Goal: Task Accomplishment & Management: Manage account settings

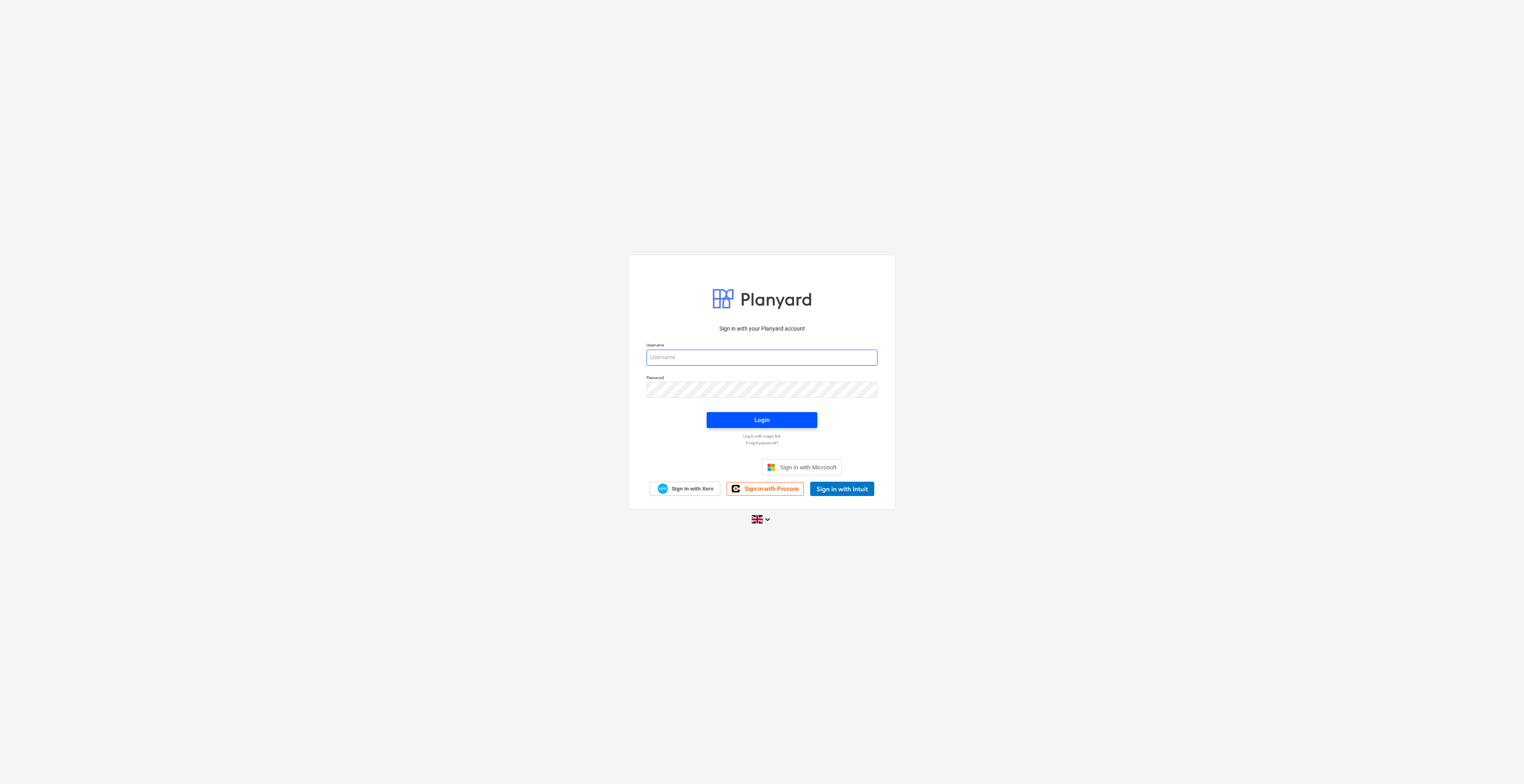
type input "[EMAIL_ADDRESS][DOMAIN_NAME]"
click at [743, 416] on span "Login" at bounding box center [762, 420] width 92 height 10
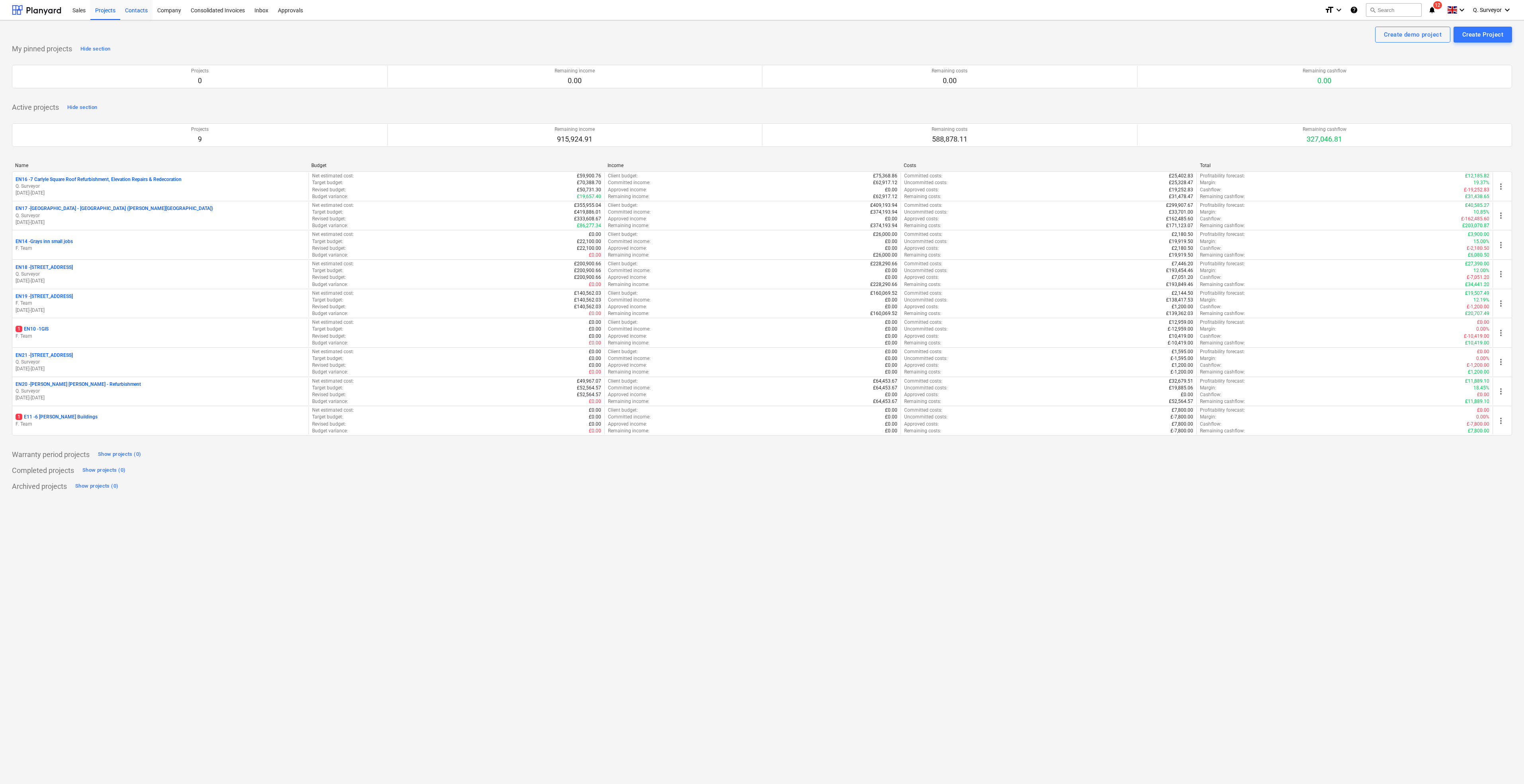
click at [126, 12] on div "Contacts" at bounding box center [136, 9] width 33 height 20
click at [1388, 14] on button "search Search" at bounding box center [1394, 9] width 56 height 14
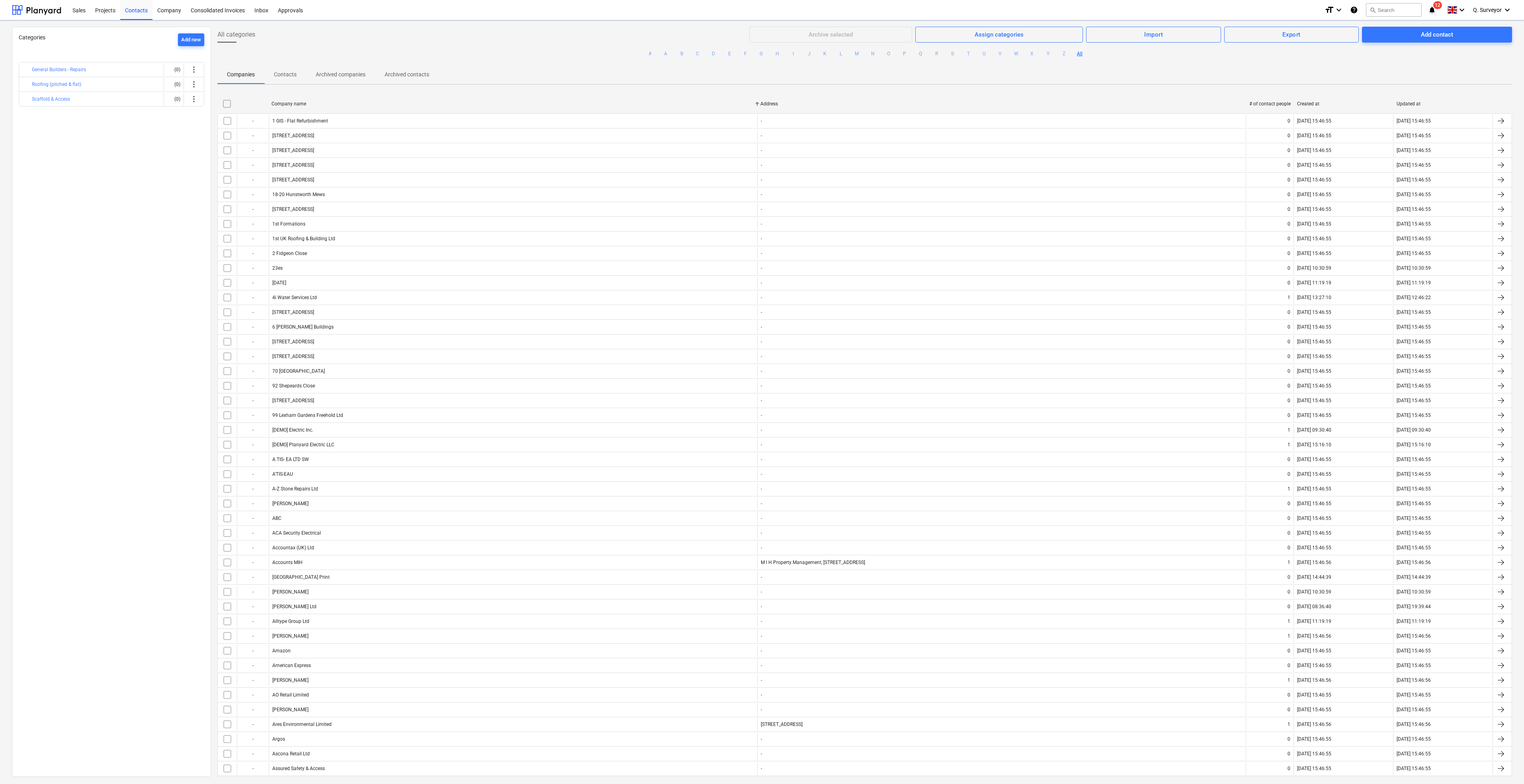
click at [1393, 5] on button "search Search" at bounding box center [1394, 9] width 56 height 14
click at [1393, 12] on button "search Search" at bounding box center [1394, 9] width 56 height 14
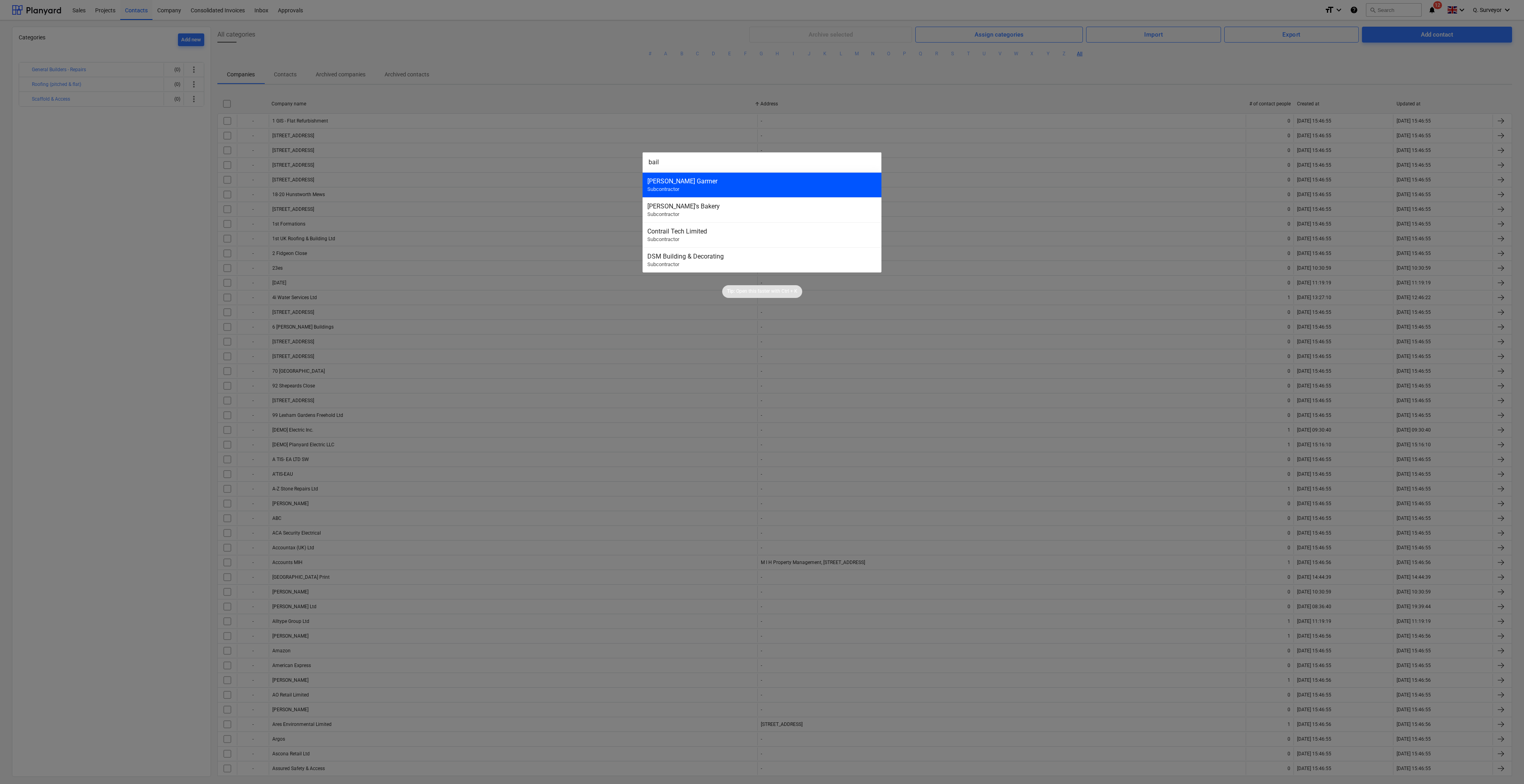
type input "bail"
click at [766, 190] on div "Baily Garrner Subcontractor" at bounding box center [762, 184] width 239 height 25
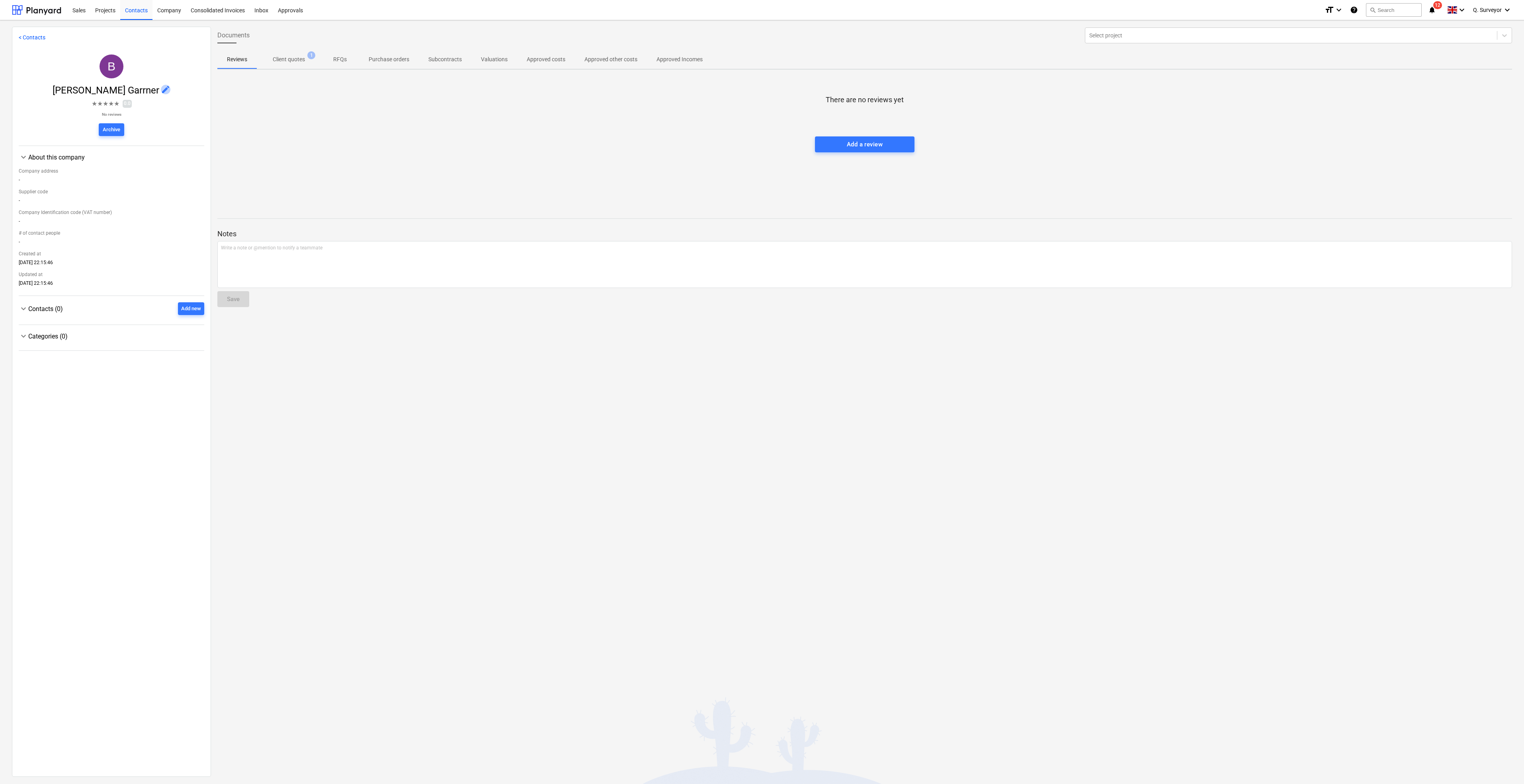
click at [161, 86] on span "edit" at bounding box center [166, 89] width 9 height 9
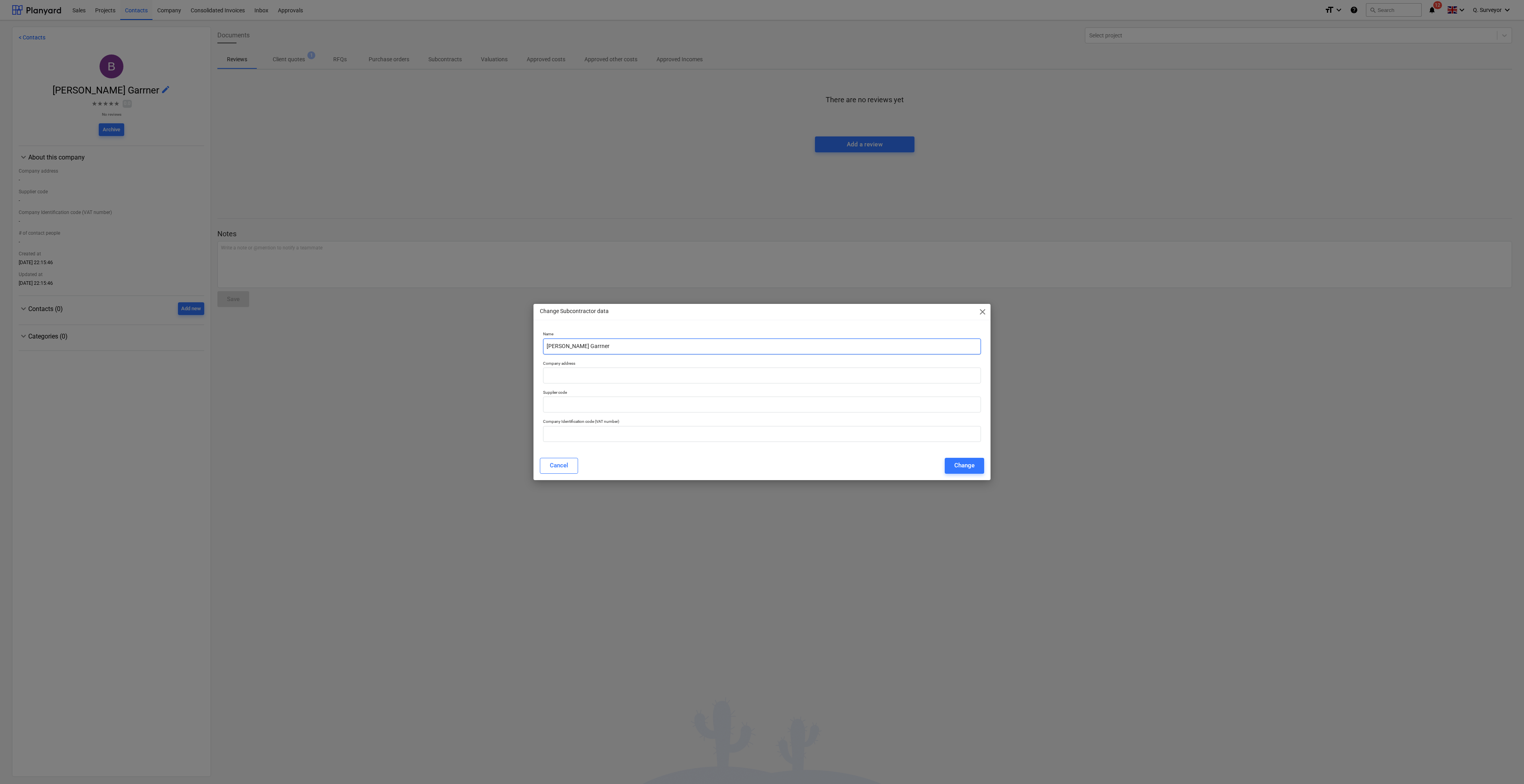
click at [572, 346] on input "Baily Garrner" at bounding box center [762, 346] width 438 height 16
type input "Baily Garrer"
click at [966, 467] on div "Change" at bounding box center [964, 465] width 20 height 10
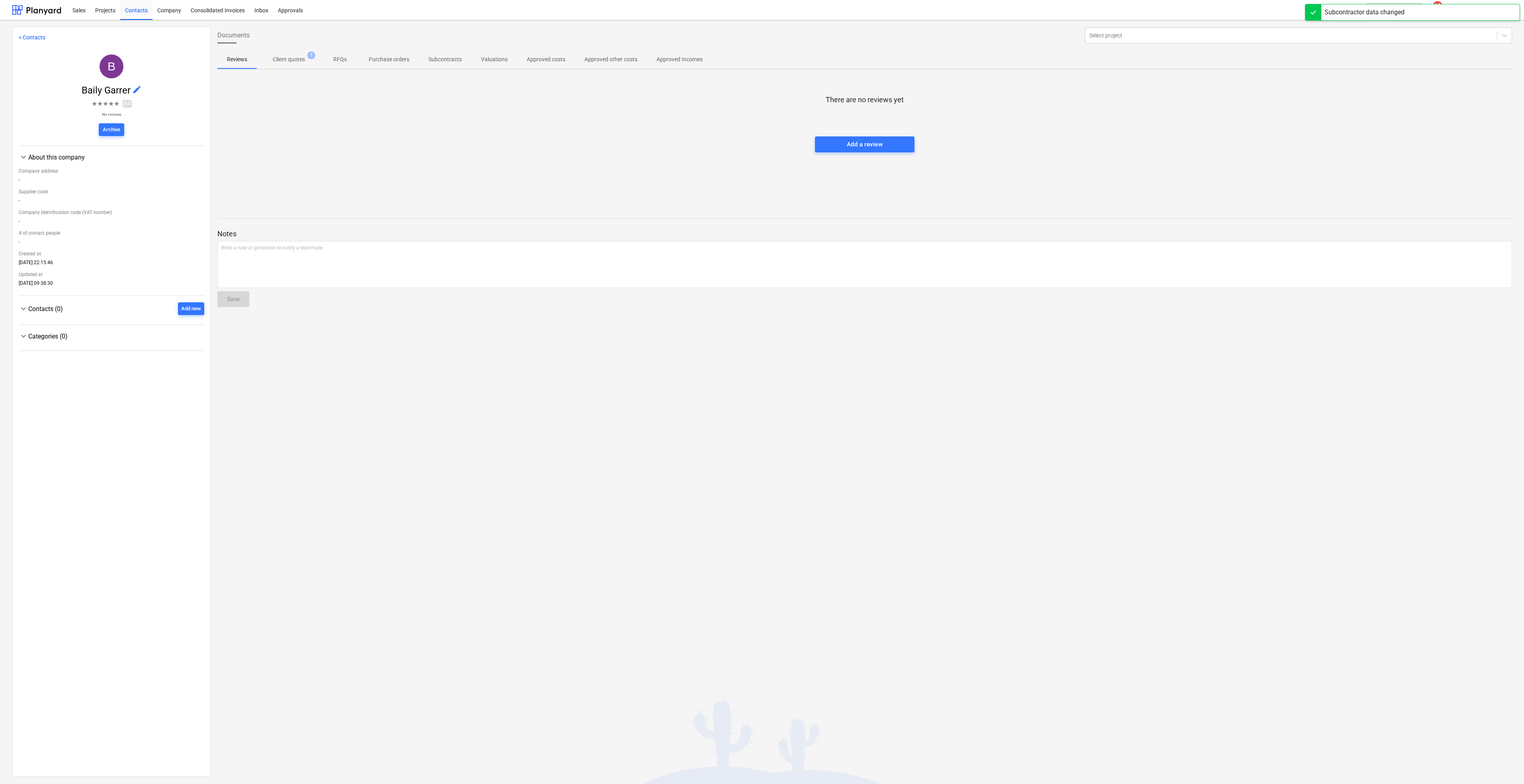
click at [55, 313] on span "Contacts (0)" at bounding box center [46, 309] width 35 height 8
click at [39, 312] on span "Contacts (0)" at bounding box center [46, 309] width 35 height 8
click at [43, 334] on div "Categories (0)" at bounding box center [116, 336] width 176 height 8
click at [51, 336] on div "Categories (0)" at bounding box center [116, 336] width 176 height 8
click at [299, 59] on p "Client quotes" at bounding box center [289, 60] width 33 height 8
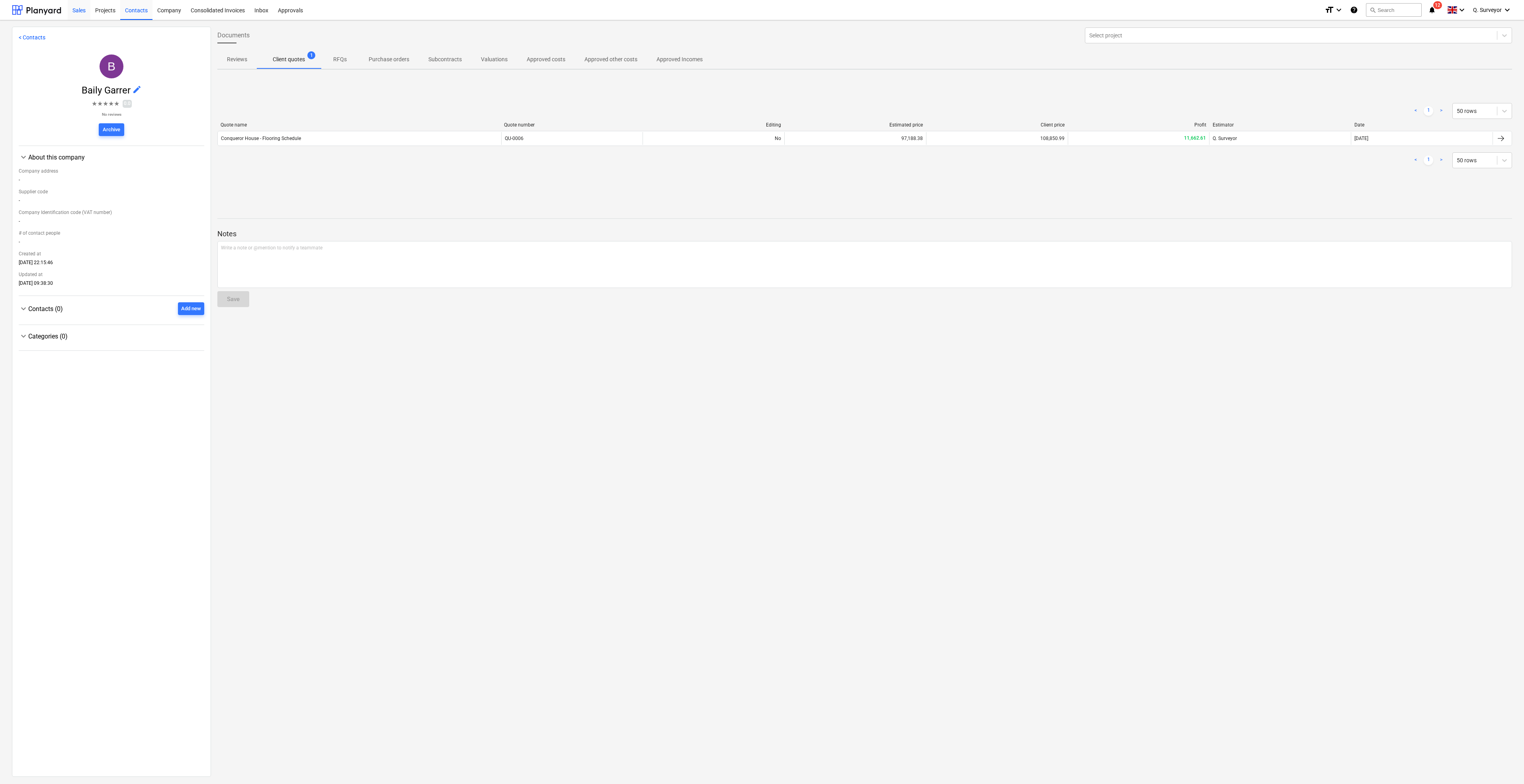
click at [82, 14] on div "Sales" at bounding box center [79, 9] width 22 height 20
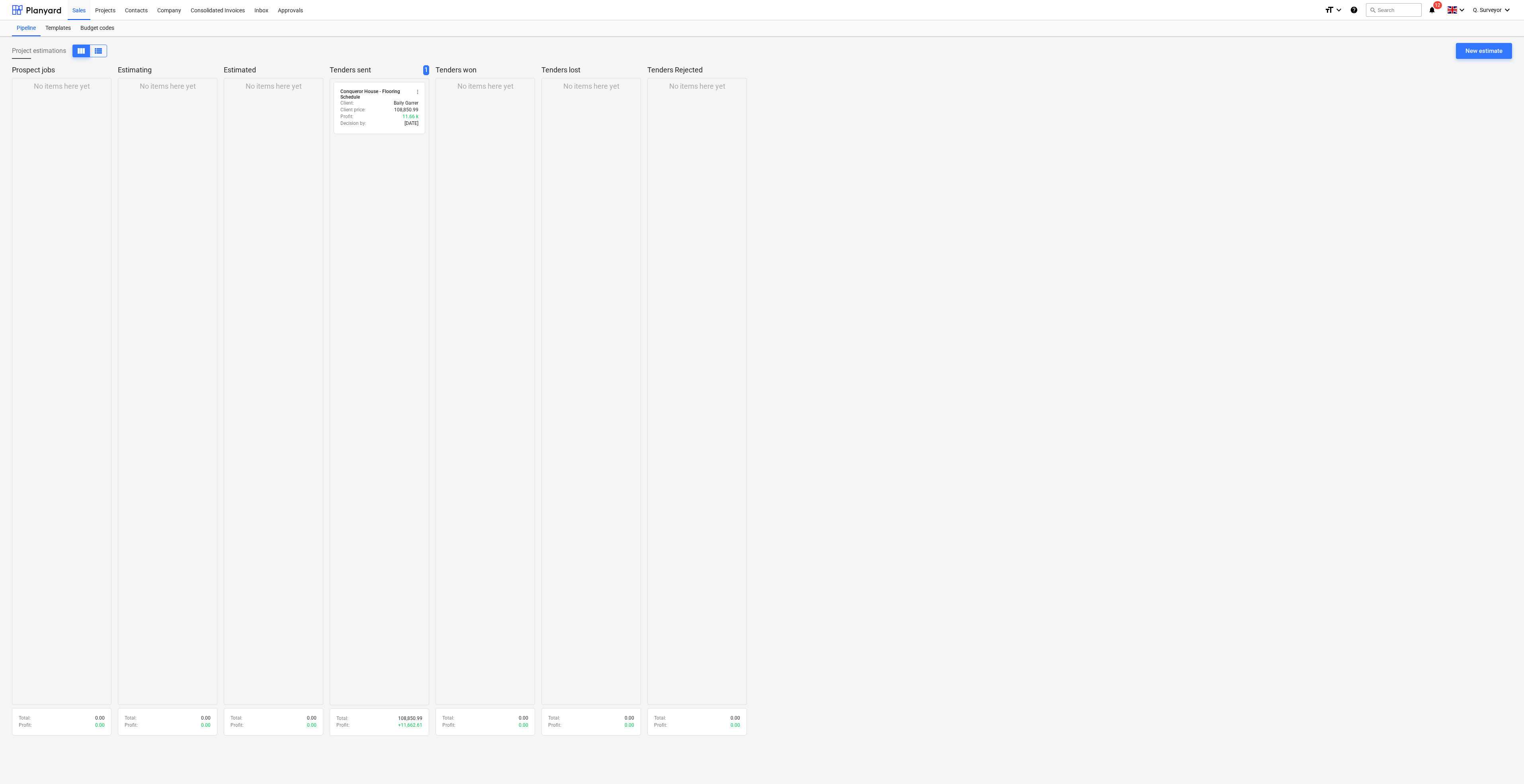
click at [384, 221] on div "radio_button_unchecked Conqueror House - Flooring Schedule more_vert Client : B…" at bounding box center [379, 392] width 99 height 627
click at [109, 4] on div "Projects" at bounding box center [105, 9] width 30 height 20
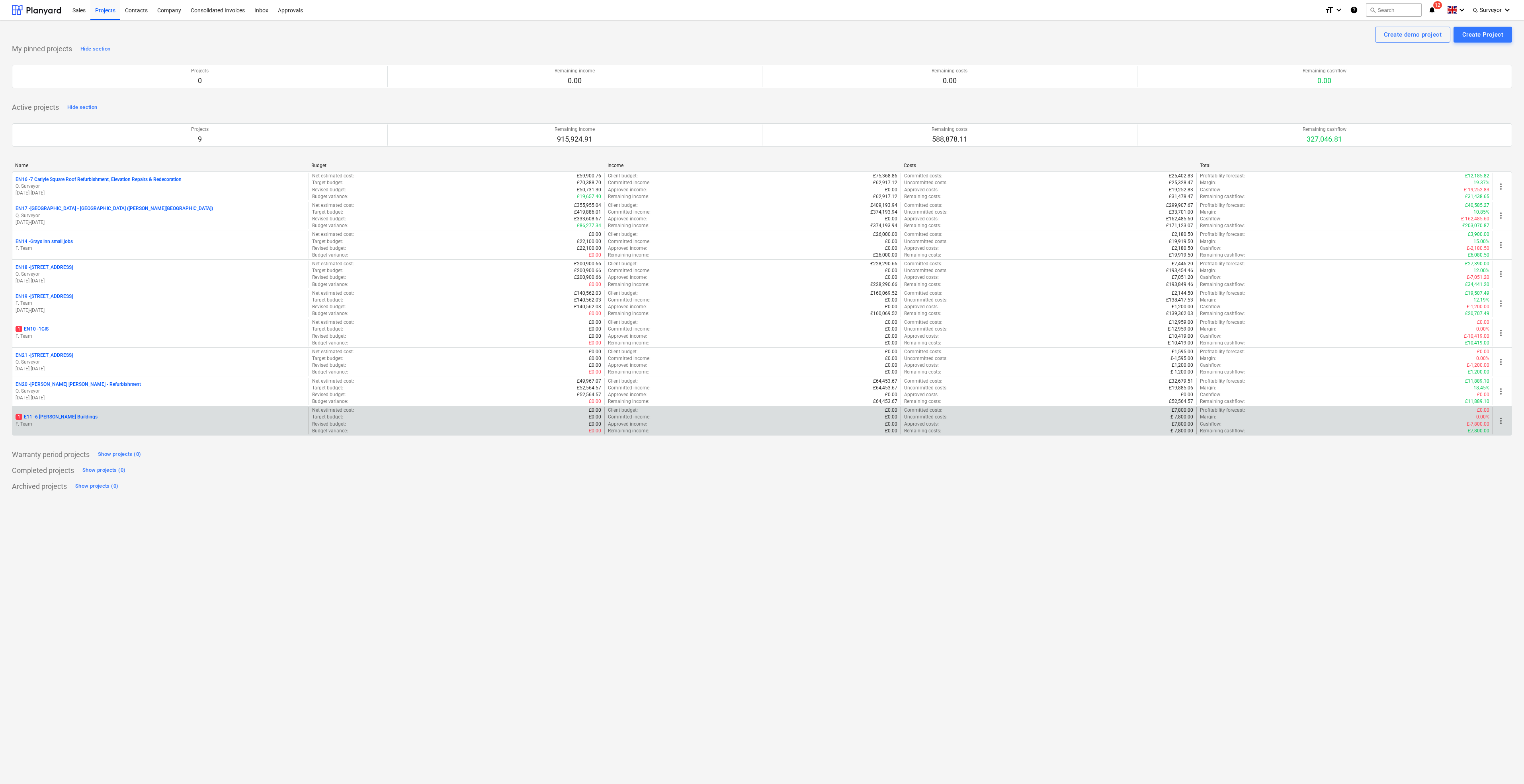
click at [57, 418] on p "1 E11 - 6 [PERSON_NAME] Buildings" at bounding box center [56, 417] width 82 height 7
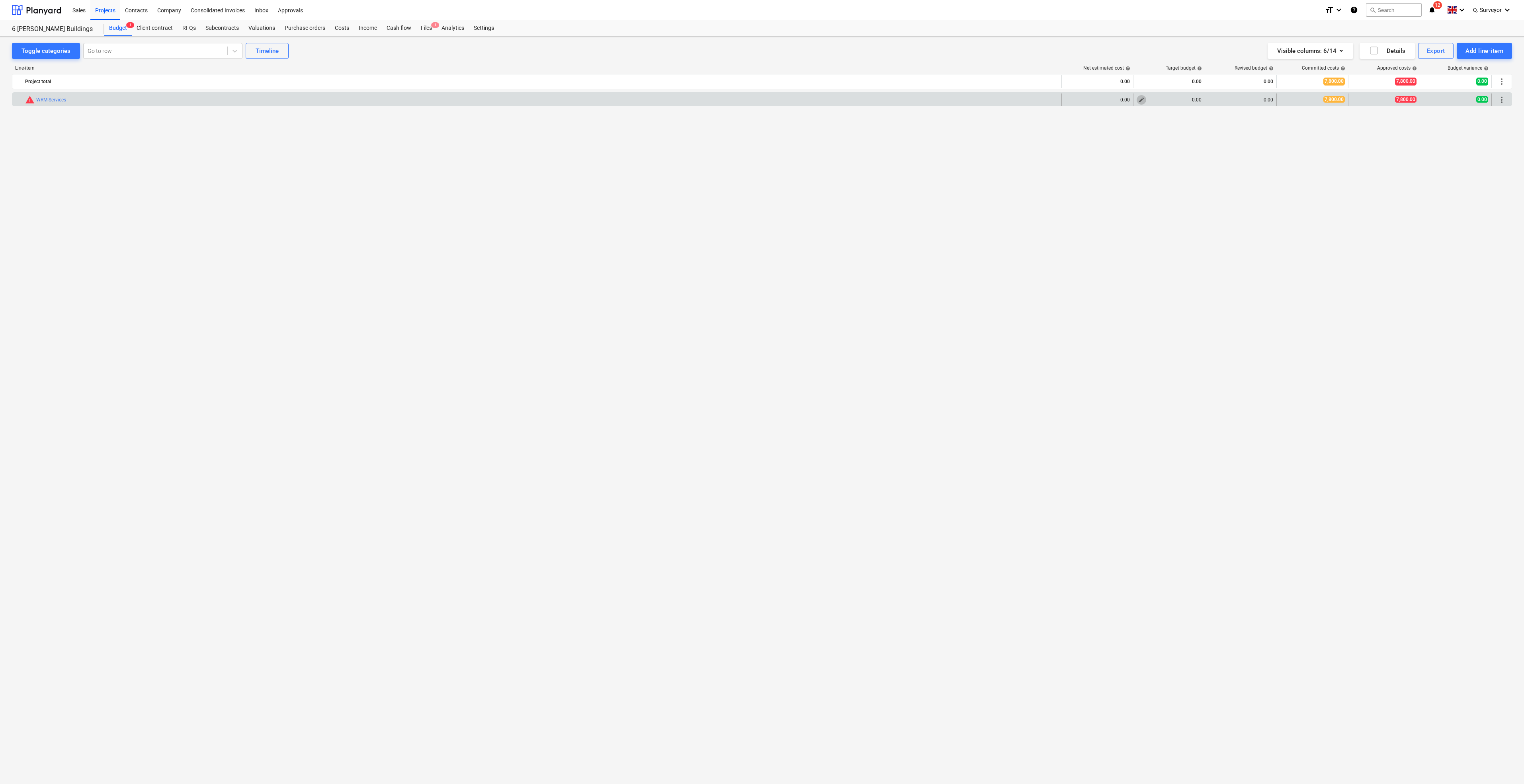
click at [1145, 97] on button "edit" at bounding box center [1141, 100] width 9 height 9
click at [1071, 129] on input "text" at bounding box center [1077, 132] width 55 height 16
click at [1133, 129] on input "text" at bounding box center [1138, 132] width 55 height 16
type input "1.00"
click at [1186, 129] on input "text" at bounding box center [1199, 132] width 55 height 16
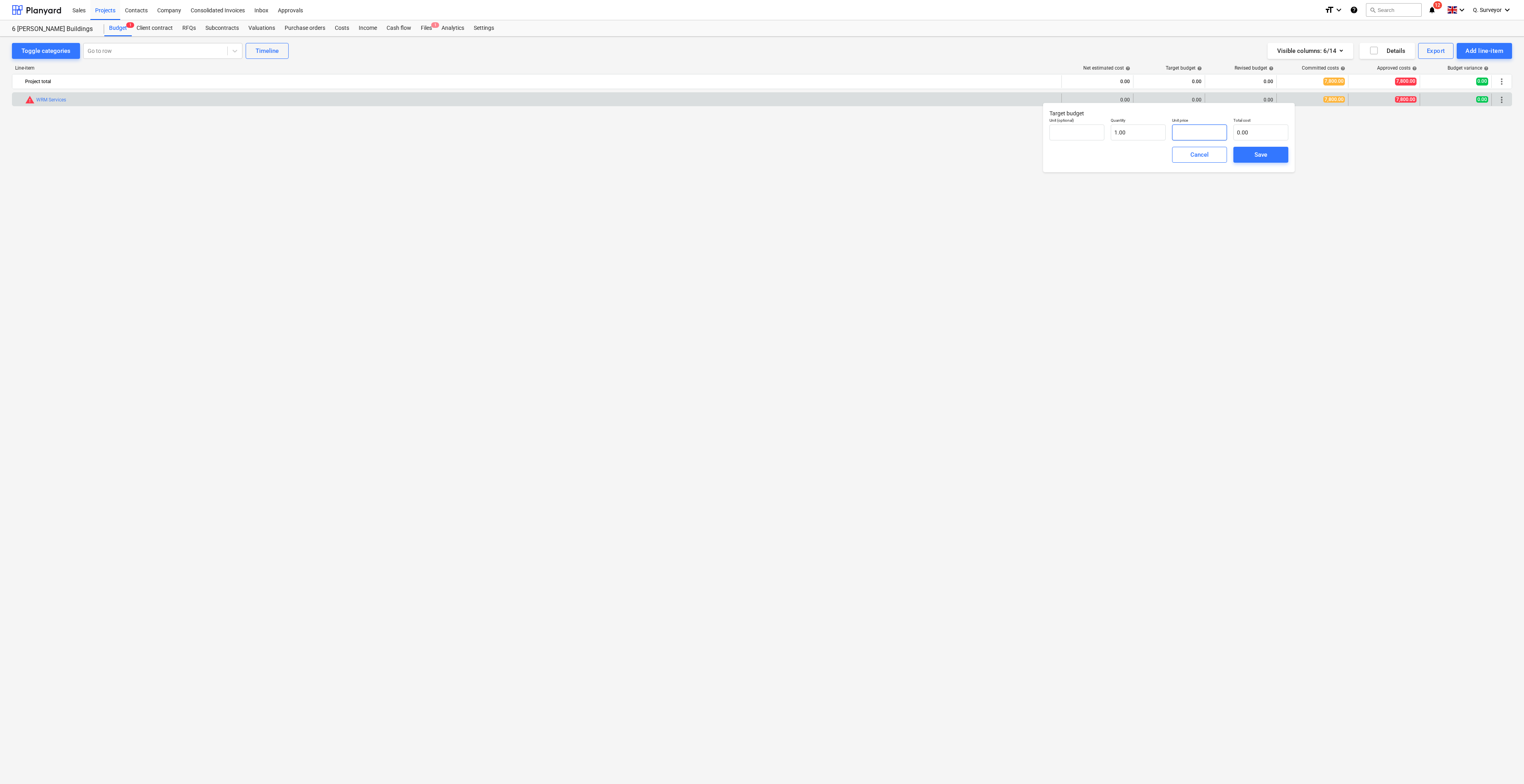
type input "7"
type input "7.00"
type input "78"
type input "78.00"
type input "780"
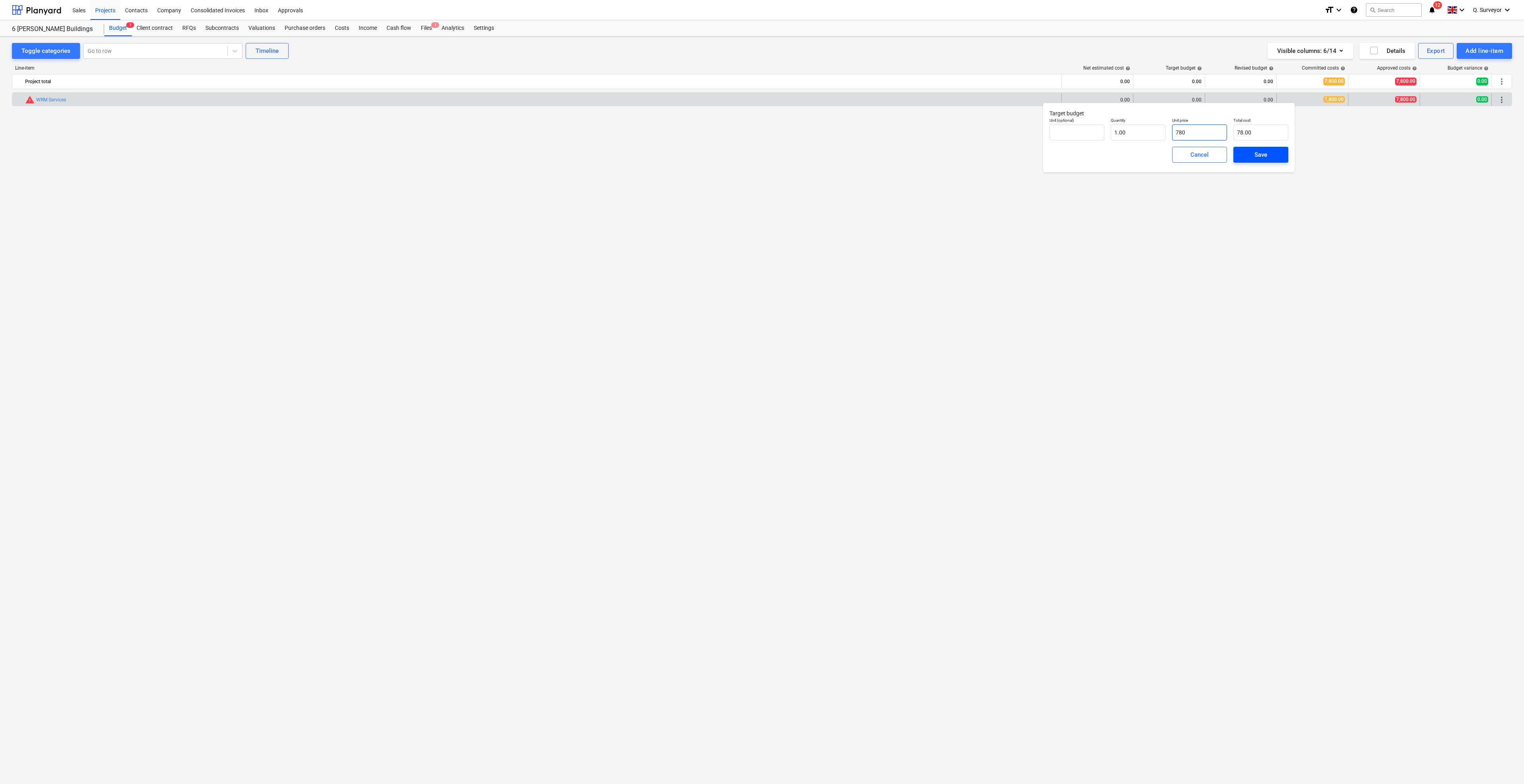
type input "780.00"
type input "7800"
type input "7,800.00"
click at [1254, 151] on div "Save" at bounding box center [1261, 154] width 13 height 10
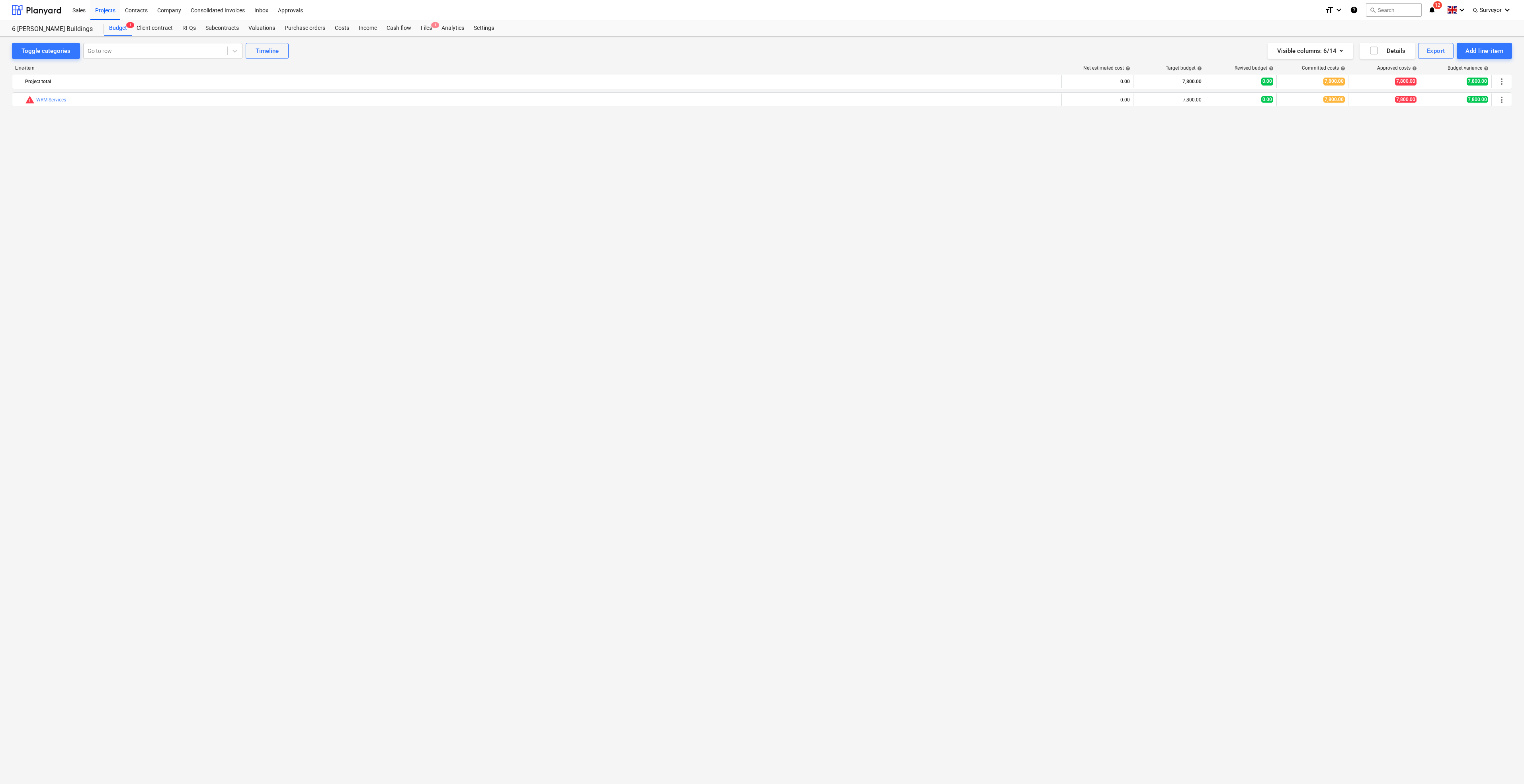
type input "1.00"
type input "7,800.00"
click at [1288, 214] on div "bar_chart warning WRM Services edit 0.00 edit 7,800.00 edit 0.00 7,800.00 7,800…" at bounding box center [762, 422] width 1500 height 659
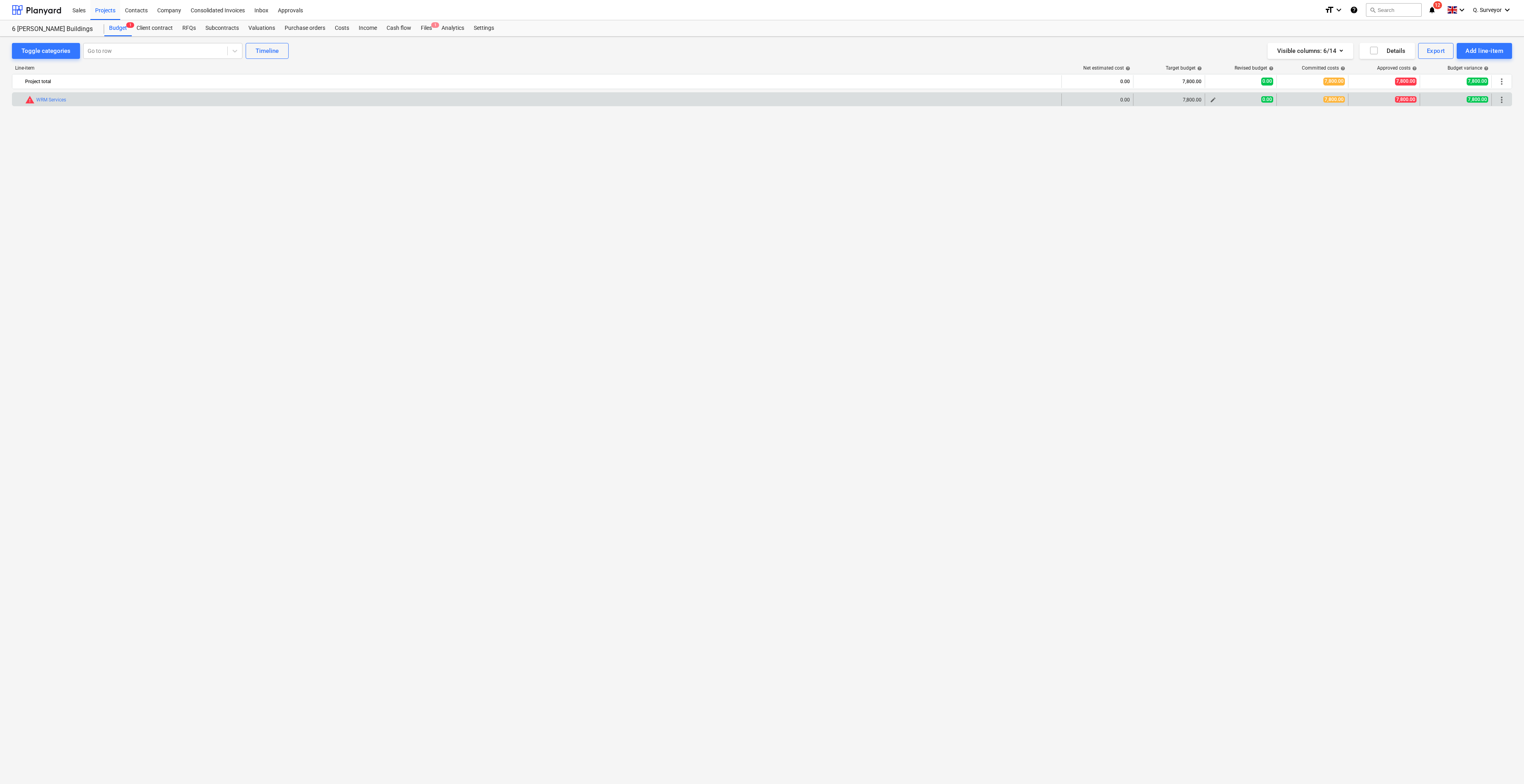
click at [1212, 99] on span "edit" at bounding box center [1213, 100] width 7 height 7
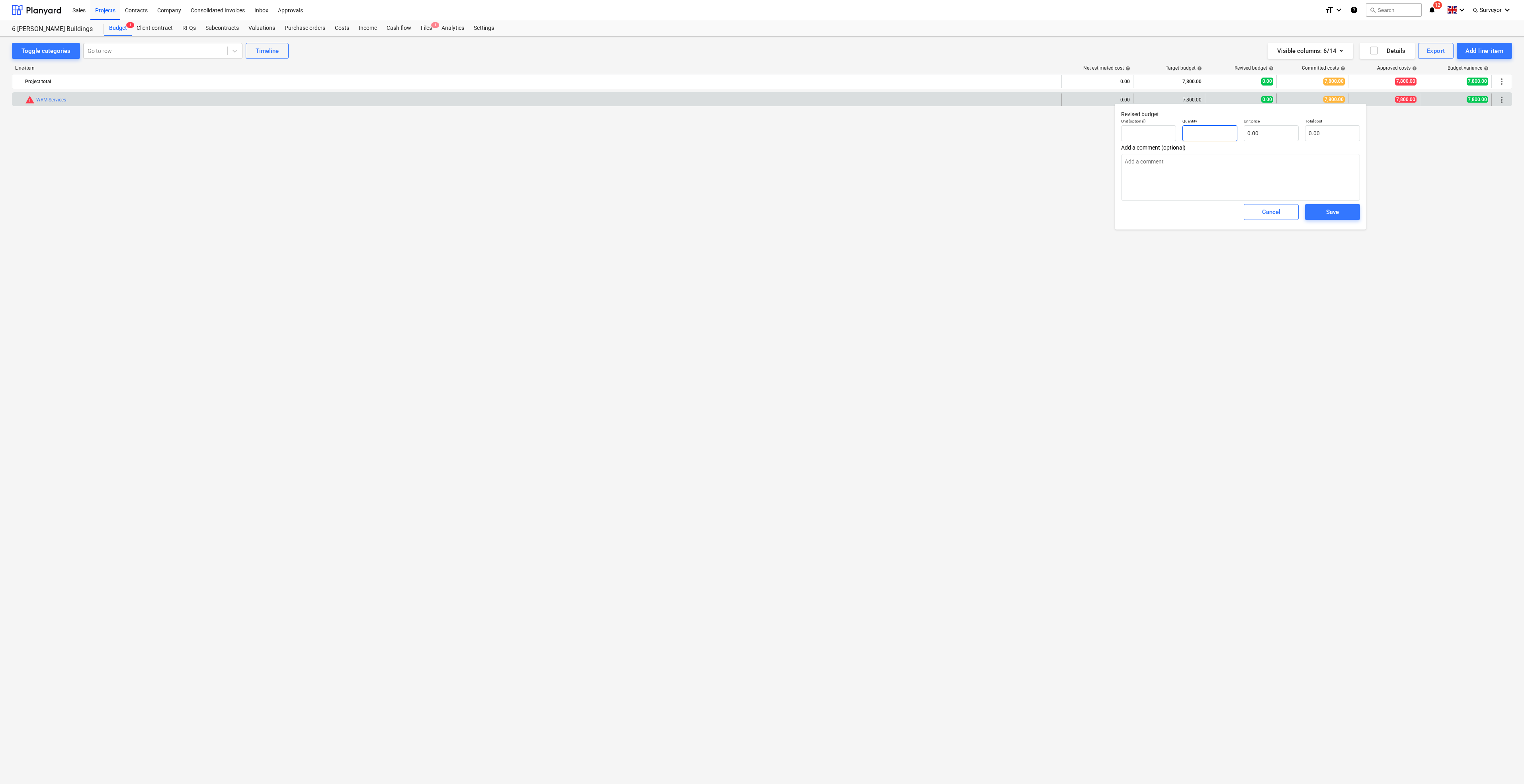
click at [1201, 132] on input "text" at bounding box center [1210, 133] width 55 height 16
type input "1"
type textarea "x"
type input "1.00"
type textarea "x"
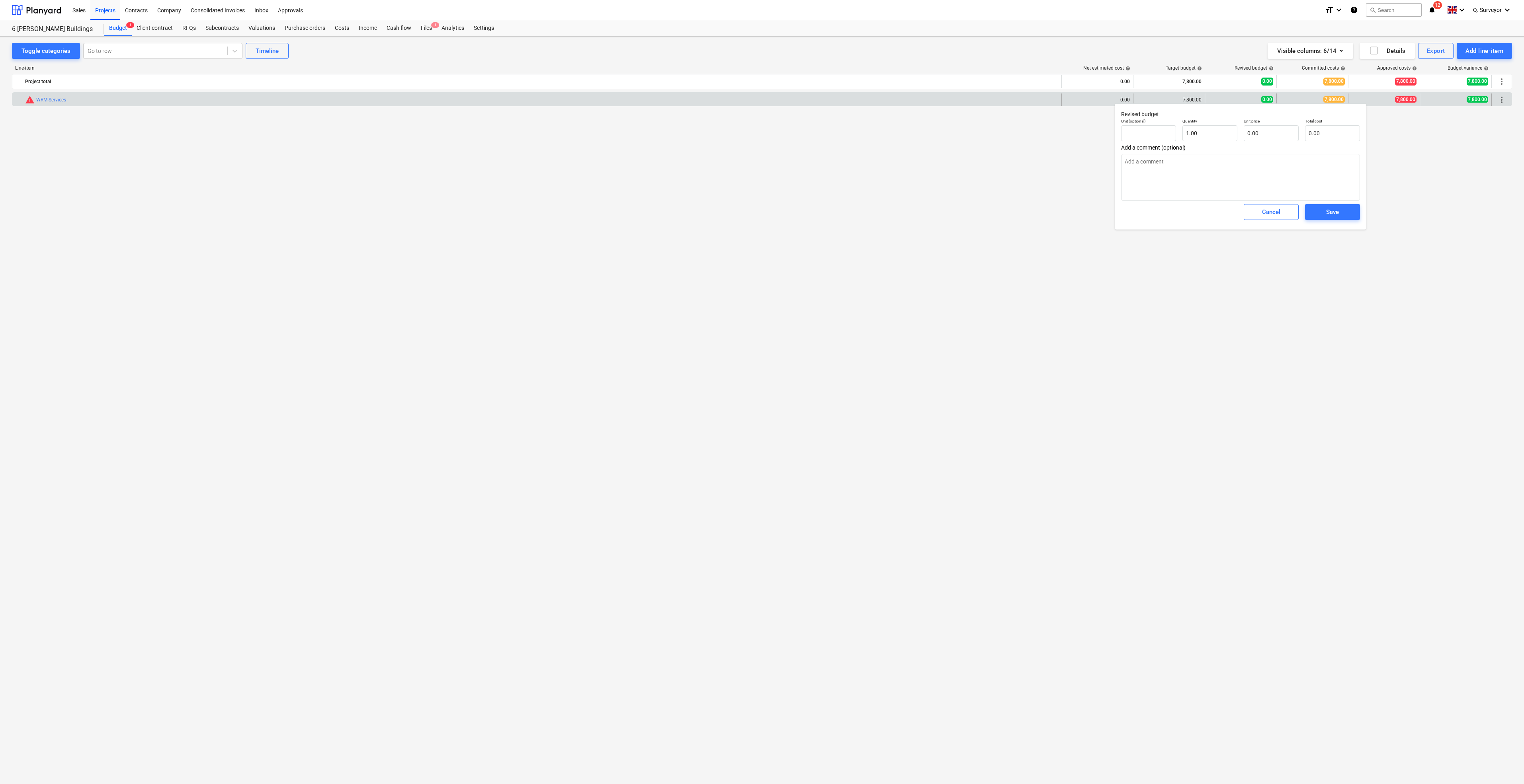
click at [1261, 124] on p "Unit price" at bounding box center [1271, 122] width 55 height 7
click at [1263, 134] on input "text" at bounding box center [1271, 133] width 55 height 16
type input "7"
type textarea "x"
type input "7.00"
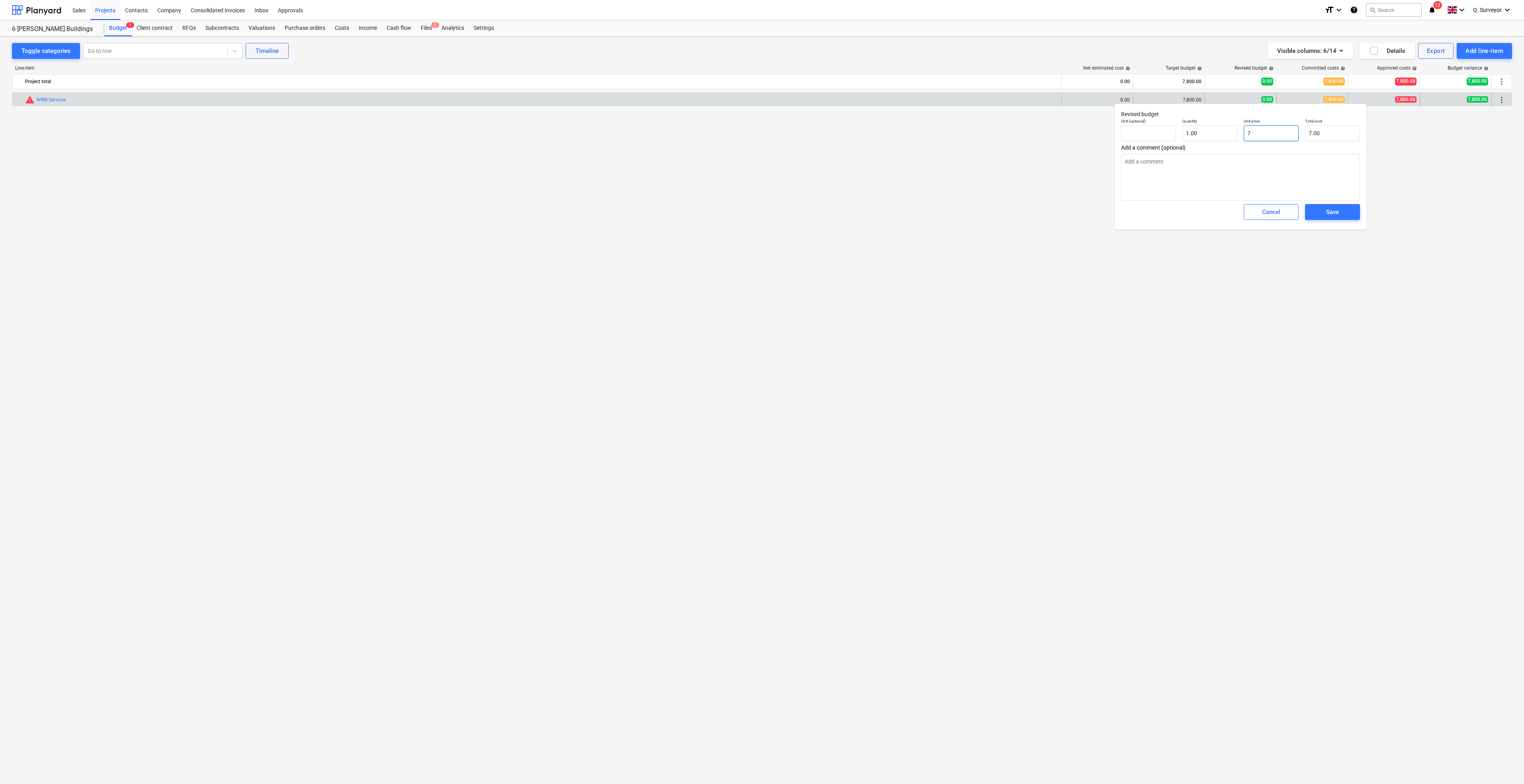
type input "78"
type textarea "x"
type input "78.00"
type input "780"
type textarea "x"
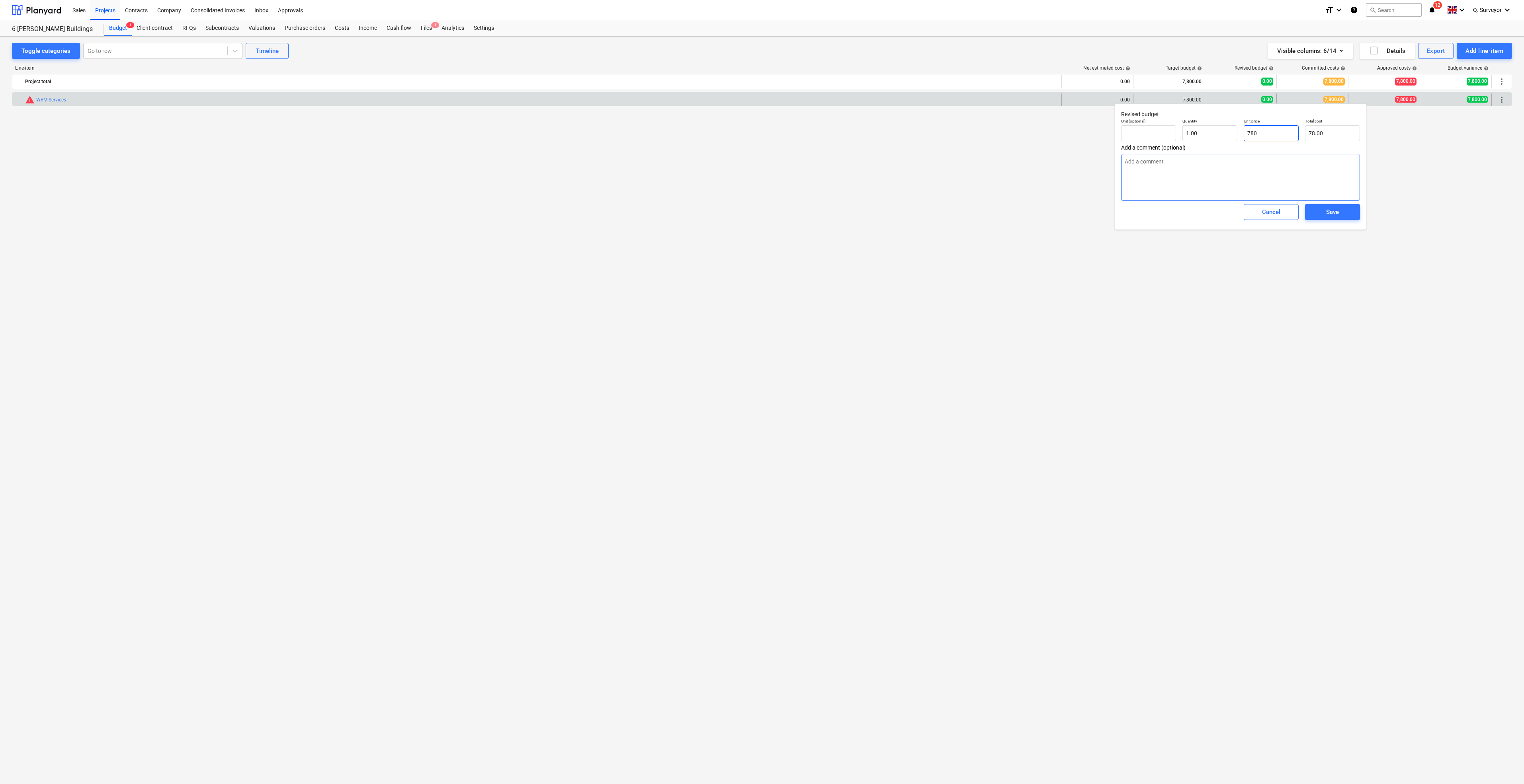
type input "780.00"
type input "7800"
type textarea "x"
type input "7,800.00"
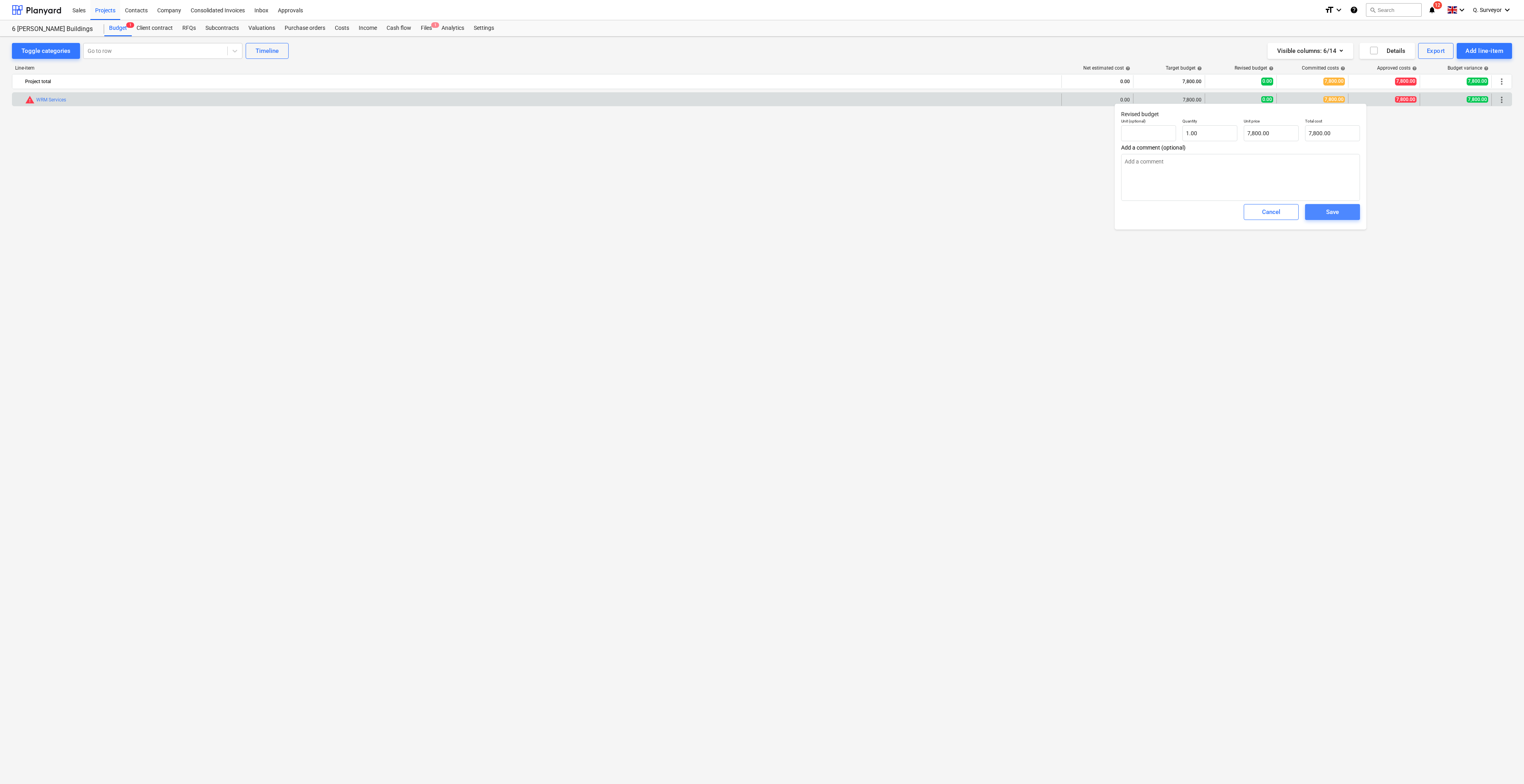
click at [1331, 212] on div "Save" at bounding box center [1333, 212] width 13 height 10
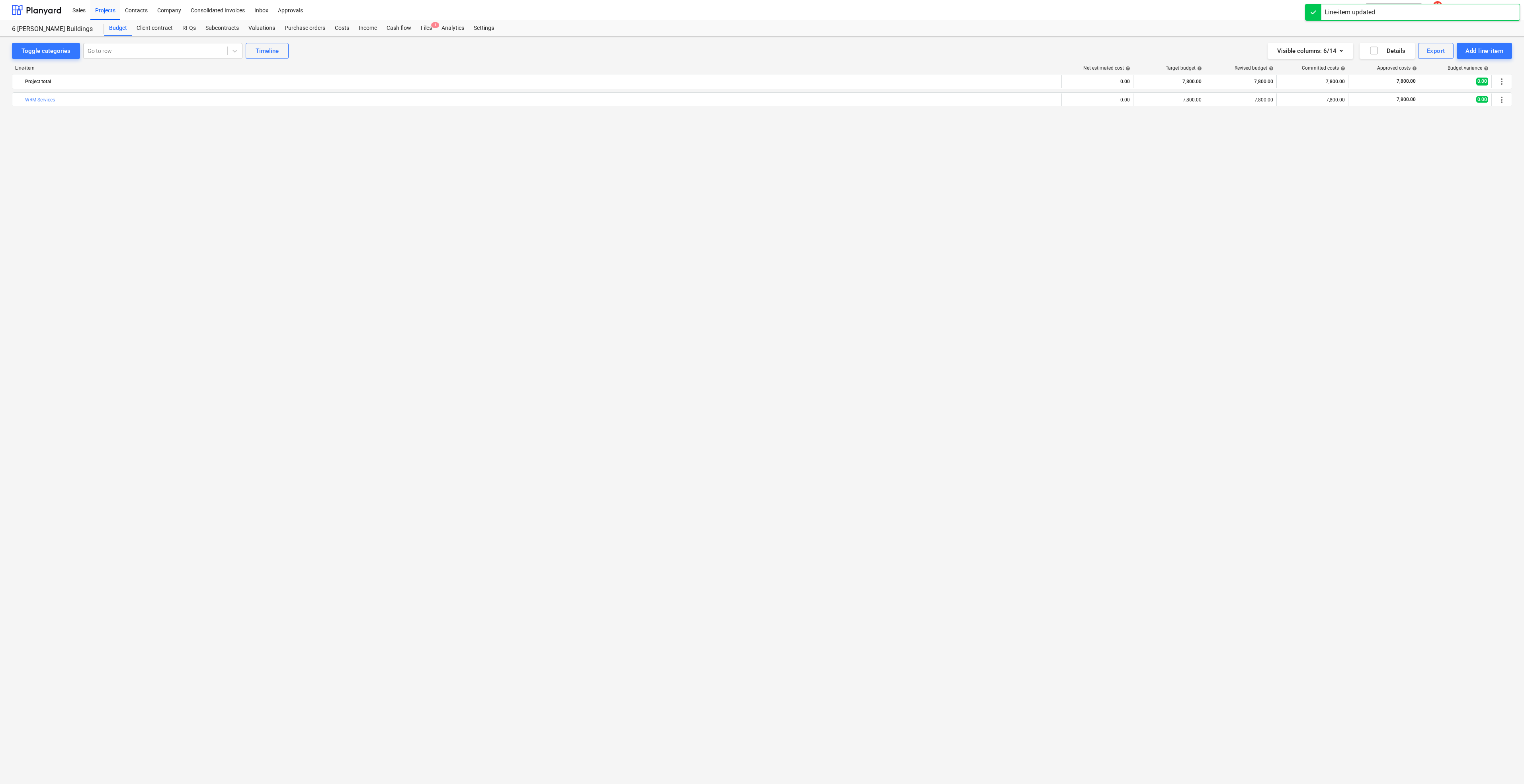
click at [951, 236] on div "bar_chart WRM Services edit 0.00 edit 7,800.00 edit 7,800.00 7,800.00 7,800.00 …" at bounding box center [762, 422] width 1500 height 659
click at [128, 30] on div "Budget" at bounding box center [118, 28] width 27 height 16
click at [109, 30] on div "Budget" at bounding box center [118, 28] width 27 height 16
click at [105, 13] on div "Projects" at bounding box center [105, 9] width 30 height 20
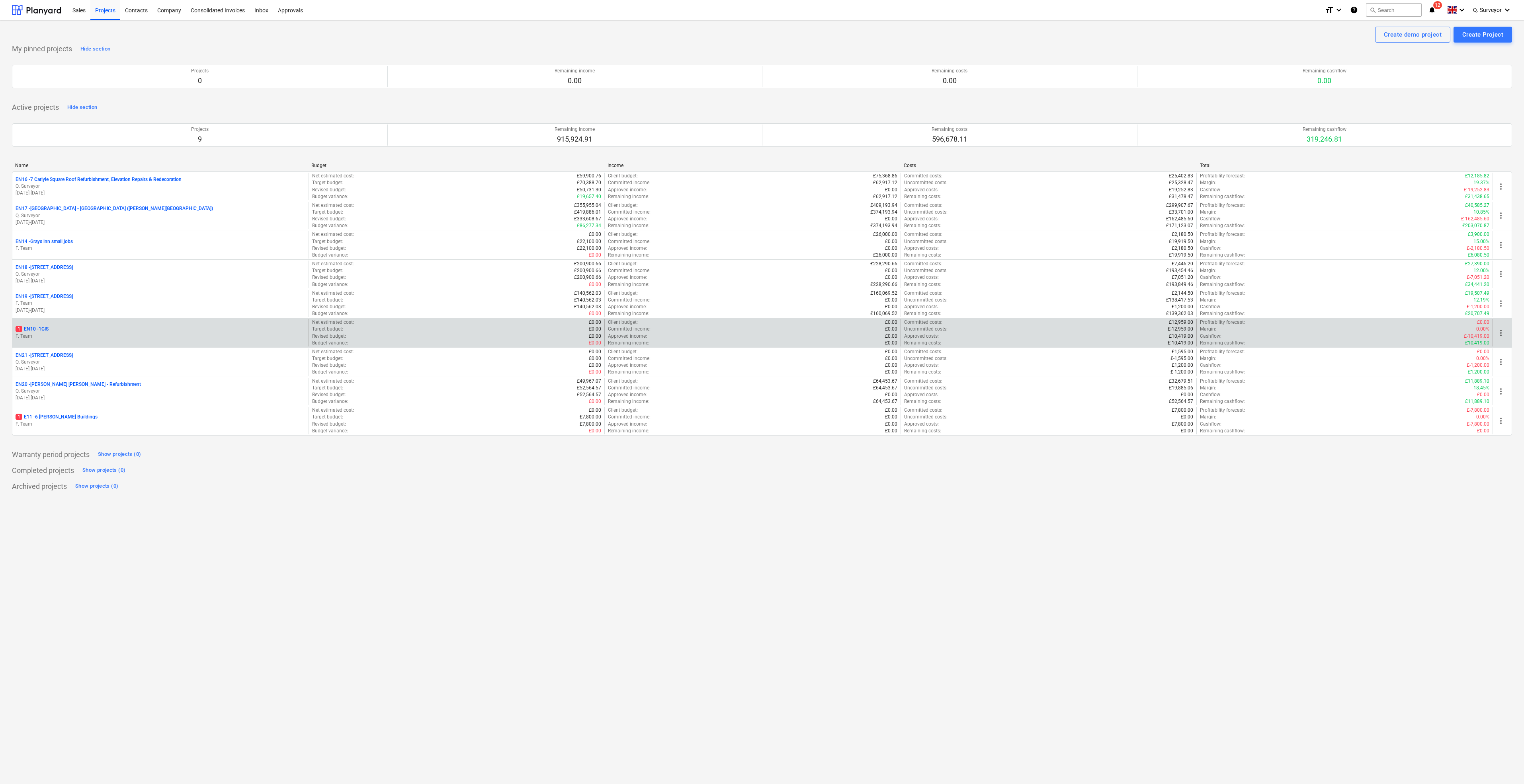
click at [44, 329] on p "1 EN10 - 1GIS" at bounding box center [32, 329] width 33 height 7
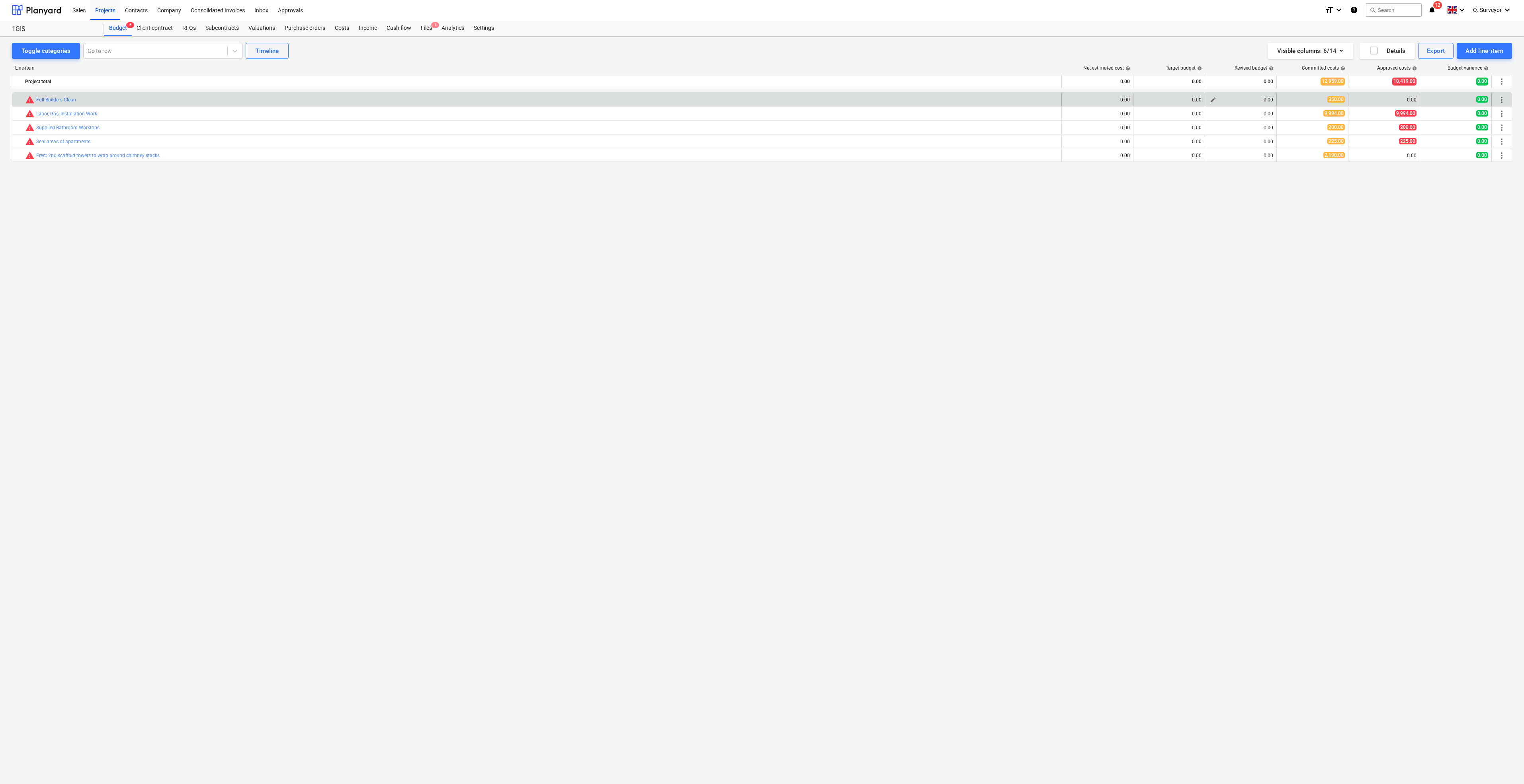
click at [1213, 102] on span "edit" at bounding box center [1213, 100] width 7 height 7
type textarea "x"
click at [1270, 133] on input "text" at bounding box center [1271, 132] width 55 height 16
type textarea "x"
type input "3"
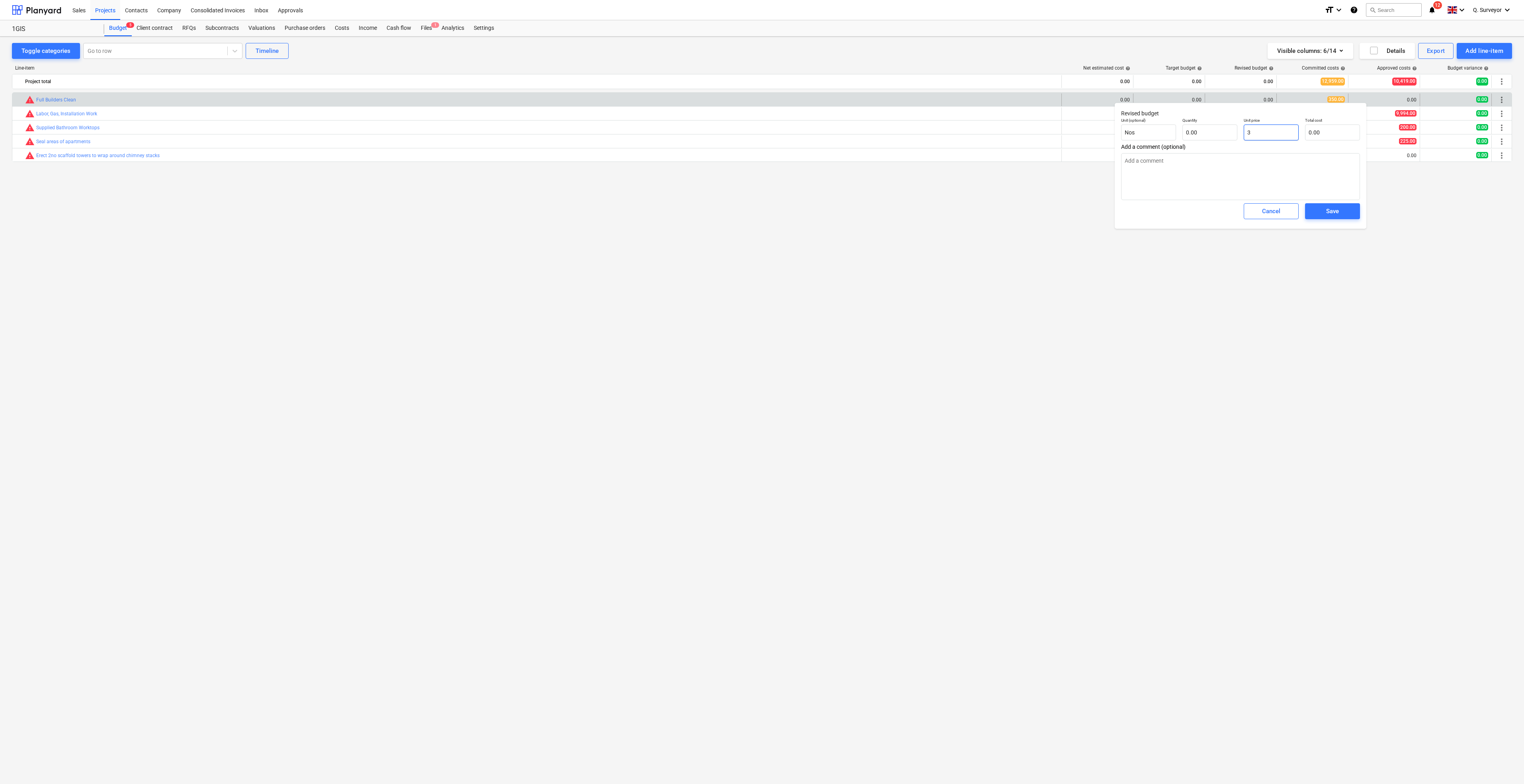
type textarea "x"
type input "35"
type textarea "x"
type input "350"
type textarea "x"
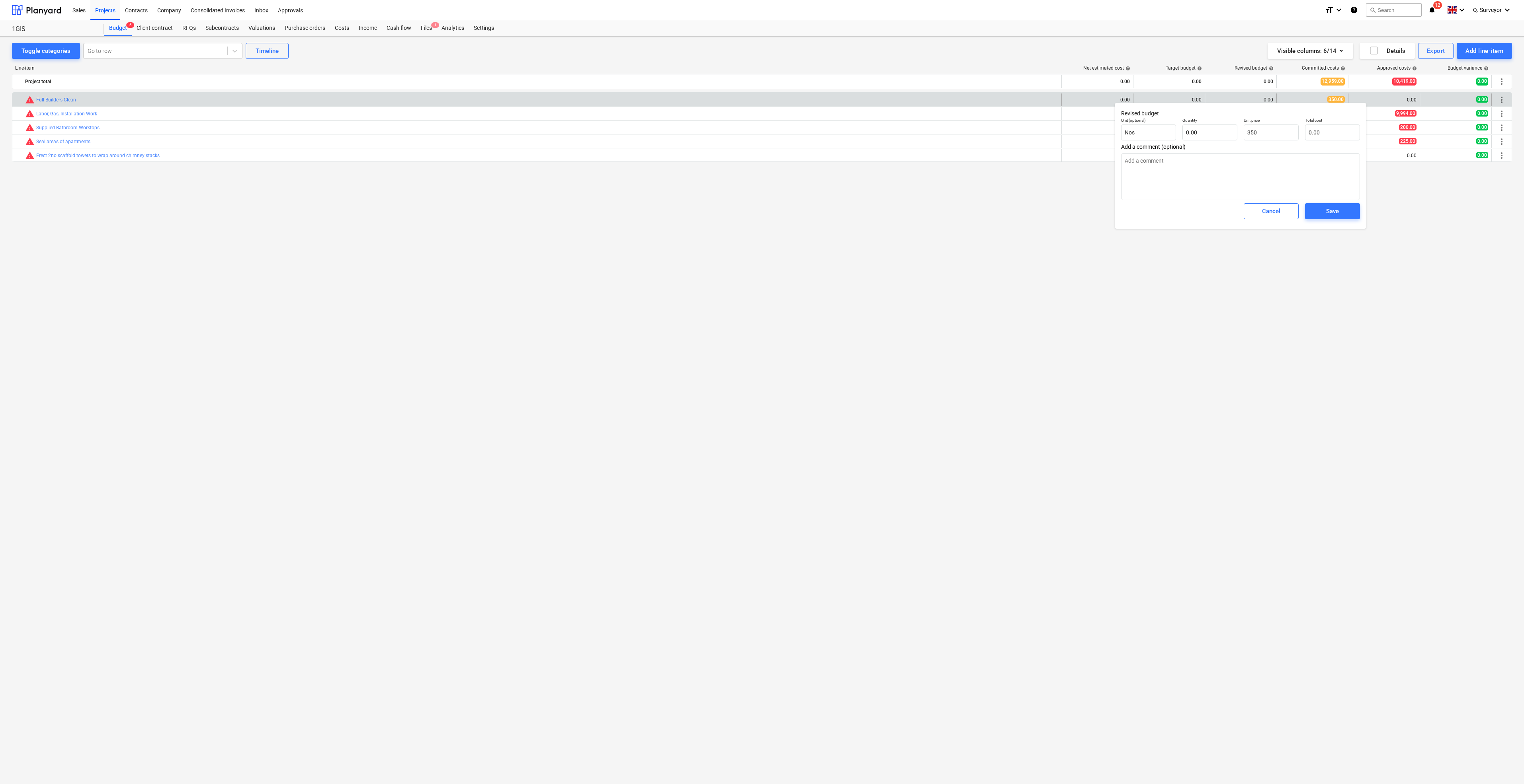
type input "350.00"
click at [1193, 144] on span "Add a comment (optional)" at bounding box center [1241, 147] width 239 height 7
click at [1202, 137] on input "text" at bounding box center [1210, 132] width 55 height 16
type textarea "x"
type input "1"
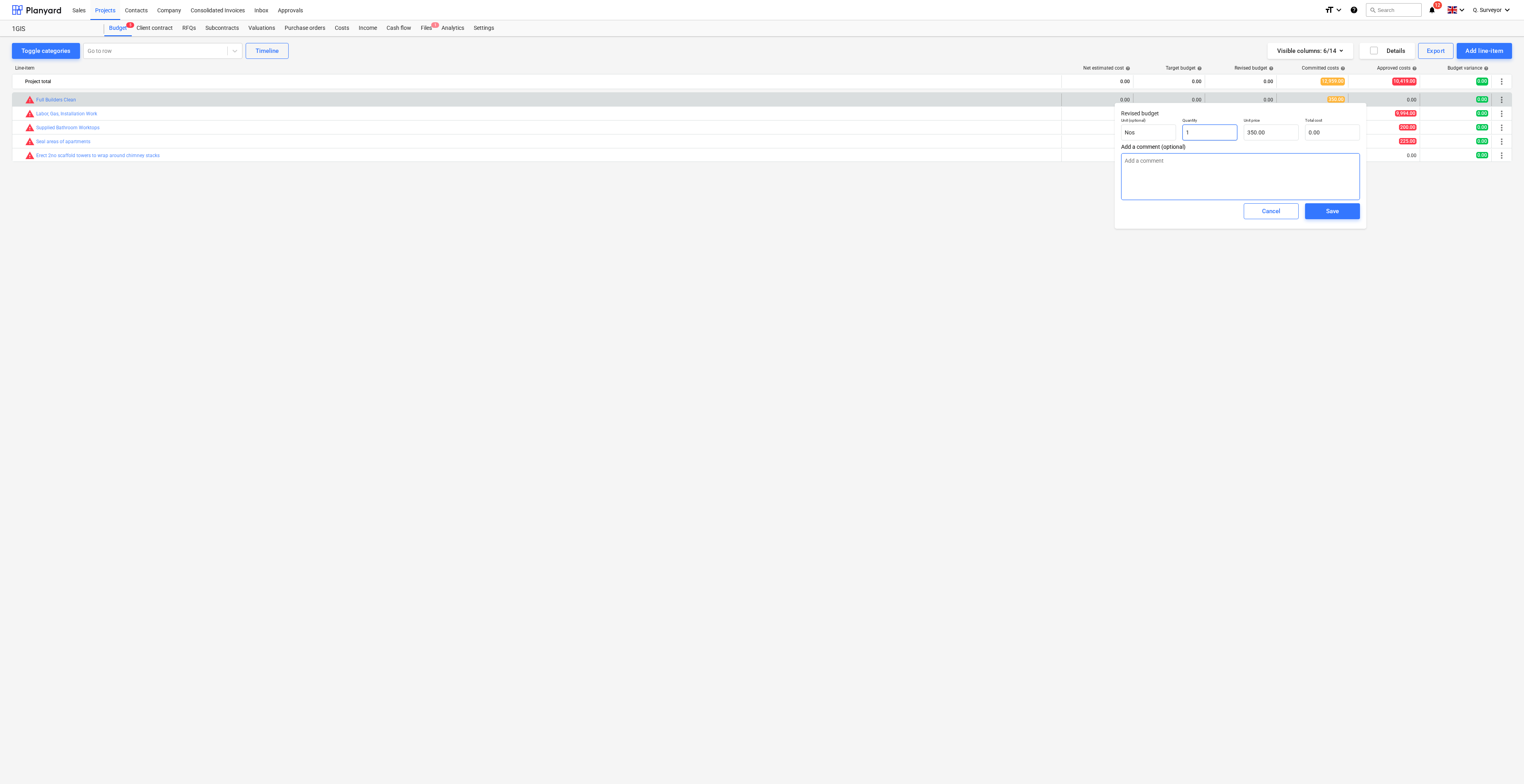
type input "350.00"
type input "1"
type textarea "x"
type input "1.00"
click at [1332, 216] on div "Save" at bounding box center [1333, 211] width 13 height 10
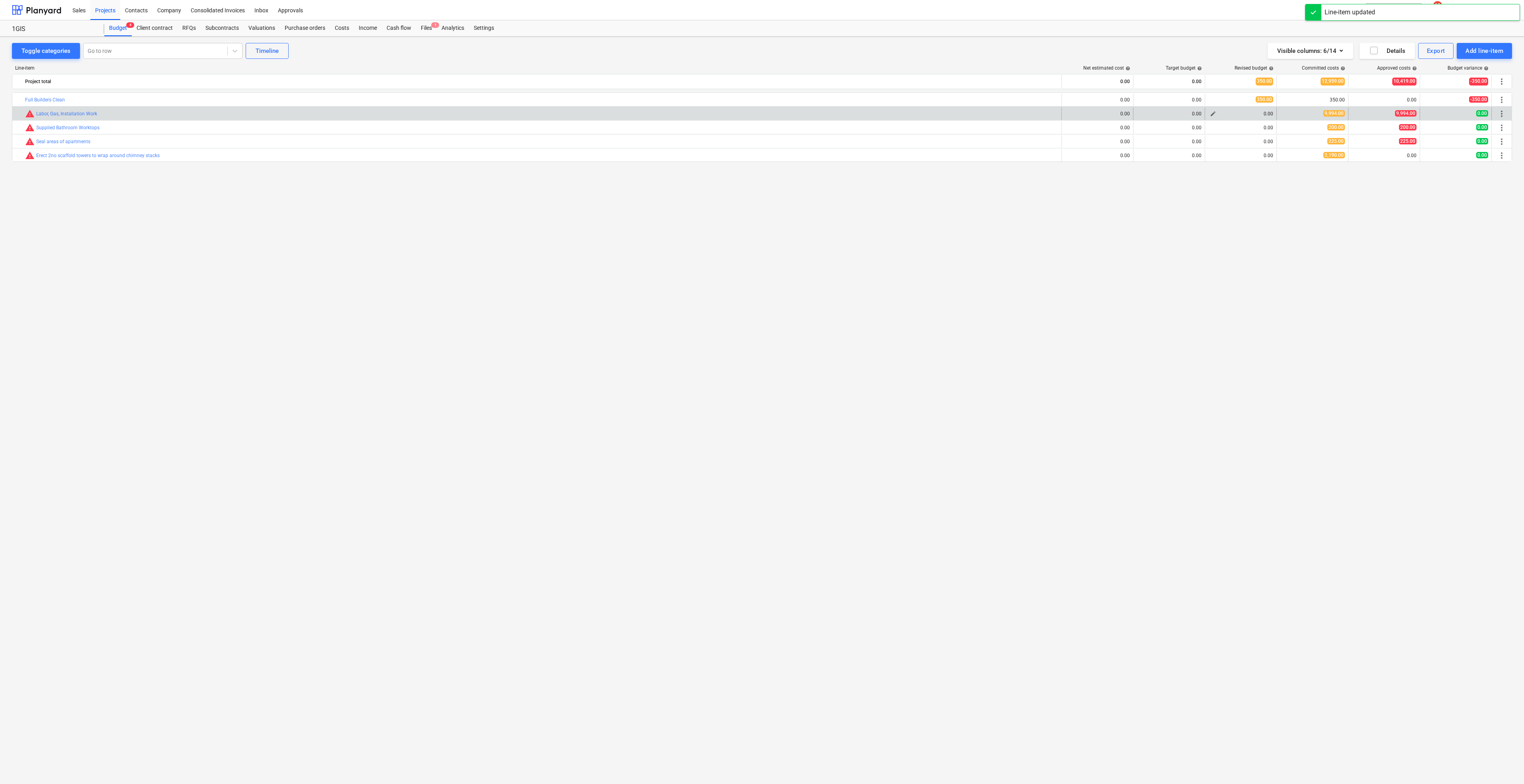
click at [1215, 115] on span "edit" at bounding box center [1213, 114] width 7 height 7
type textarea "x"
click at [1268, 163] on span "Add a comment (optional)" at bounding box center [1241, 160] width 239 height 7
click at [1258, 142] on input "text" at bounding box center [1271, 146] width 55 height 16
type textarea "x"
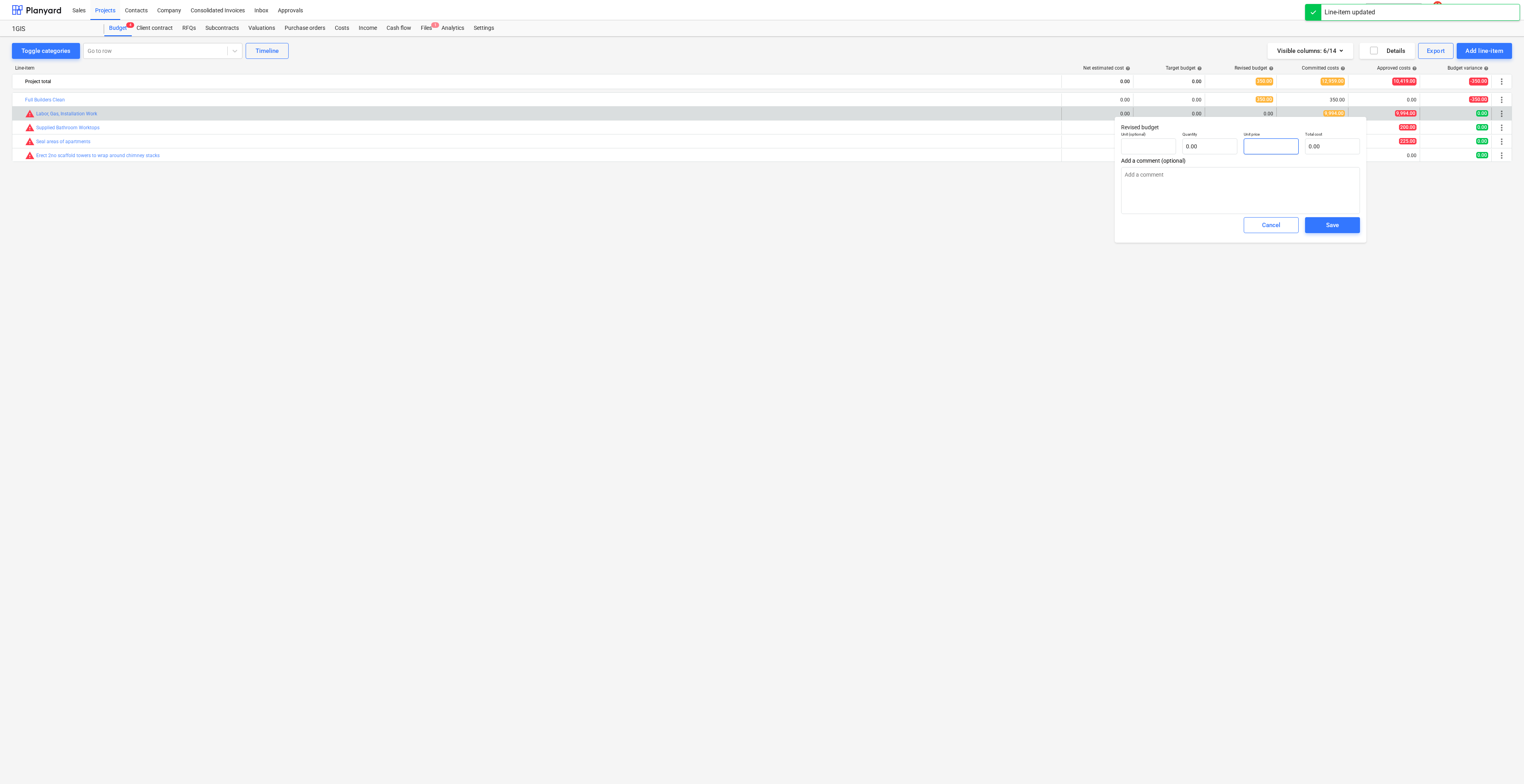
type input "pcs"
type input "9"
type input "1.00"
type input "9.00"
type textarea "x"
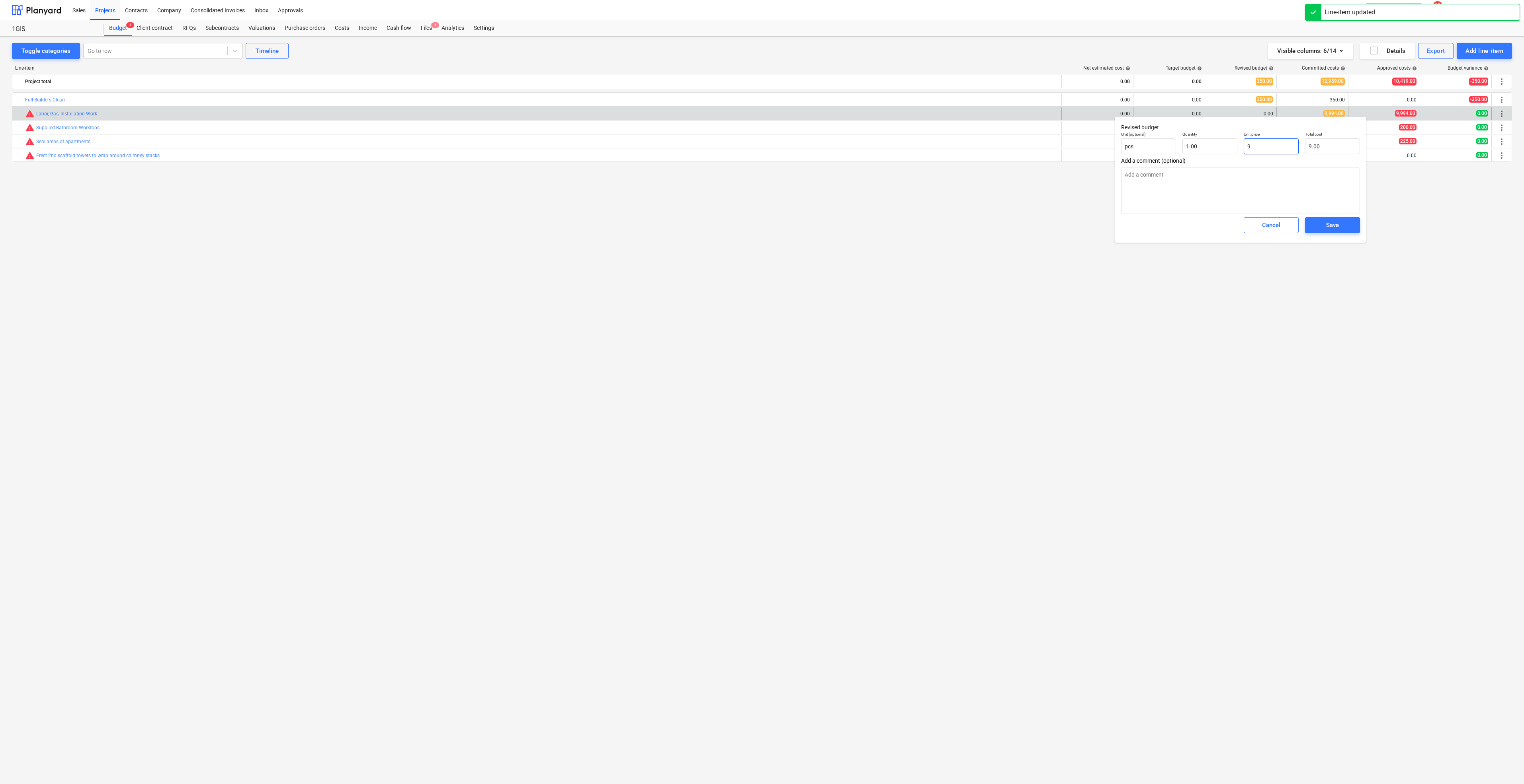
type input "99"
type input "99.00"
type textarea "x"
type input "999"
type input "999.00"
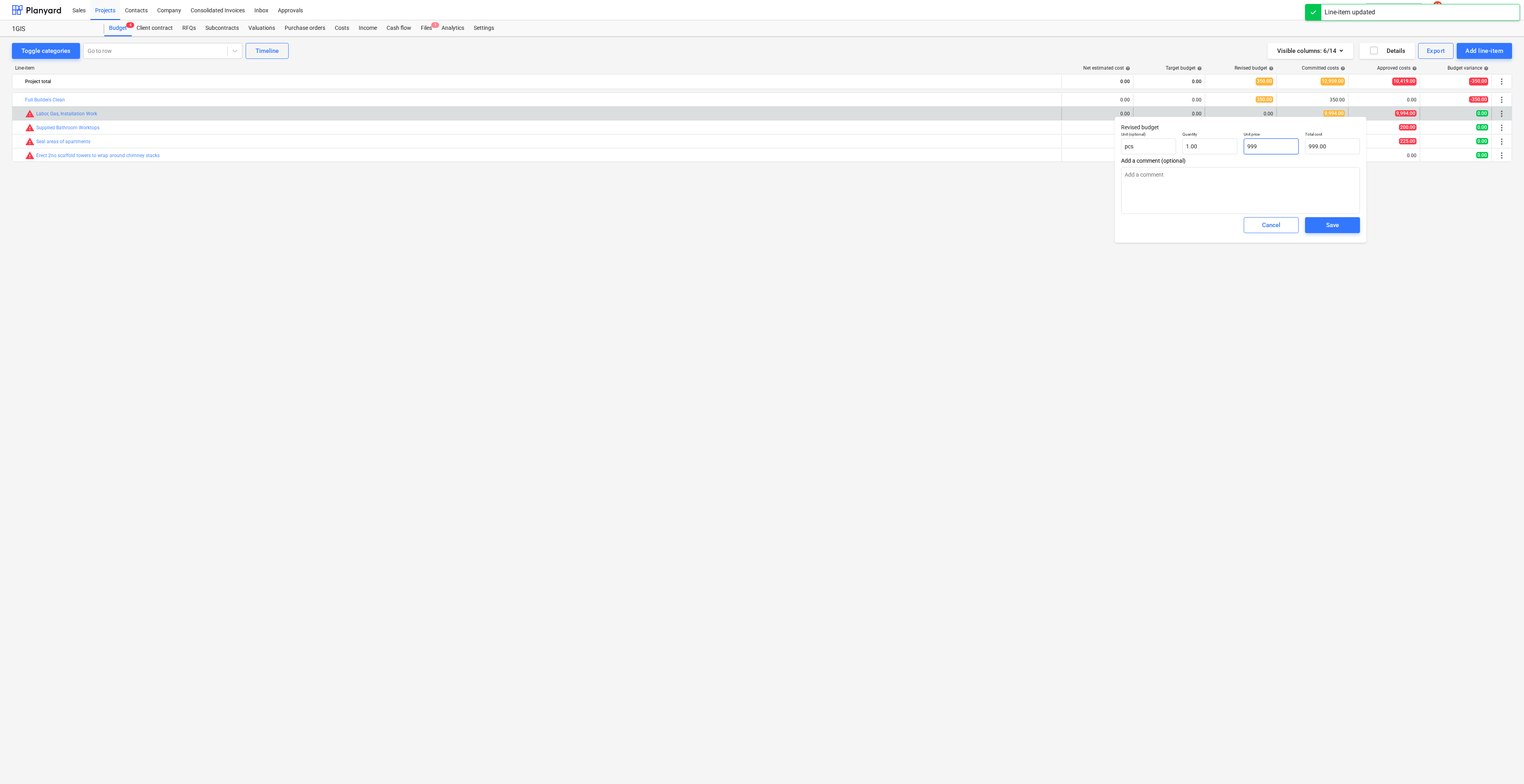
type textarea "x"
type input "9994"
type input "9,994.00"
type input "9994"
type textarea "x"
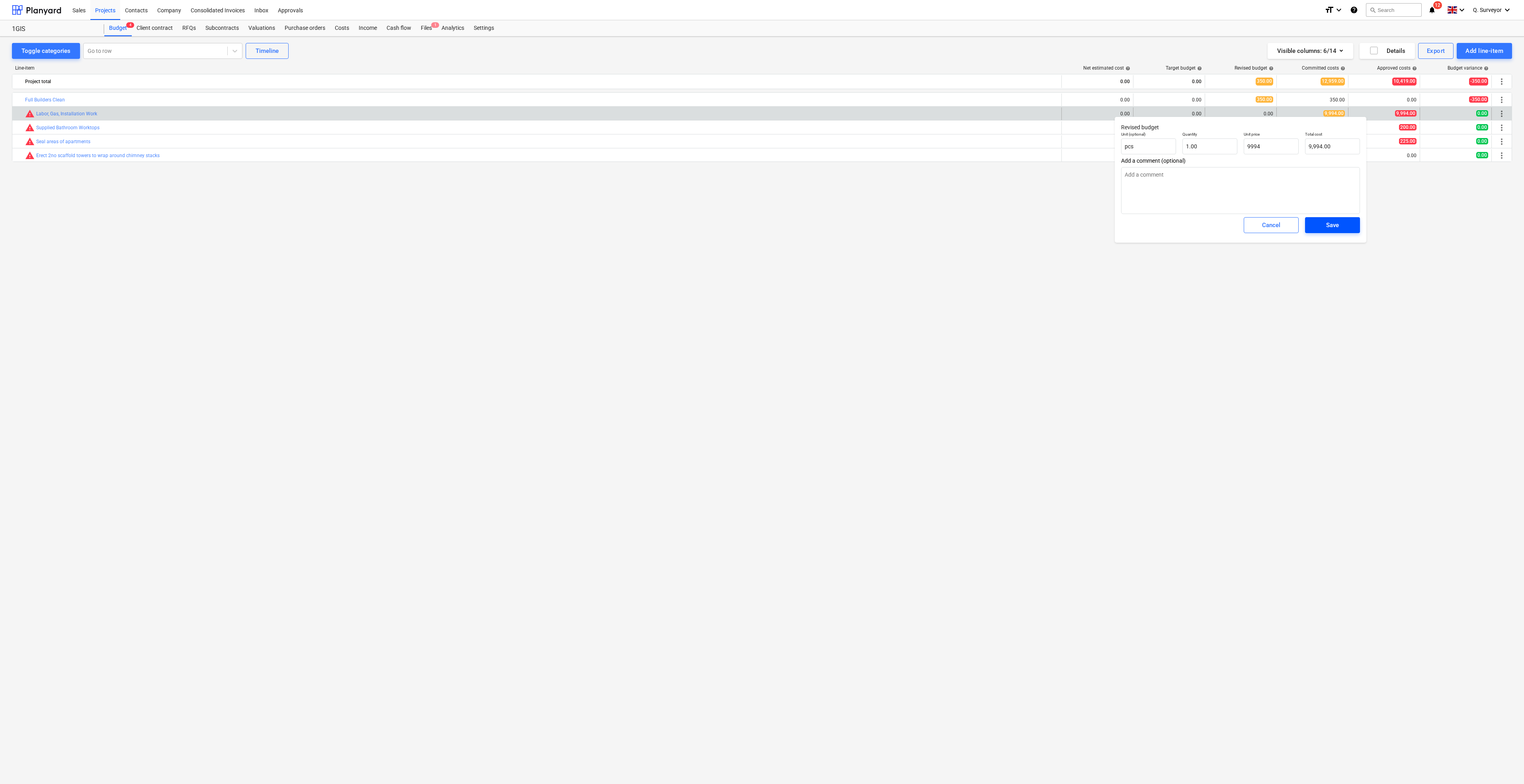
type input "9,994.00"
click at [1343, 232] on button "Save" at bounding box center [1332, 225] width 55 height 16
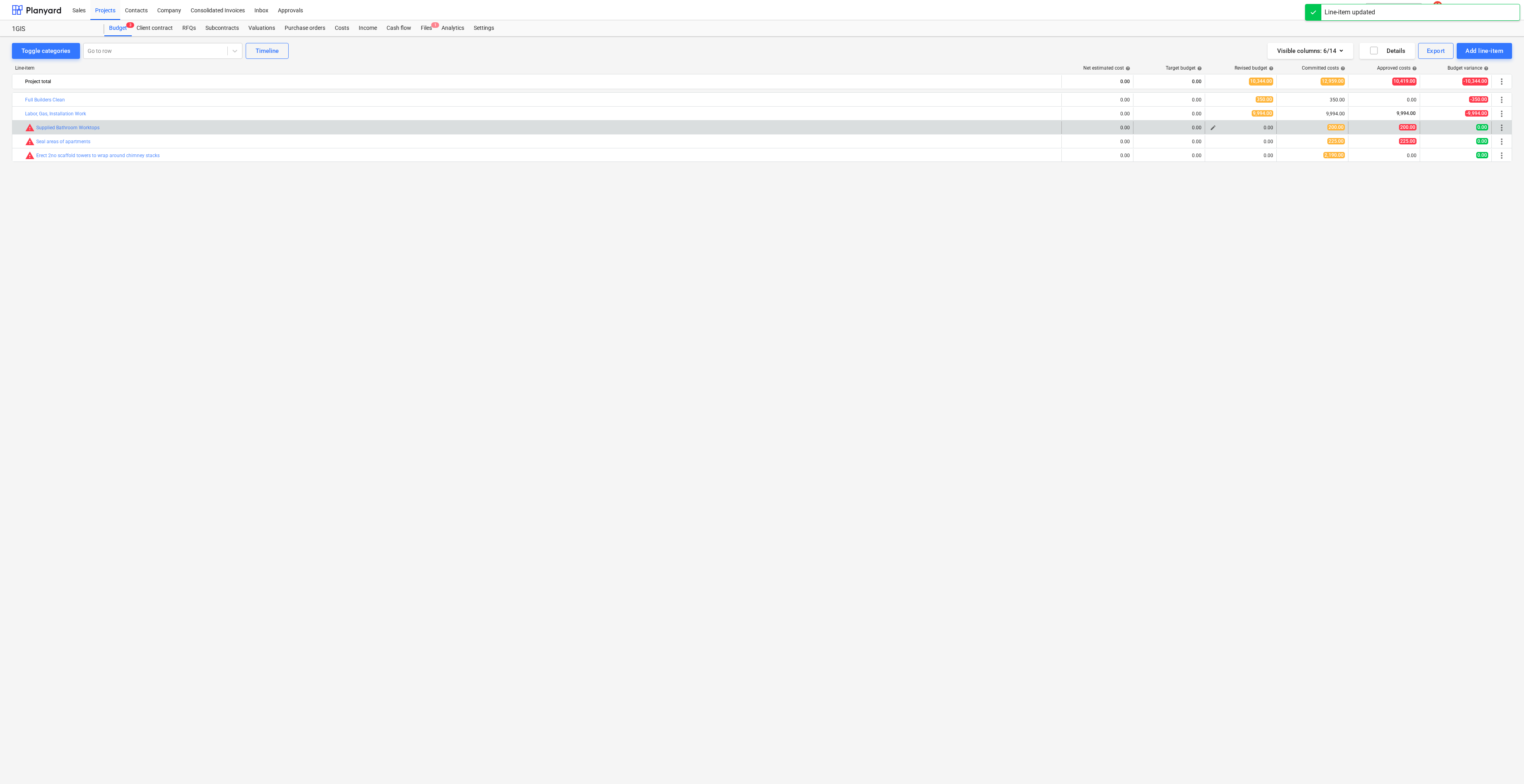
click at [1214, 129] on span "edit" at bounding box center [1213, 128] width 7 height 7
type textarea "x"
click at [1269, 163] on input "text" at bounding box center [1271, 160] width 55 height 16
type textarea "x"
type input "pcs"
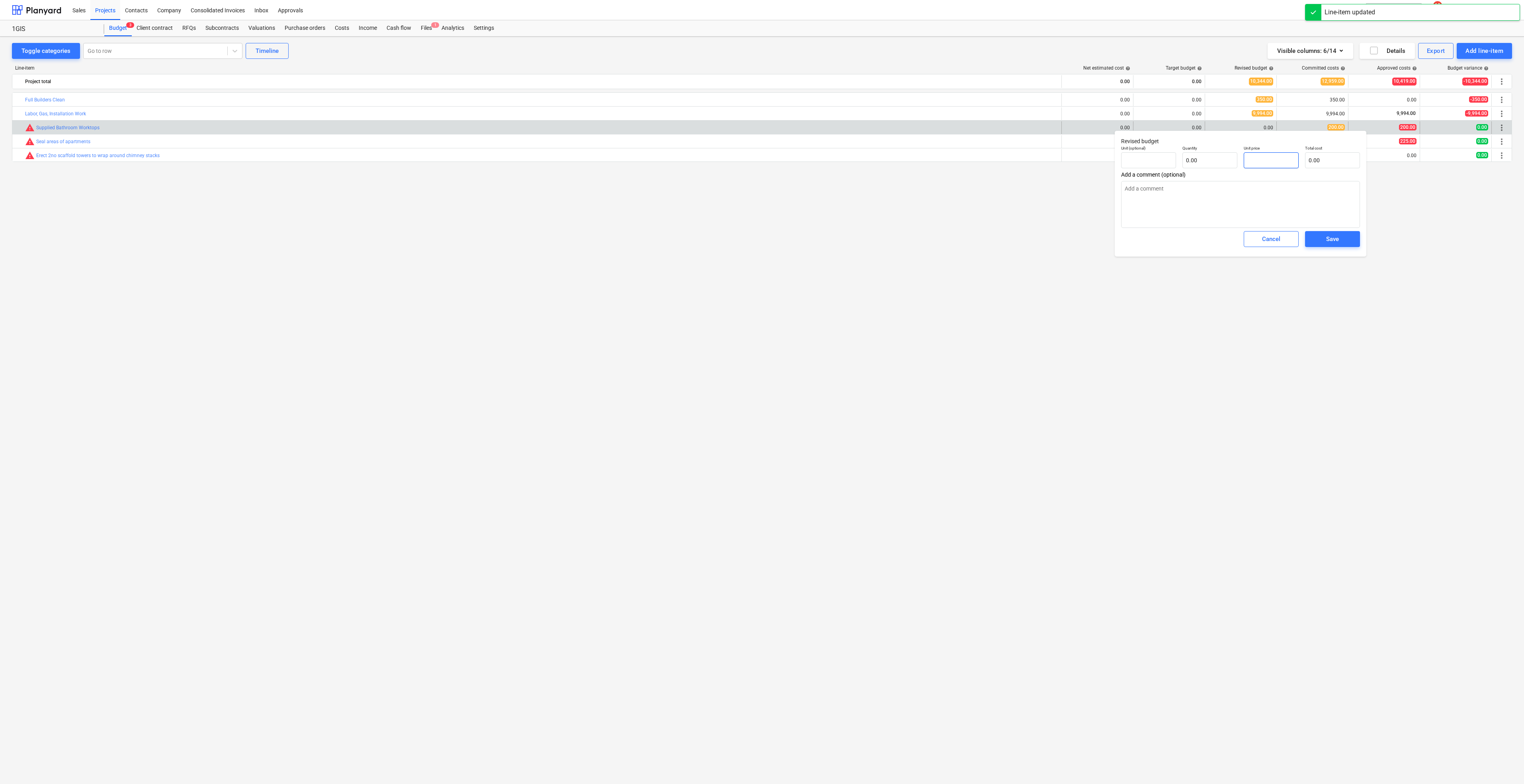
type input "2"
type input "1.00"
type input "2.00"
type textarea "x"
type input "20"
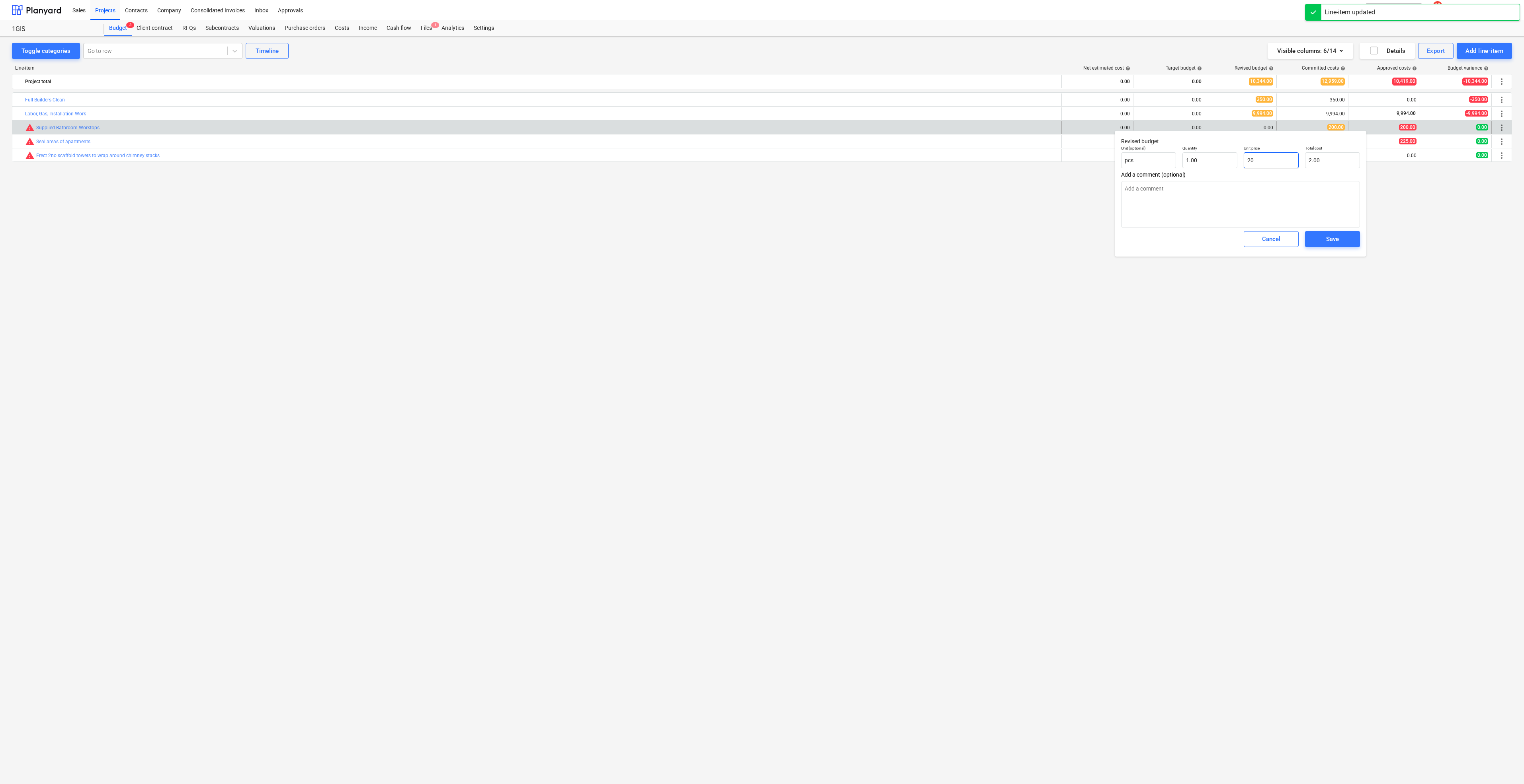
type input "20.00"
type textarea "x"
type input "200"
type input "200.00"
type input "200"
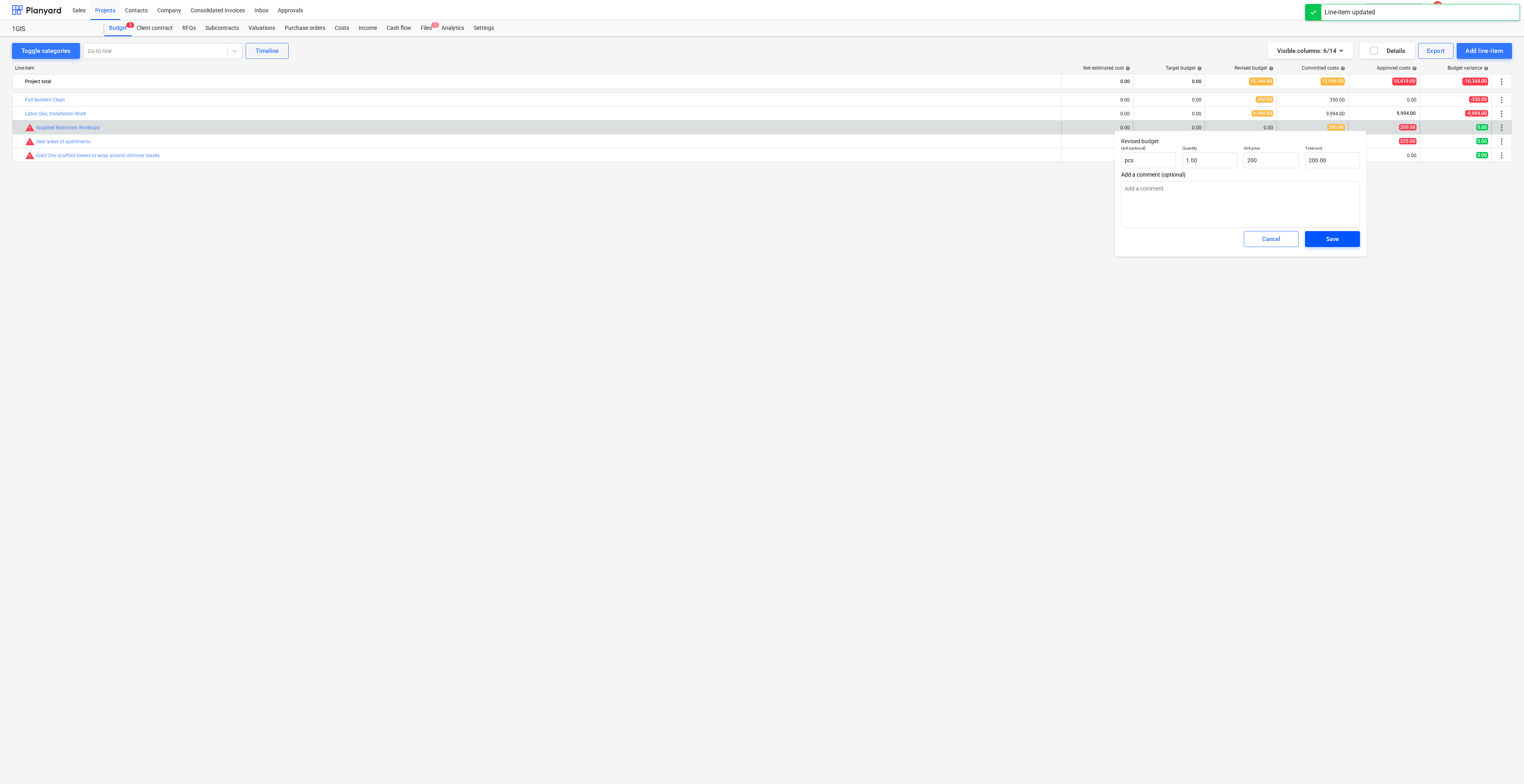
type textarea "x"
type input "200.00"
click at [1345, 237] on span "Save" at bounding box center [1332, 239] width 36 height 10
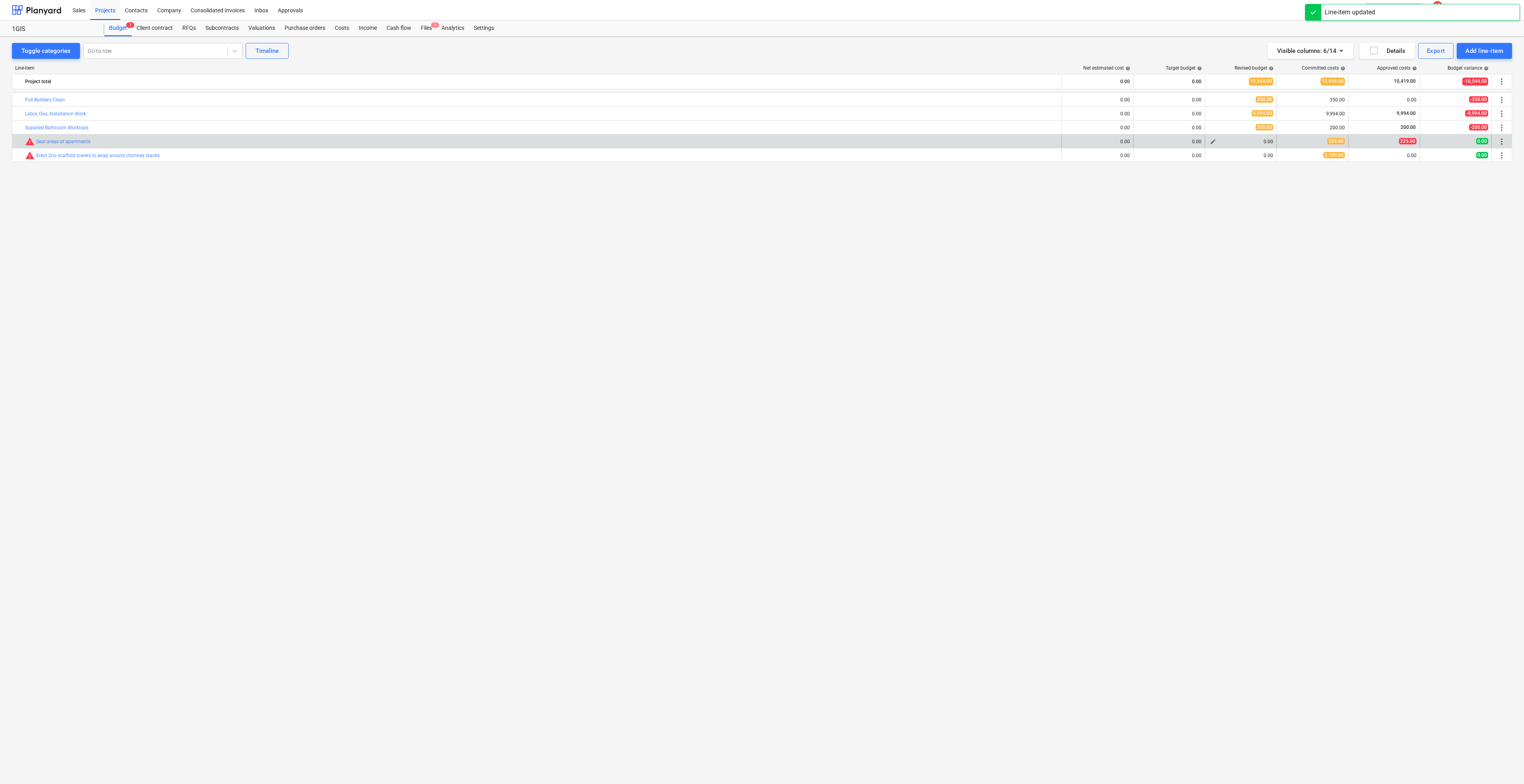
click at [1215, 141] on span "edit" at bounding box center [1213, 141] width 7 height 7
type textarea "x"
click at [1257, 164] on p "Unit price" at bounding box center [1271, 163] width 55 height 7
click at [1258, 173] on input "text" at bounding box center [1271, 174] width 55 height 16
type textarea "x"
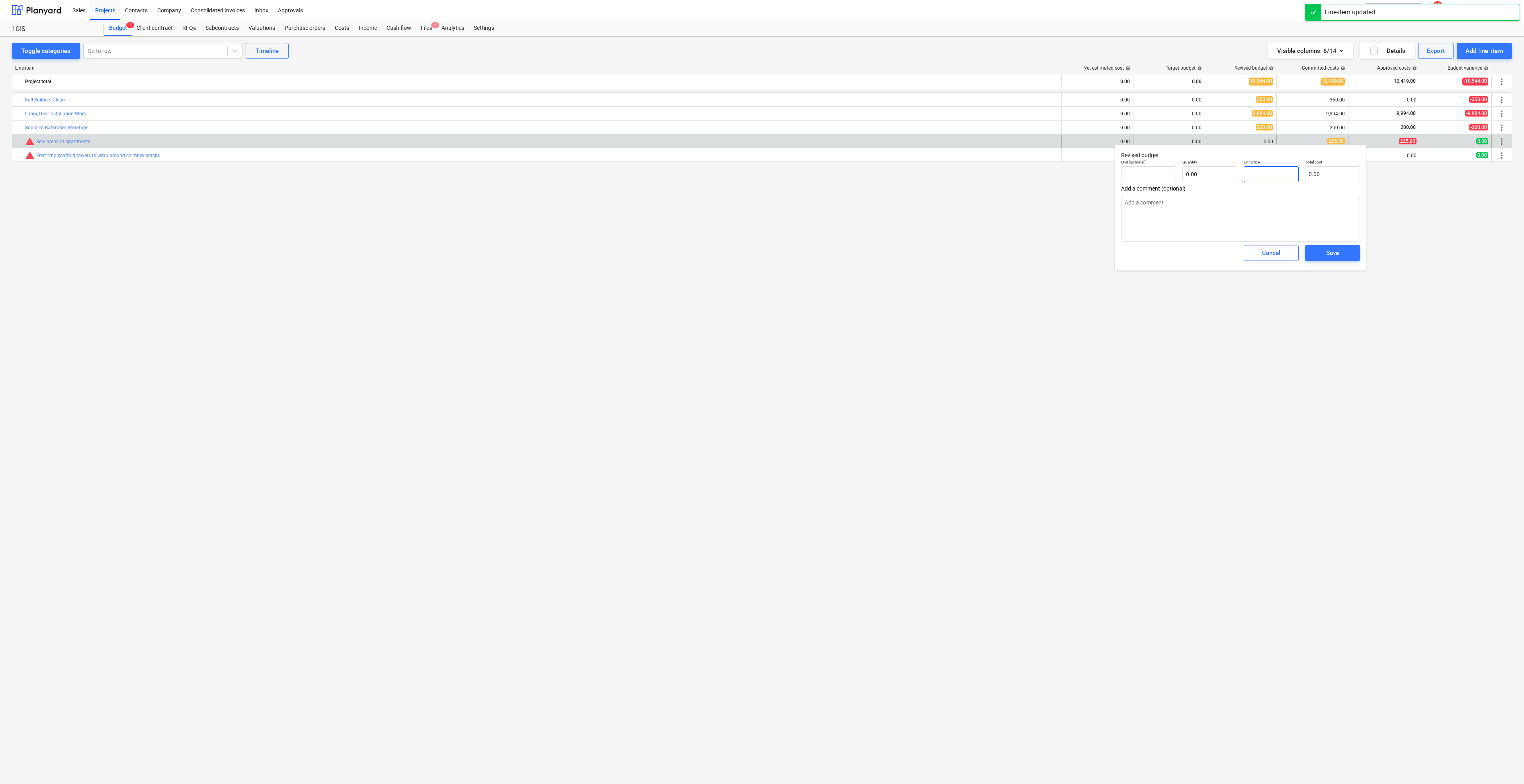
type input "pcs"
type input "2"
type input "1.00"
type input "2.00"
type textarea "x"
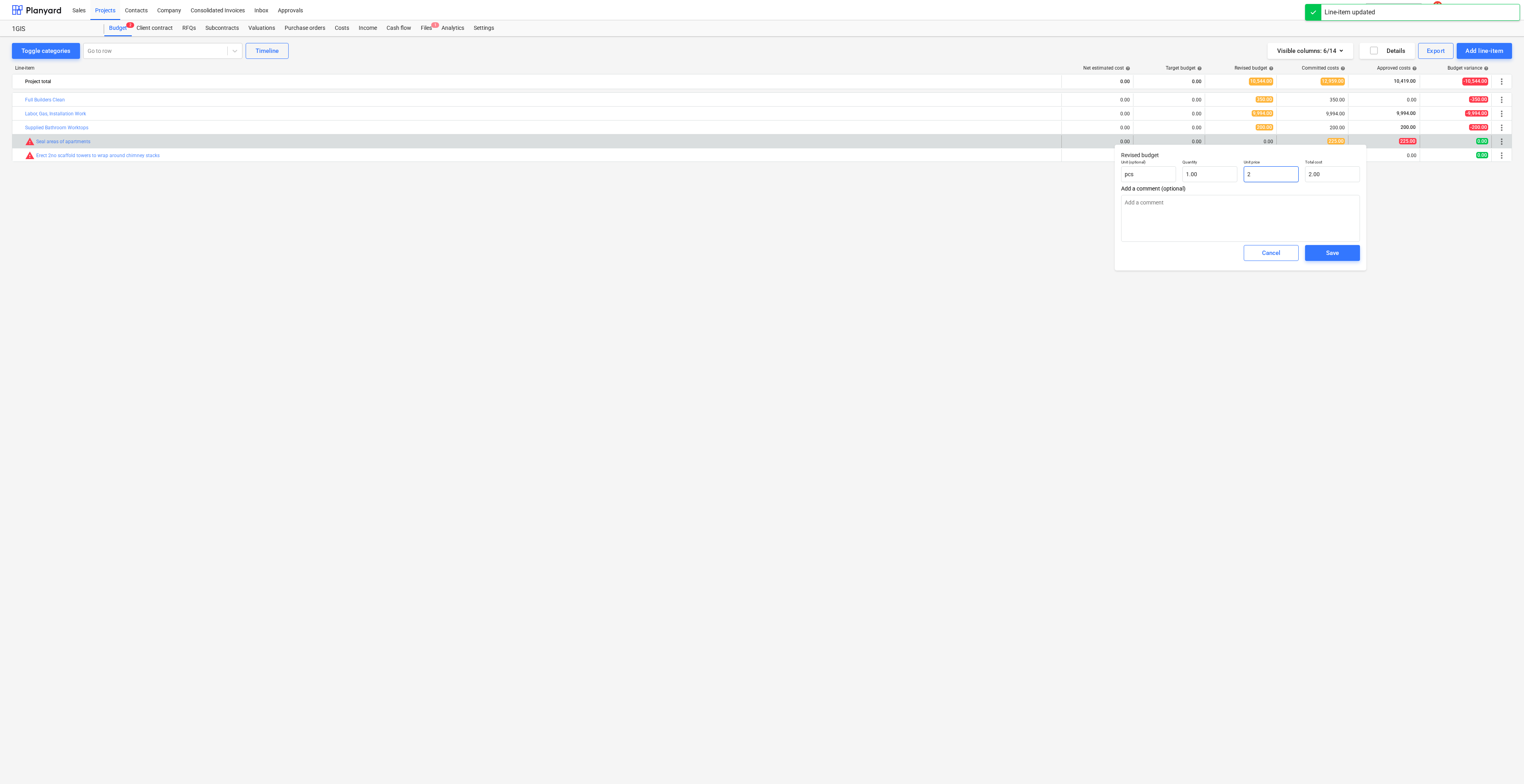
type input "22"
type input "22.00"
type textarea "x"
type input "225"
type input "225.00"
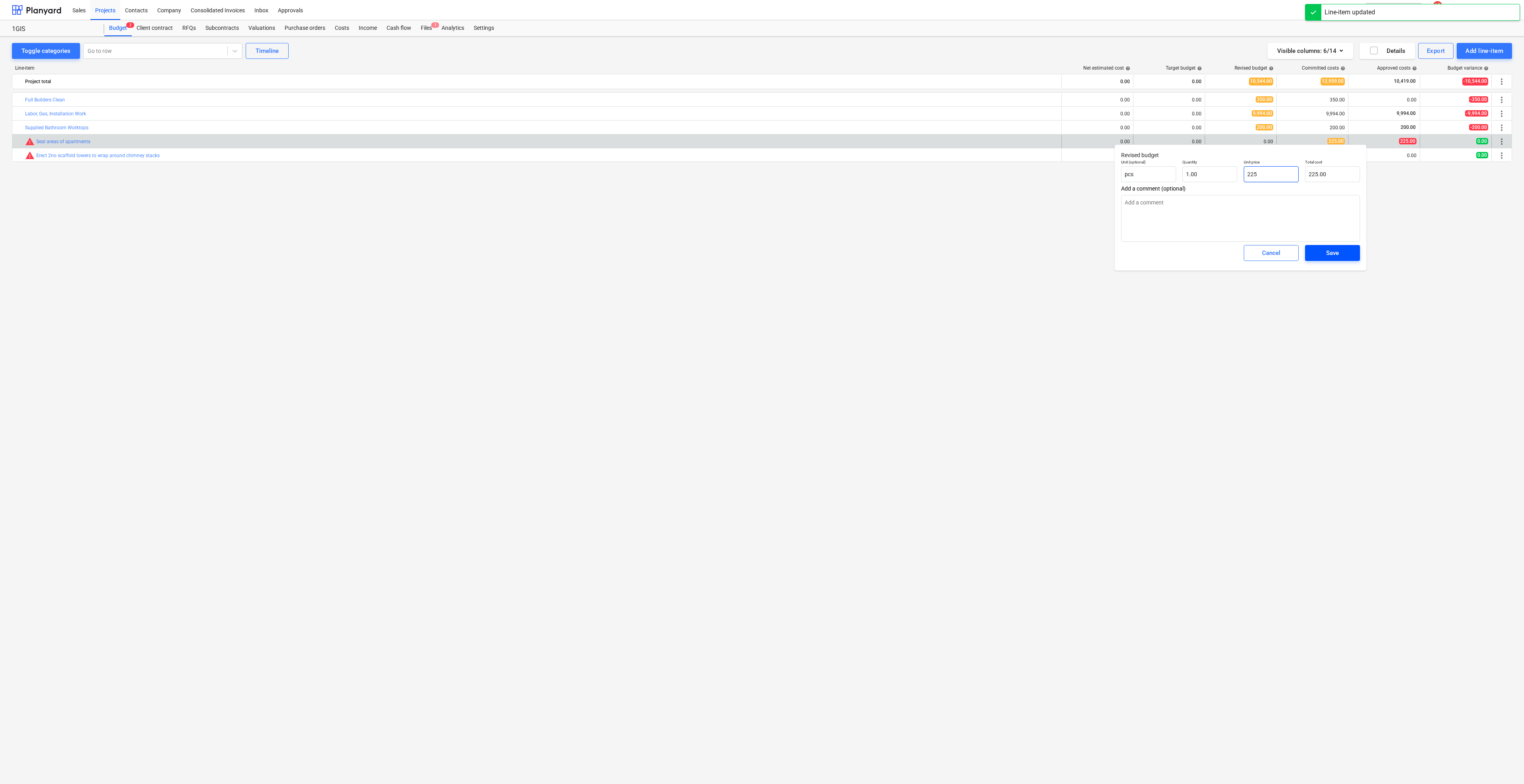
type input "225"
type textarea "x"
type input "225.00"
click at [1345, 248] on button "Save" at bounding box center [1332, 253] width 55 height 16
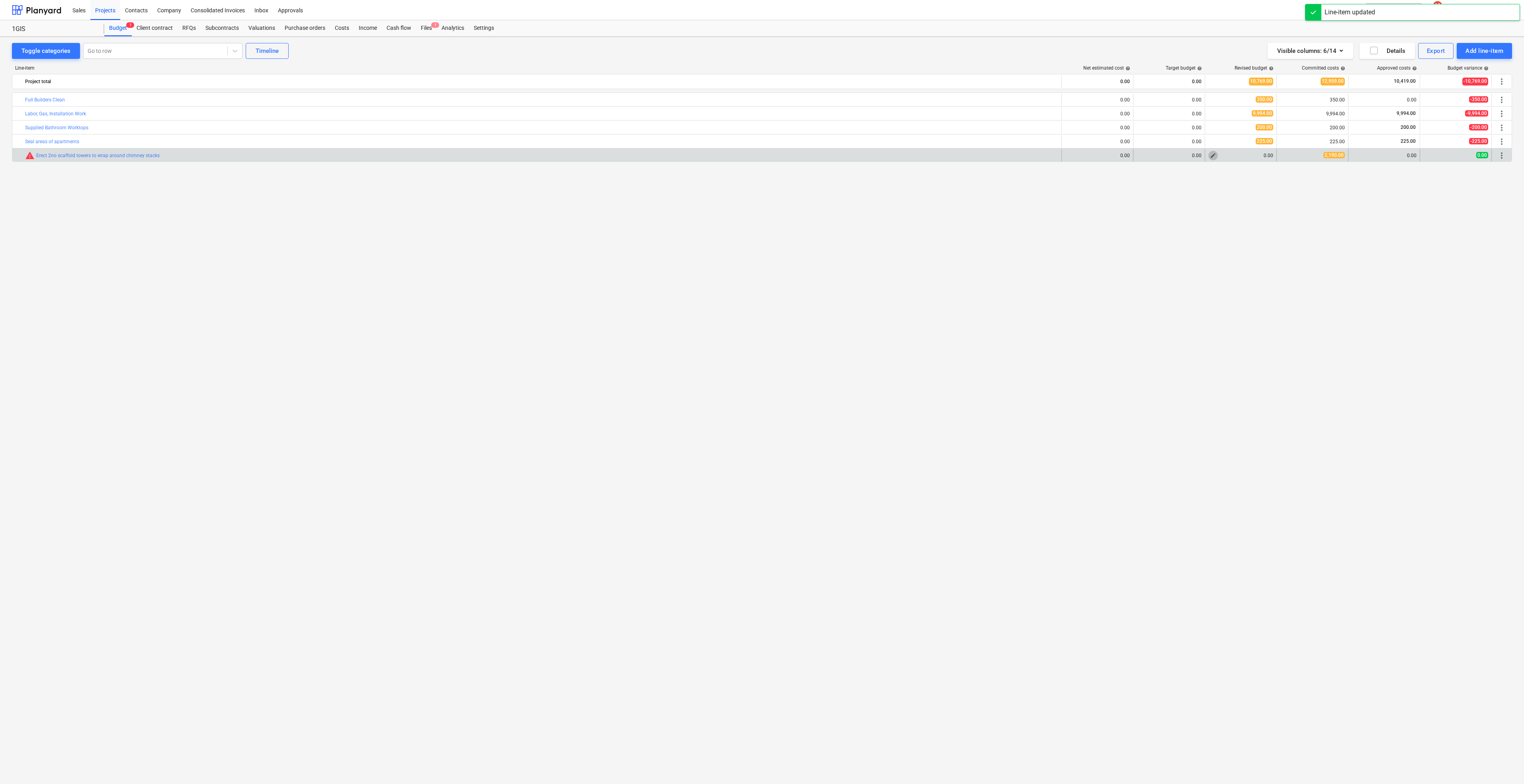
click at [1215, 157] on span "edit" at bounding box center [1213, 155] width 7 height 7
type textarea "x"
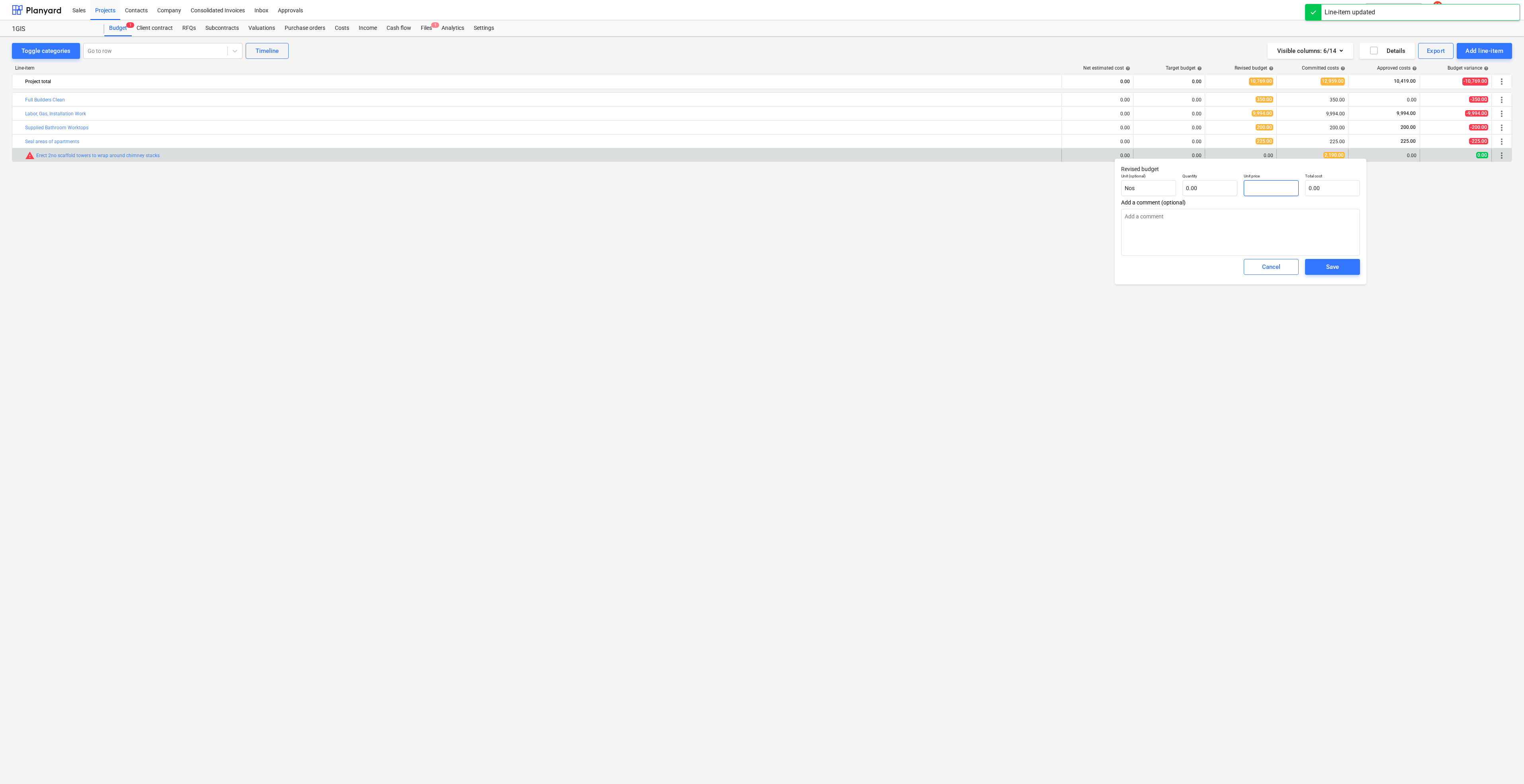
click at [1255, 191] on input "text" at bounding box center [1271, 188] width 55 height 16
type textarea "x"
type input "2"
type textarea "x"
type input "21"
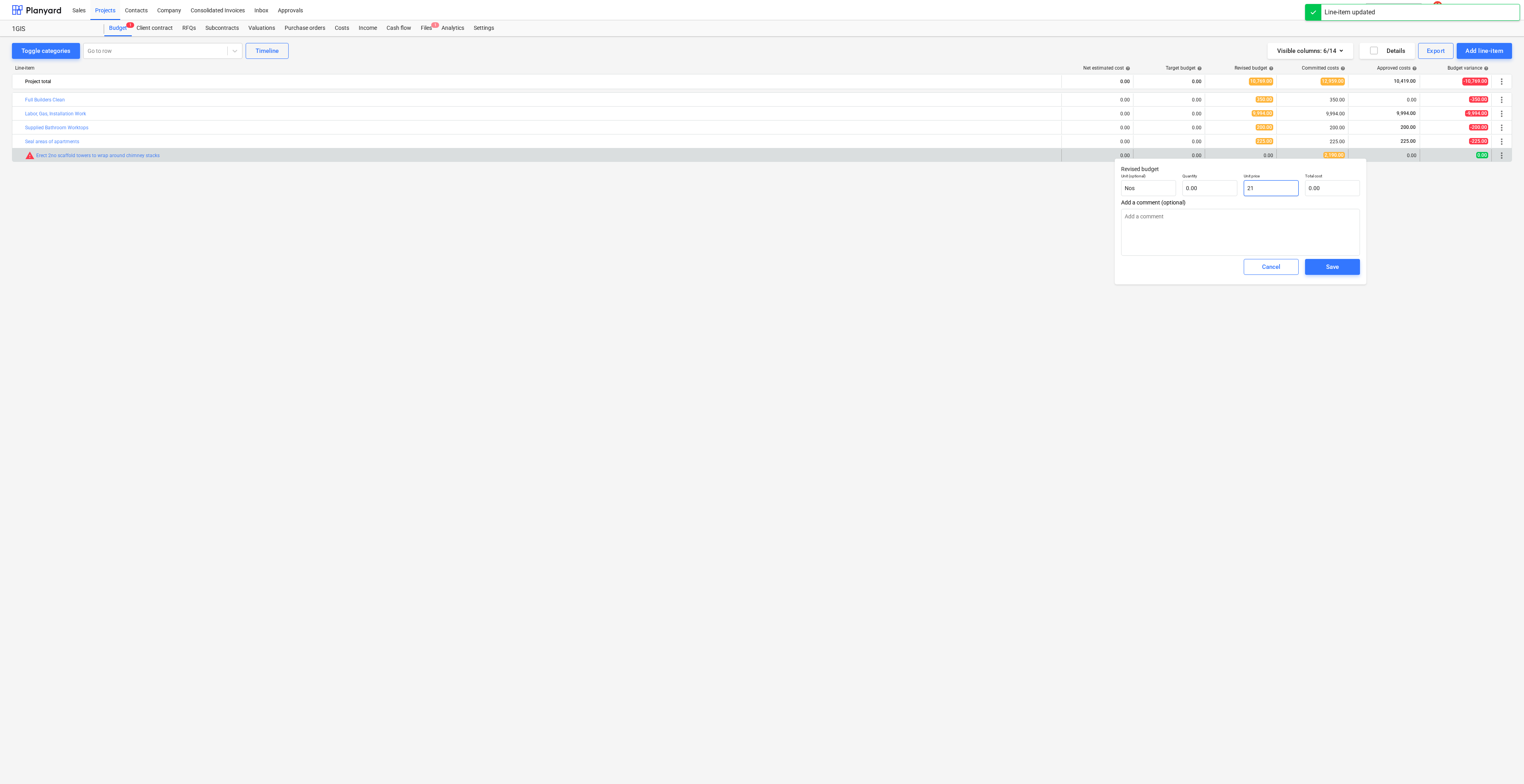
type textarea "x"
type input "219"
type textarea "x"
type input "2190"
type textarea "x"
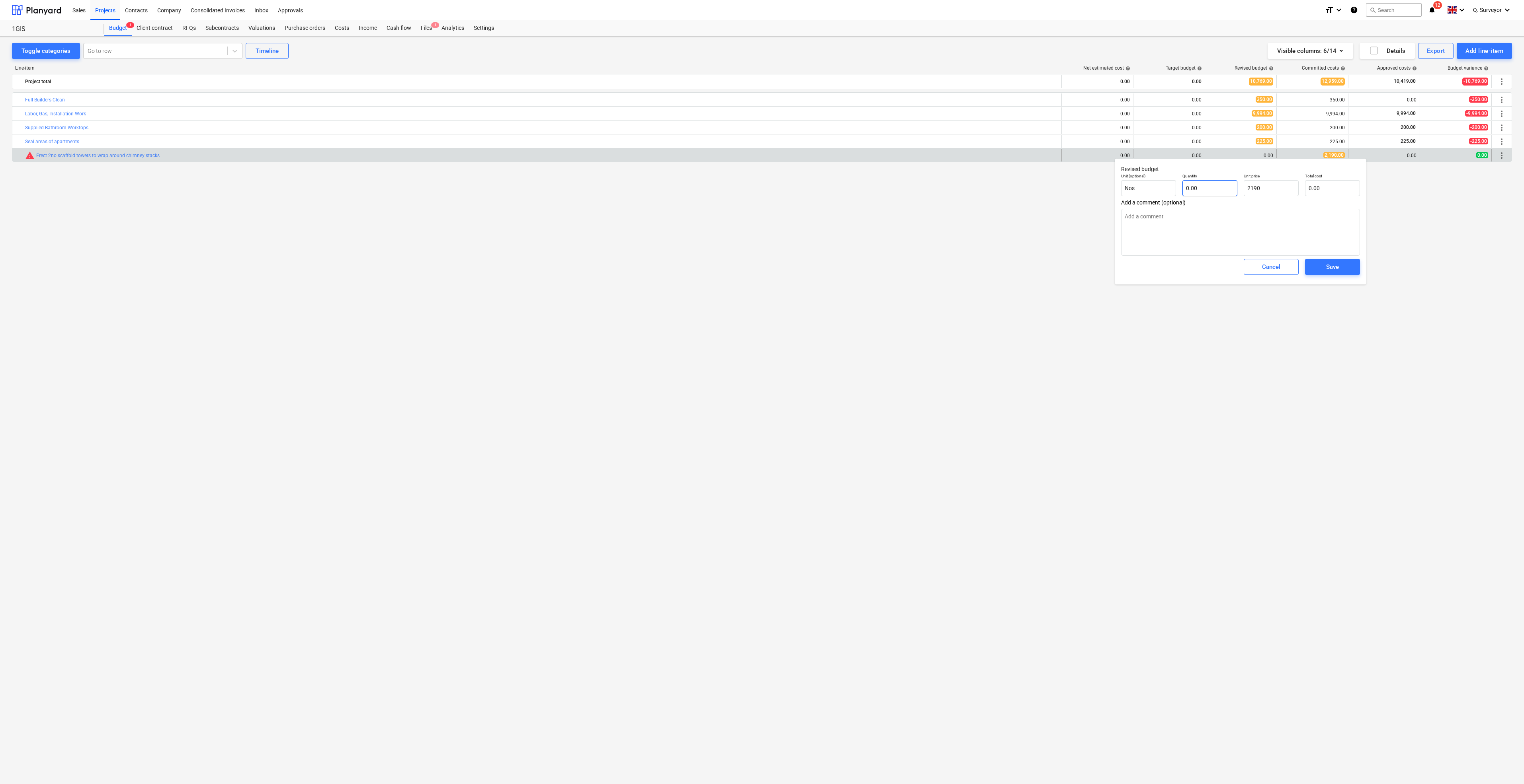
type input "2,190.00"
click at [1196, 182] on input "text" at bounding box center [1210, 188] width 55 height 16
type textarea "x"
type input "1"
type input "2,190.00"
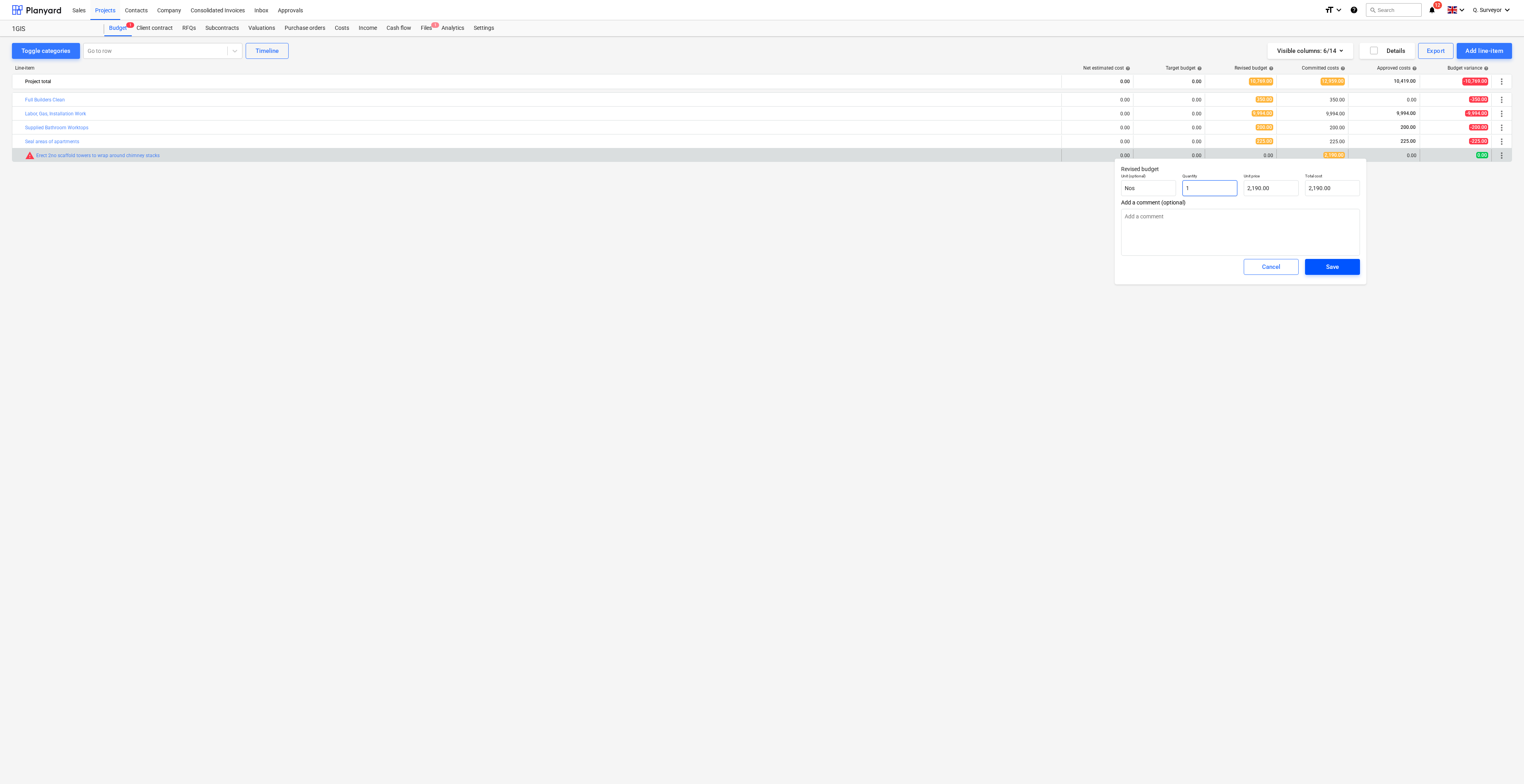
type input "1"
type textarea "x"
type input "1.00"
click at [1336, 268] on div "Save" at bounding box center [1333, 267] width 13 height 10
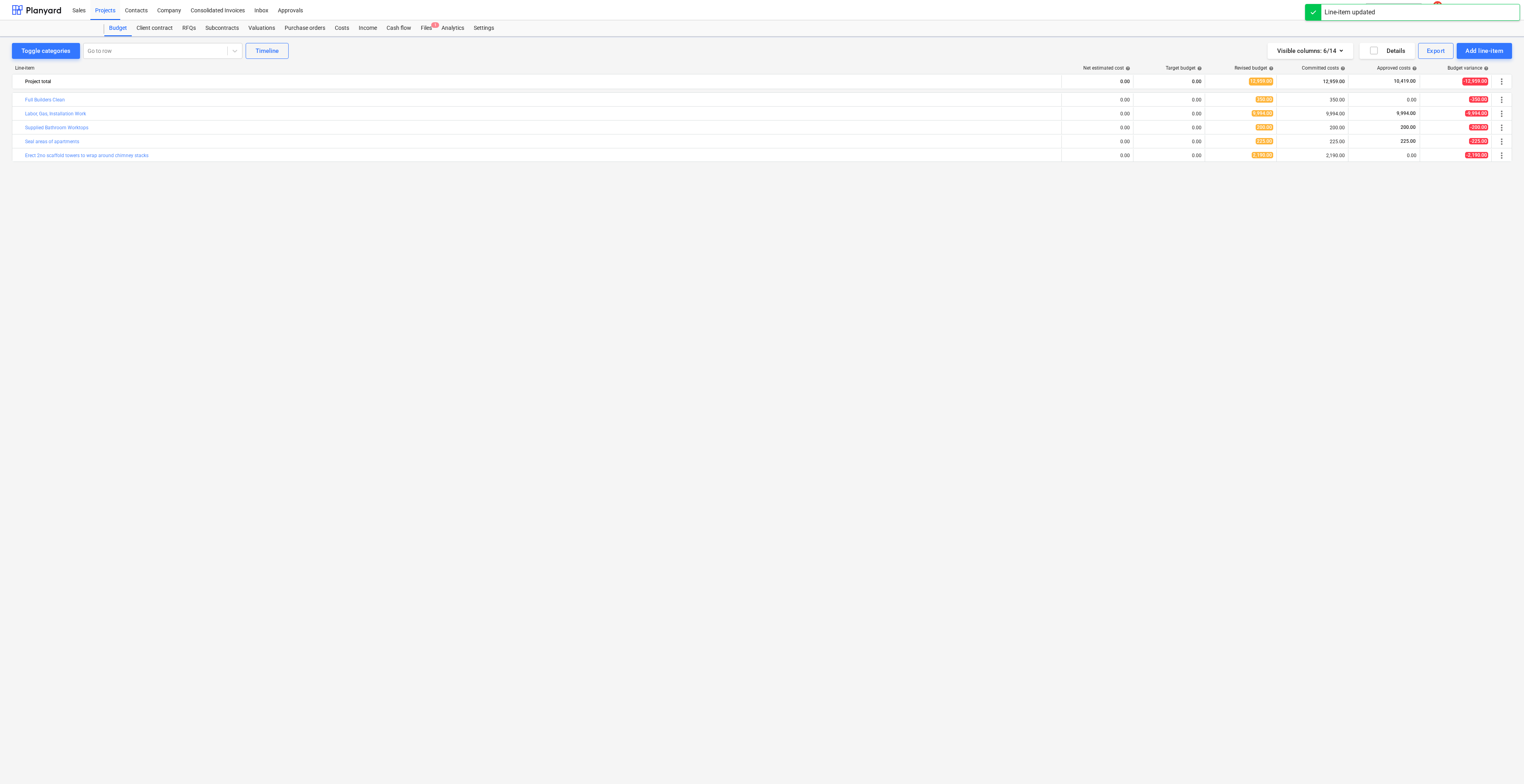
click at [1329, 228] on div "bar_chart Full Builders Clean edit 0.00 edit 0.00 edit 350.00 350.00 0.00 -350.…" at bounding box center [762, 422] width 1500 height 659
click at [120, 26] on div "Budget" at bounding box center [118, 28] width 27 height 16
click at [105, 10] on div "Projects" at bounding box center [105, 9] width 30 height 20
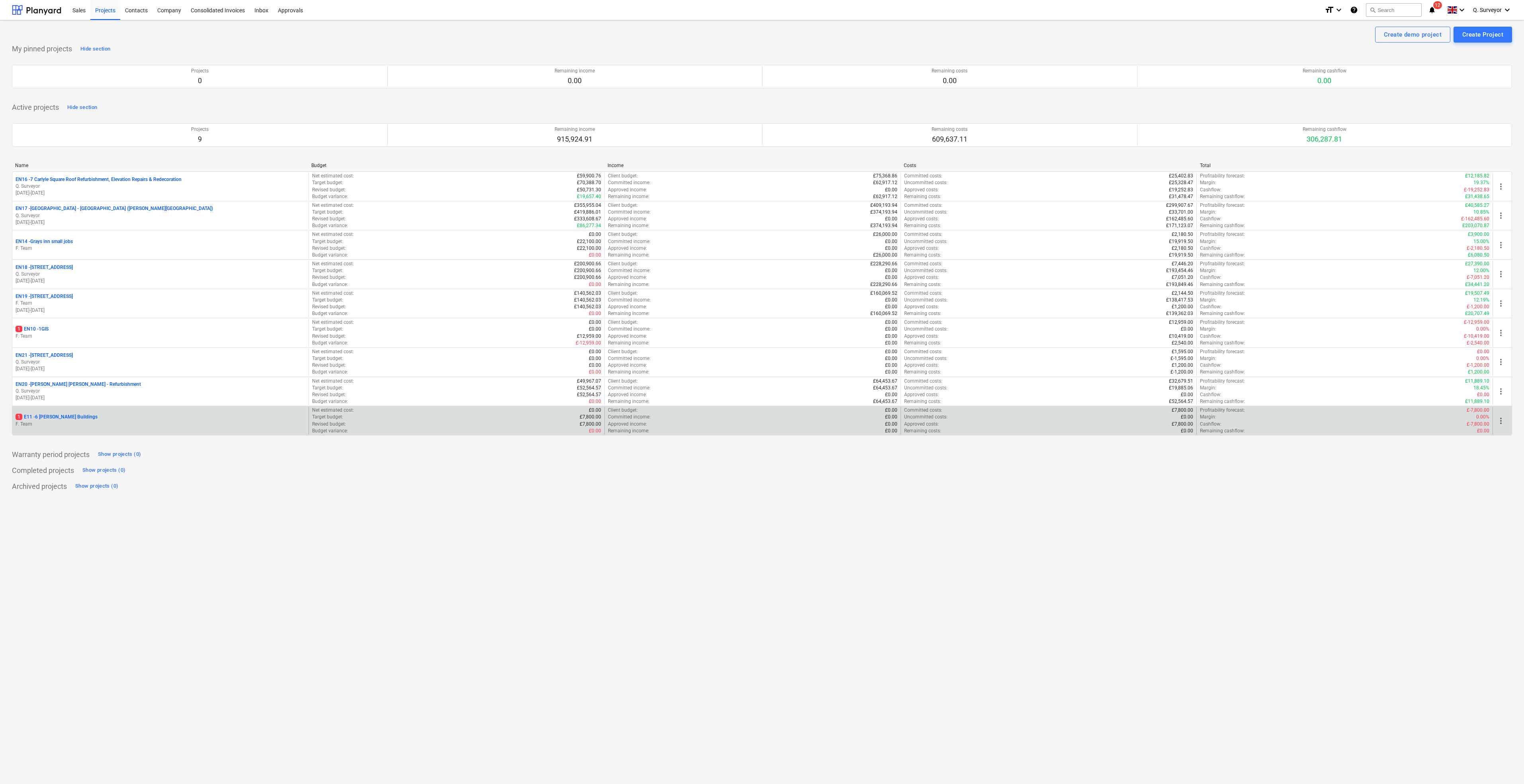
click at [54, 414] on p "1 E11 - 6 [PERSON_NAME] Buildings" at bounding box center [56, 417] width 82 height 7
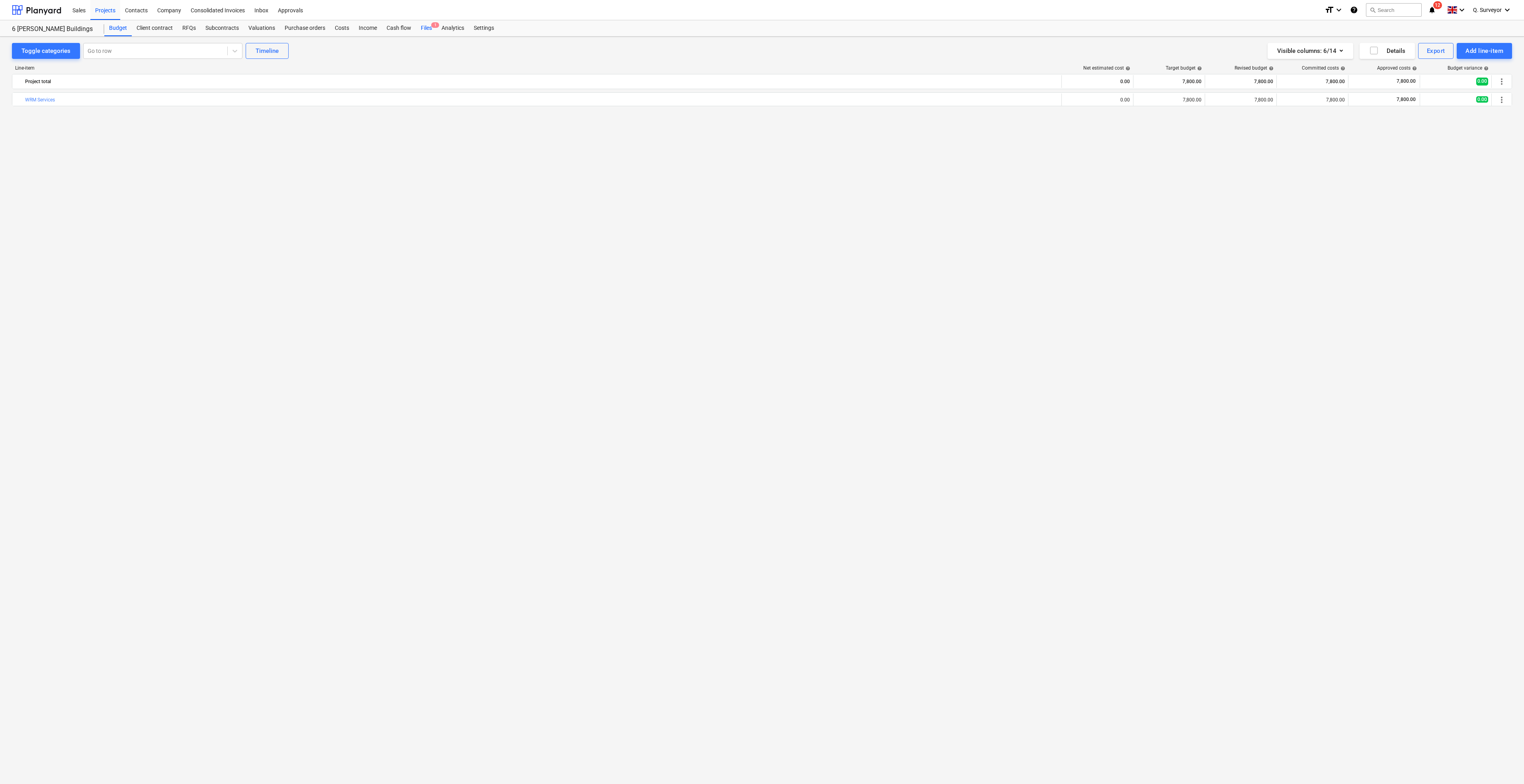
click at [433, 28] on div "Files 1" at bounding box center [426, 28] width 21 height 16
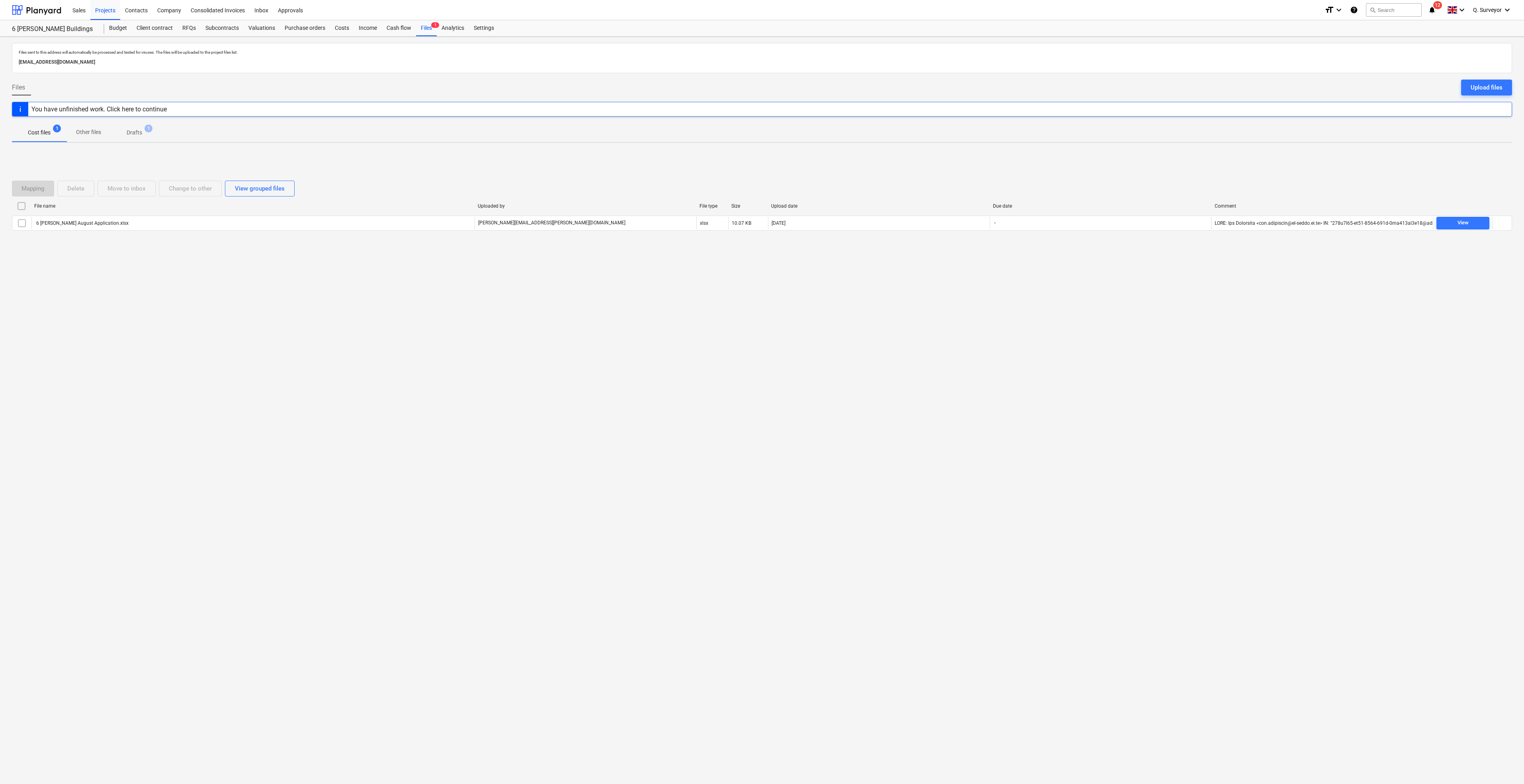
click at [1448, 232] on div "File name Uploaded by File type Size Upload date Due date Comment 6 [PERSON_NAM…" at bounding box center [762, 217] width 1500 height 34
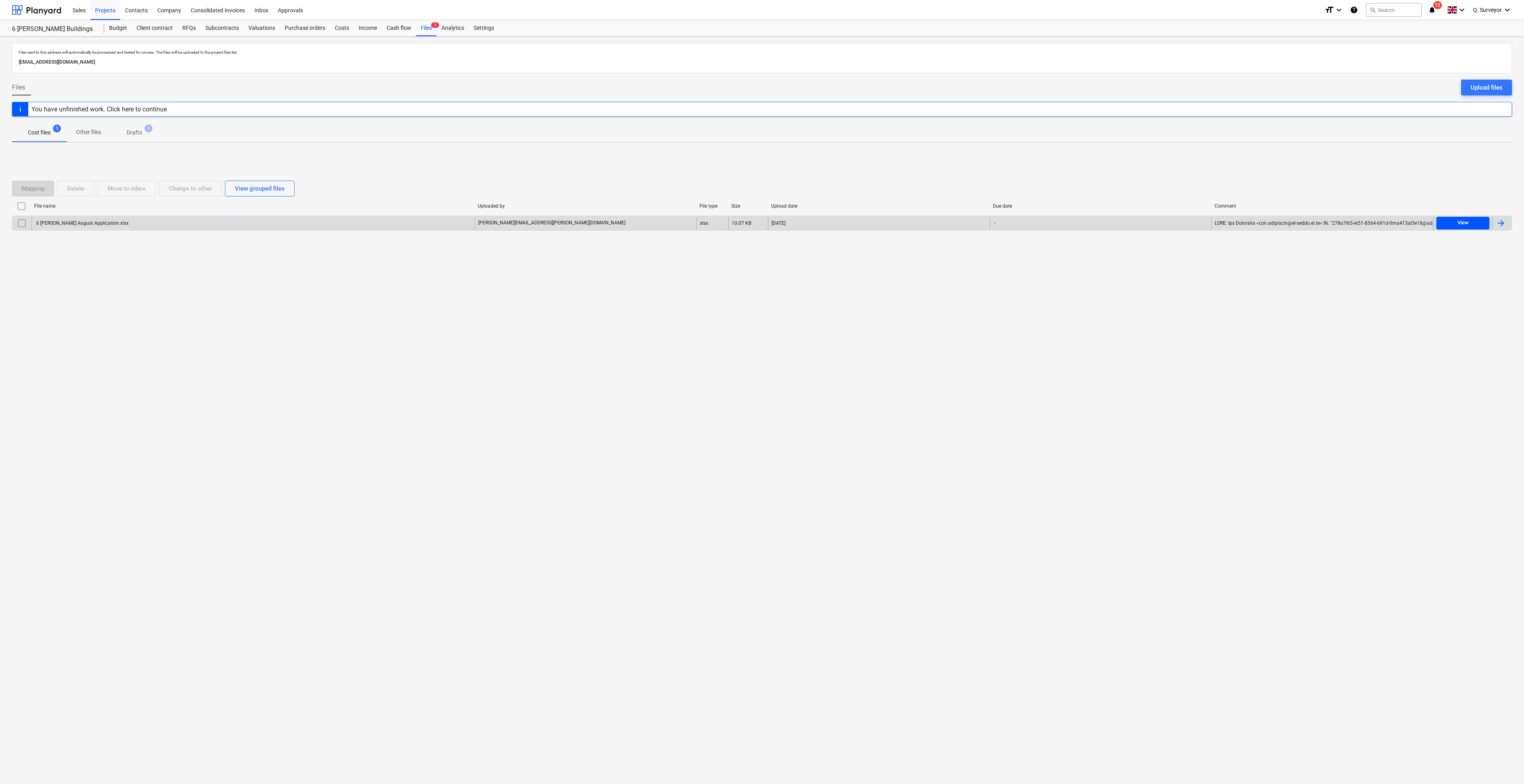
click at [1460, 222] on div "View" at bounding box center [1463, 222] width 11 height 9
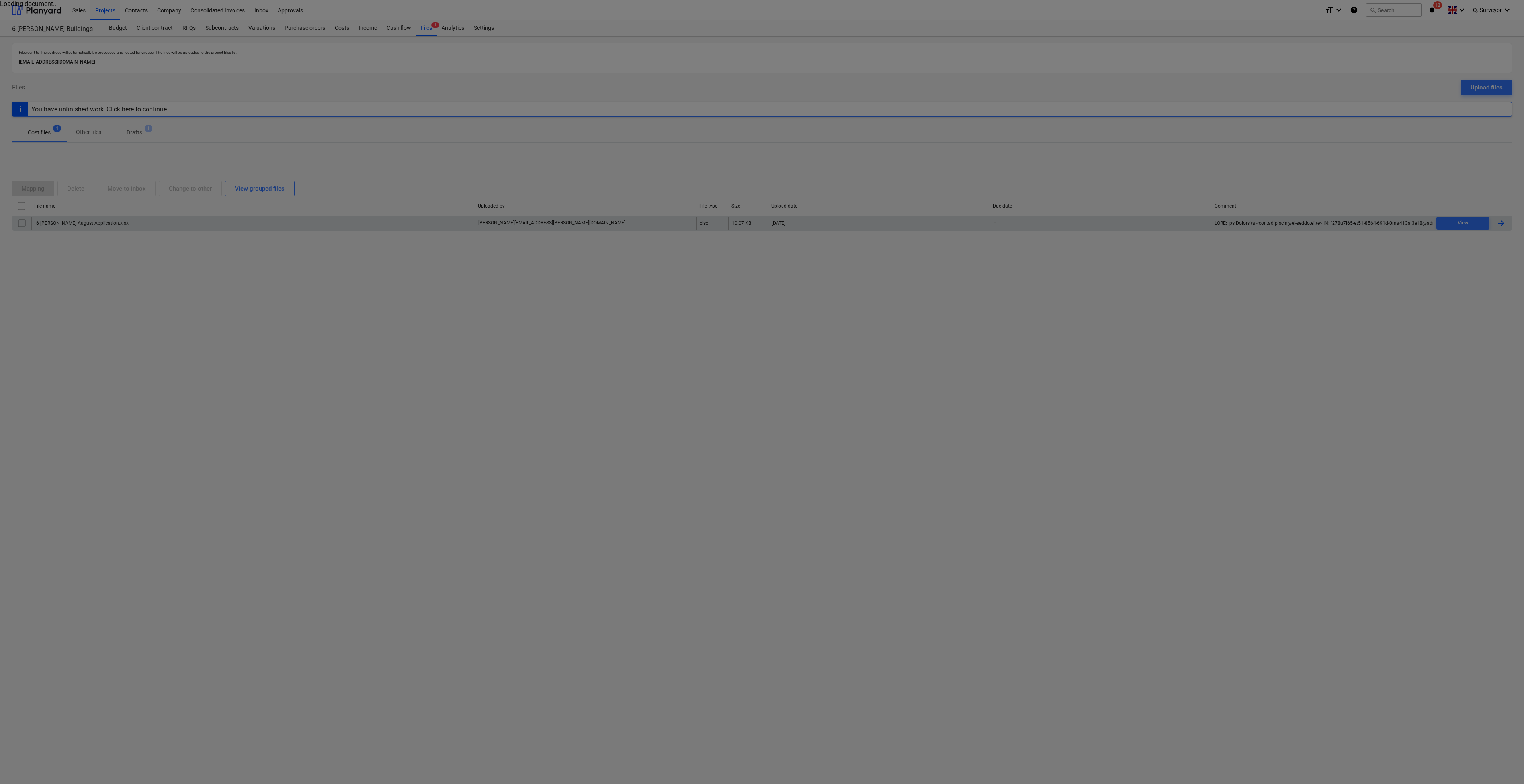
click at [420, 466] on div at bounding box center [762, 392] width 1524 height 784
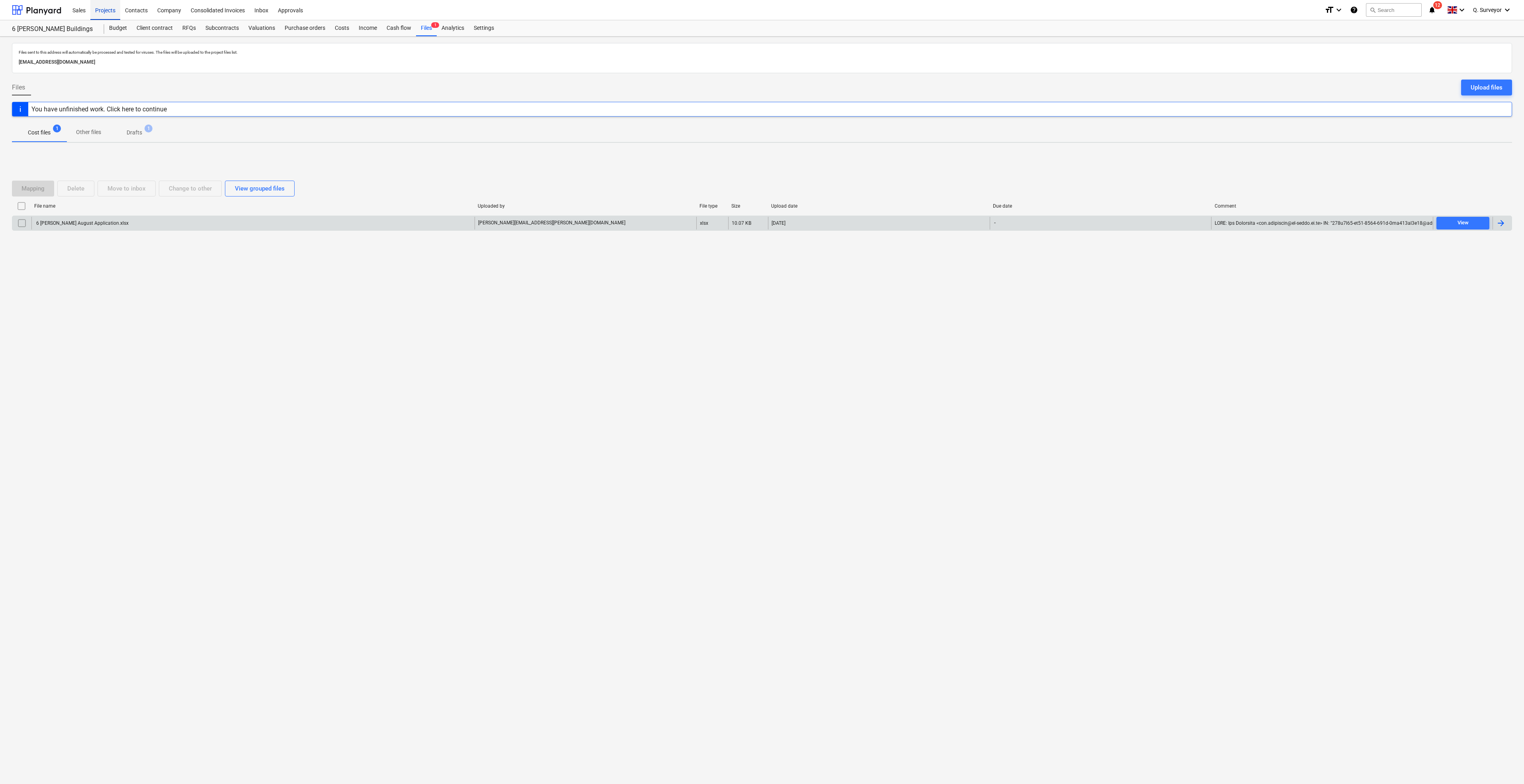
click at [108, 11] on div "Projects" at bounding box center [105, 9] width 30 height 20
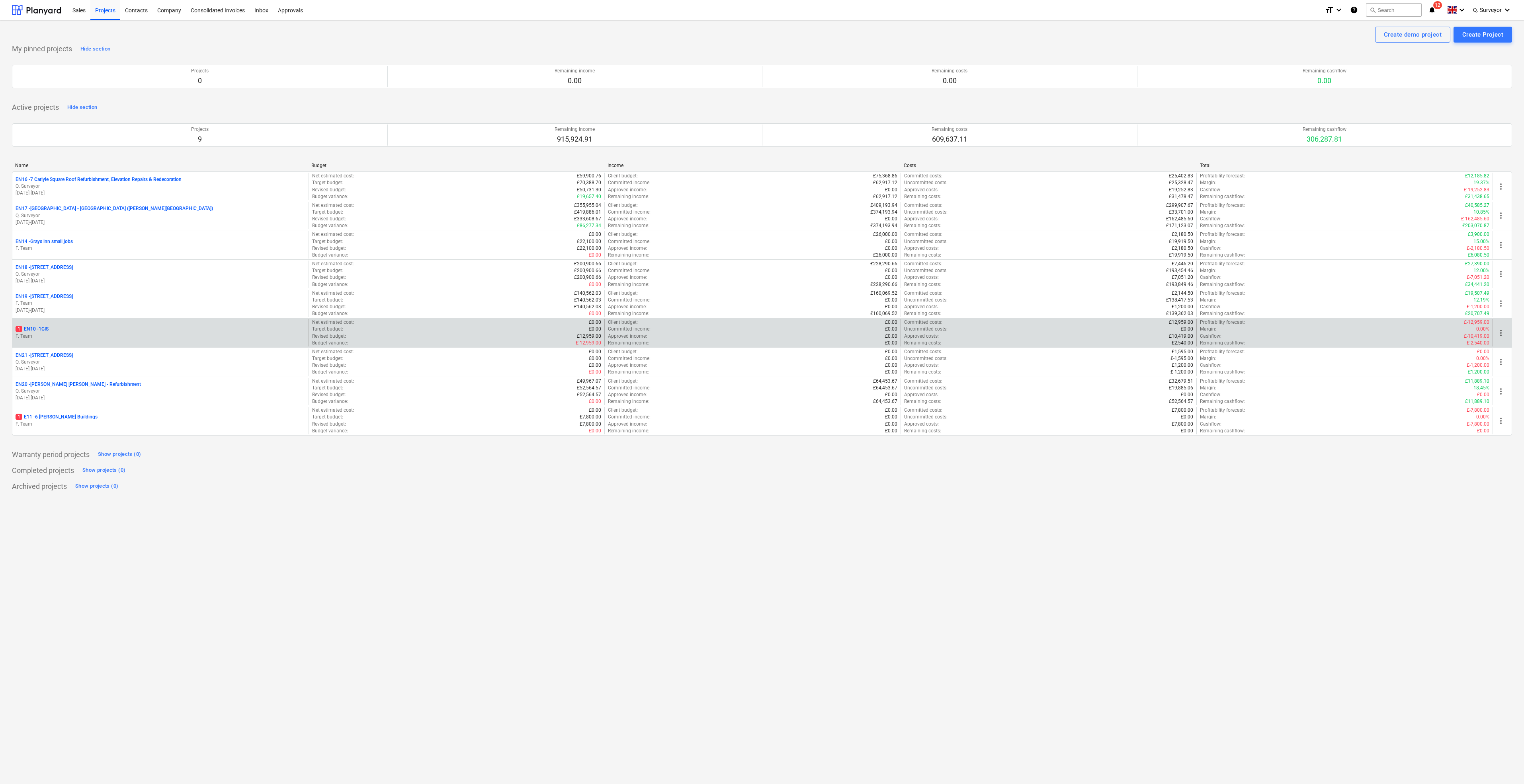
click at [40, 329] on p "1 EN10 - 1GIS" at bounding box center [32, 329] width 33 height 7
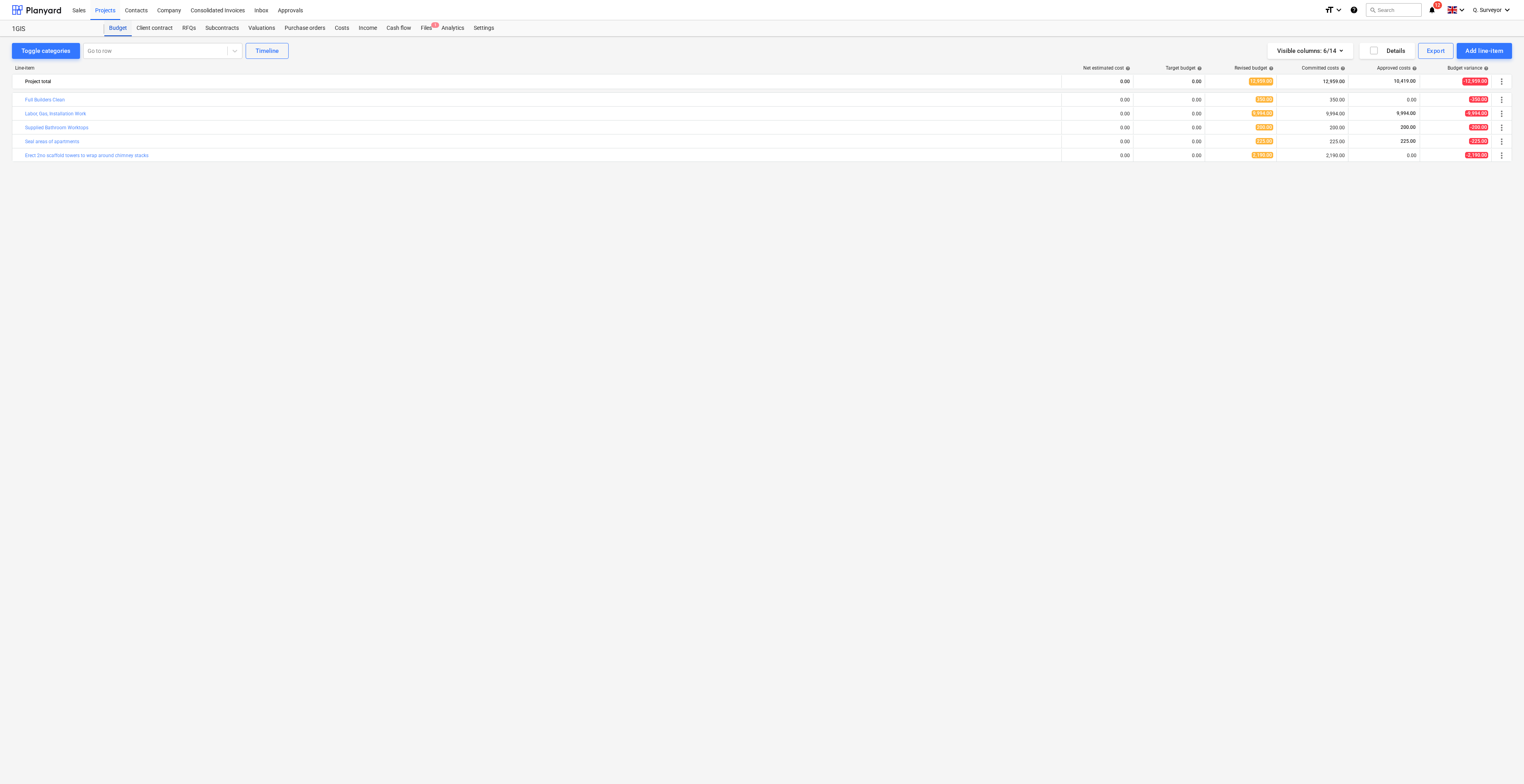
click at [128, 28] on div "Budget" at bounding box center [118, 28] width 27 height 16
click at [106, 12] on div "Projects" at bounding box center [105, 9] width 30 height 20
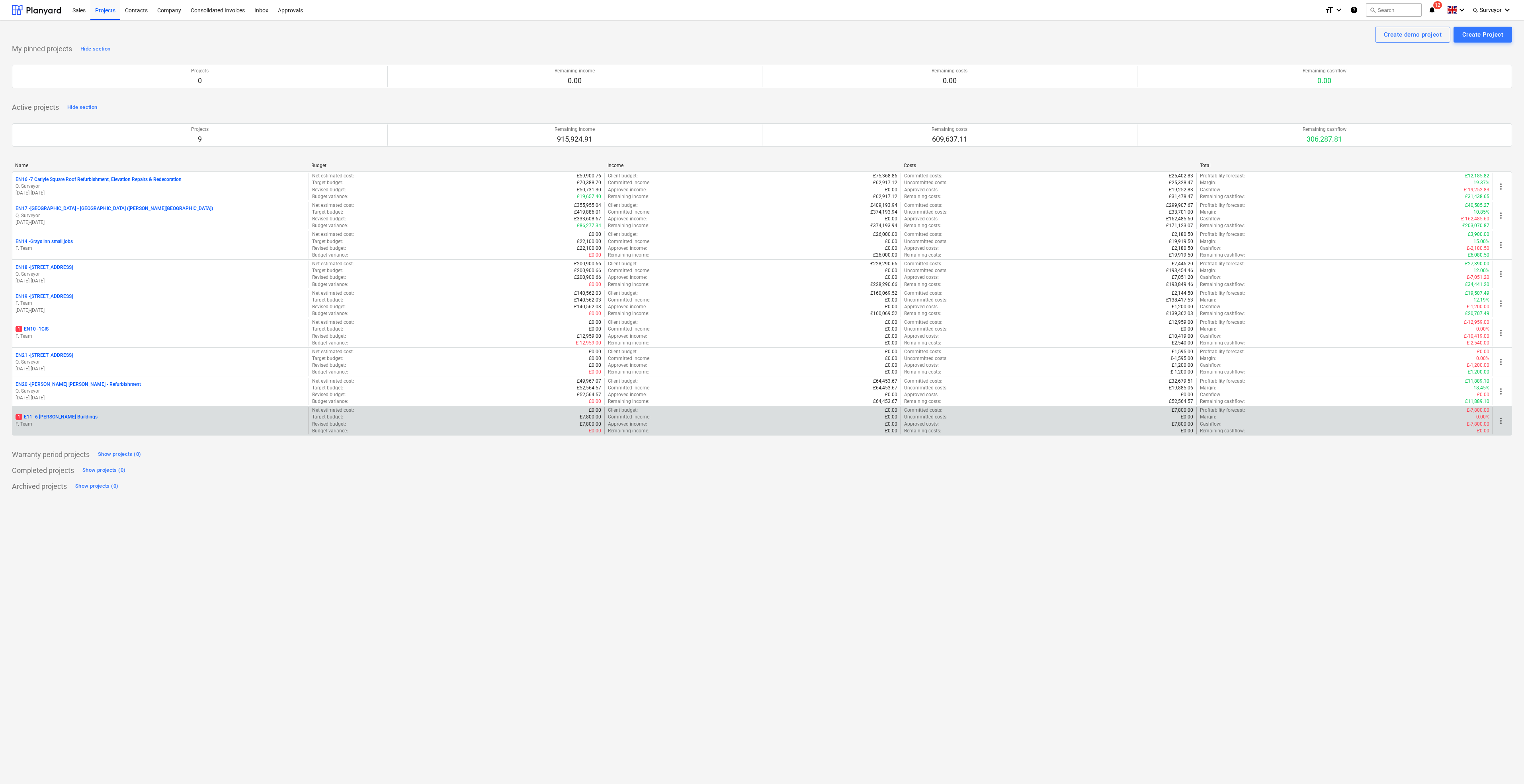
click at [56, 419] on p "1 E11 - 6 [PERSON_NAME] Buildings" at bounding box center [56, 417] width 82 height 7
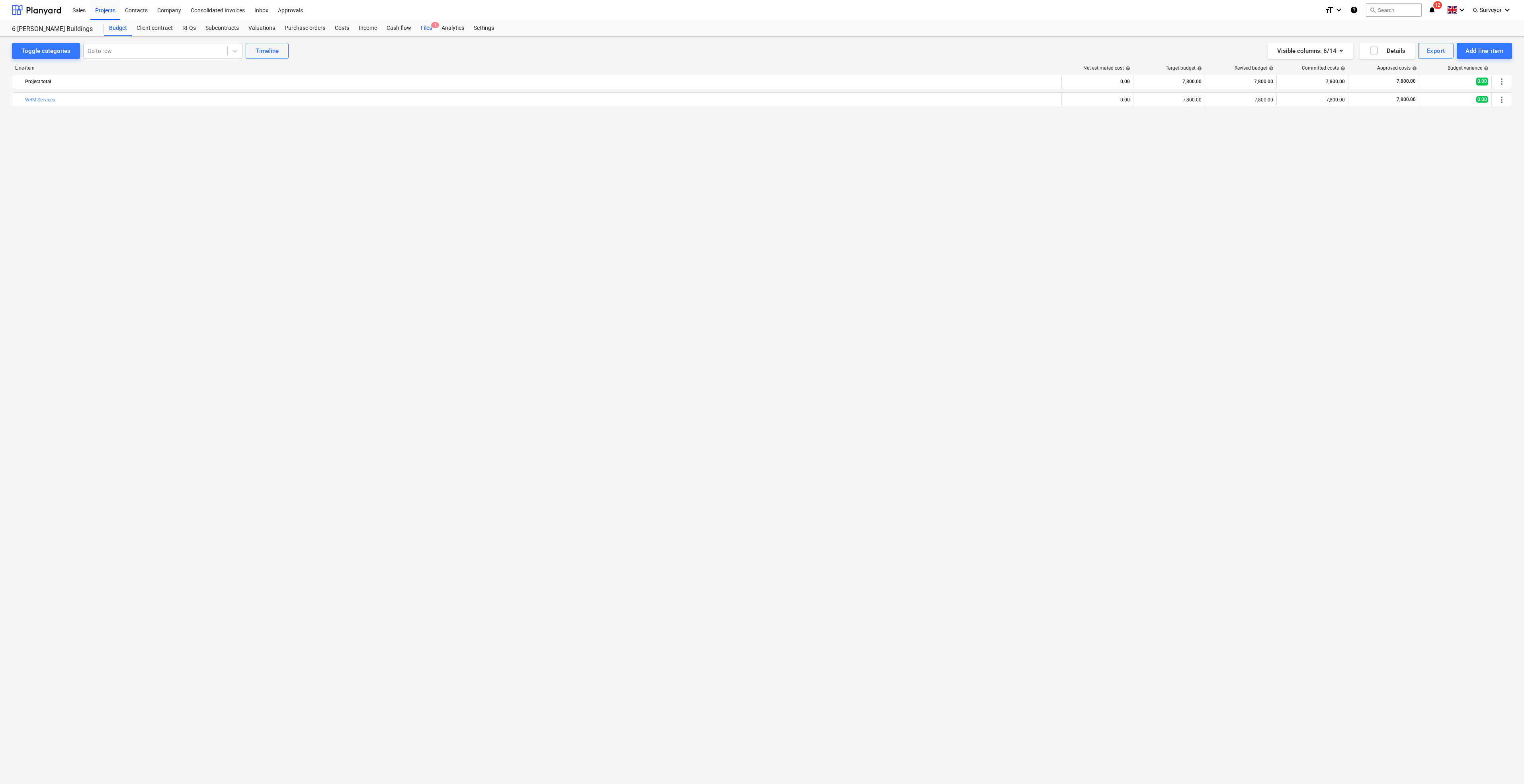
click at [424, 27] on div "Files 1" at bounding box center [426, 28] width 21 height 16
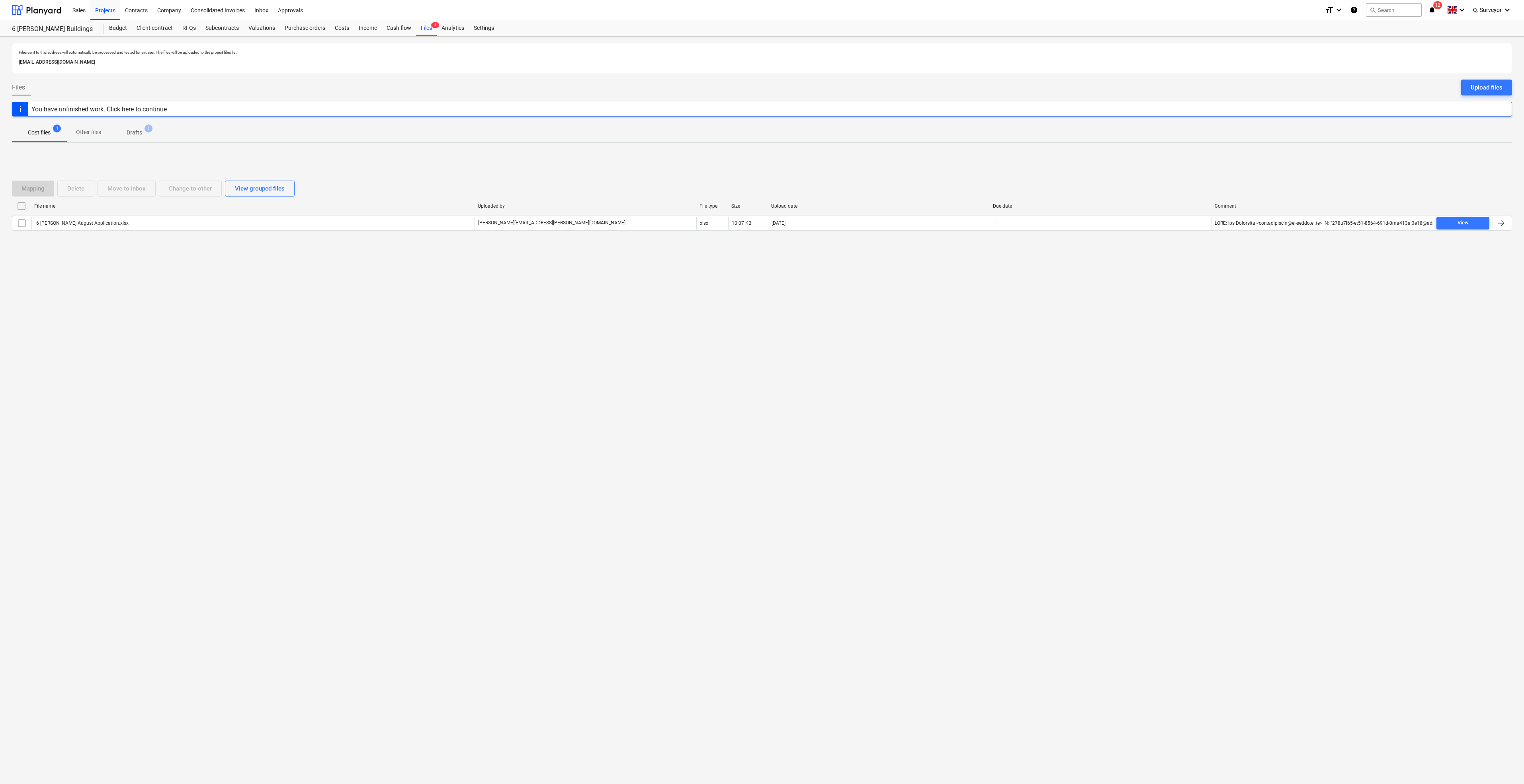
click at [147, 131] on span "1" at bounding box center [148, 128] width 8 height 8
click at [52, 140] on span "Cost files 1" at bounding box center [39, 132] width 54 height 14
click at [111, 9] on div "Projects" at bounding box center [105, 9] width 30 height 20
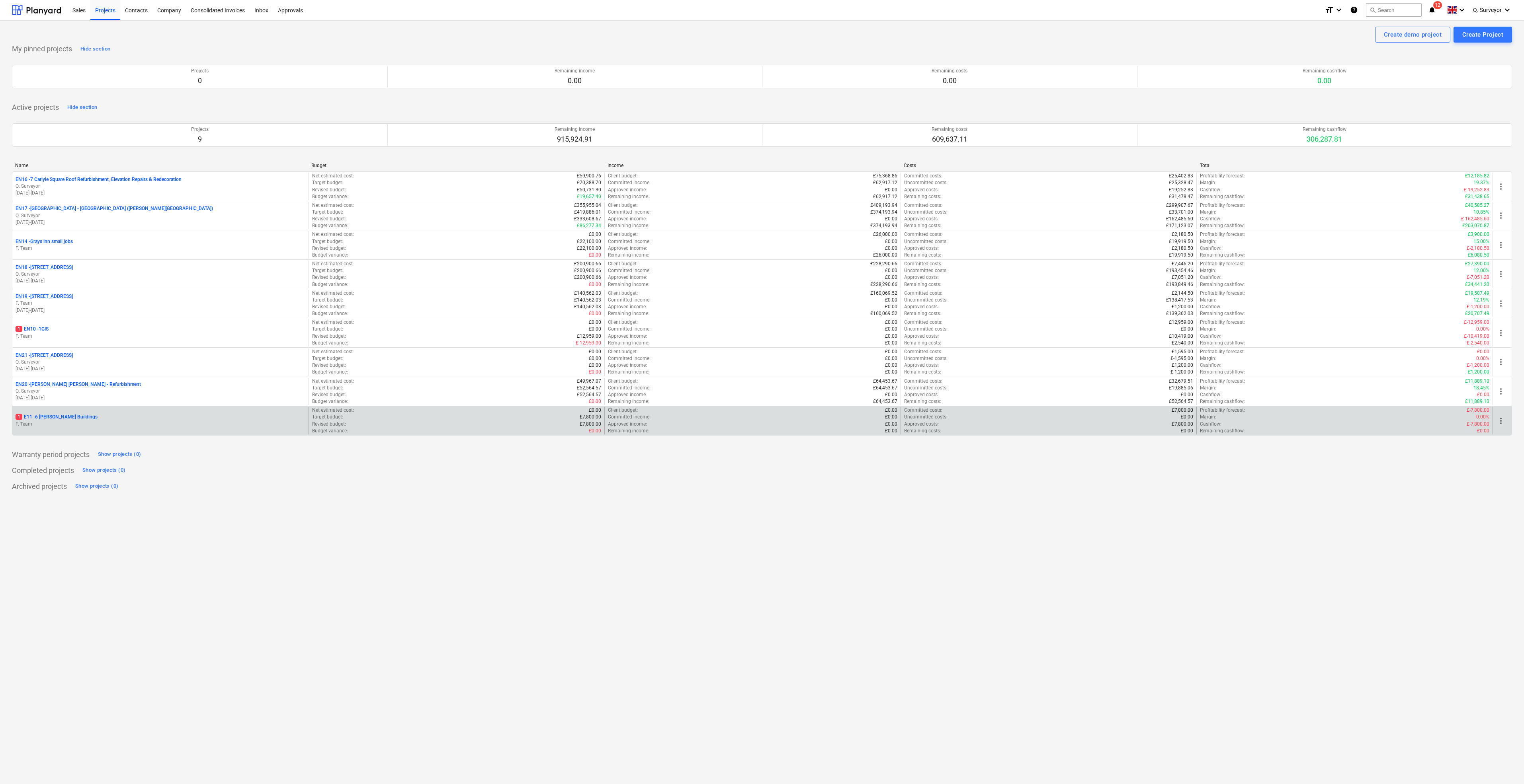
click at [60, 413] on div "1 E11 - 6 [PERSON_NAME] Buildings F. Team" at bounding box center [160, 420] width 296 height 27
click at [64, 417] on p "1 E11 - 6 [PERSON_NAME] Buildings" at bounding box center [56, 417] width 82 height 7
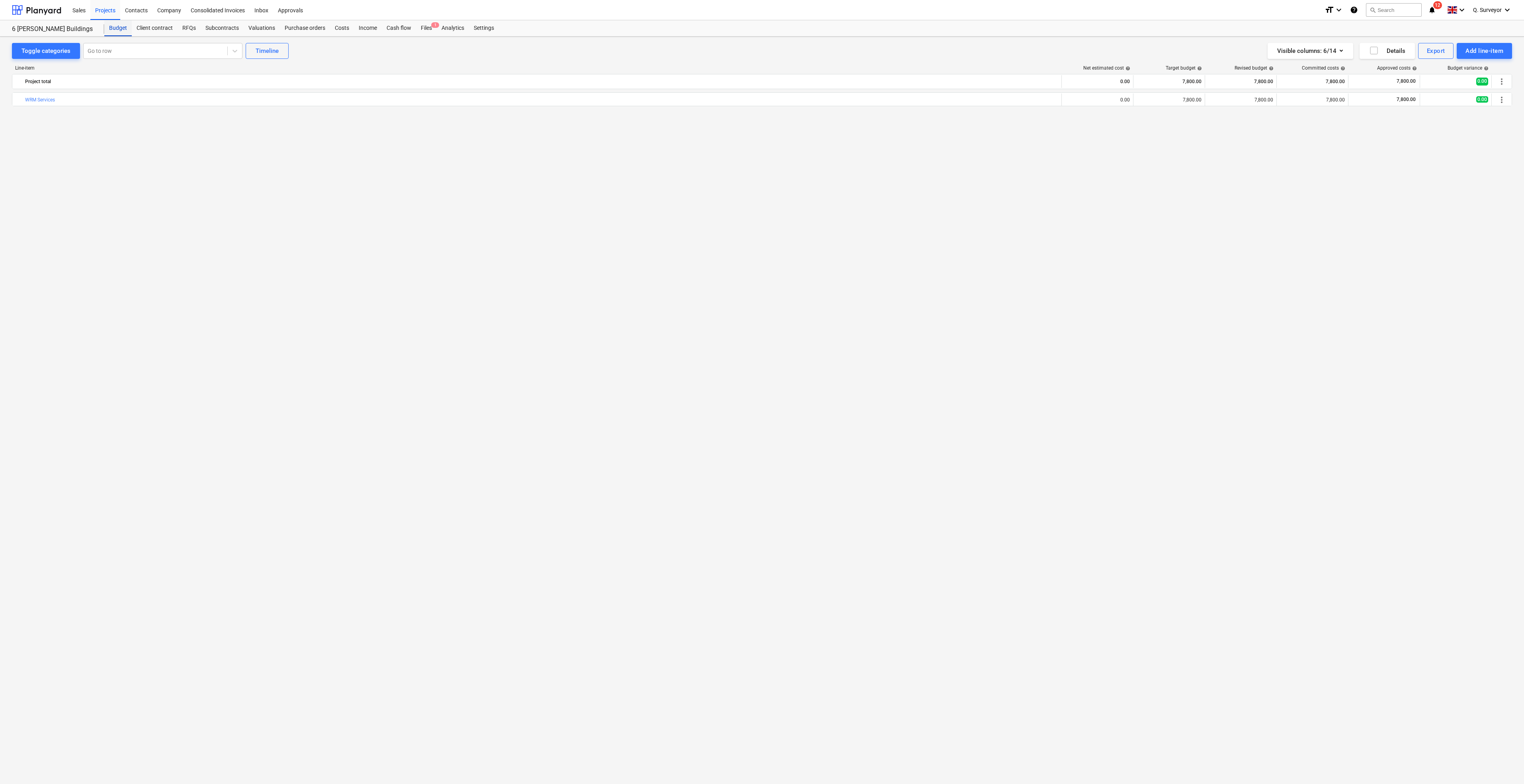
click at [112, 35] on div "Budget" at bounding box center [118, 28] width 27 height 16
click at [109, 9] on div "Projects" at bounding box center [105, 9] width 30 height 20
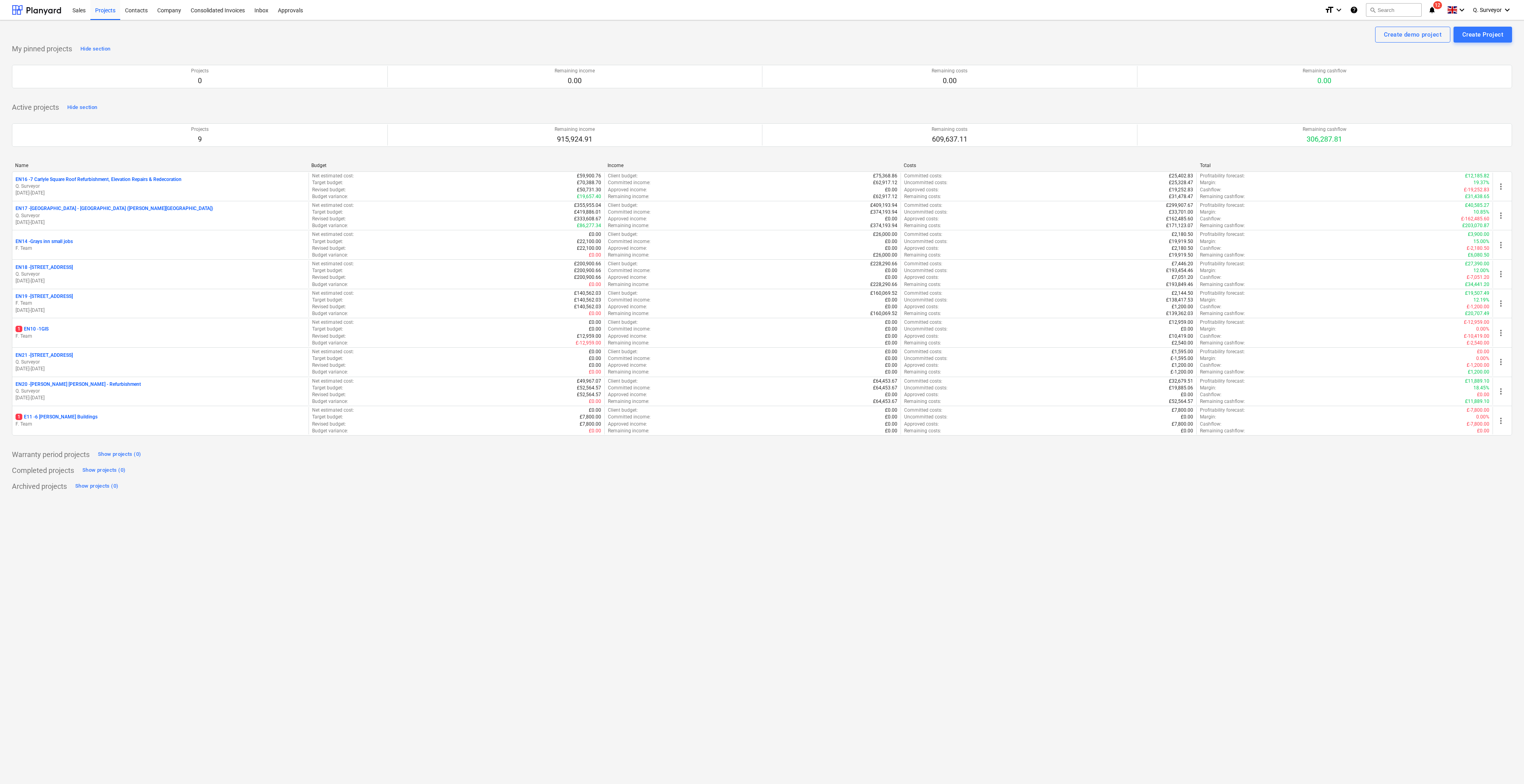
drag, startPoint x: 759, startPoint y: 629, endPoint x: 1130, endPoint y: 103, distance: 643.7
click at [759, 615] on div "Create demo project Create Project My pinned projects Hide section Projects 0 R…" at bounding box center [762, 402] width 1524 height 764
click at [122, 5] on div "Contacts" at bounding box center [136, 9] width 33 height 20
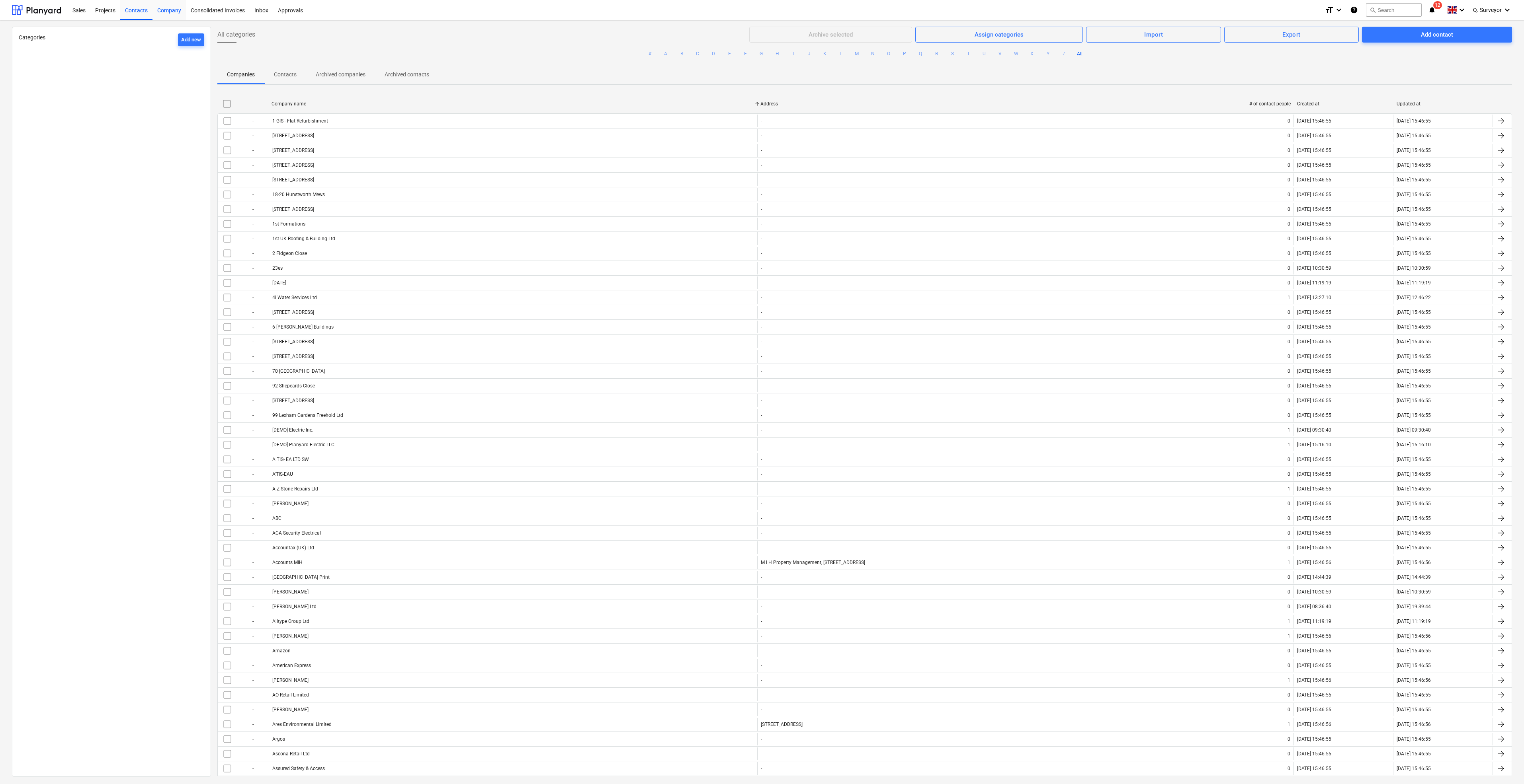
click at [173, 7] on div "Company" at bounding box center [169, 9] width 34 height 20
click at [171, 14] on div "Company" at bounding box center [169, 9] width 34 height 20
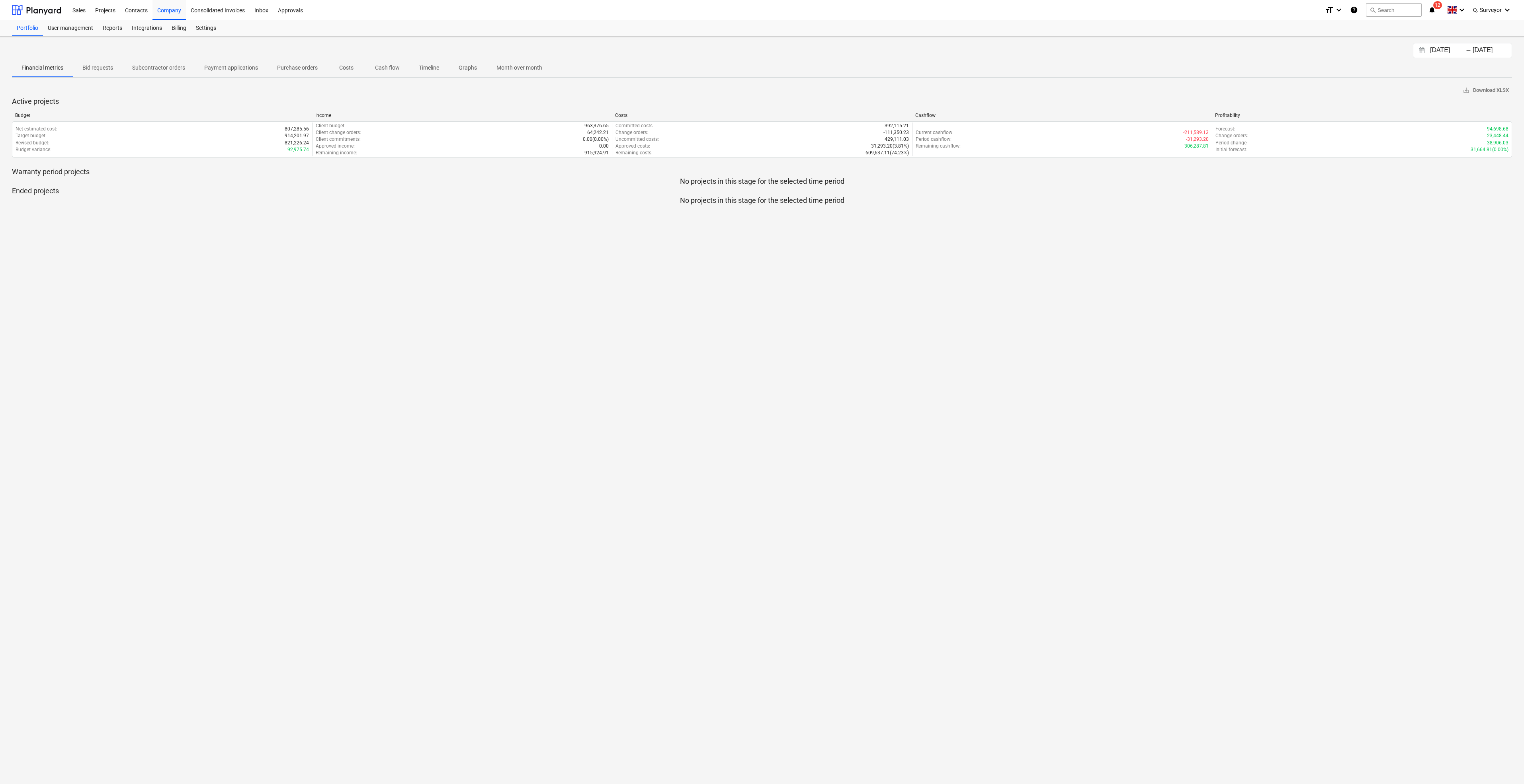
click at [241, 73] on span "Payment applications" at bounding box center [231, 68] width 73 height 13
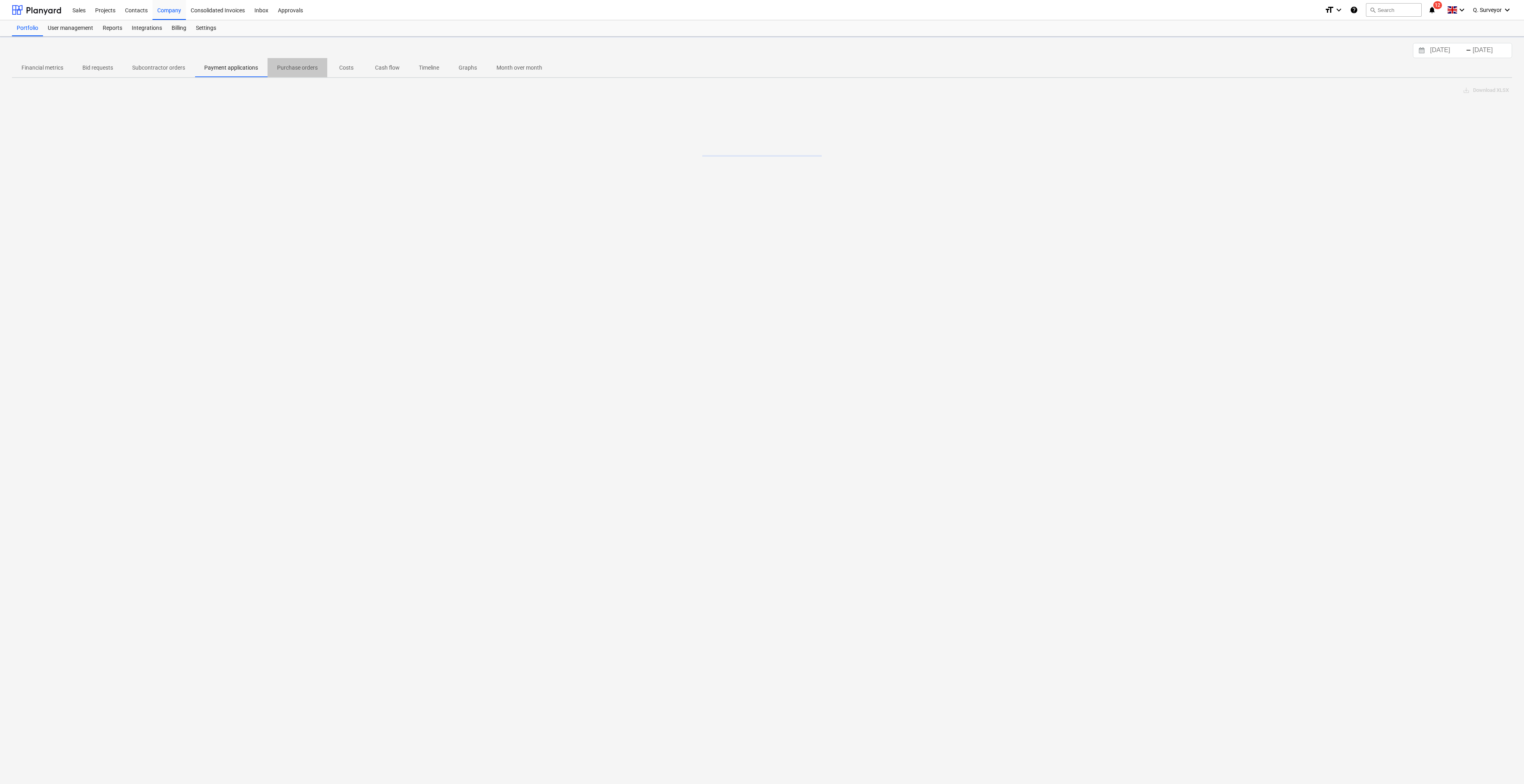
click at [290, 71] on p "Purchase orders" at bounding box center [297, 68] width 41 height 8
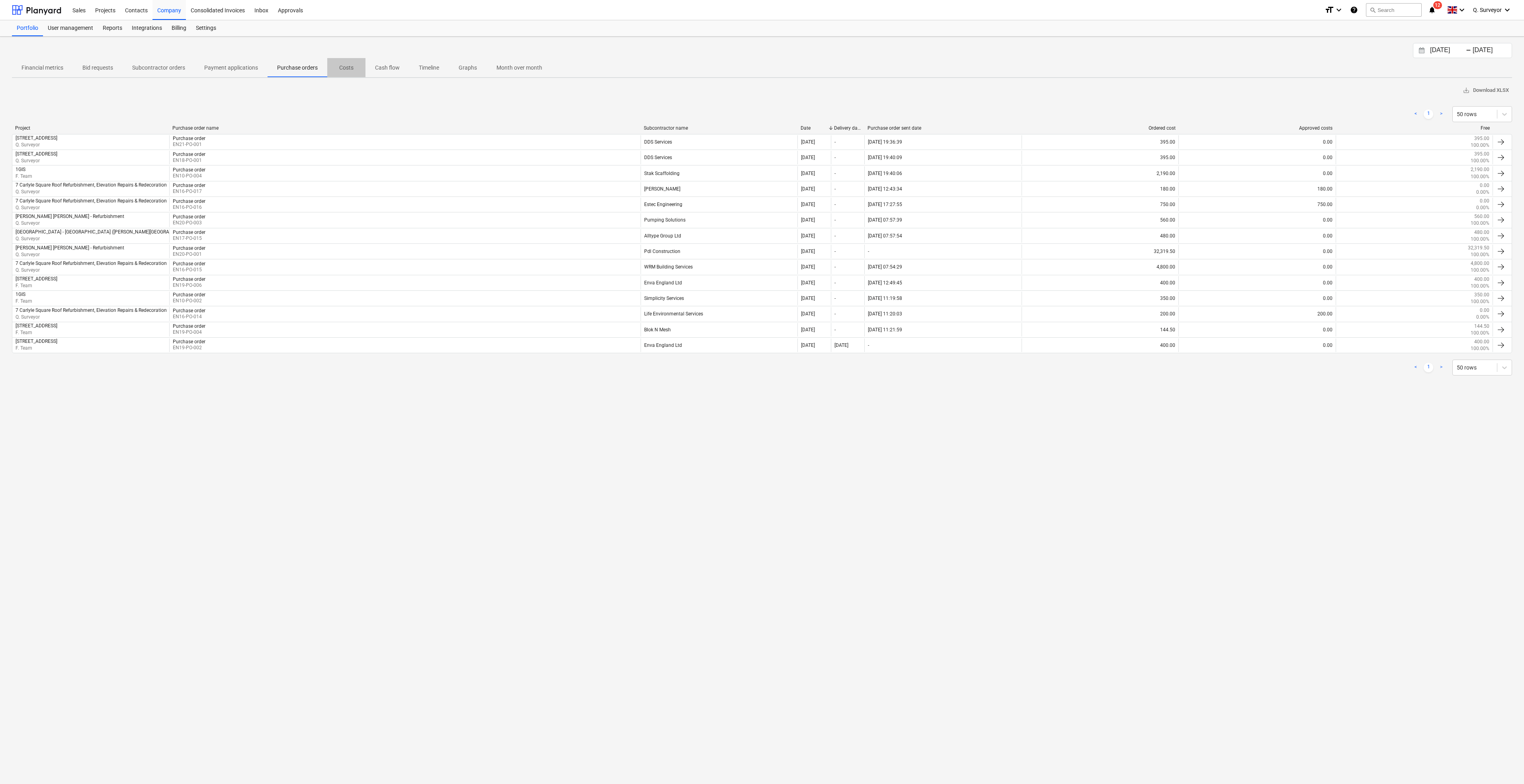
click at [343, 64] on p "Costs" at bounding box center [346, 68] width 19 height 8
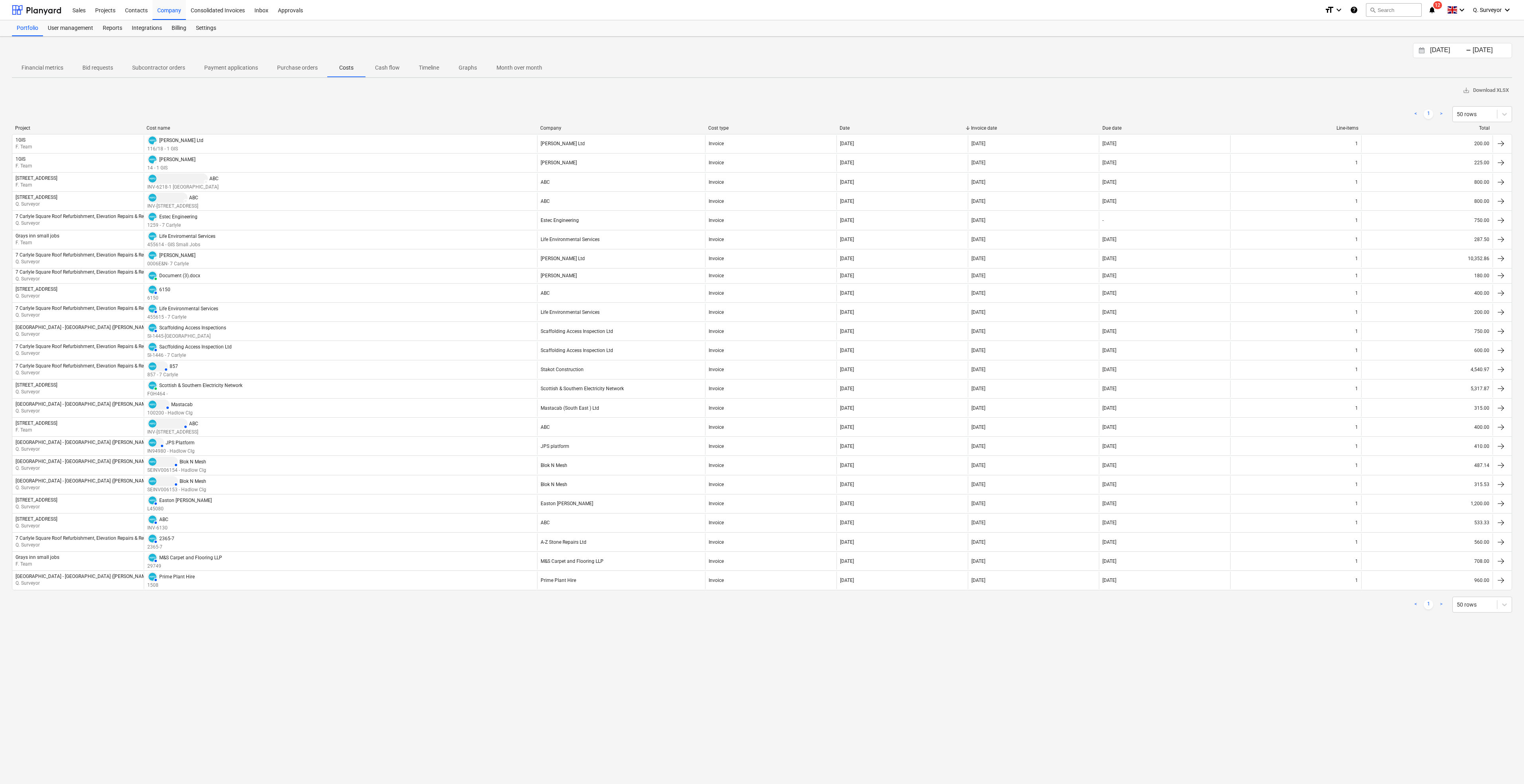
click at [396, 72] on p "Cash flow" at bounding box center [388, 68] width 25 height 8
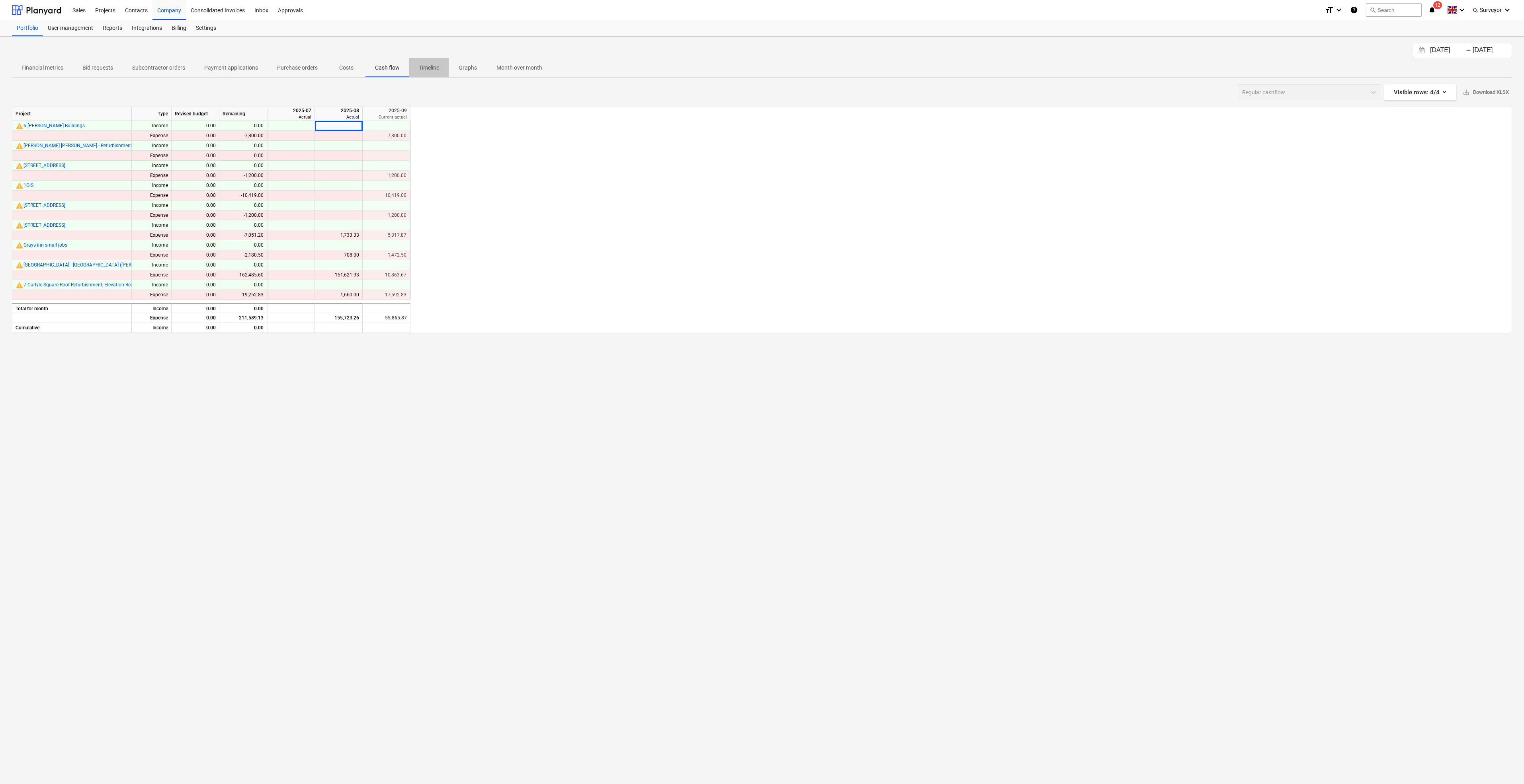
click at [423, 70] on p "Timeline" at bounding box center [429, 68] width 20 height 8
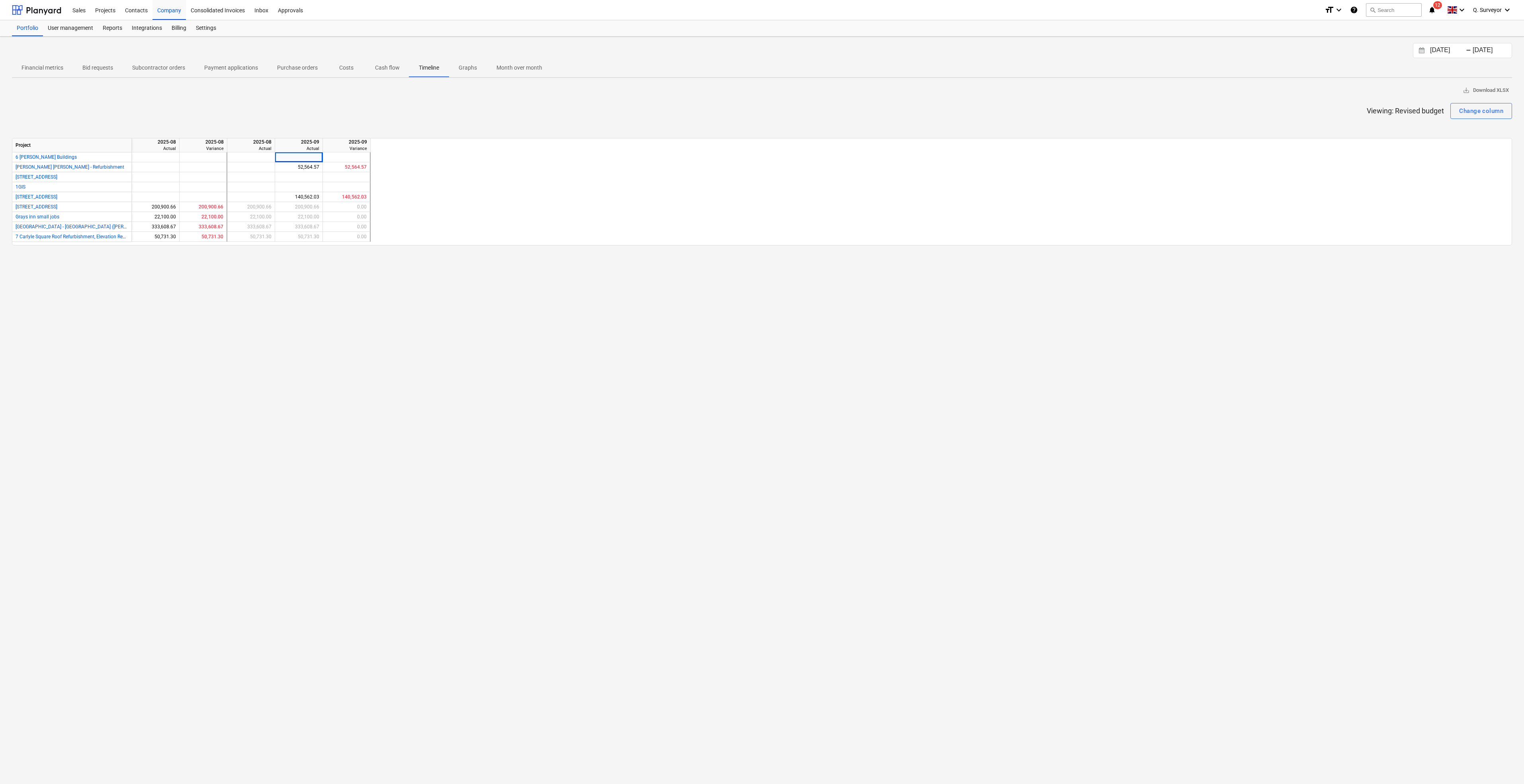
click at [472, 67] on p "Graphs" at bounding box center [468, 68] width 19 height 8
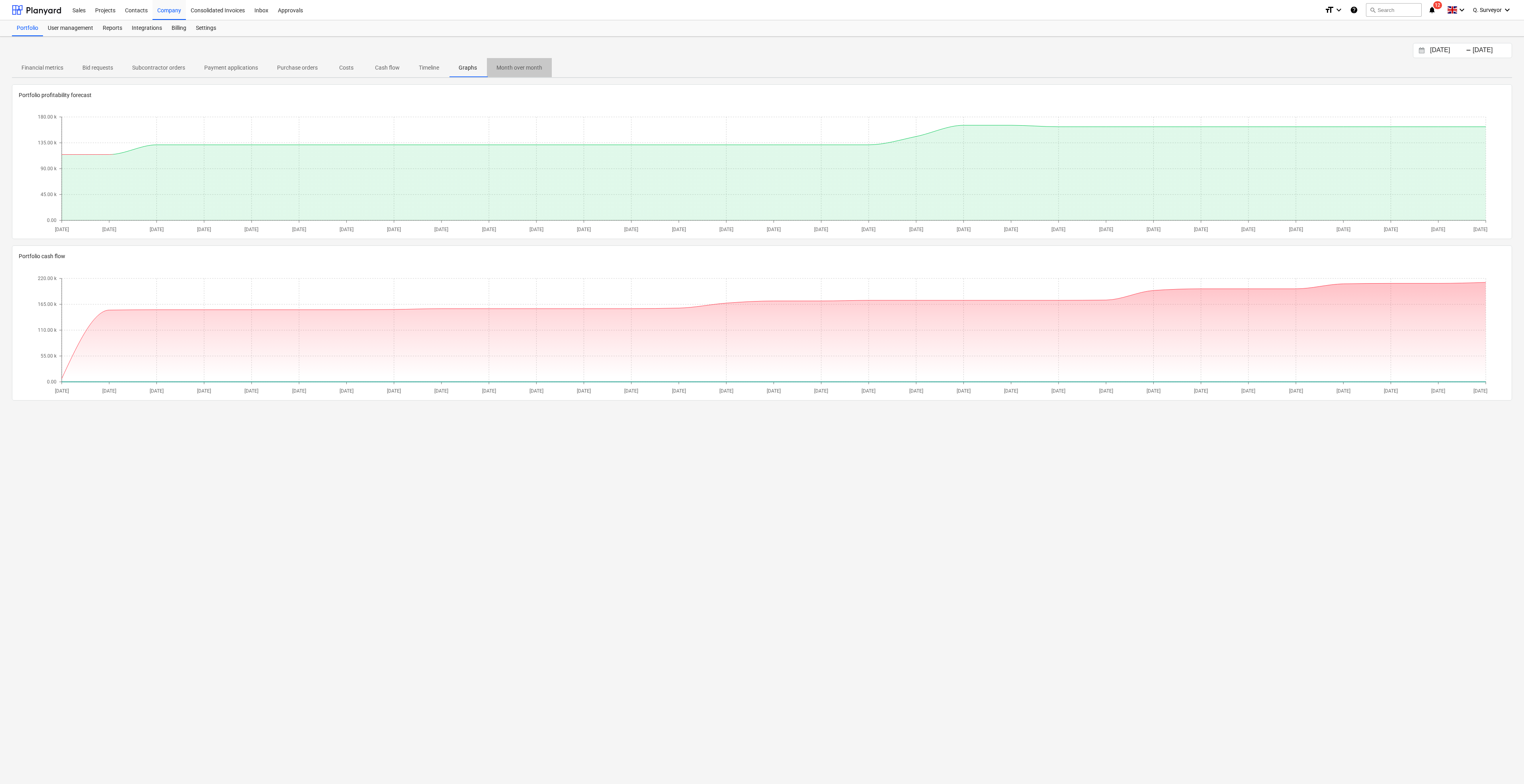
click at [531, 70] on p "Month over month" at bounding box center [519, 68] width 46 height 8
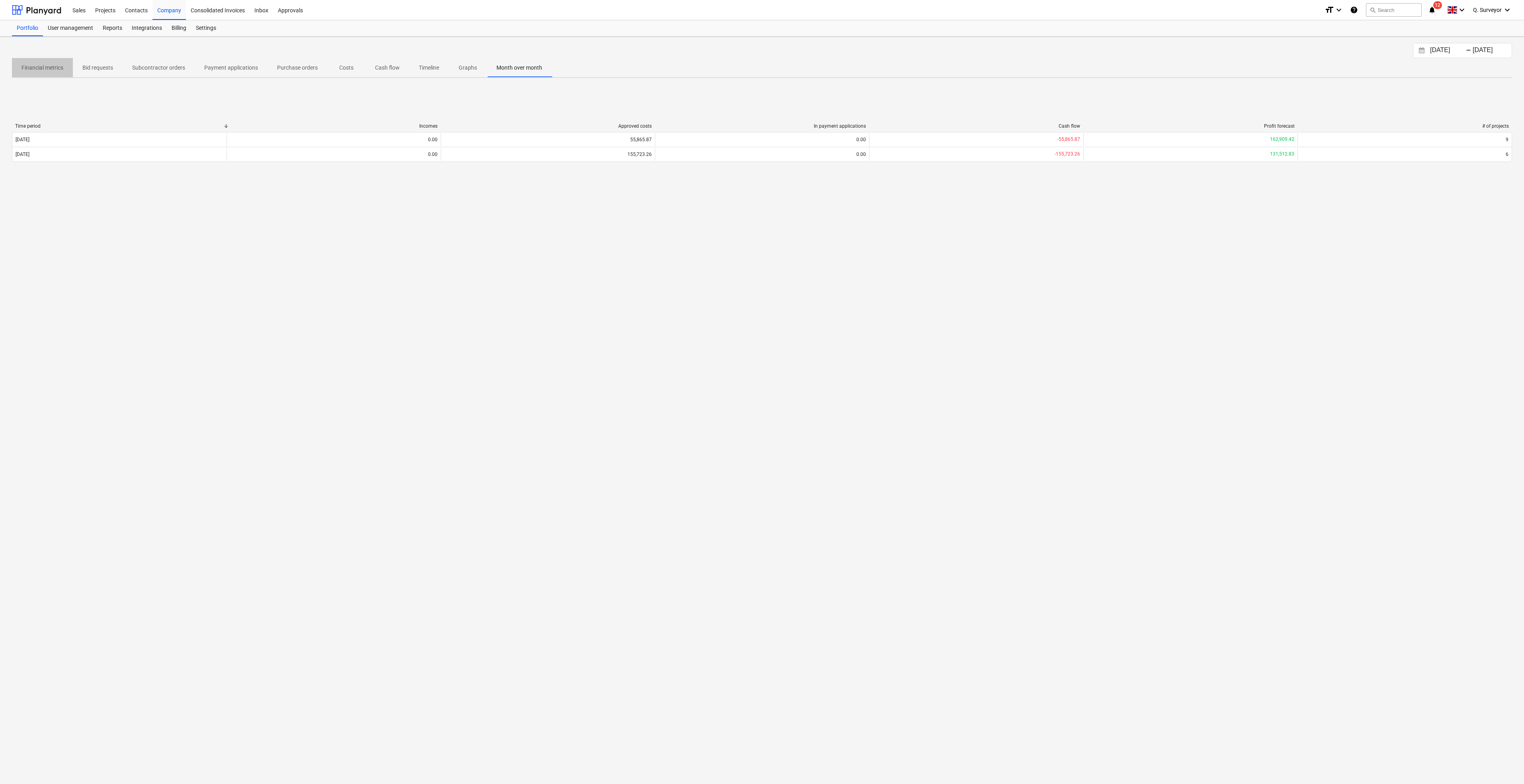
click at [59, 66] on p "Financial metrics" at bounding box center [42, 68] width 42 height 8
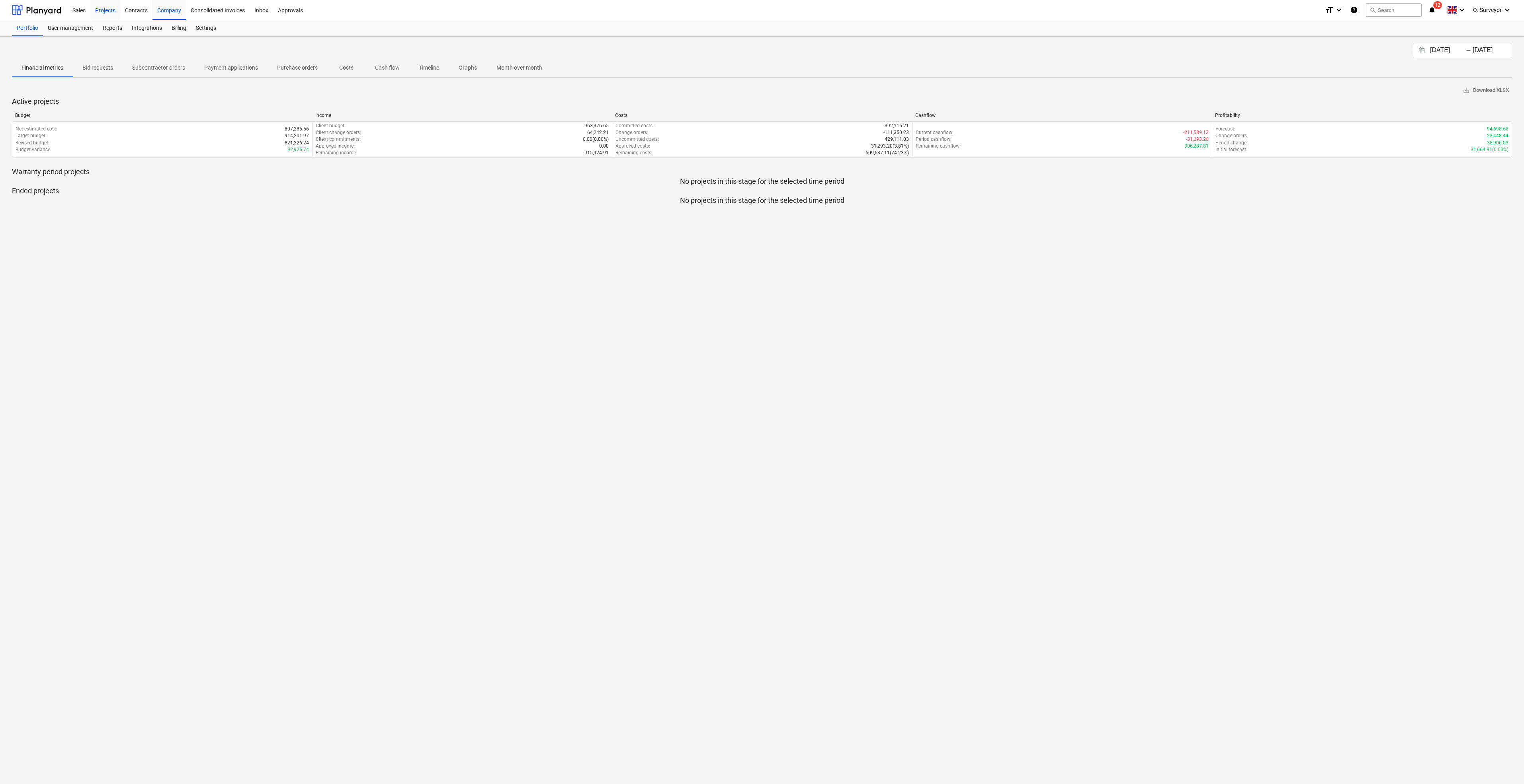
click at [115, 6] on div "Projects" at bounding box center [105, 9] width 30 height 20
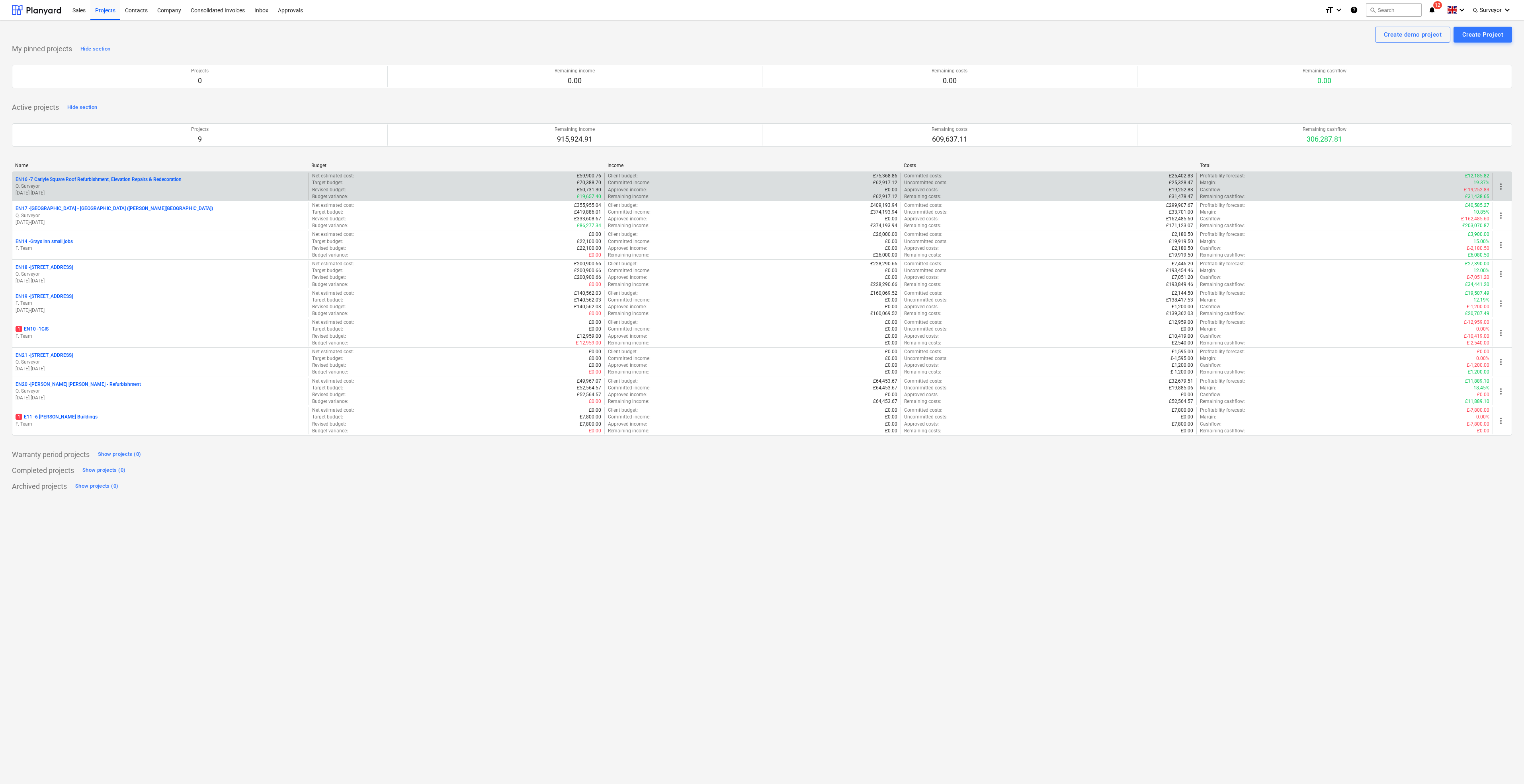
click at [130, 176] on p "EN16 - 7 Carlyle Square Roof Refurbishment, Elevation Repairs & Redecoration" at bounding box center [98, 179] width 166 height 7
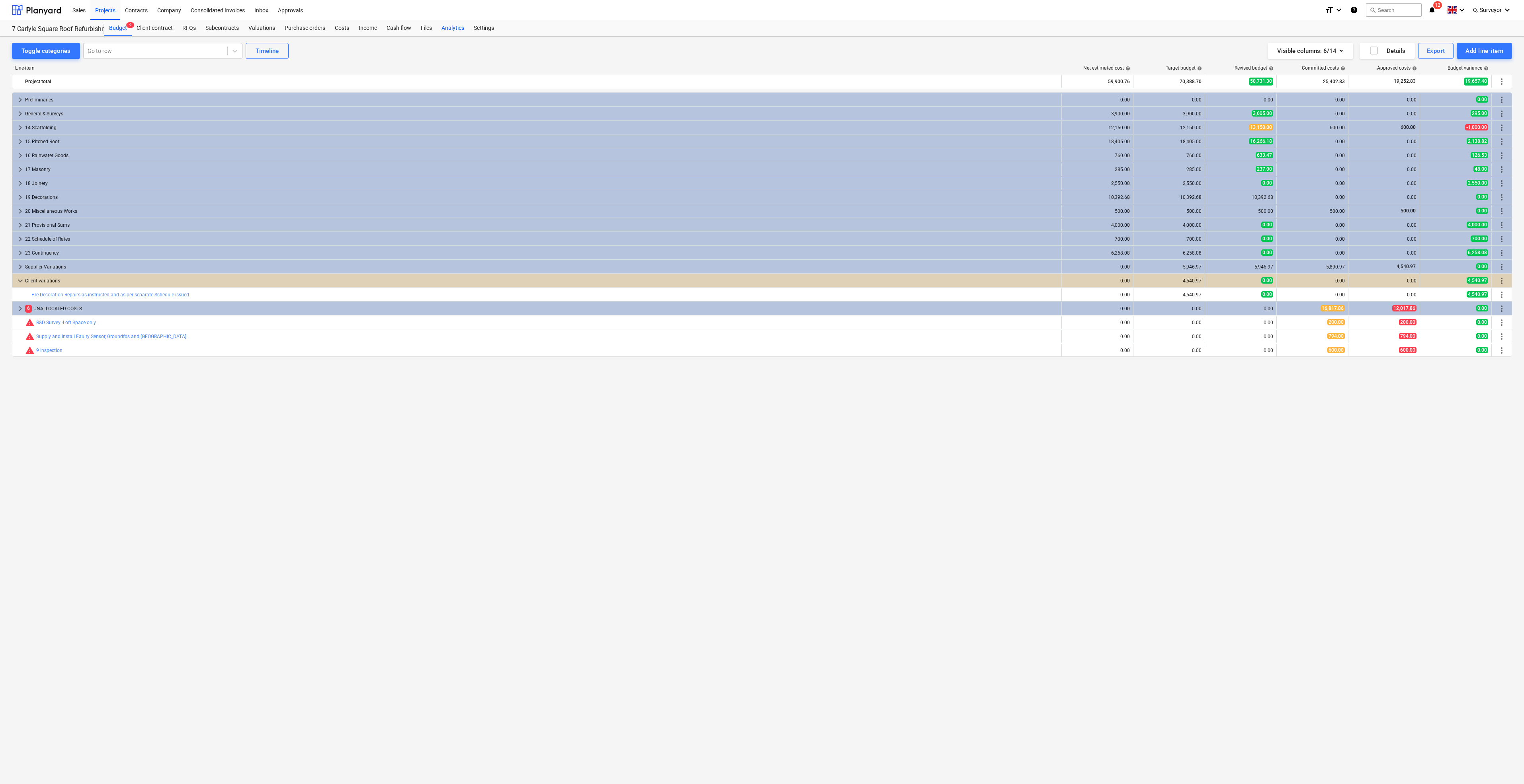
click at [450, 25] on div "Analytics" at bounding box center [453, 28] width 33 height 16
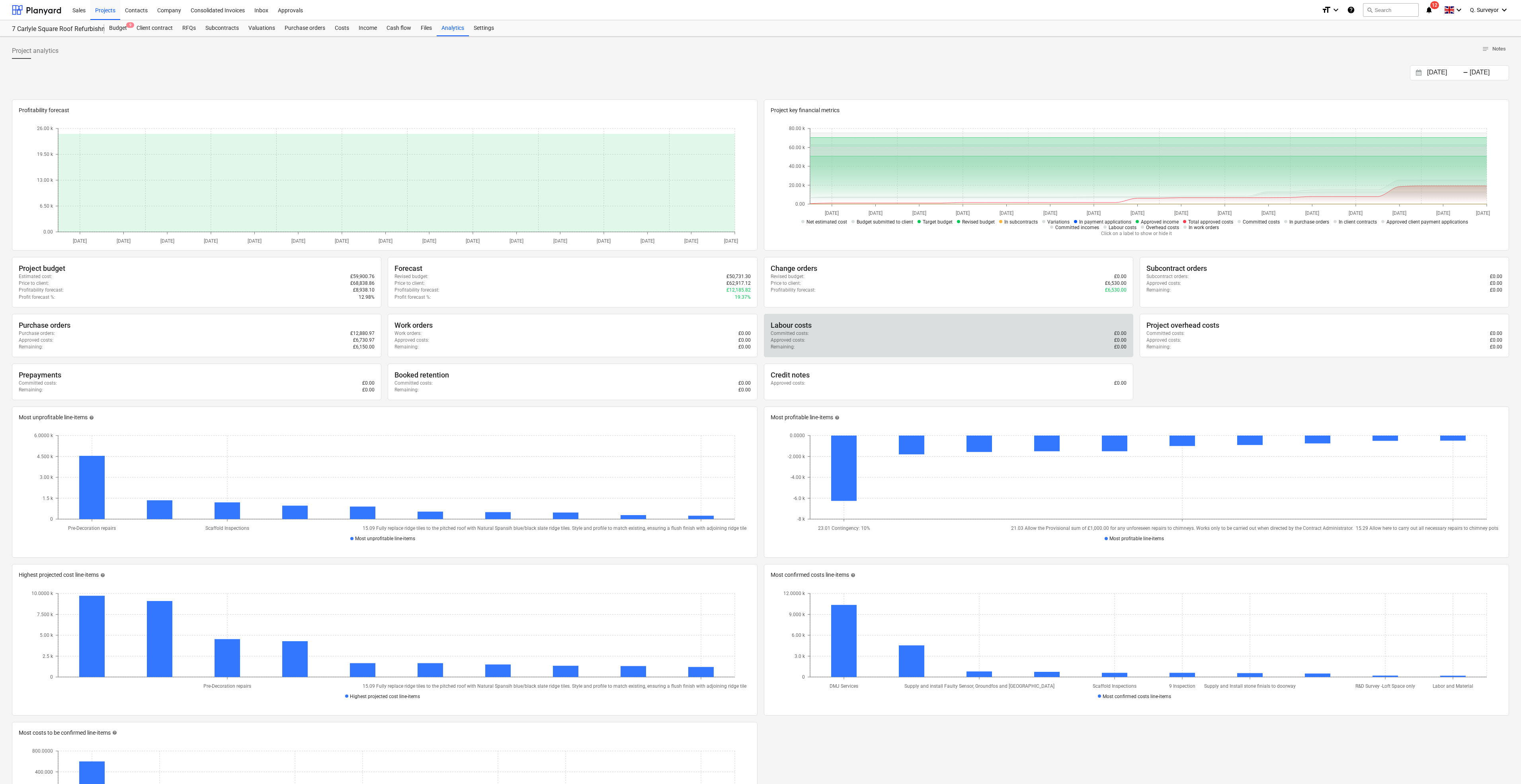
click at [820, 323] on div "Labour costs" at bounding box center [949, 325] width 356 height 9
click at [1012, 337] on div "Approved costs : £0.00" at bounding box center [949, 340] width 356 height 7
click at [1123, 337] on p "£0.00" at bounding box center [1120, 340] width 12 height 7
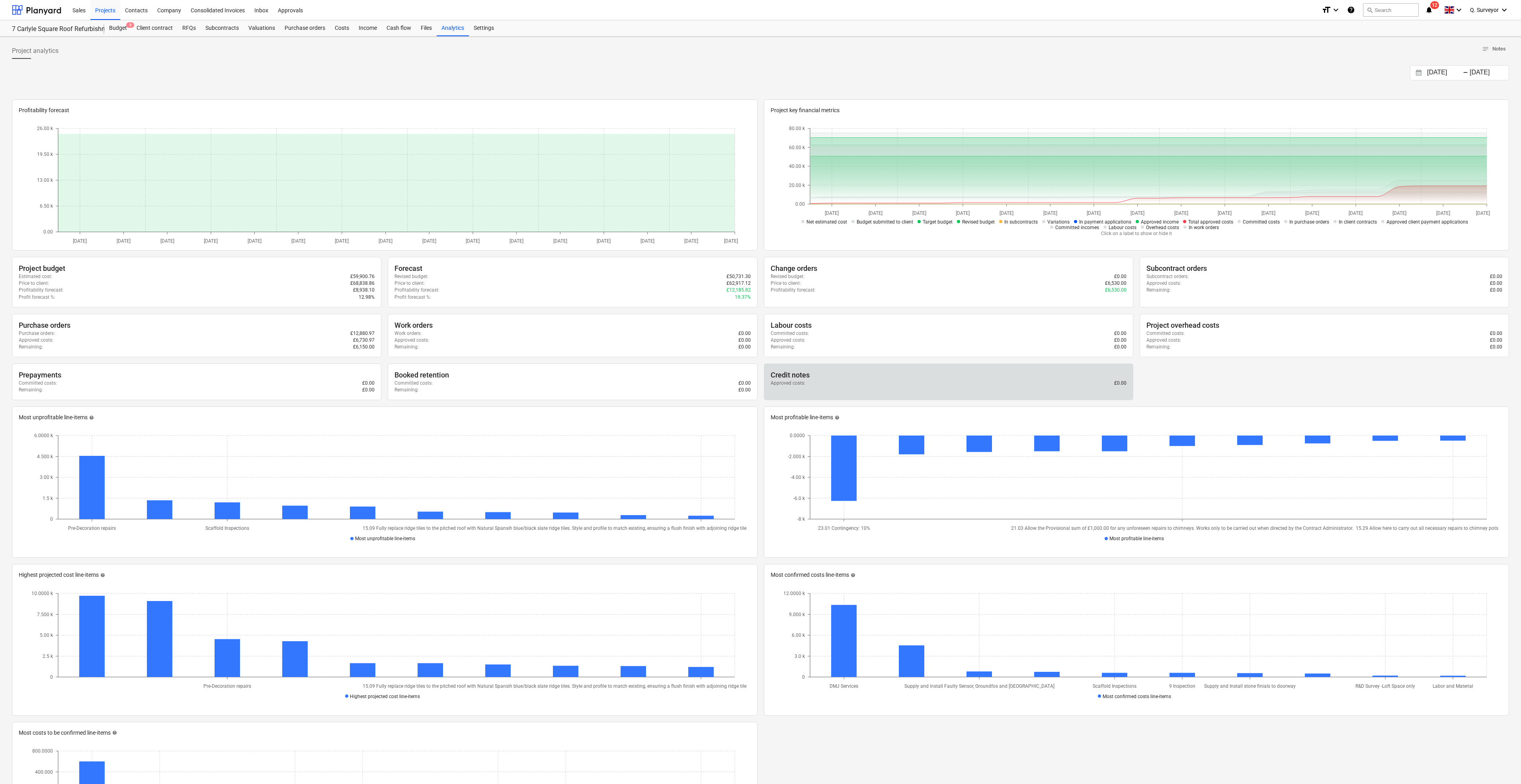
click at [830, 372] on div "Credit notes" at bounding box center [949, 375] width 356 height 9
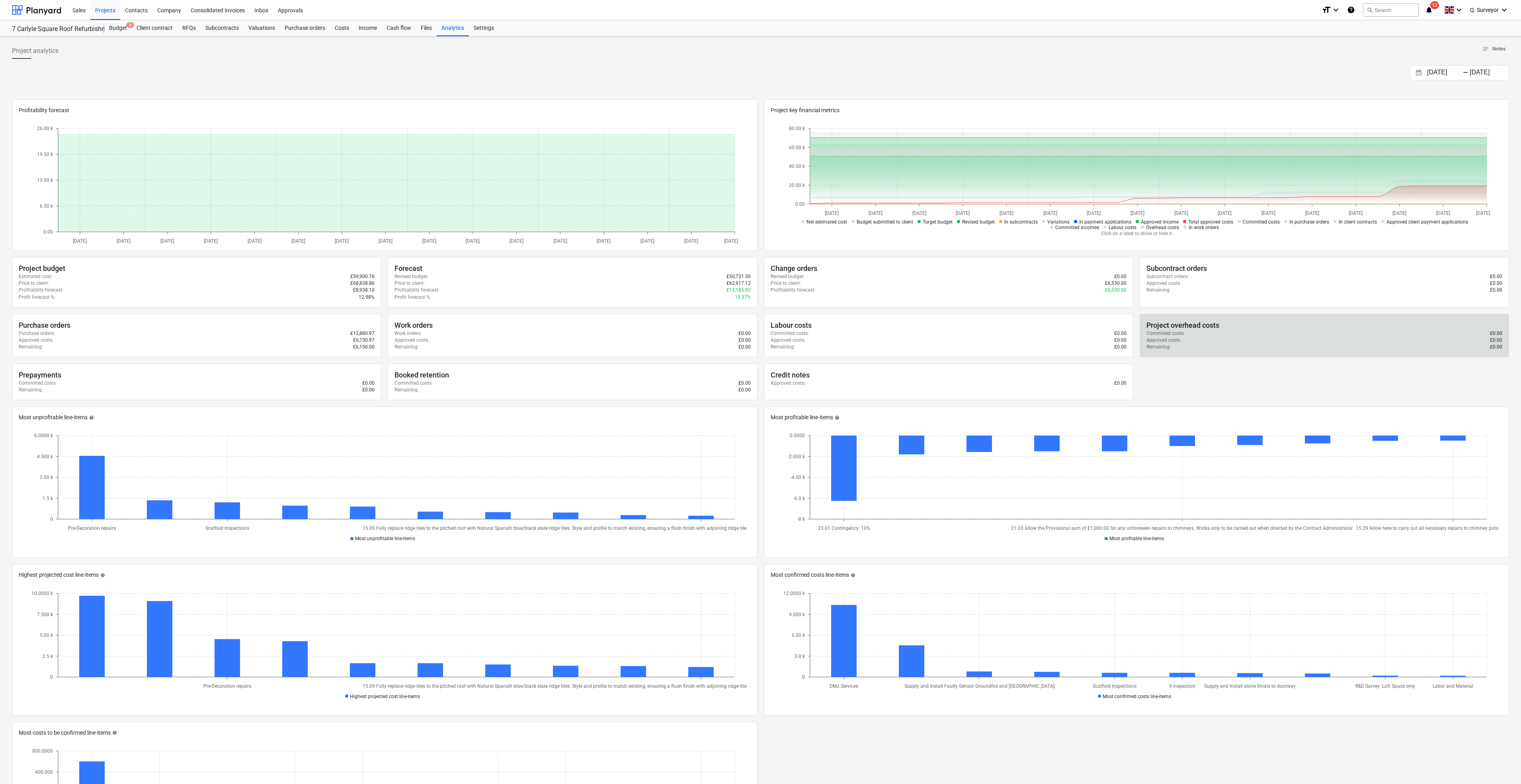
click at [1187, 328] on div "Project overhead costs" at bounding box center [1325, 325] width 356 height 9
click at [1161, 349] on p "Remaining :" at bounding box center [1158, 346] width 24 height 7
drag, startPoint x: 1493, startPoint y: 332, endPoint x: 1486, endPoint y: 333, distance: 7.1
click at [1486, 333] on div "Committed costs : £0.00" at bounding box center [1325, 333] width 356 height 7
click at [101, 23] on div "7 Carlyle Square Roof Refurbishment, Elevation Repairs & Redecoration" at bounding box center [58, 28] width 92 height 16
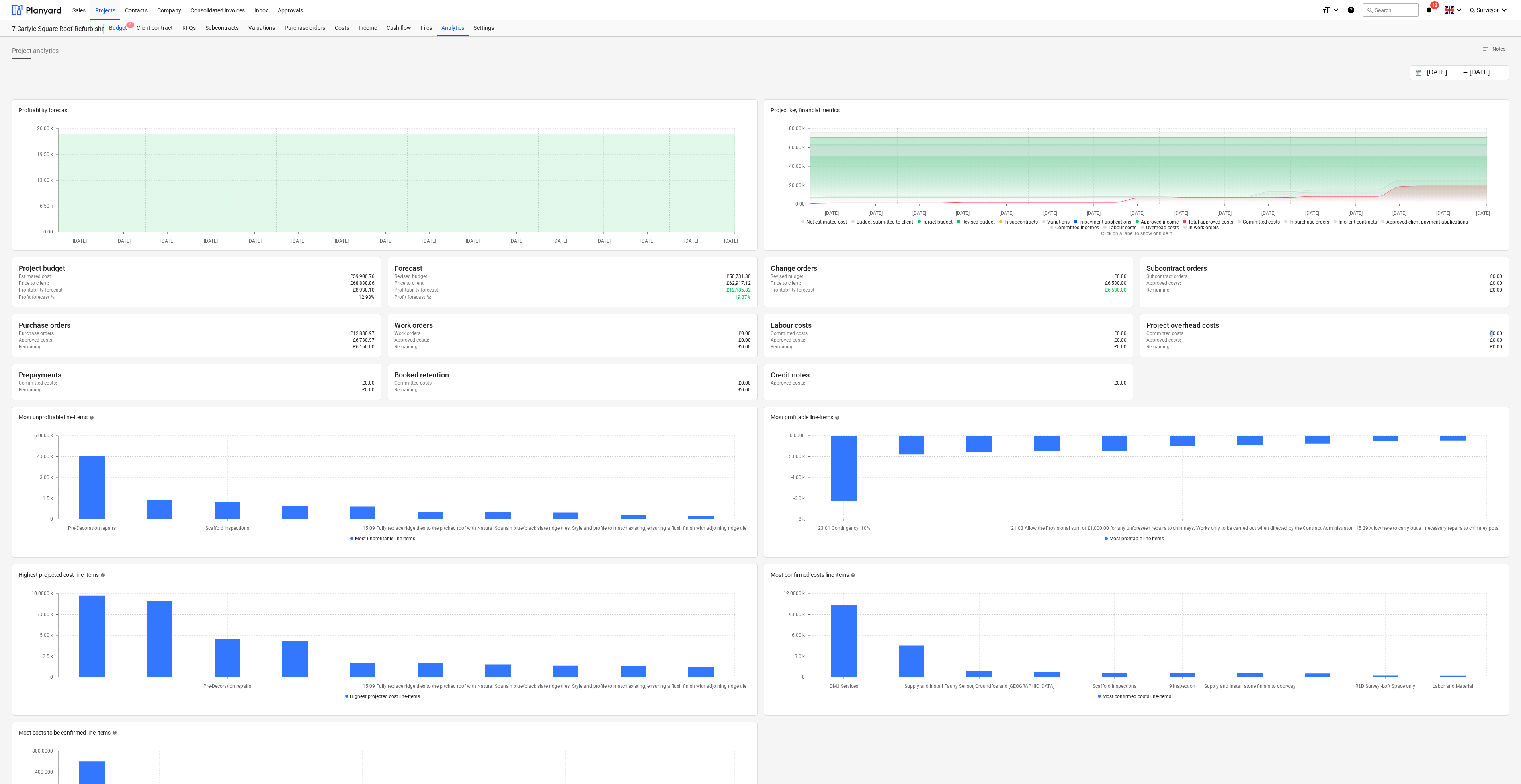
click at [116, 24] on div "Budget 9" at bounding box center [118, 28] width 27 height 16
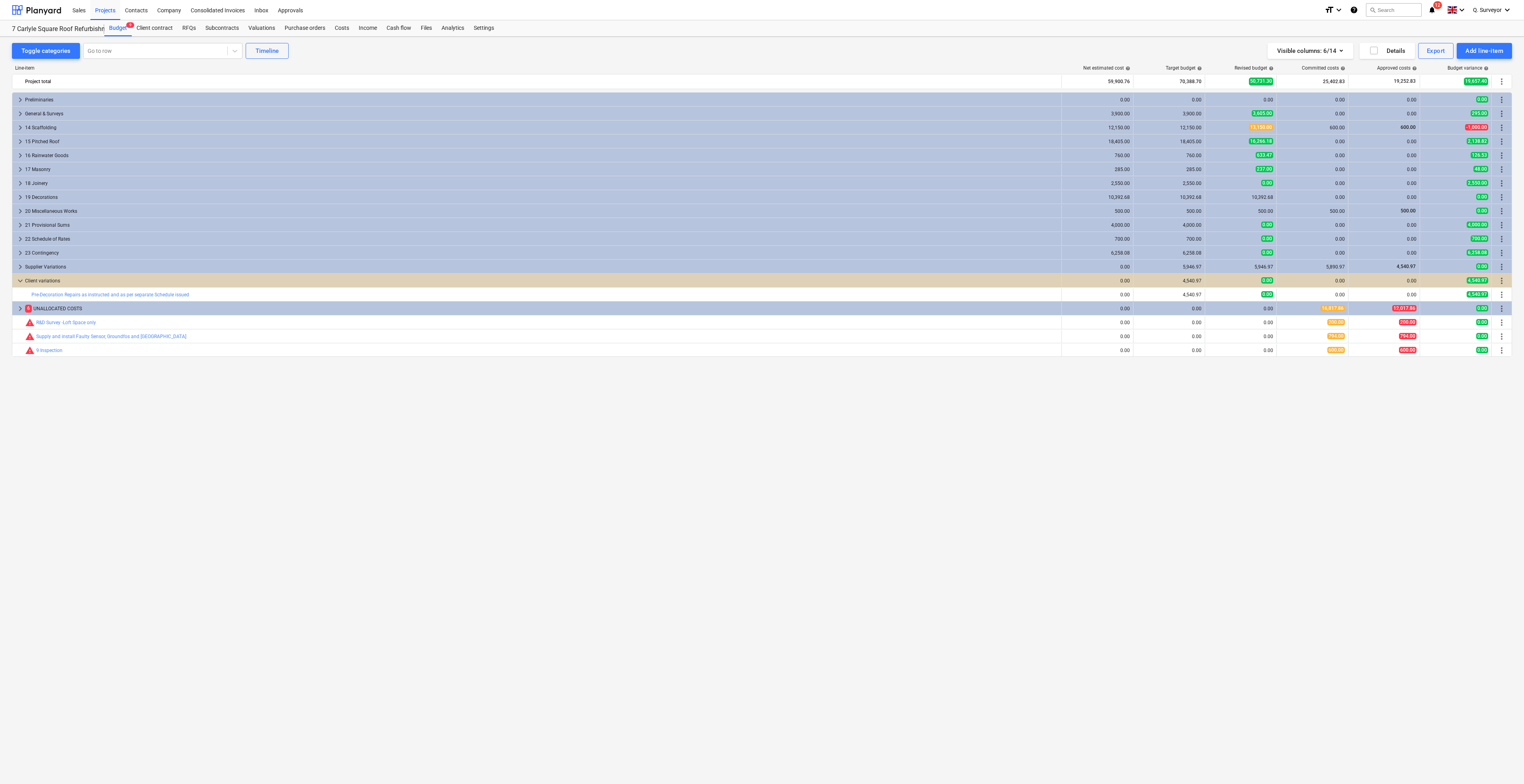
drag, startPoint x: 283, startPoint y: 443, endPoint x: 295, endPoint y: 453, distance: 15.6
click at [283, 445] on div "keyboard_arrow_right Preliminaries 0.00 0.00 0.00 0.00 0.00 0.00 more_vert keyb…" at bounding box center [762, 422] width 1500 height 659
click at [20, 307] on span "keyboard_arrow_right" at bounding box center [20, 309] width 9 height 9
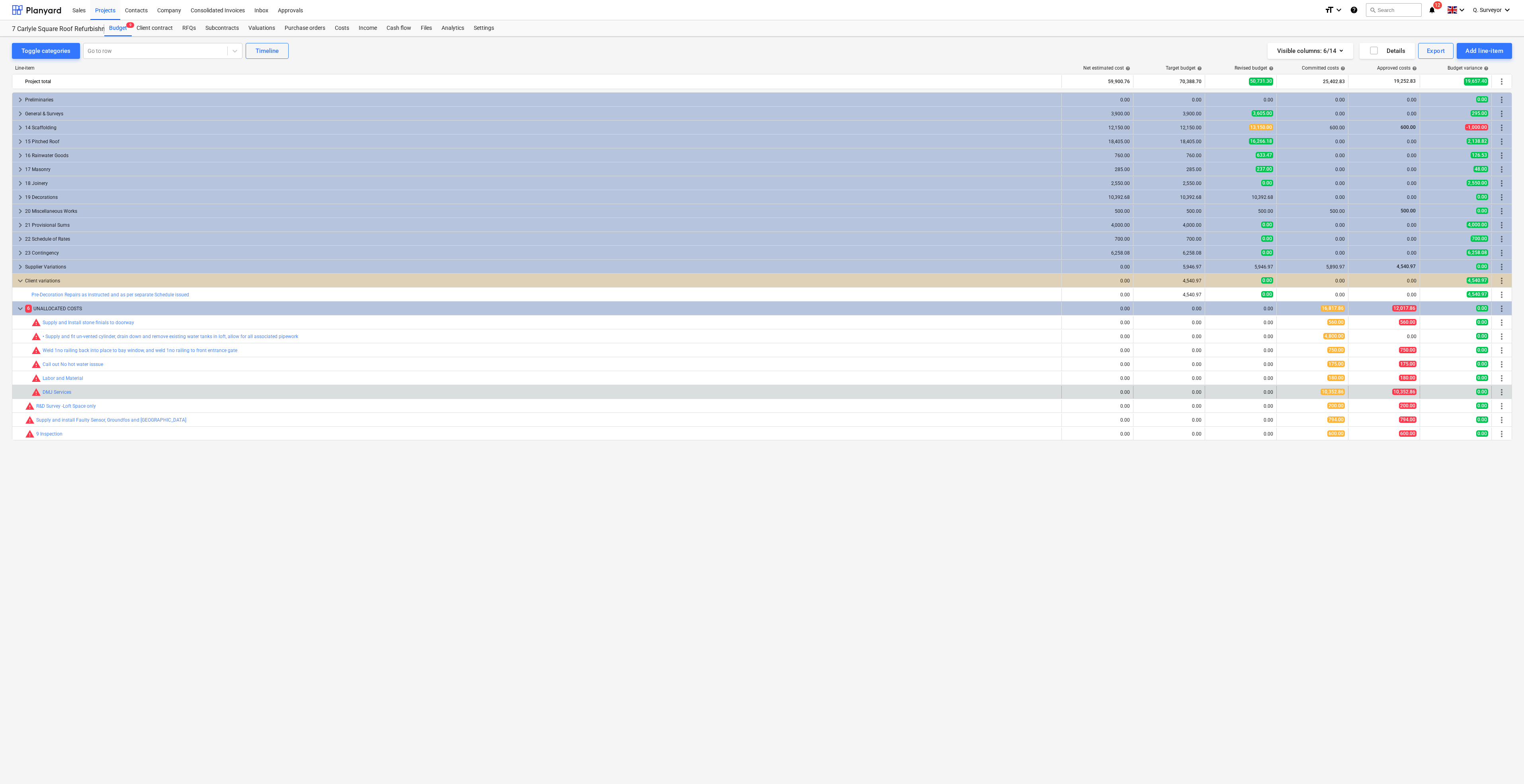
click at [1502, 393] on span "more_vert" at bounding box center [1502, 392] width 9 height 9
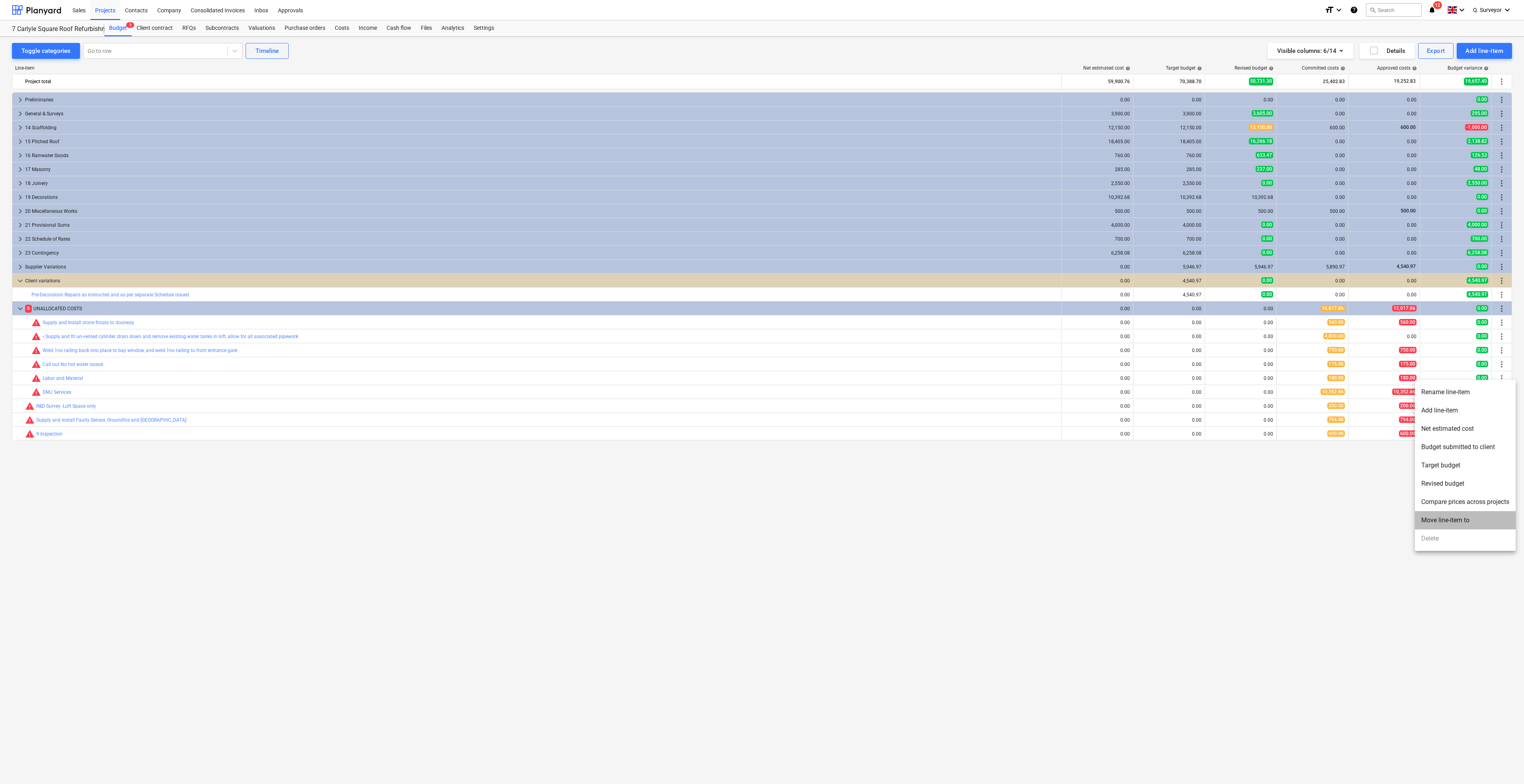
click at [1465, 524] on li "Move line-item to" at bounding box center [1465, 520] width 101 height 18
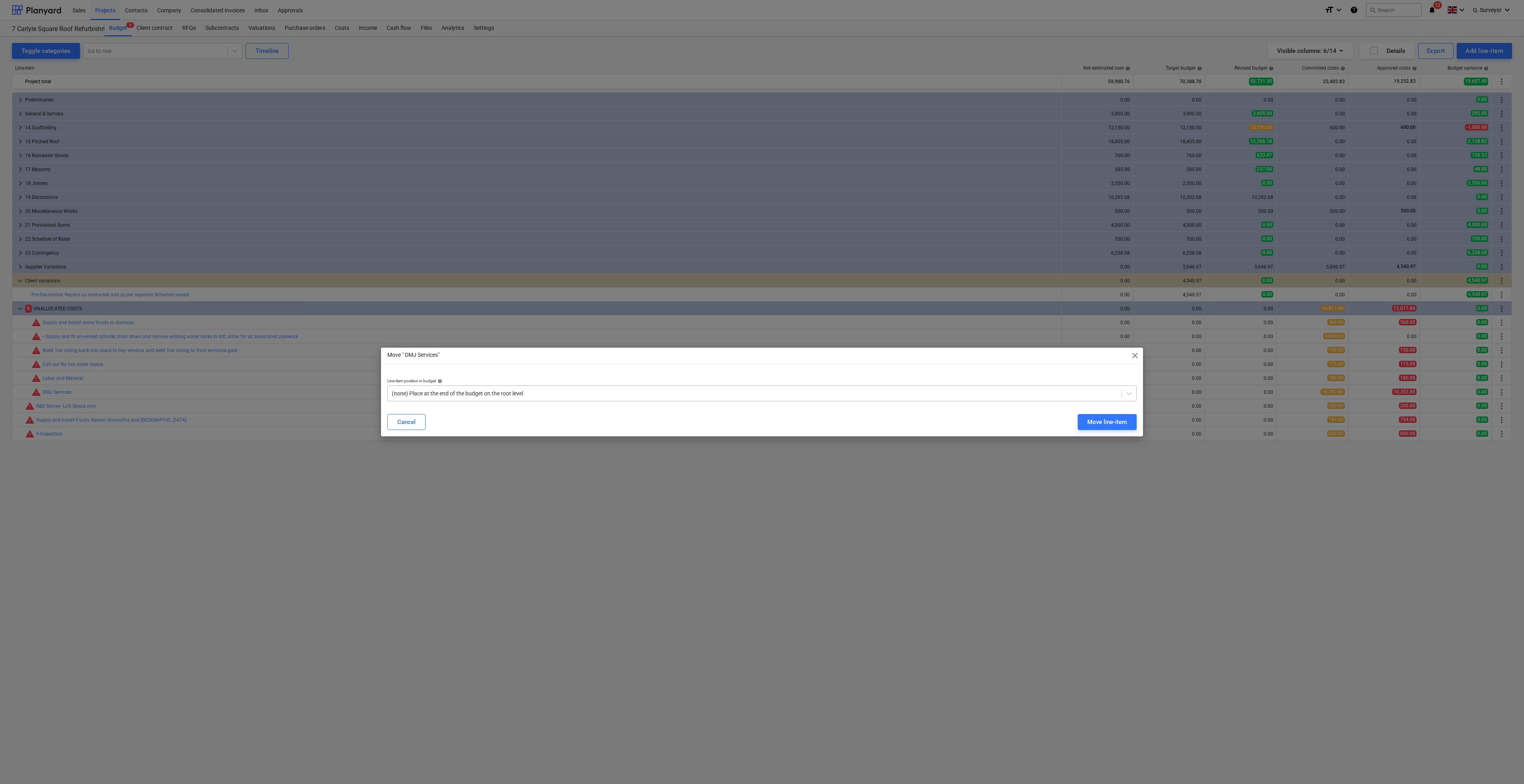
click at [583, 397] on div at bounding box center [754, 393] width 726 height 8
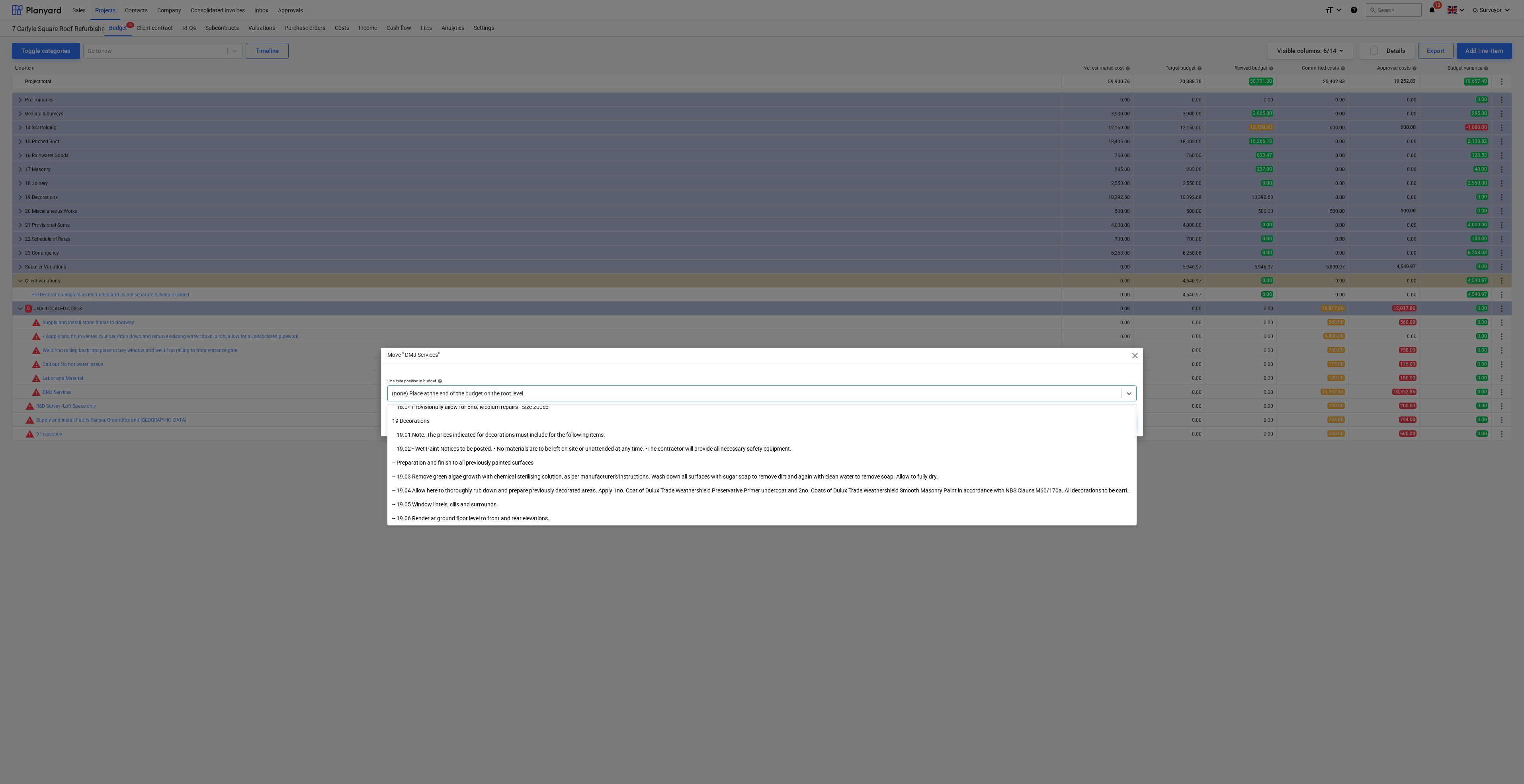
scroll to position [1492, 0]
click at [429, 418] on div "19 Decorations" at bounding box center [762, 425] width 749 height 13
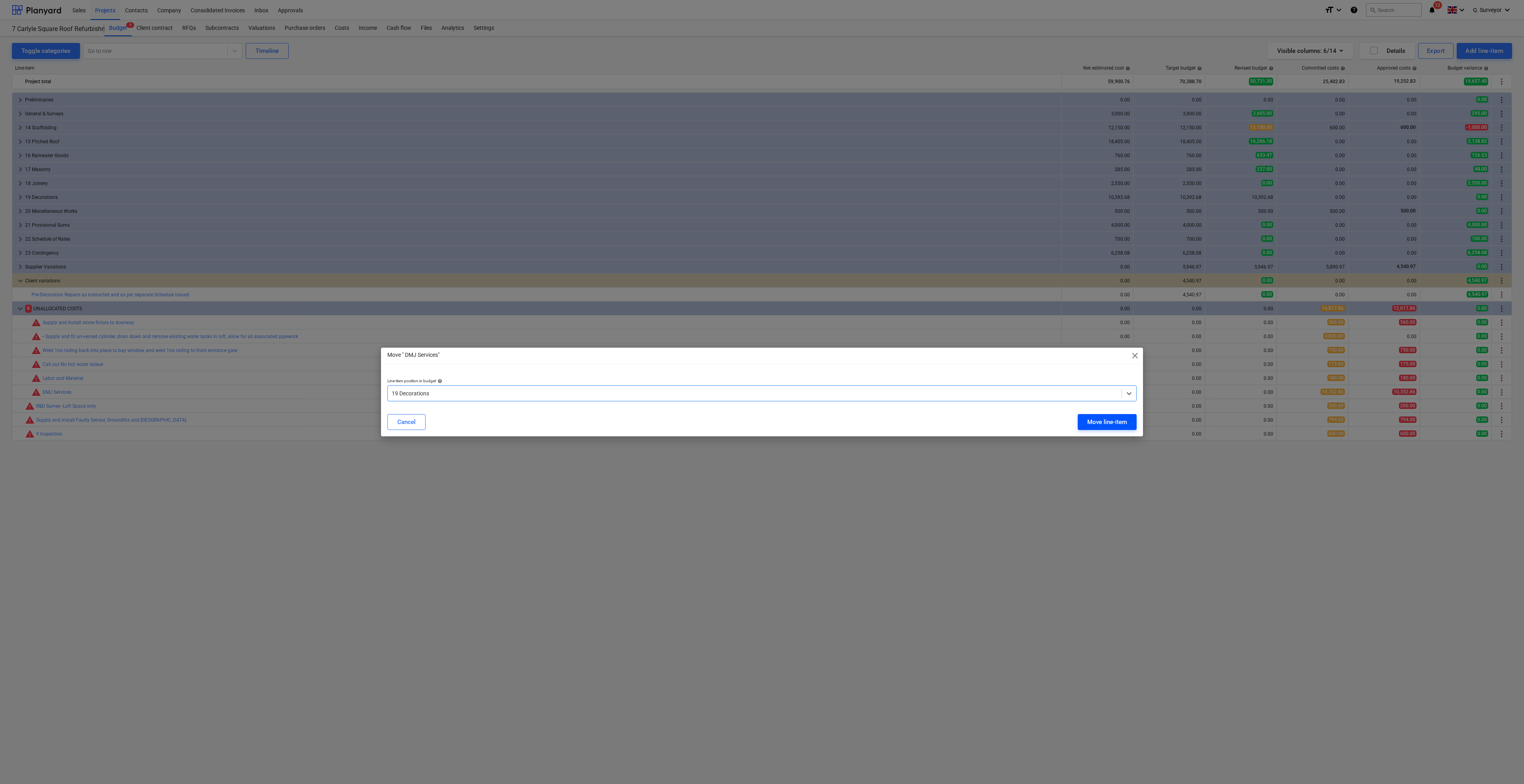
click at [1097, 426] on div "Move line-item" at bounding box center [1107, 422] width 40 height 10
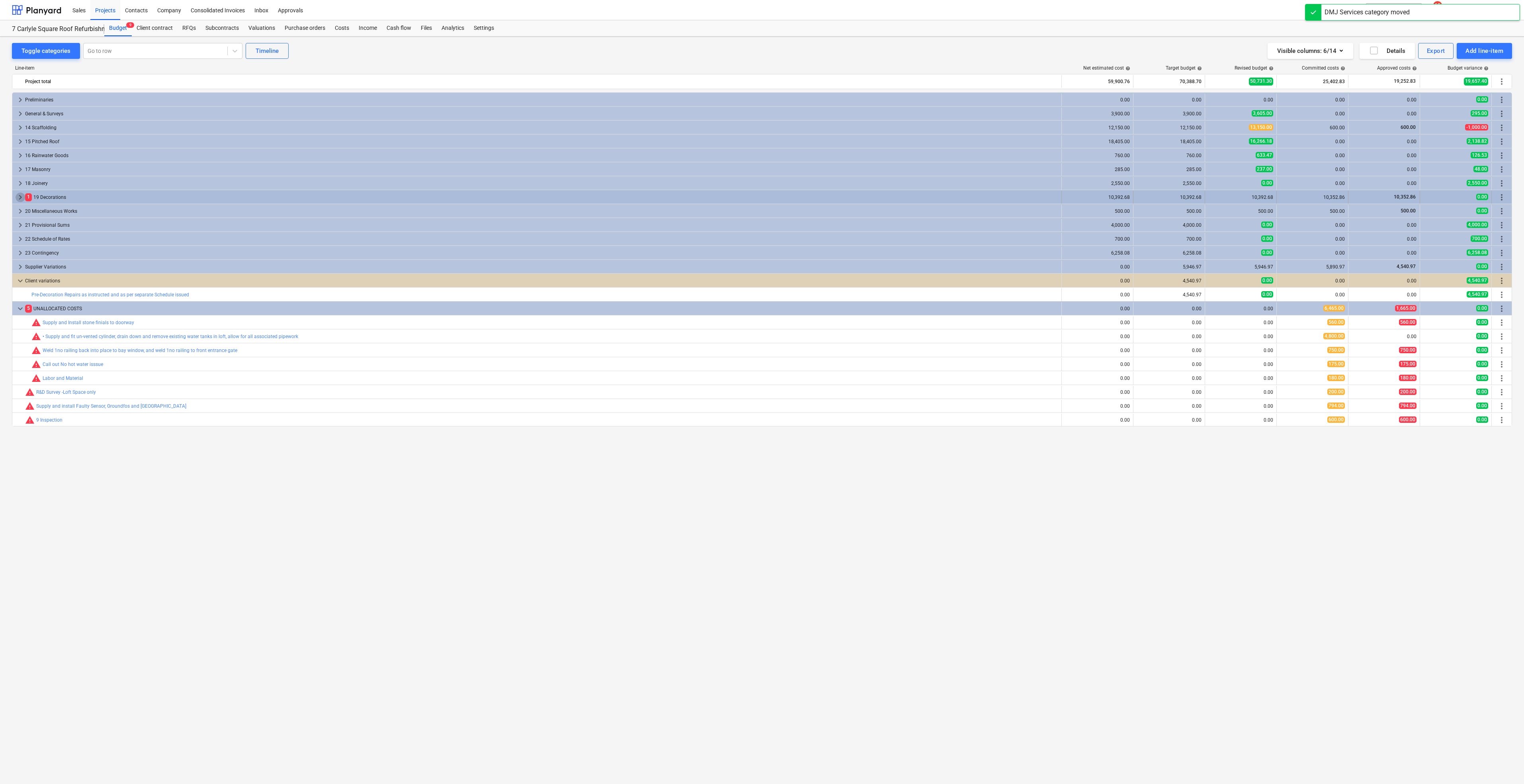
click at [17, 195] on span "keyboard_arrow_right" at bounding box center [20, 197] width 9 height 9
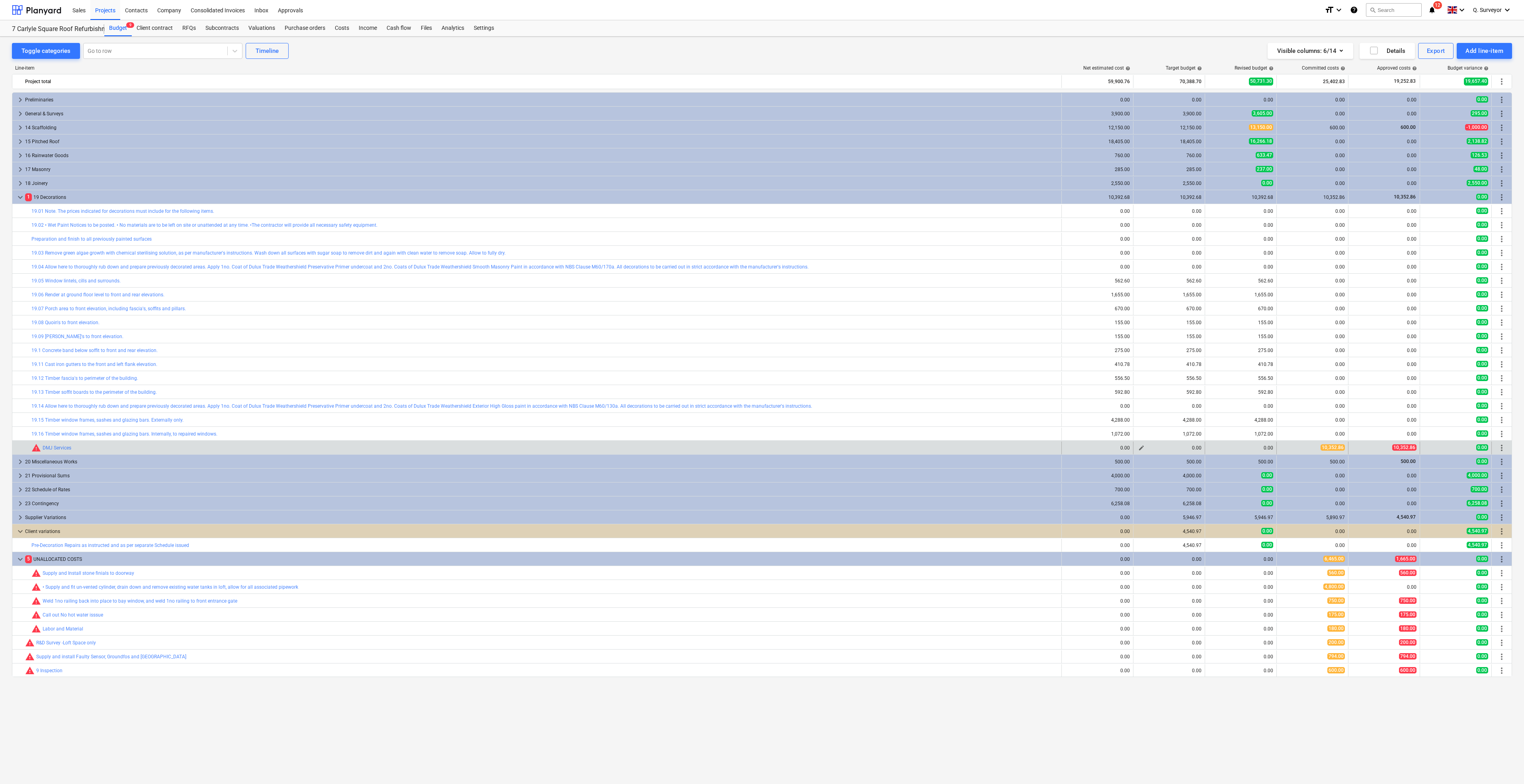
click at [1163, 446] on div "0.00" at bounding box center [1169, 448] width 65 height 5
click at [1211, 448] on span "edit" at bounding box center [1213, 448] width 7 height 7
type textarea "x"
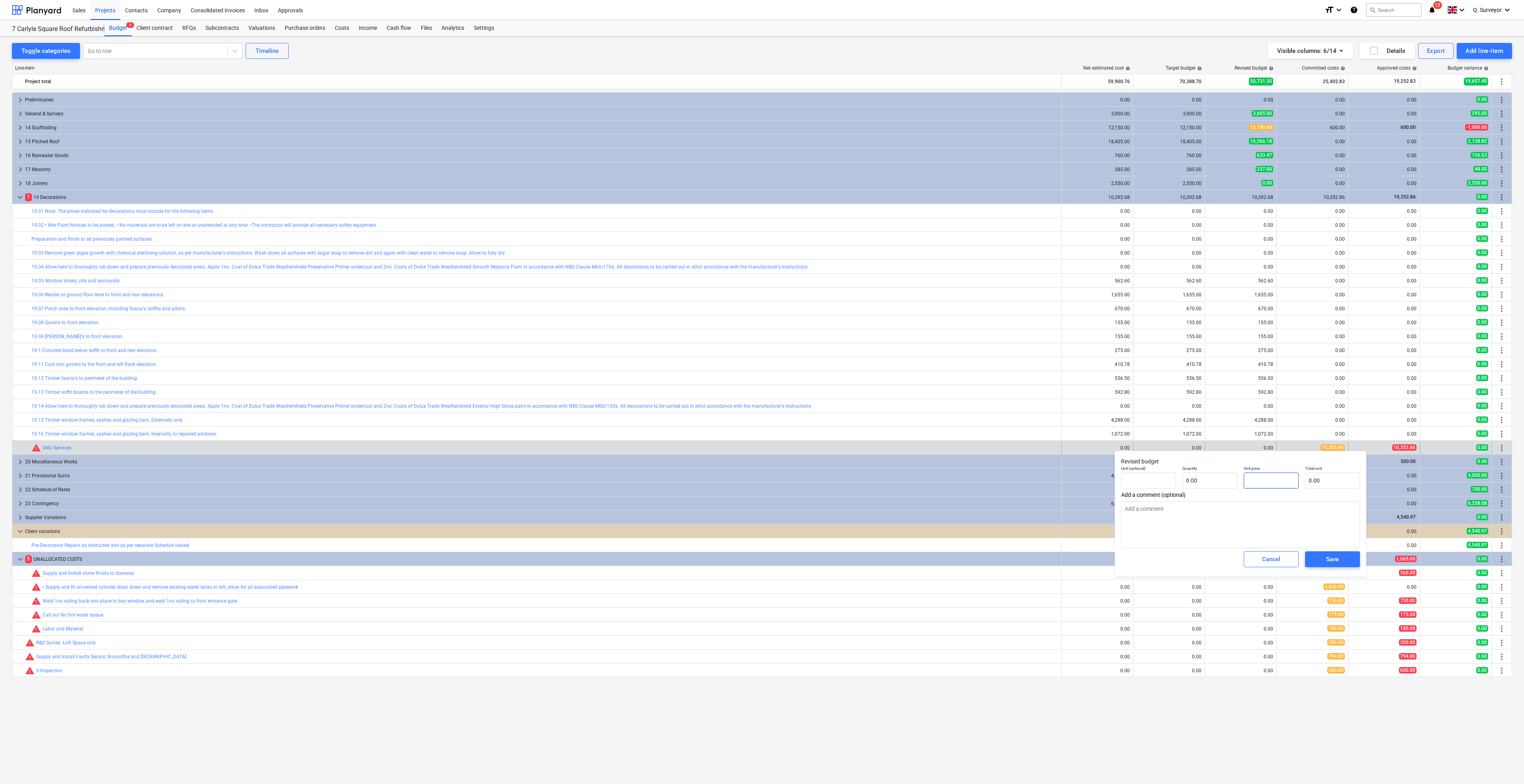
click at [1282, 481] on input "text" at bounding box center [1271, 480] width 55 height 16
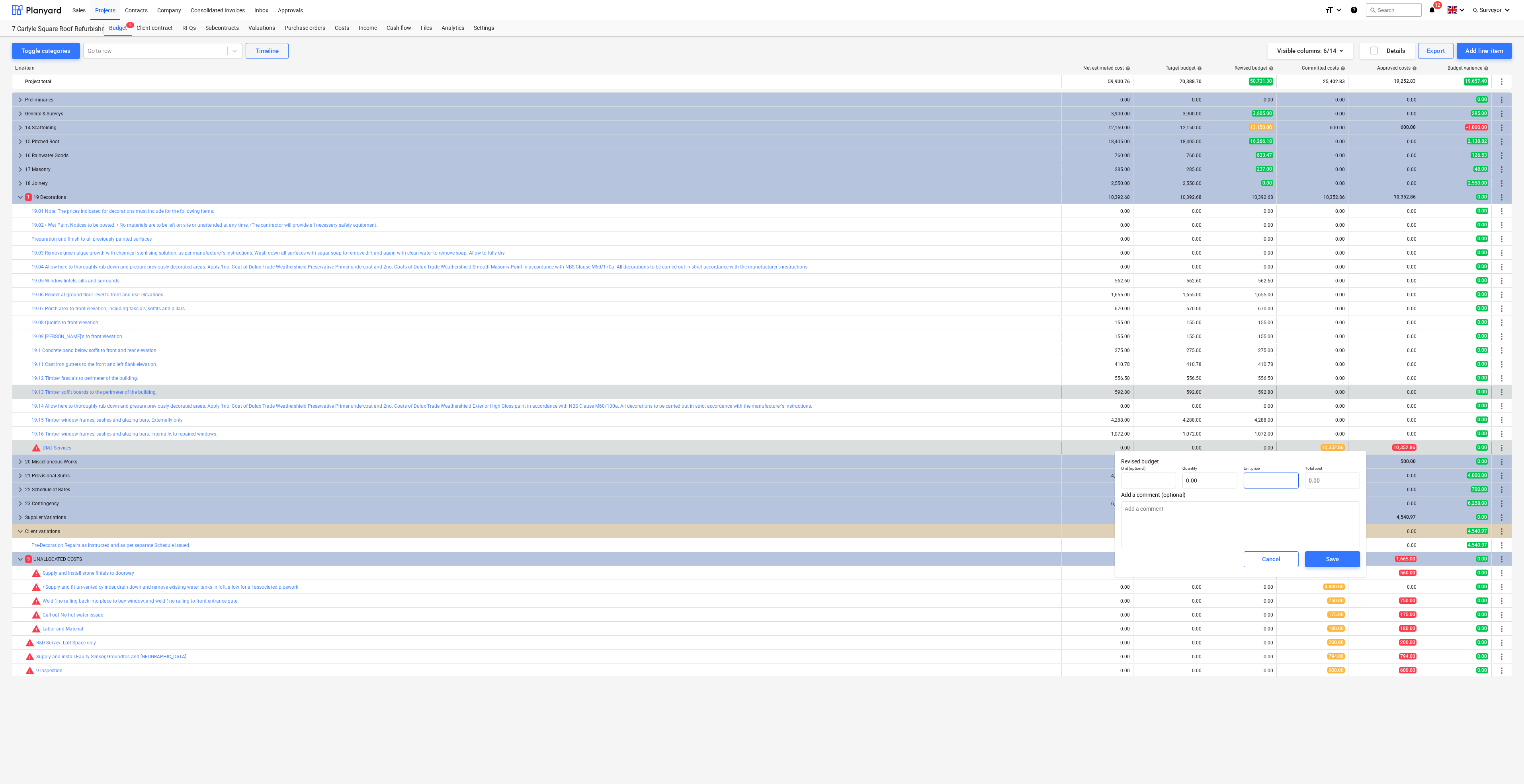
type textarea "x"
type input "pcs"
type input "1"
type input "1.00"
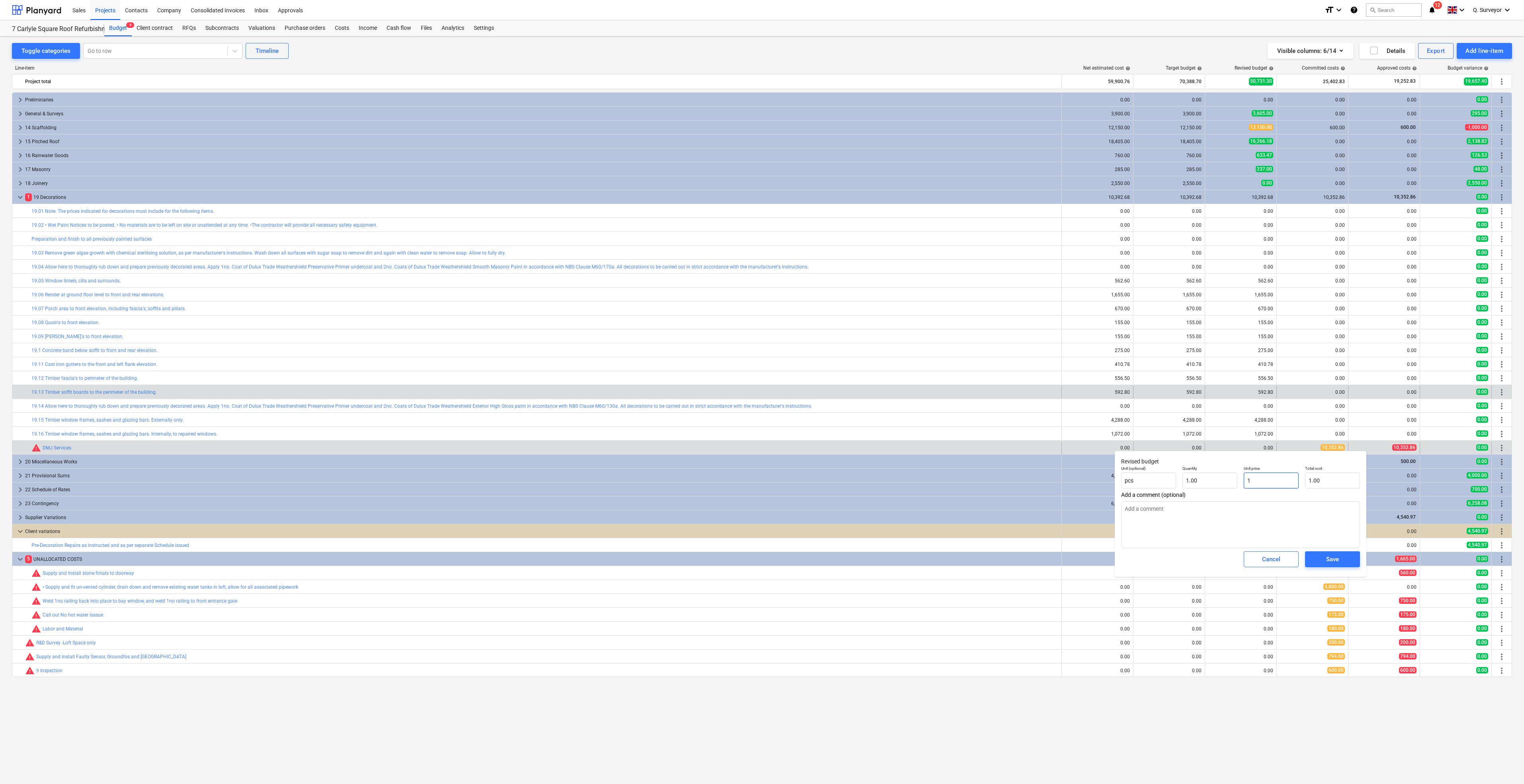
type textarea "x"
type input "10"
type input "10.00"
type textarea "x"
type input "103"
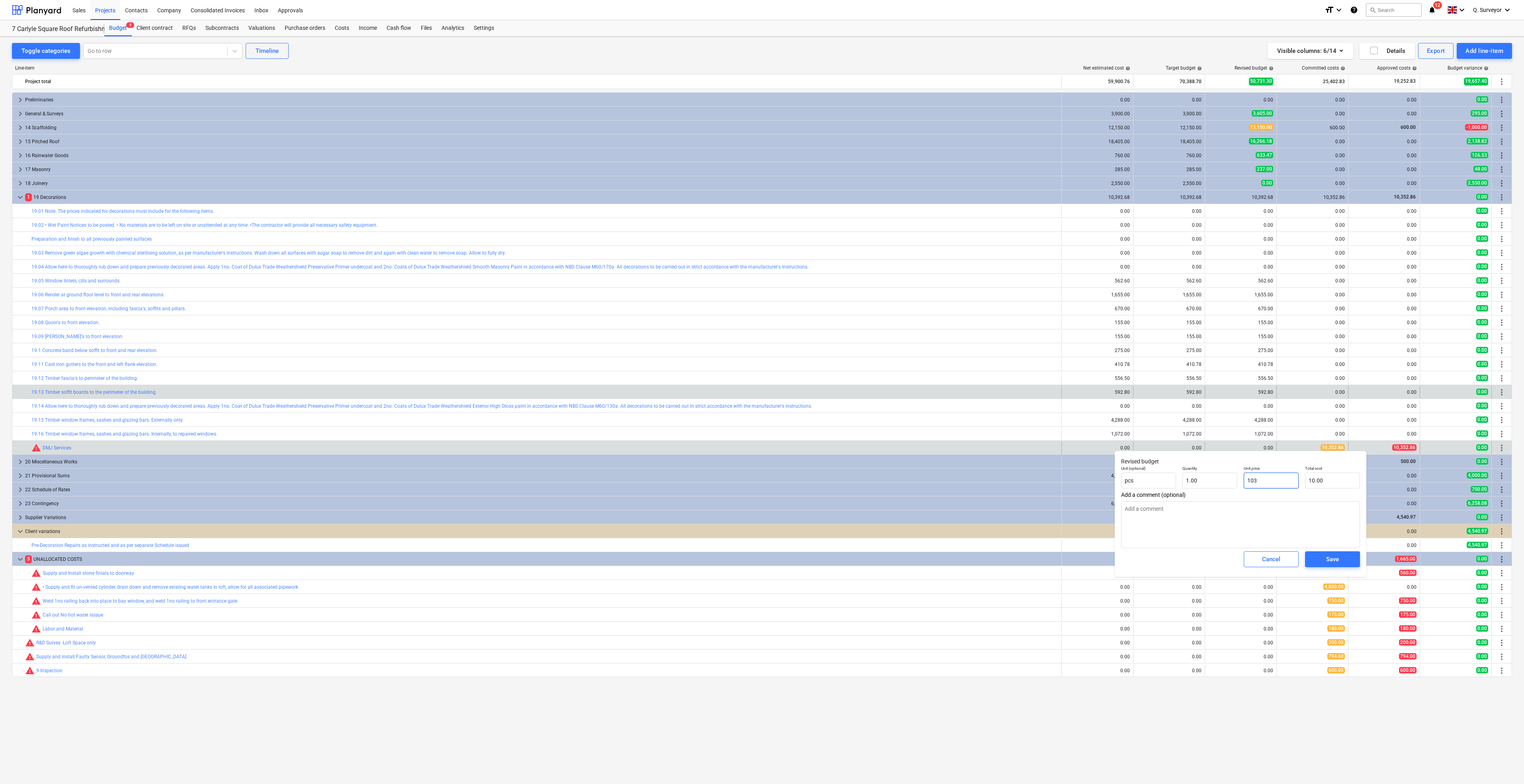
type input "103.00"
type textarea "x"
type input "1035"
type input "1,035.00"
type textarea "x"
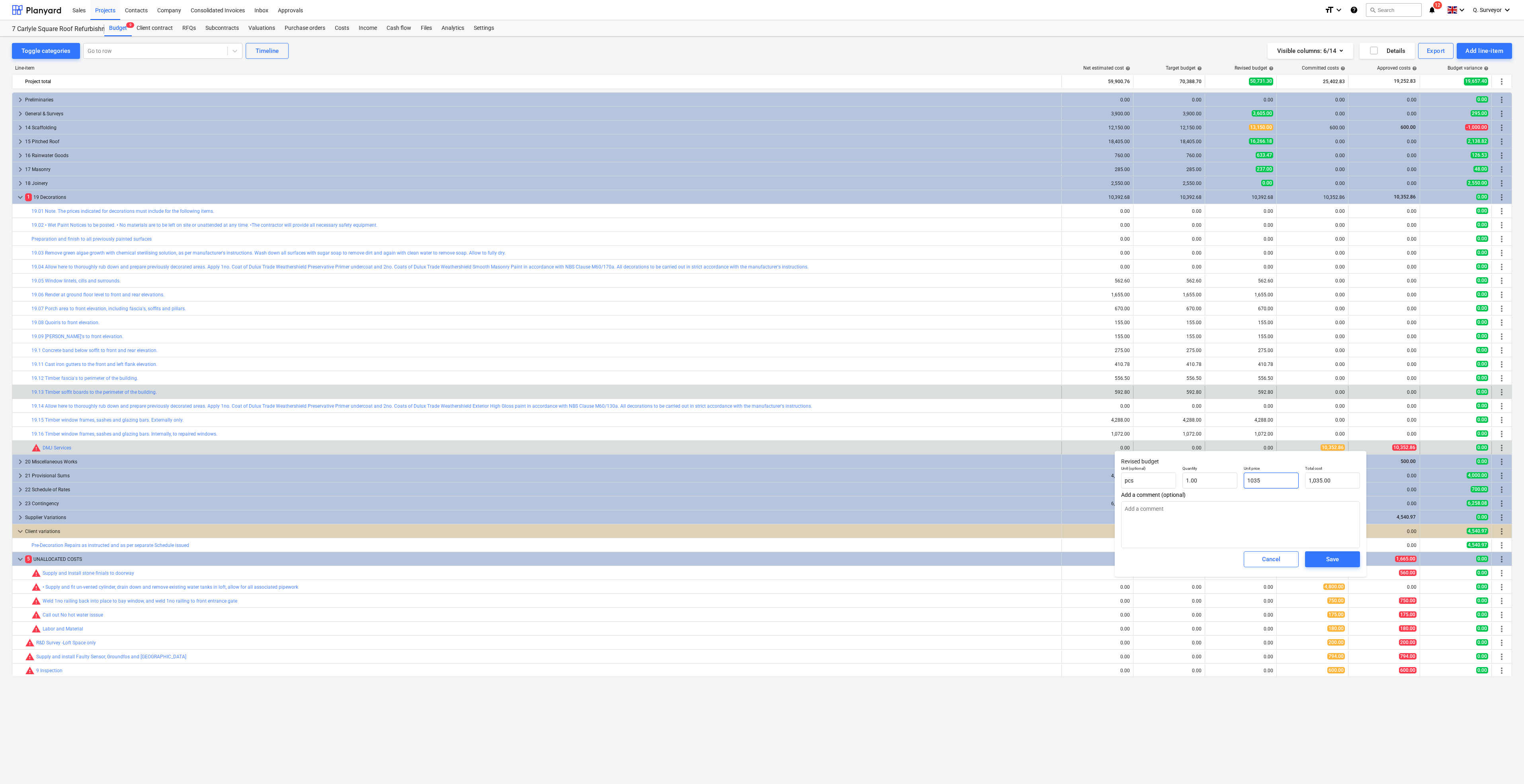
type input "10352"
type input "10,352.00"
type textarea "x"
type input "10352."
type textarea "x"
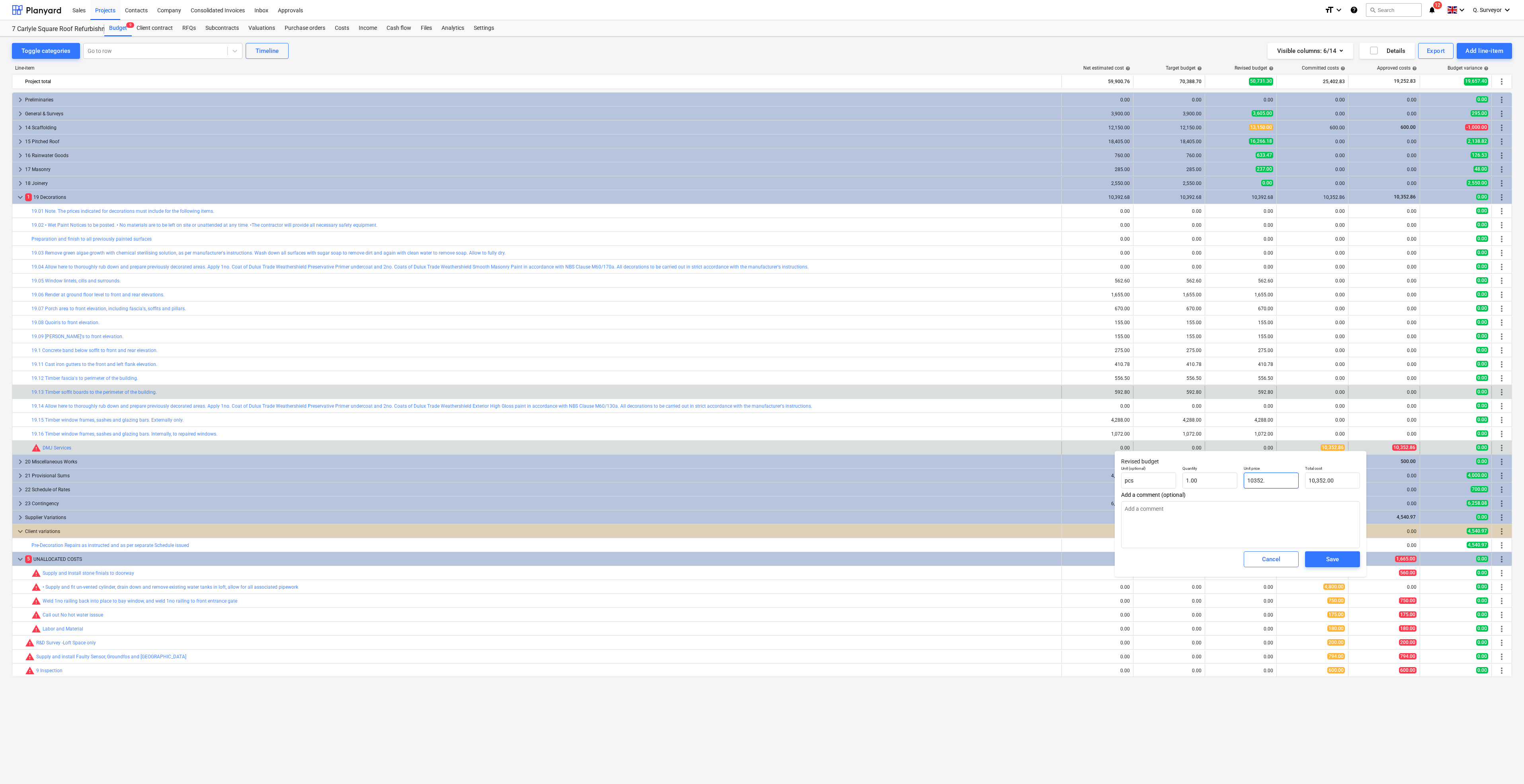
type input "10352.8"
type input "10,352.80"
type textarea "x"
type input "10352.86"
type input "10,352.86"
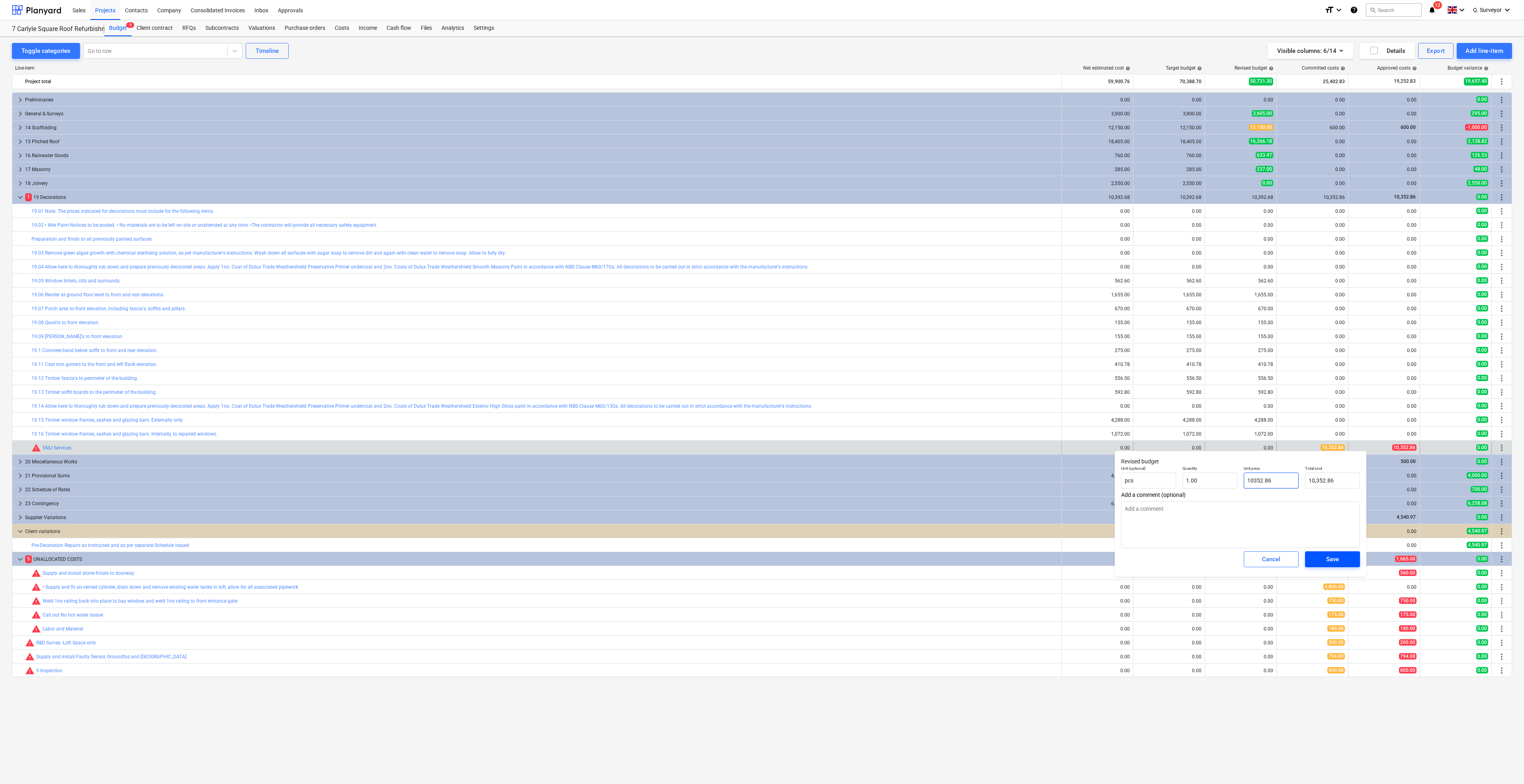
type input "10352.86"
type textarea "x"
type input "10,352.86"
click at [1331, 558] on div "Save" at bounding box center [1333, 559] width 13 height 10
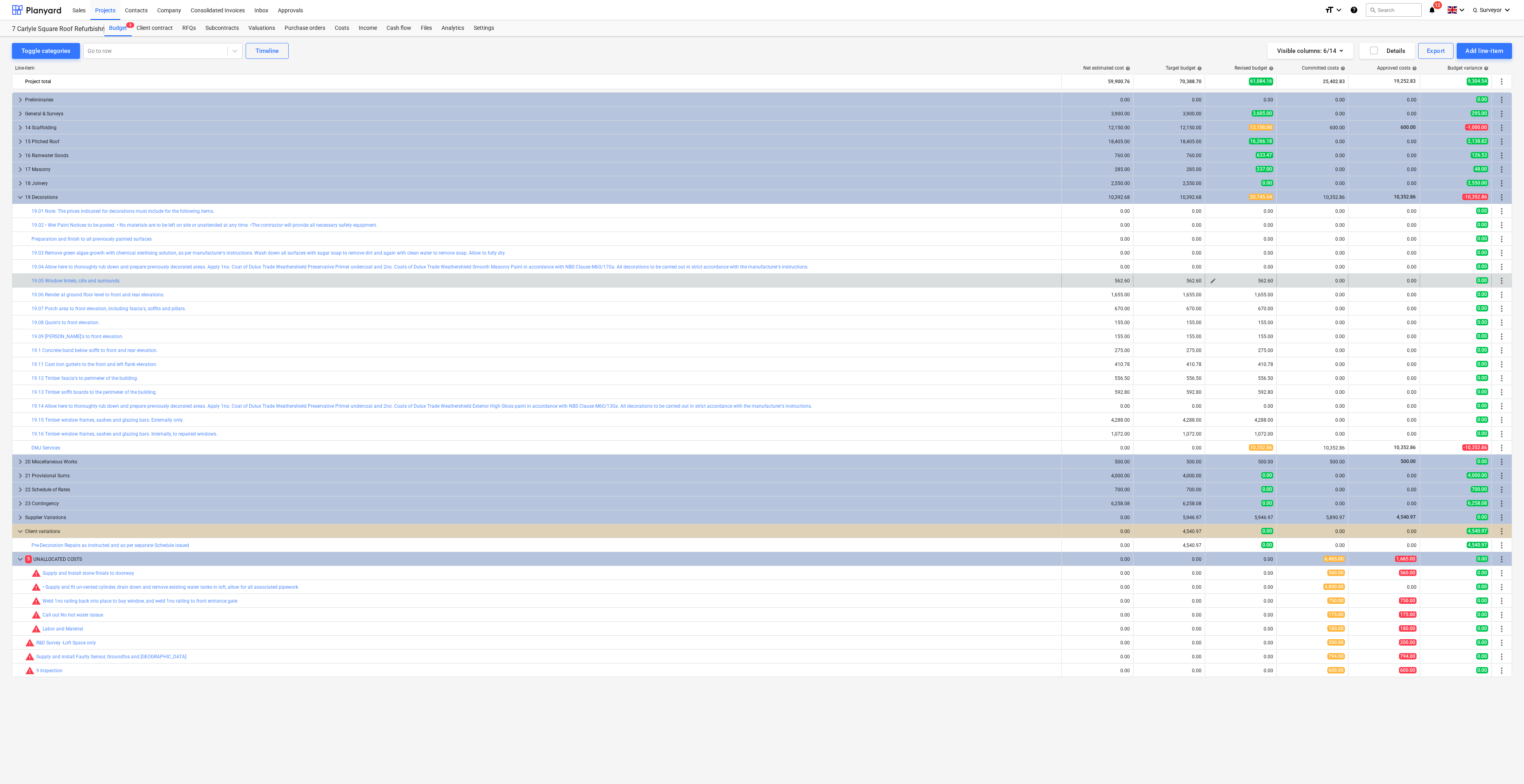
click at [1215, 280] on span "edit" at bounding box center [1213, 281] width 7 height 7
drag, startPoint x: 1248, startPoint y: 320, endPoint x: 1255, endPoint y: 317, distance: 7.6
click at [1225, 319] on div "Unit (optional) No. Quantity 10.00 Unit price 56.26 Total cost 562.60" at bounding box center [1241, 310] width 246 height 29
click at [1262, 317] on input "56.26" at bounding box center [1271, 313] width 55 height 16
click at [1214, 302] on div "Unit (optional) No. Quantity 10.00 Unit price 56.26 Total cost 562.60" at bounding box center [1241, 310] width 246 height 29
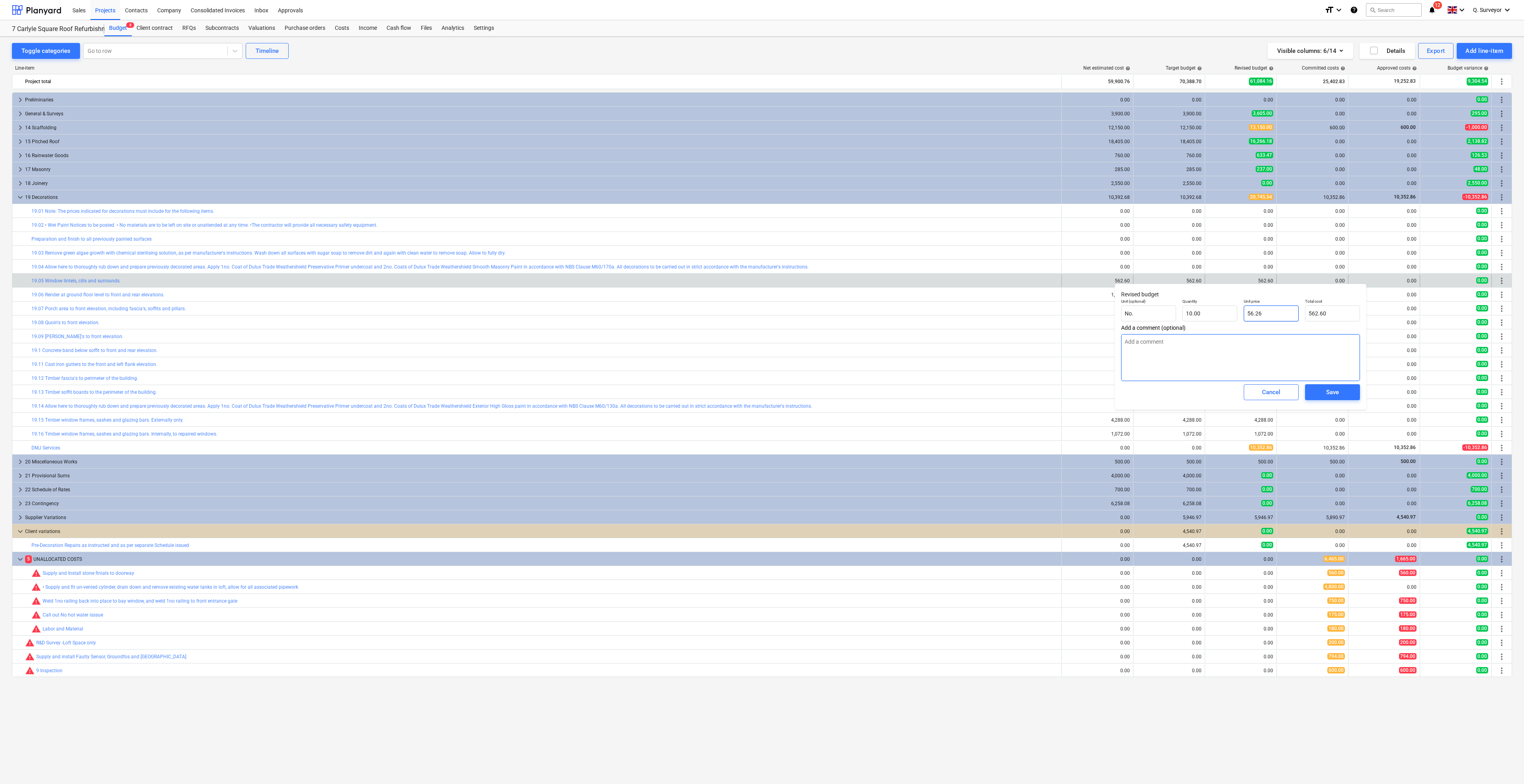
type textarea "x"
type input "0"
type input "0.00"
type input "0"
type textarea "x"
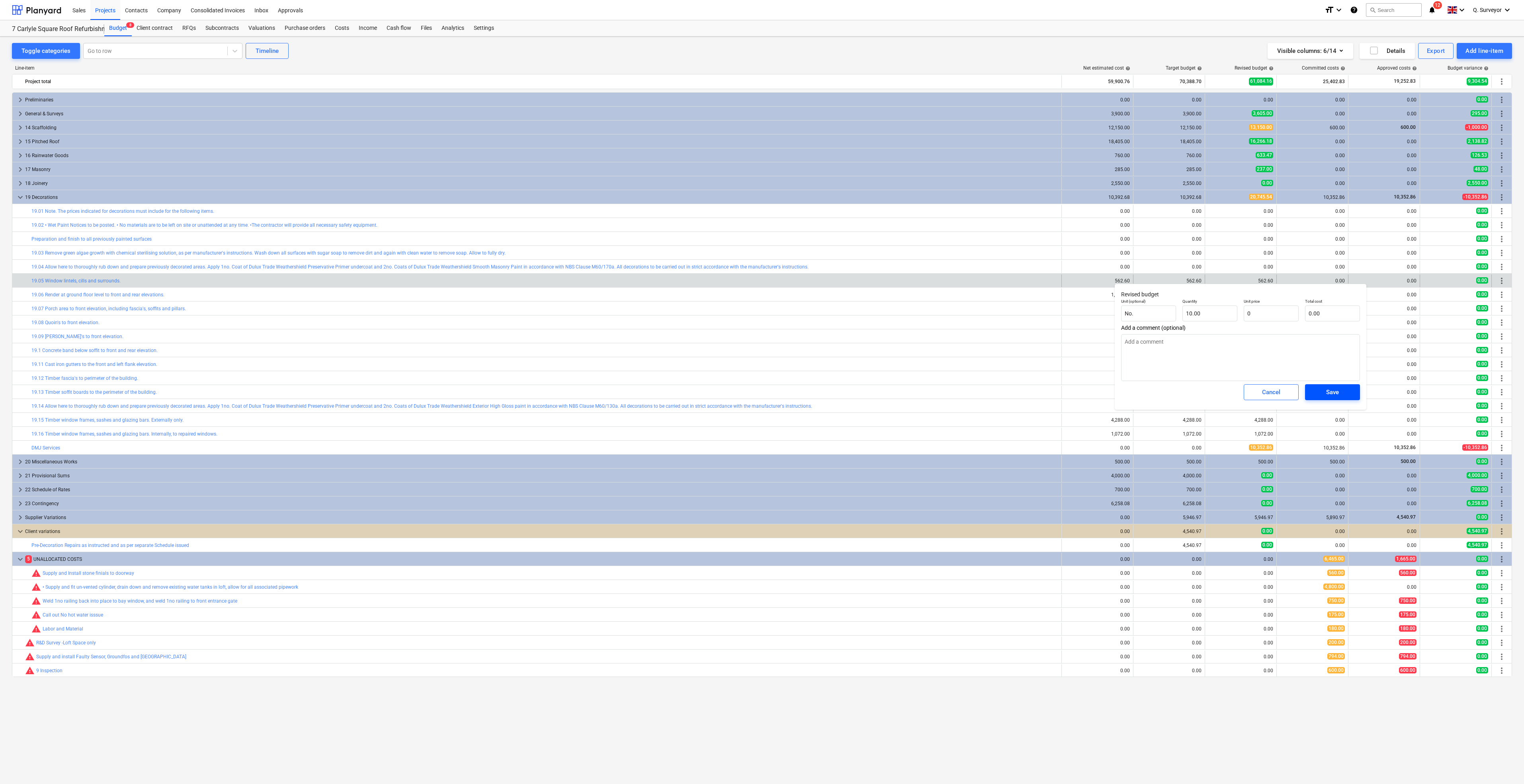
type input "0.00"
click at [1342, 387] on span "Save" at bounding box center [1332, 392] width 36 height 10
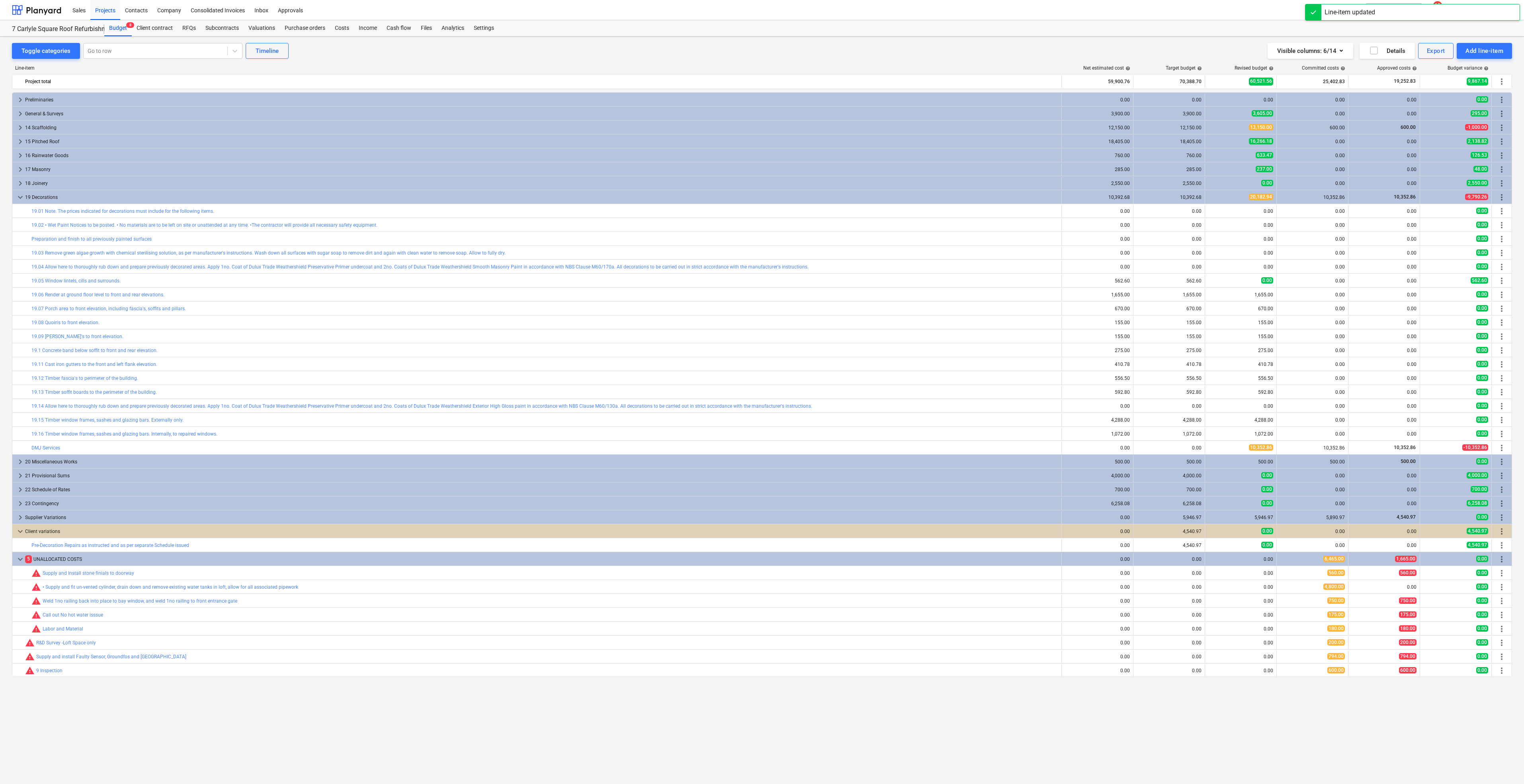
click at [1226, 292] on div "1,655.00" at bounding box center [1241, 294] width 65 height 5
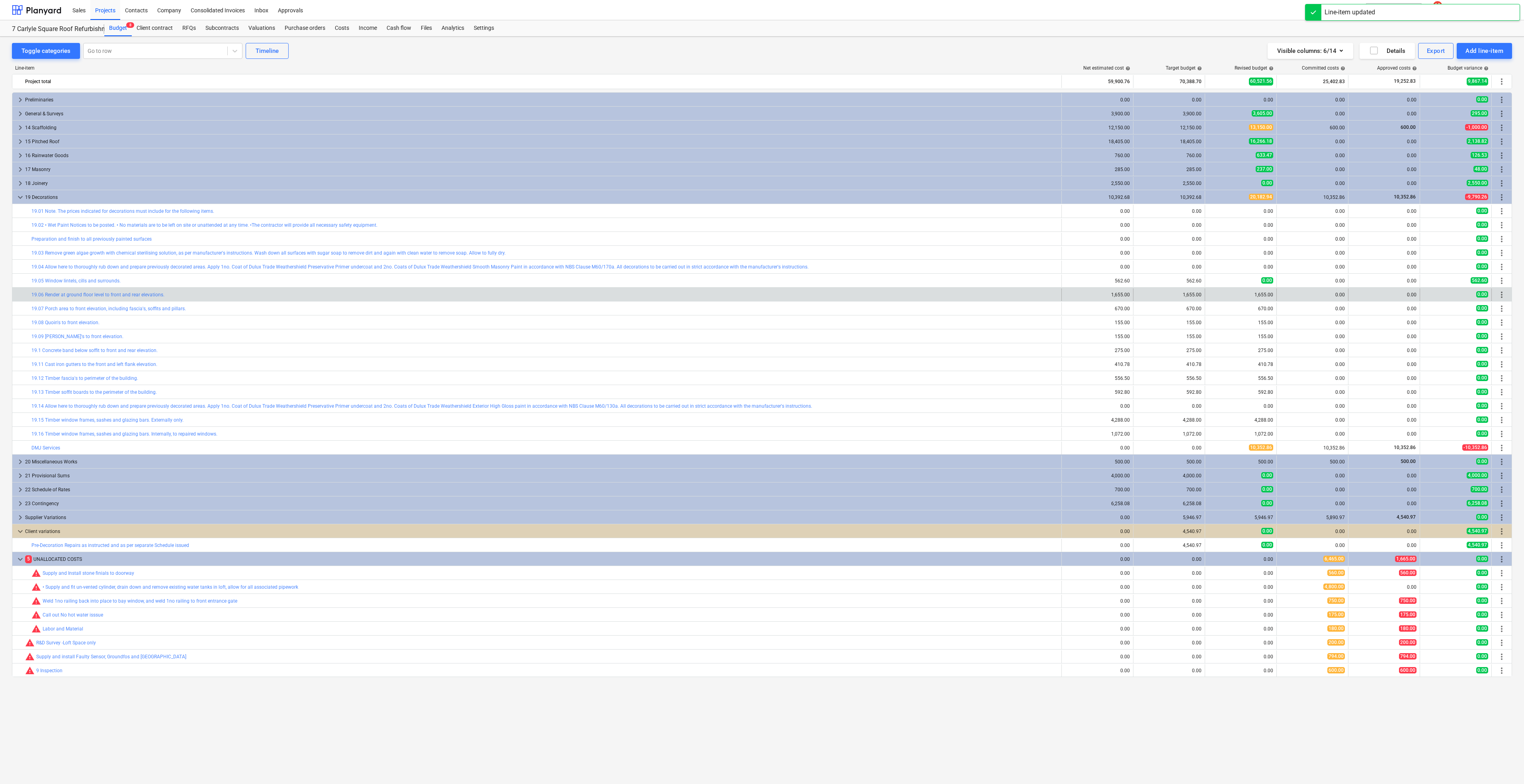
click at [1207, 294] on div "edit 1,655.00" at bounding box center [1241, 295] width 72 height 13
click at [1214, 294] on span "edit" at bounding box center [1213, 294] width 7 height 7
type textarea "x"
type input "1655"
drag, startPoint x: 1285, startPoint y: 332, endPoint x: 1192, endPoint y: 323, distance: 93.4
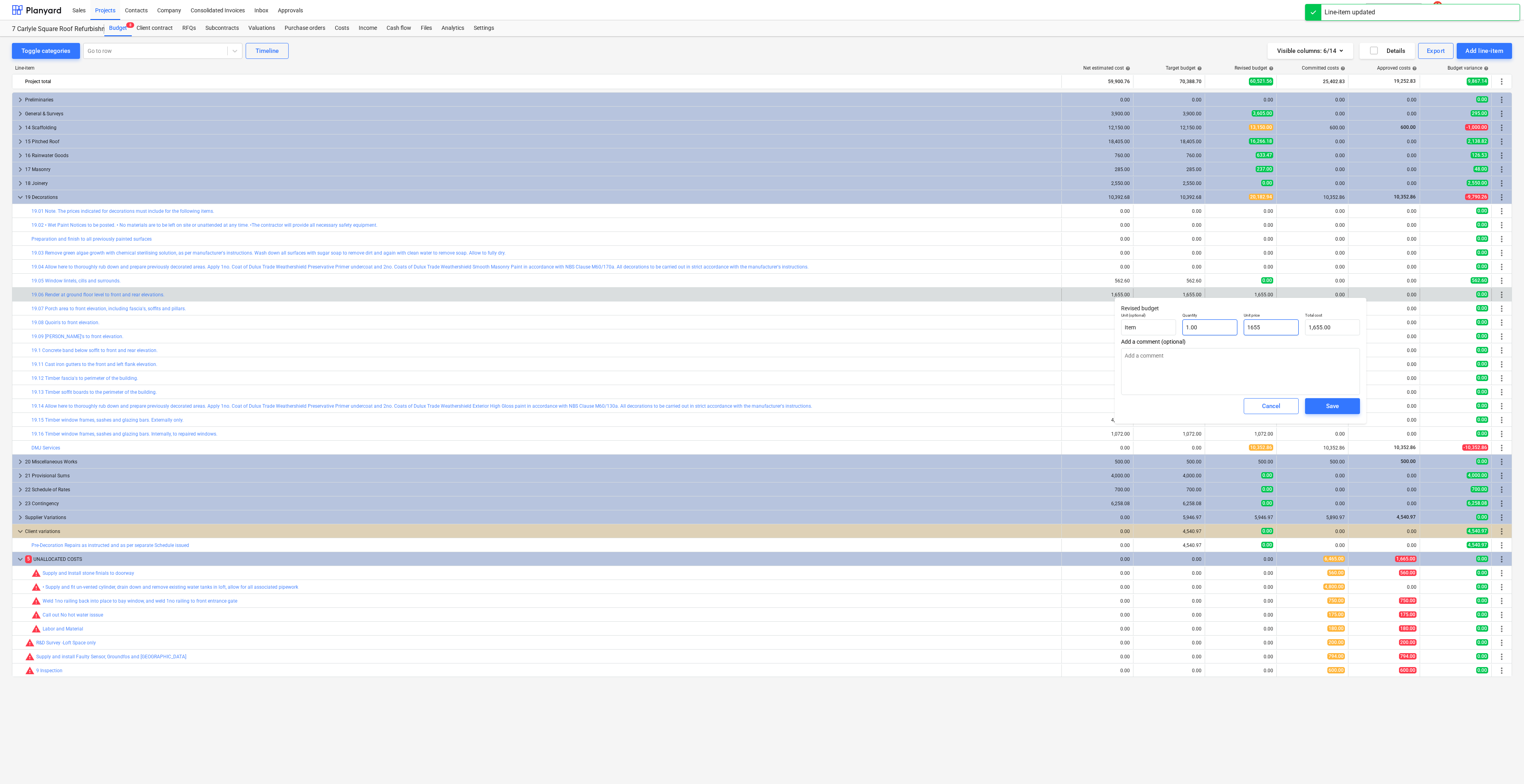
click at [1192, 323] on div "Unit (optional) Item Quantity 1.00 Unit price 1655 Total cost 1,655.00" at bounding box center [1241, 324] width 246 height 29
type textarea "x"
type input "0"
type input "0.00"
type input "0"
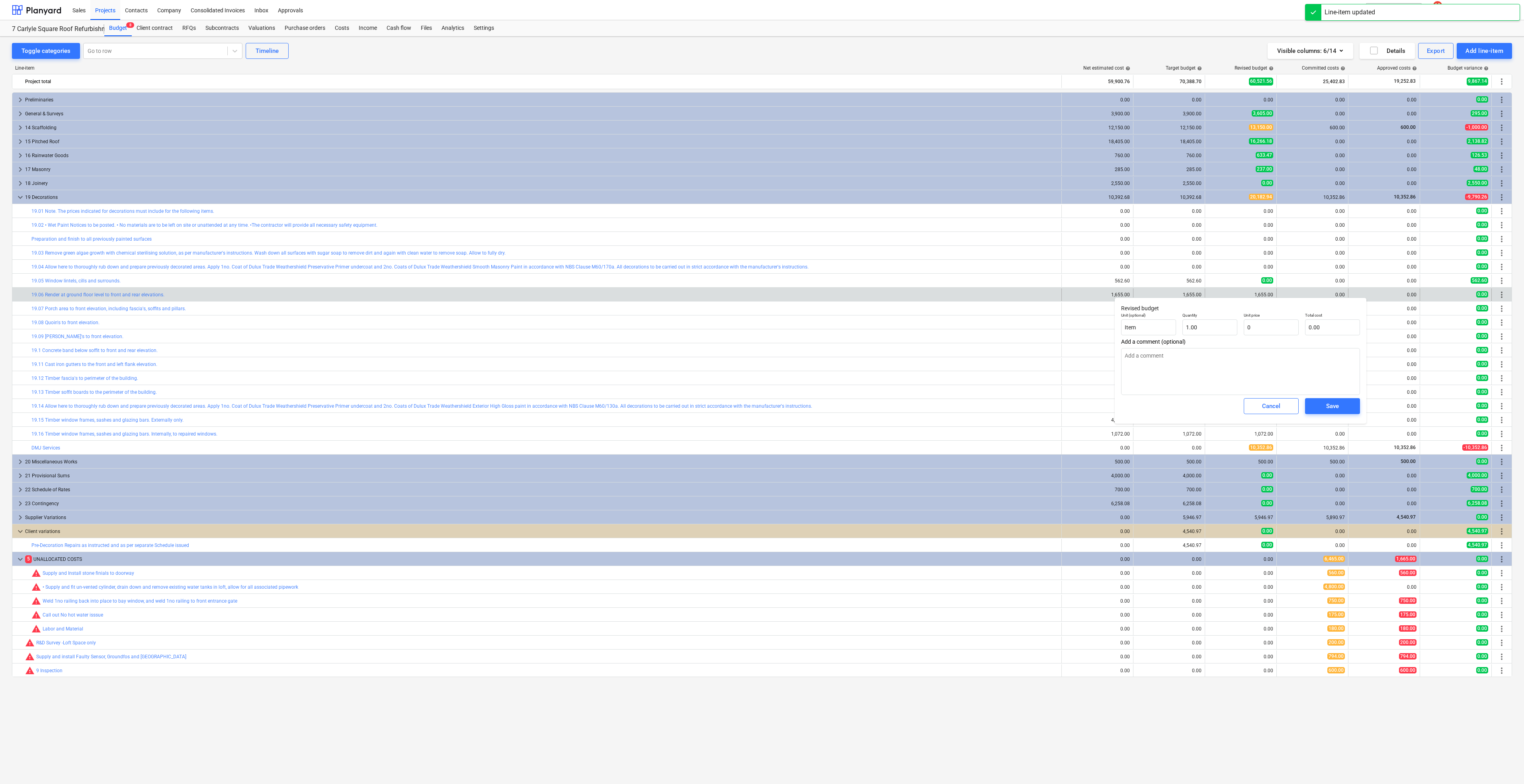
type textarea "x"
type input "0.00"
click at [1328, 397] on div "Save" at bounding box center [1333, 406] width 62 height 22
click at [1328, 404] on div "Save" at bounding box center [1333, 406] width 13 height 10
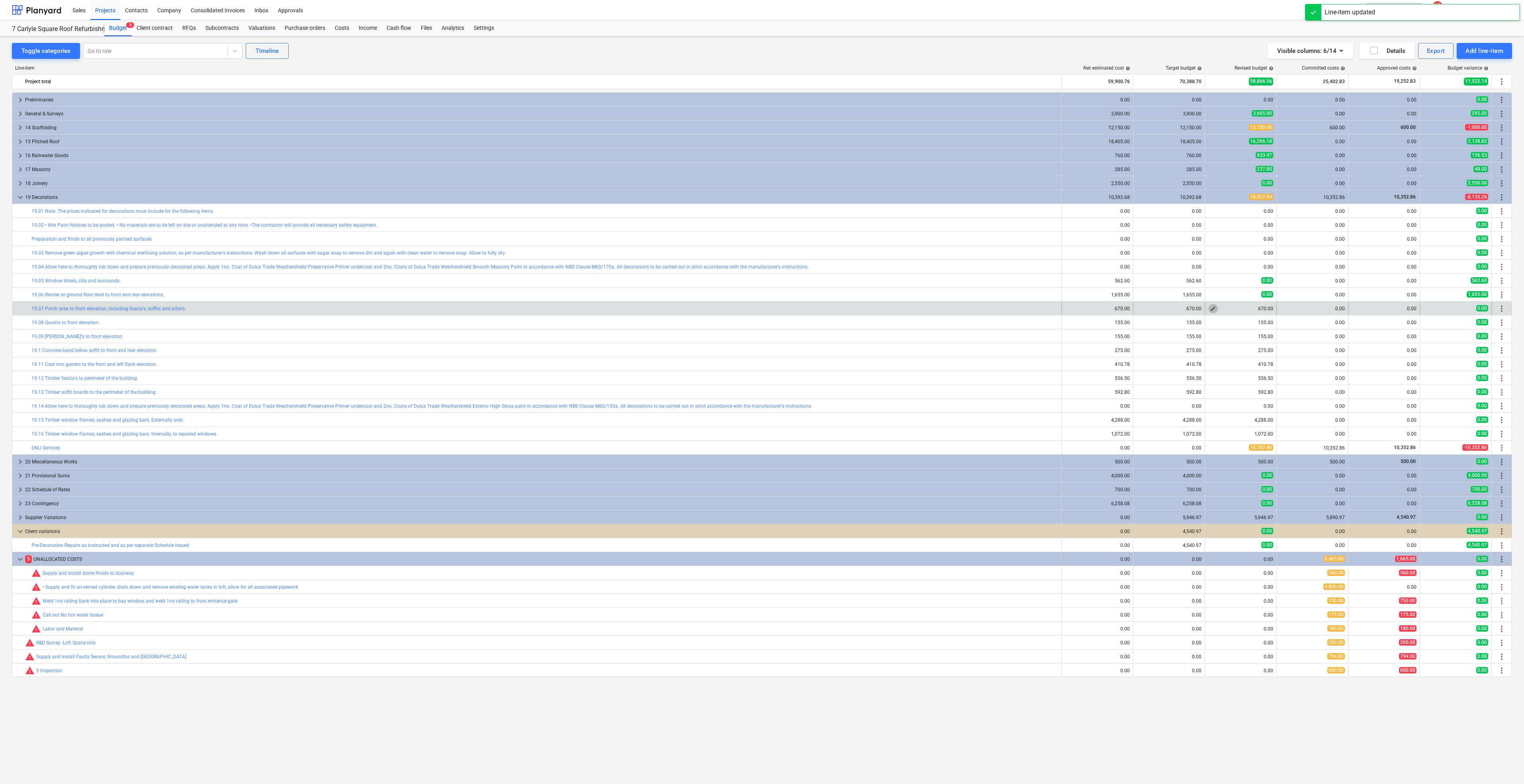
drag, startPoint x: 1225, startPoint y: 307, endPoint x: 1214, endPoint y: 307, distance: 11.0
click at [1214, 307] on span "edit" at bounding box center [1213, 309] width 7 height 7
type textarea "x"
type input "1"
click at [1201, 335] on input "1" at bounding box center [1210, 341] width 55 height 16
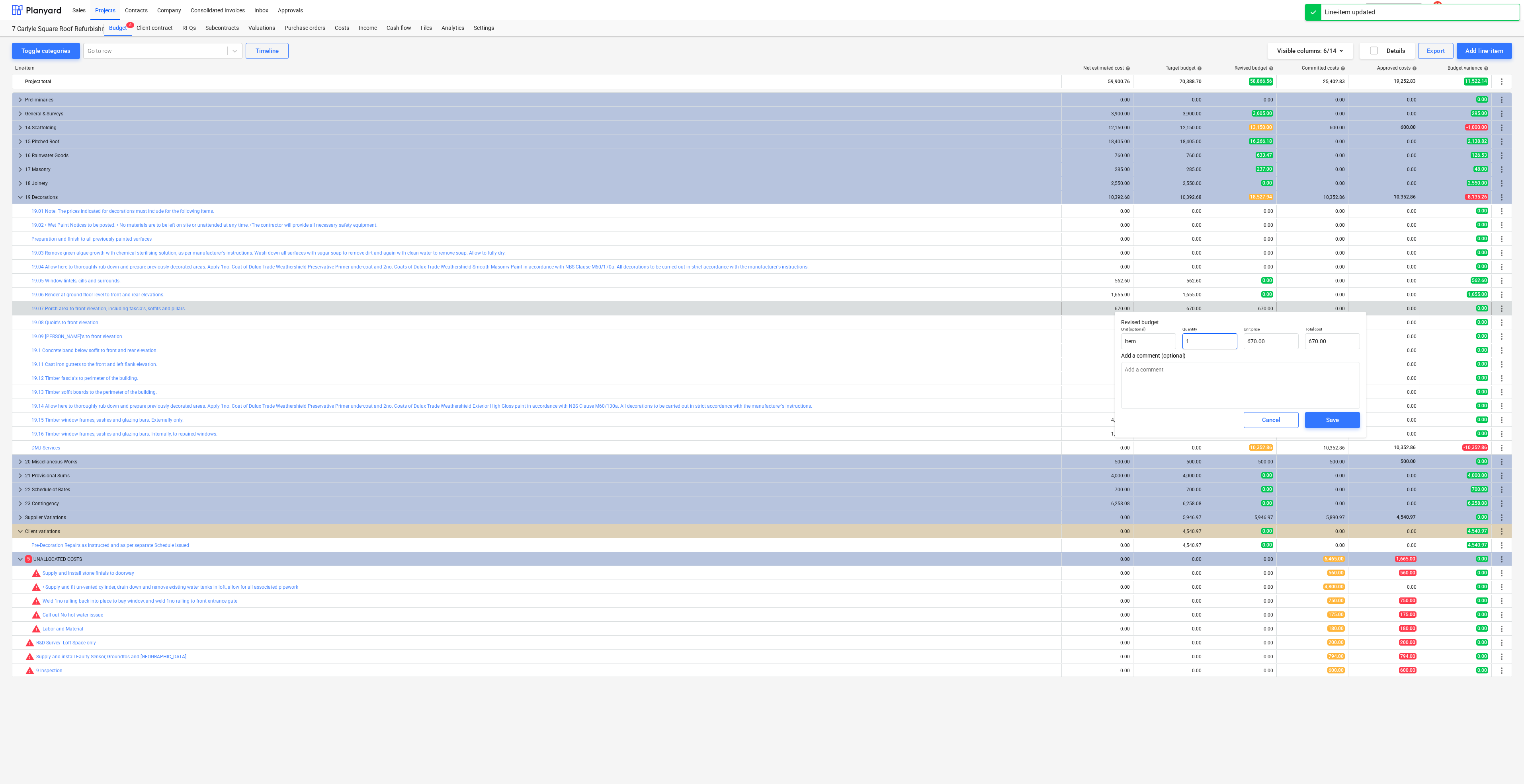
type textarea "x"
type input "0.00"
type textarea "x"
type input "0"
type textarea "x"
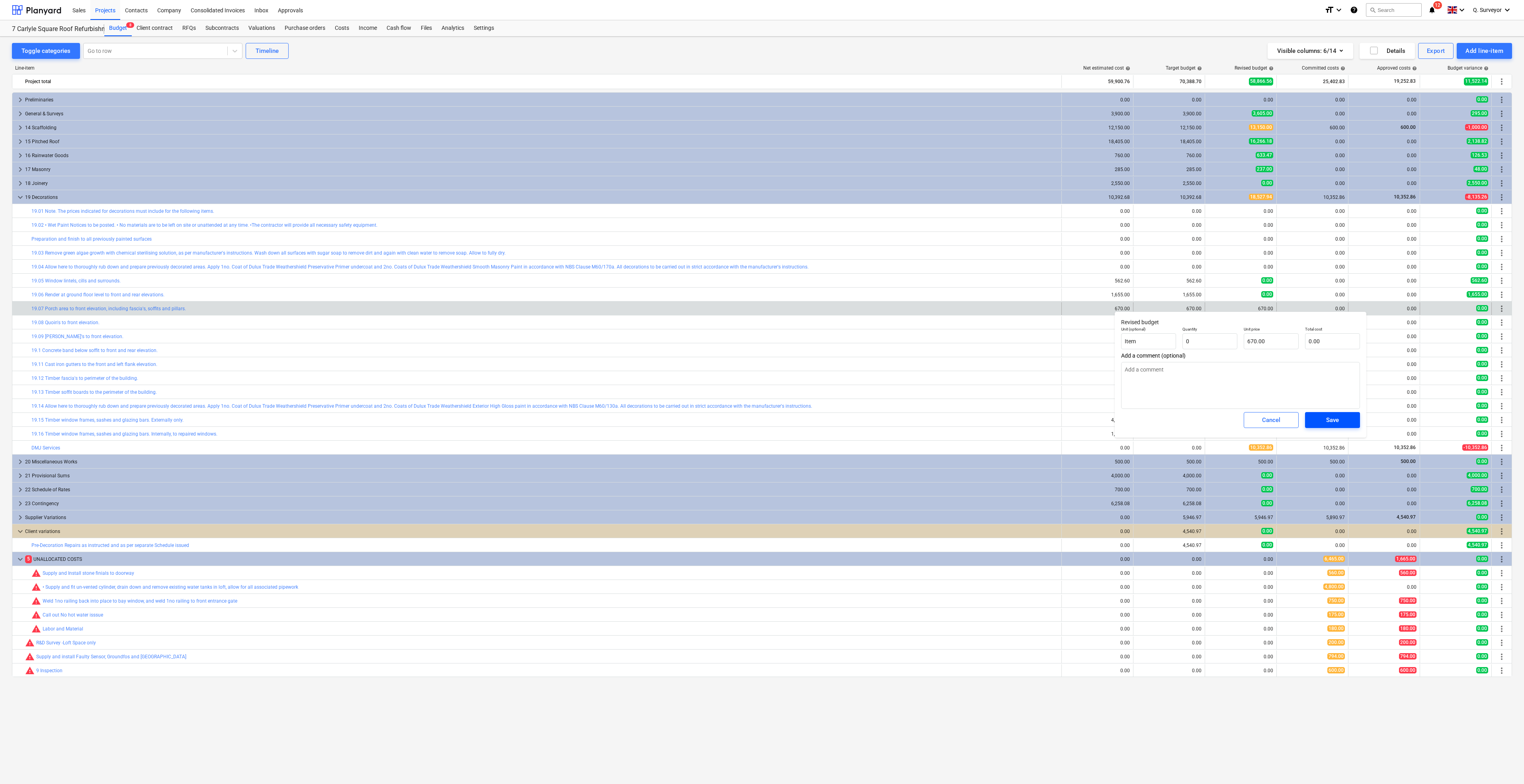
type input "0.00"
click at [1339, 422] on span "Save" at bounding box center [1332, 420] width 36 height 10
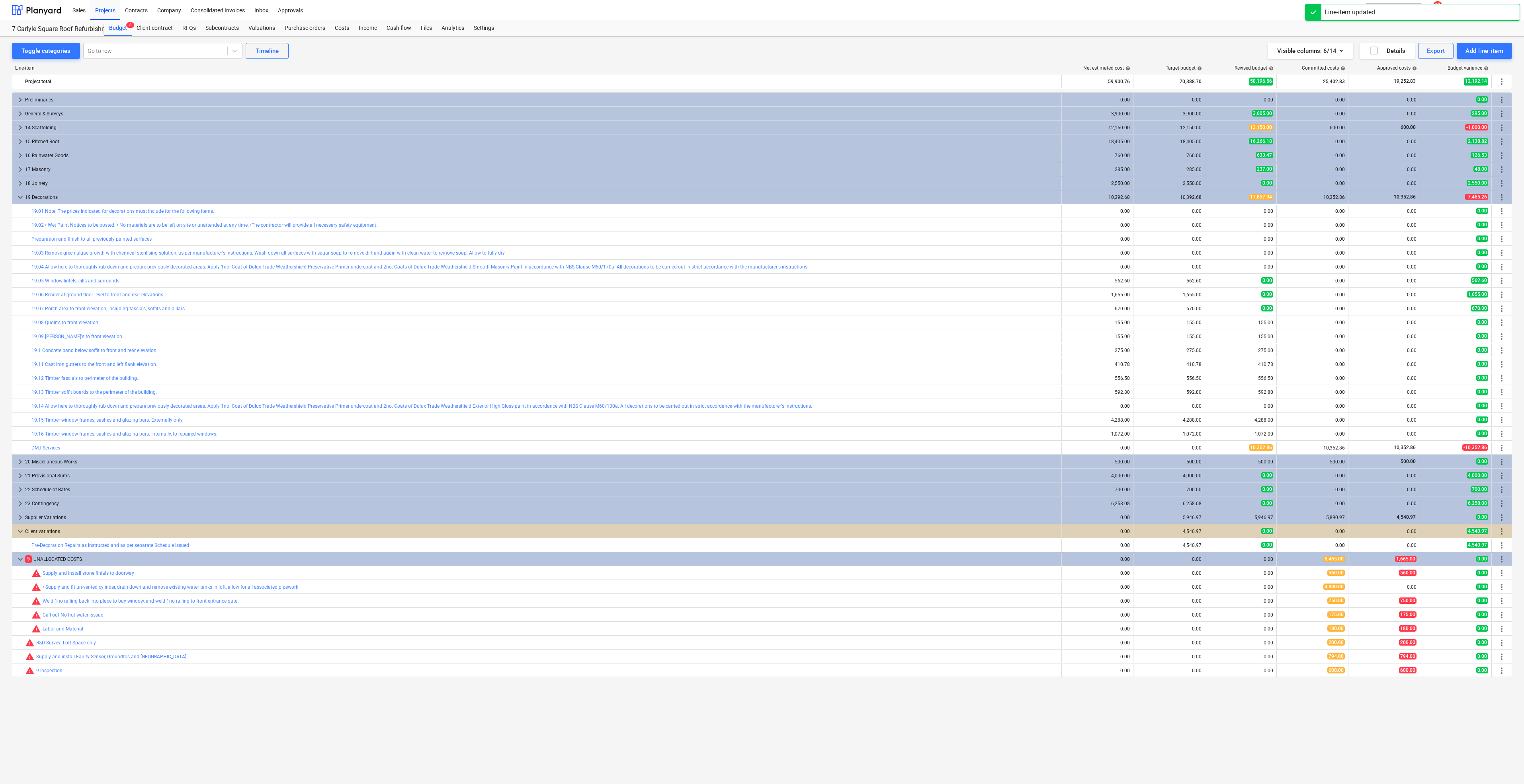
click at [1216, 320] on span "edit" at bounding box center [1213, 322] width 7 height 7
type textarea "x"
drag, startPoint x: 1212, startPoint y: 346, endPoint x: 1204, endPoint y: 348, distance: 8.2
click at [1204, 348] on div "Quantity 1.00" at bounding box center [1210, 352] width 55 height 22
type input "1"
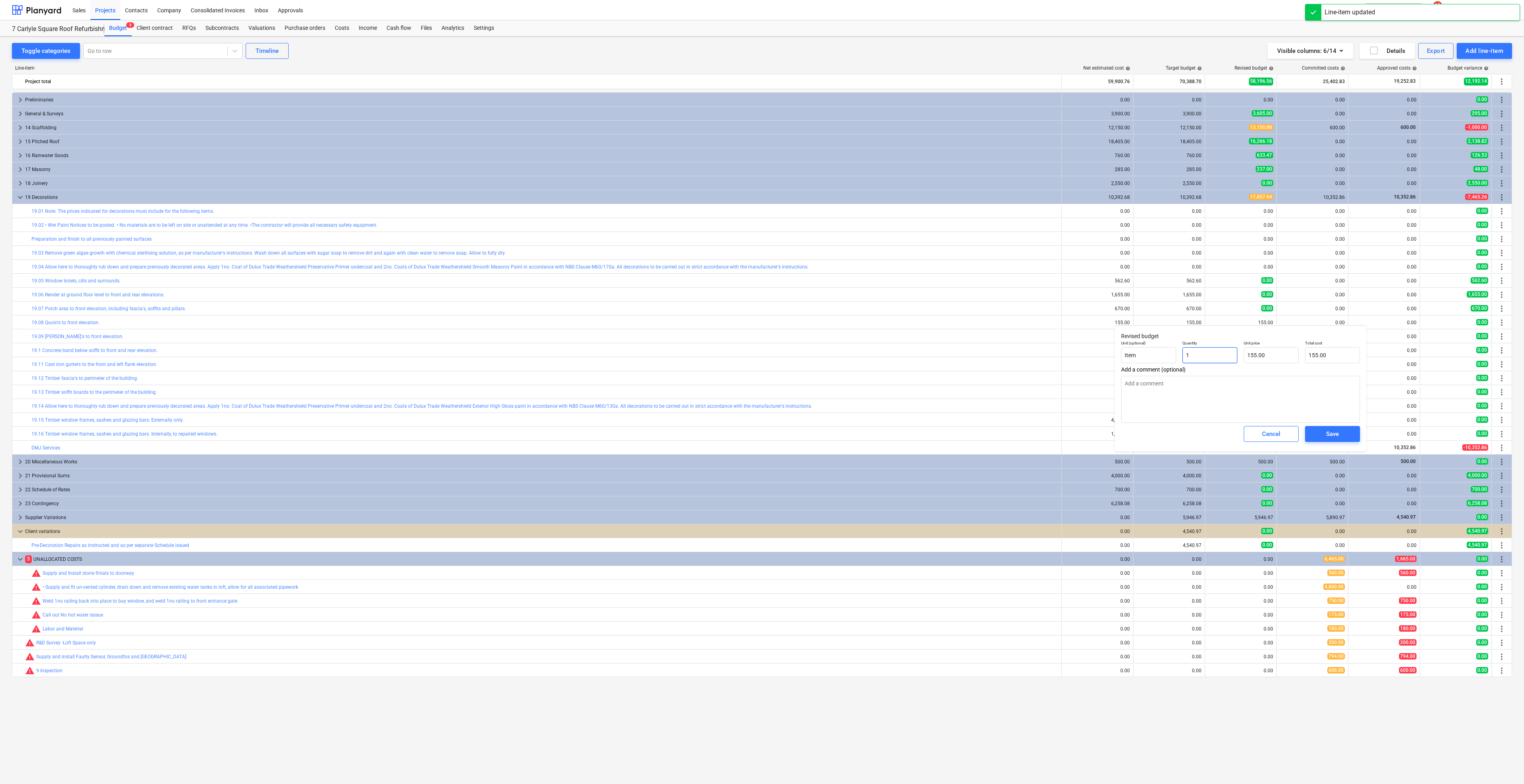
drag, startPoint x: 1205, startPoint y: 352, endPoint x: 1138, endPoint y: 345, distance: 67.4
click at [1138, 345] on div "Unit (optional) Item Quantity 1 Unit price 155.00 Total cost 155.00" at bounding box center [1241, 352] width 246 height 29
type textarea "x"
type input "0"
type input "0.00"
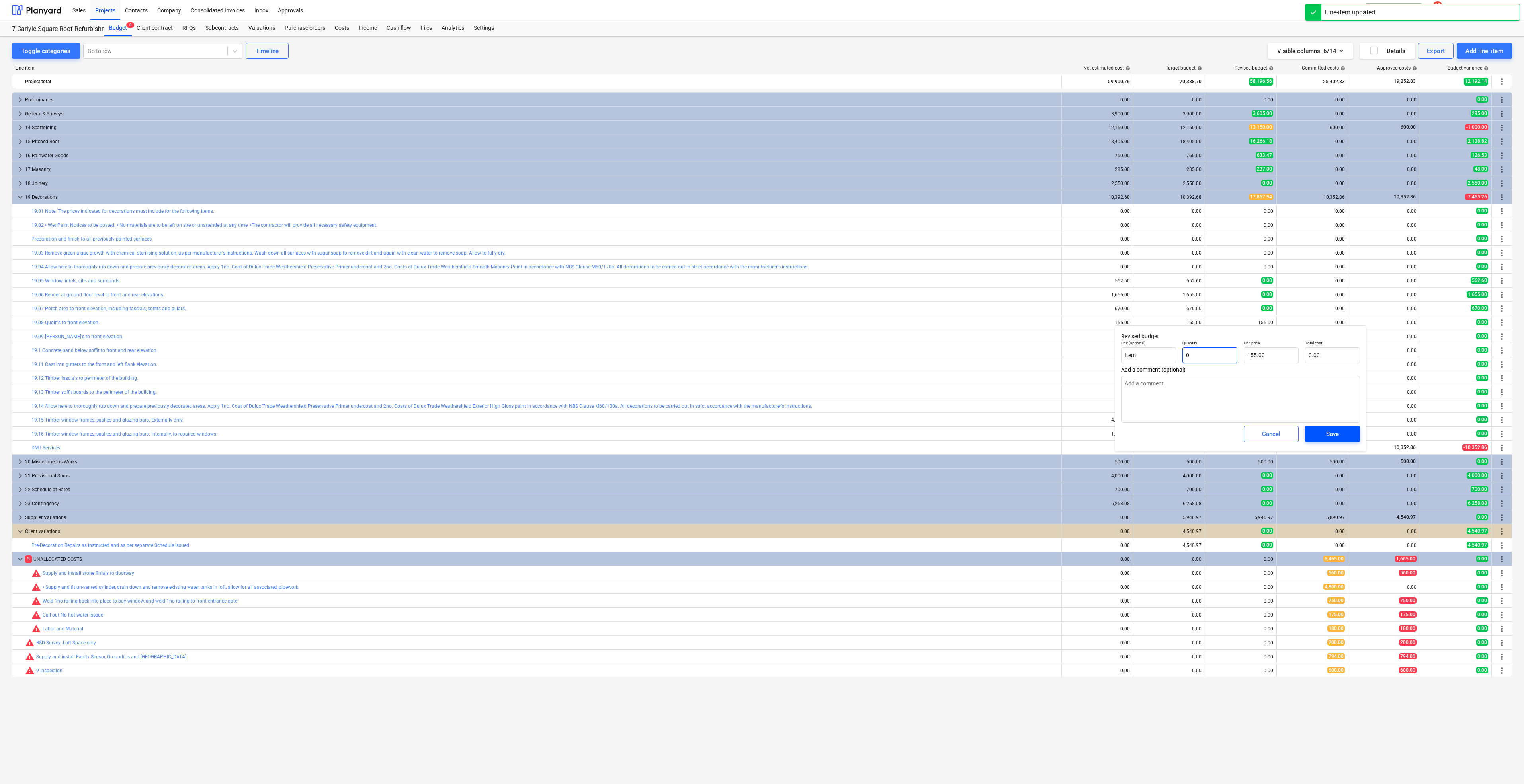
type input "0"
type textarea "x"
type input "0.00"
click at [1337, 428] on button "Save" at bounding box center [1332, 434] width 55 height 16
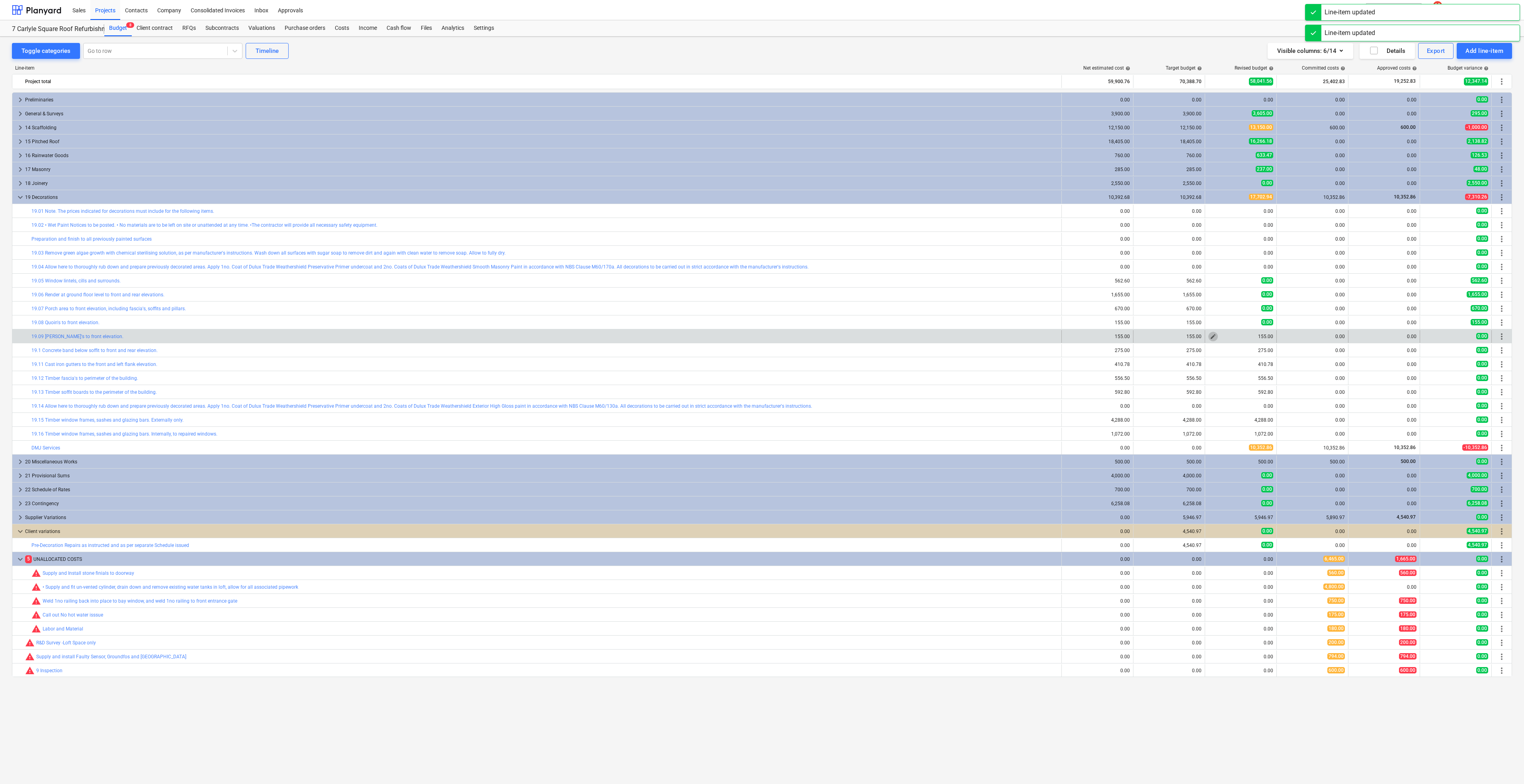
click at [1214, 340] on button "edit" at bounding box center [1213, 336] width 9 height 9
type textarea "x"
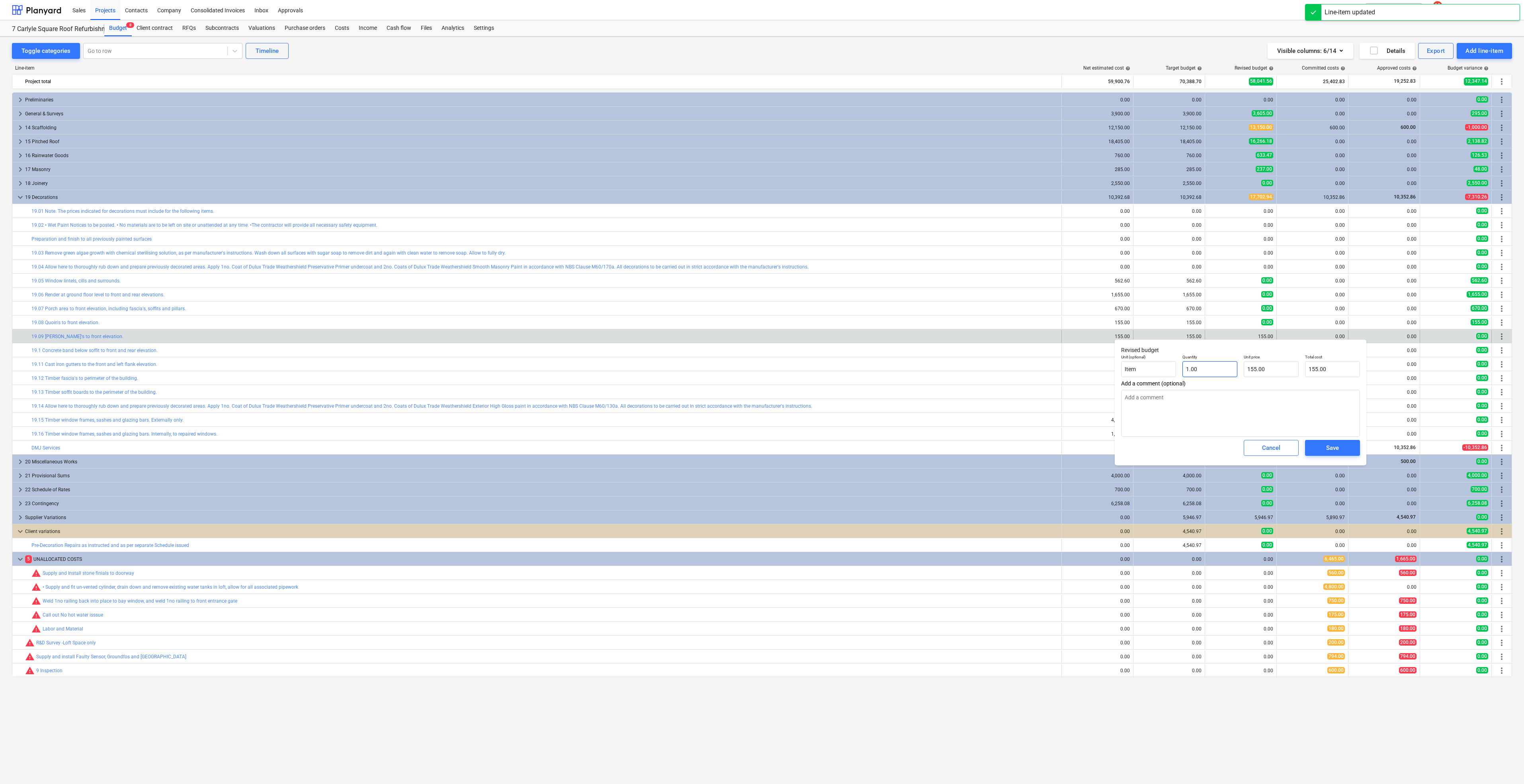
type input "1"
drag, startPoint x: 1214, startPoint y: 372, endPoint x: 1276, endPoint y: 383, distance: 63.0
click at [1148, 361] on div "Unit (optional) Item Quantity 1 Unit price 155.00 Total cost 155.00" at bounding box center [1241, 365] width 246 height 29
type textarea "x"
type input "0"
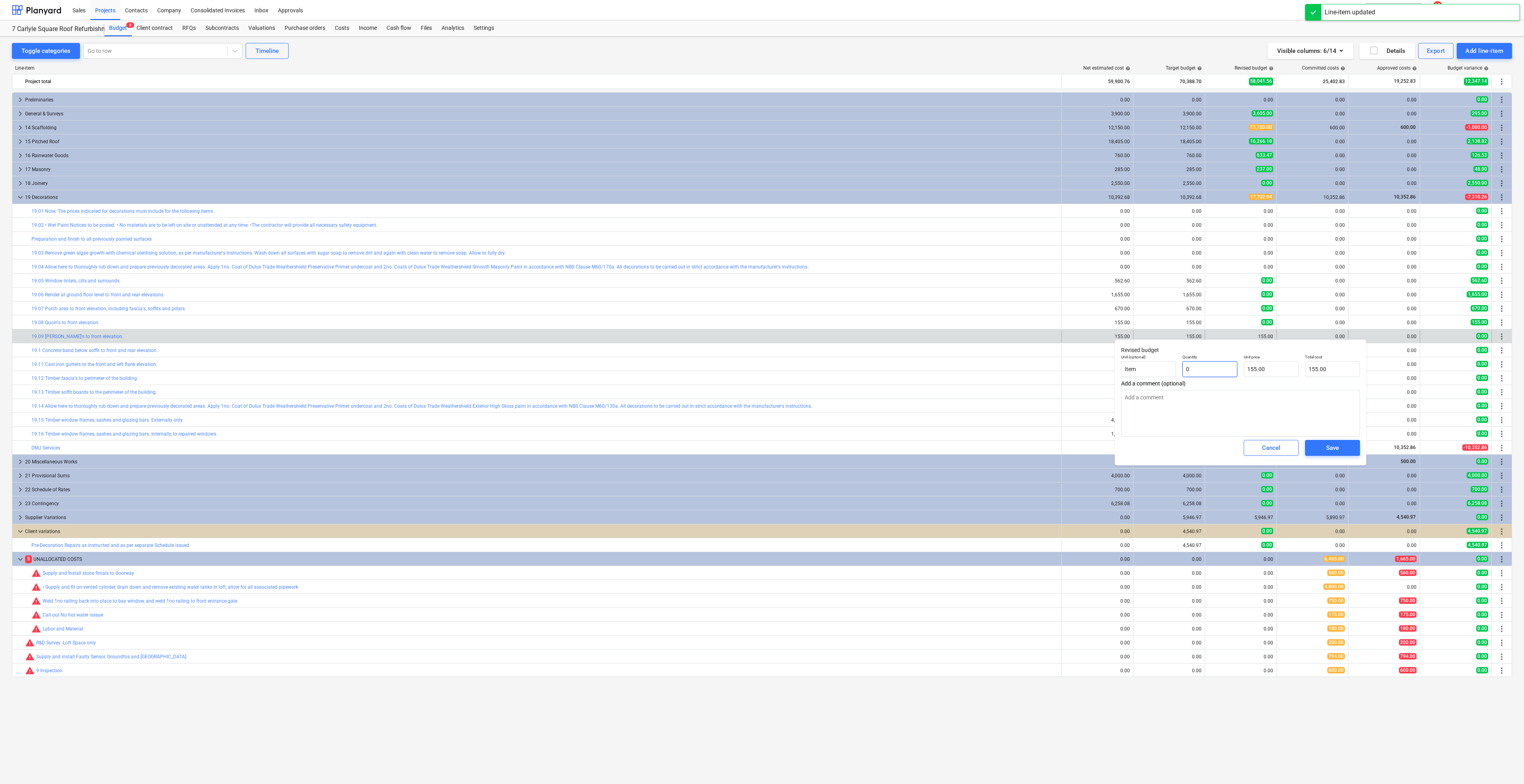
type input "0.00"
type input "0"
type textarea "x"
type input "0.00"
click at [1336, 453] on div "Save" at bounding box center [1333, 448] width 13 height 10
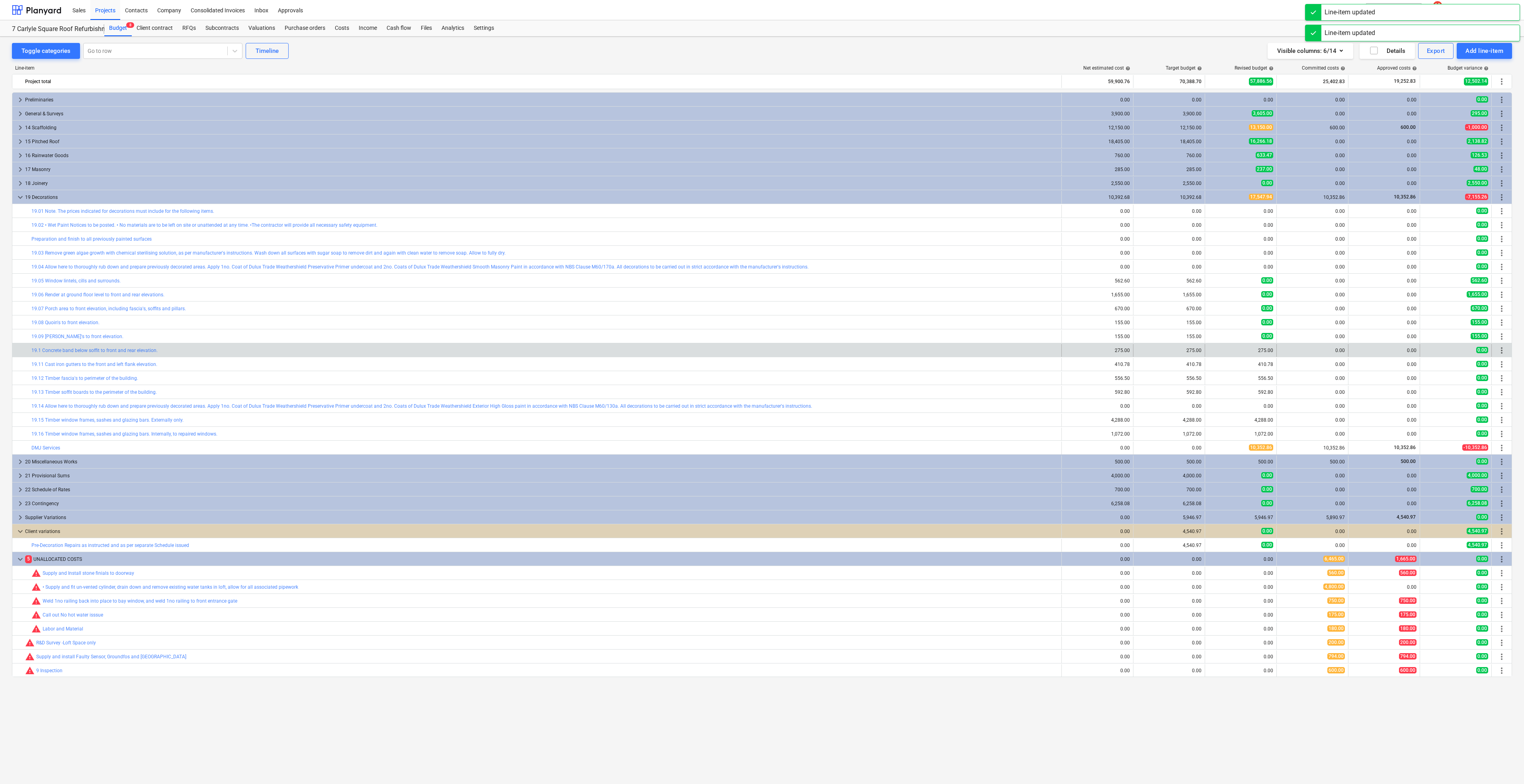
click at [1207, 350] on div "edit 275.00" at bounding box center [1241, 351] width 72 height 13
click at [1212, 350] on span "edit" at bounding box center [1213, 350] width 7 height 7
type textarea "x"
type input "1"
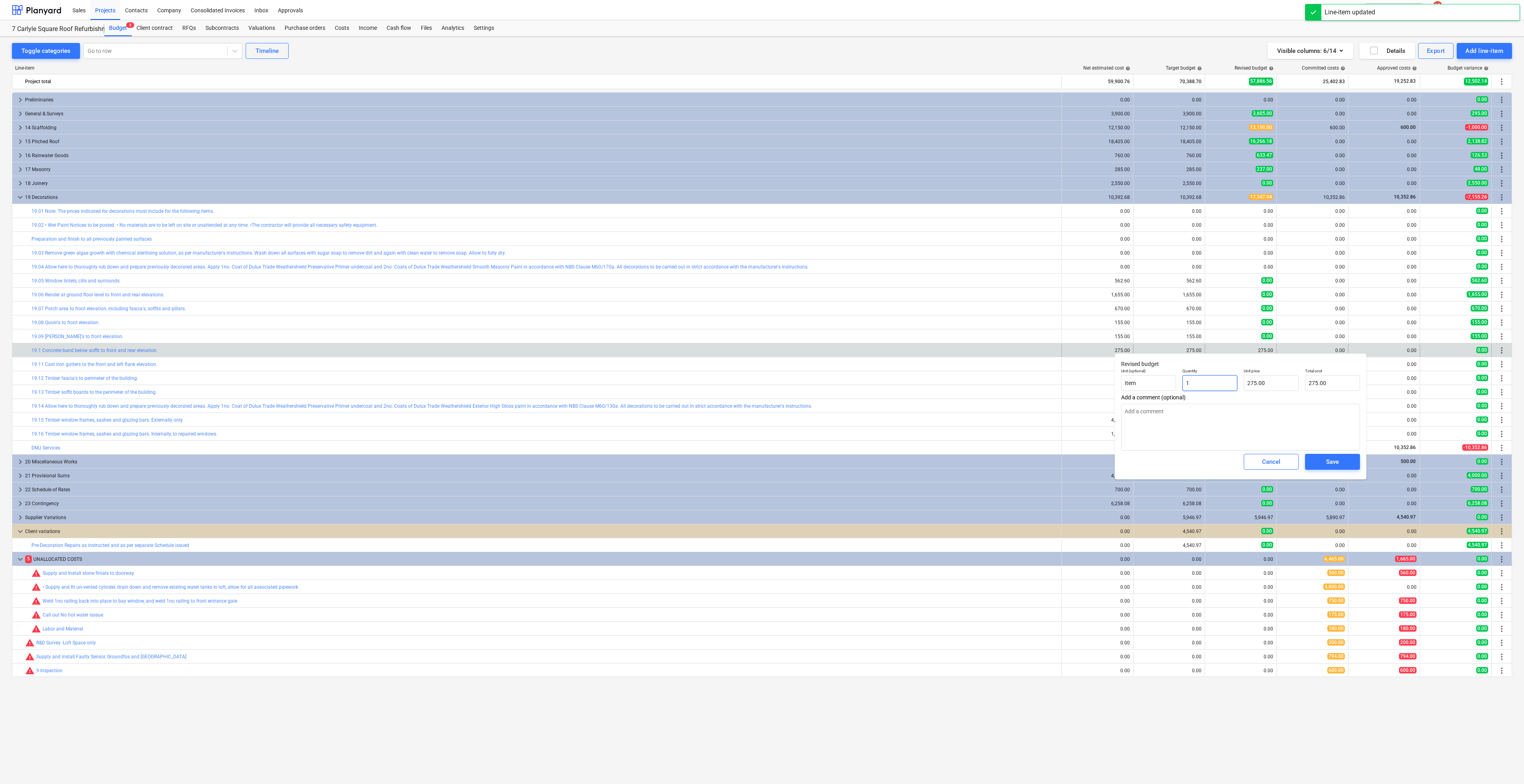
click at [1212, 379] on input "1" at bounding box center [1210, 383] width 55 height 16
drag, startPoint x: 1180, startPoint y: 383, endPoint x: 1205, endPoint y: 391, distance: 26.2
click at [1132, 381] on div "Unit (optional) Item Quantity 1 Unit price 275.00 Total cost 275.00" at bounding box center [1241, 380] width 246 height 29
type textarea "x"
type input "0"
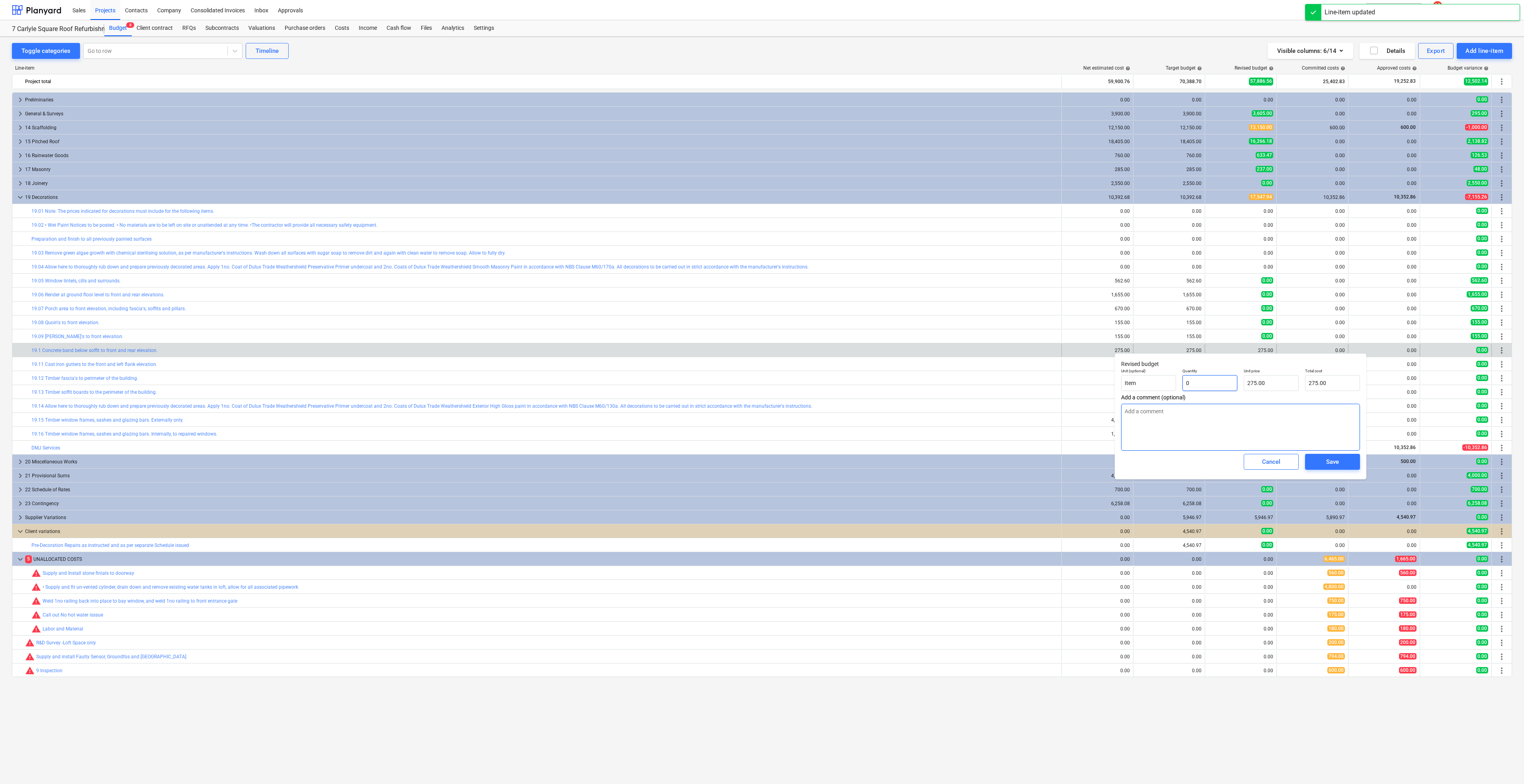
type input "0.00"
type input "0"
type textarea "x"
type input "0.00"
click at [1345, 465] on span "Save" at bounding box center [1332, 462] width 36 height 10
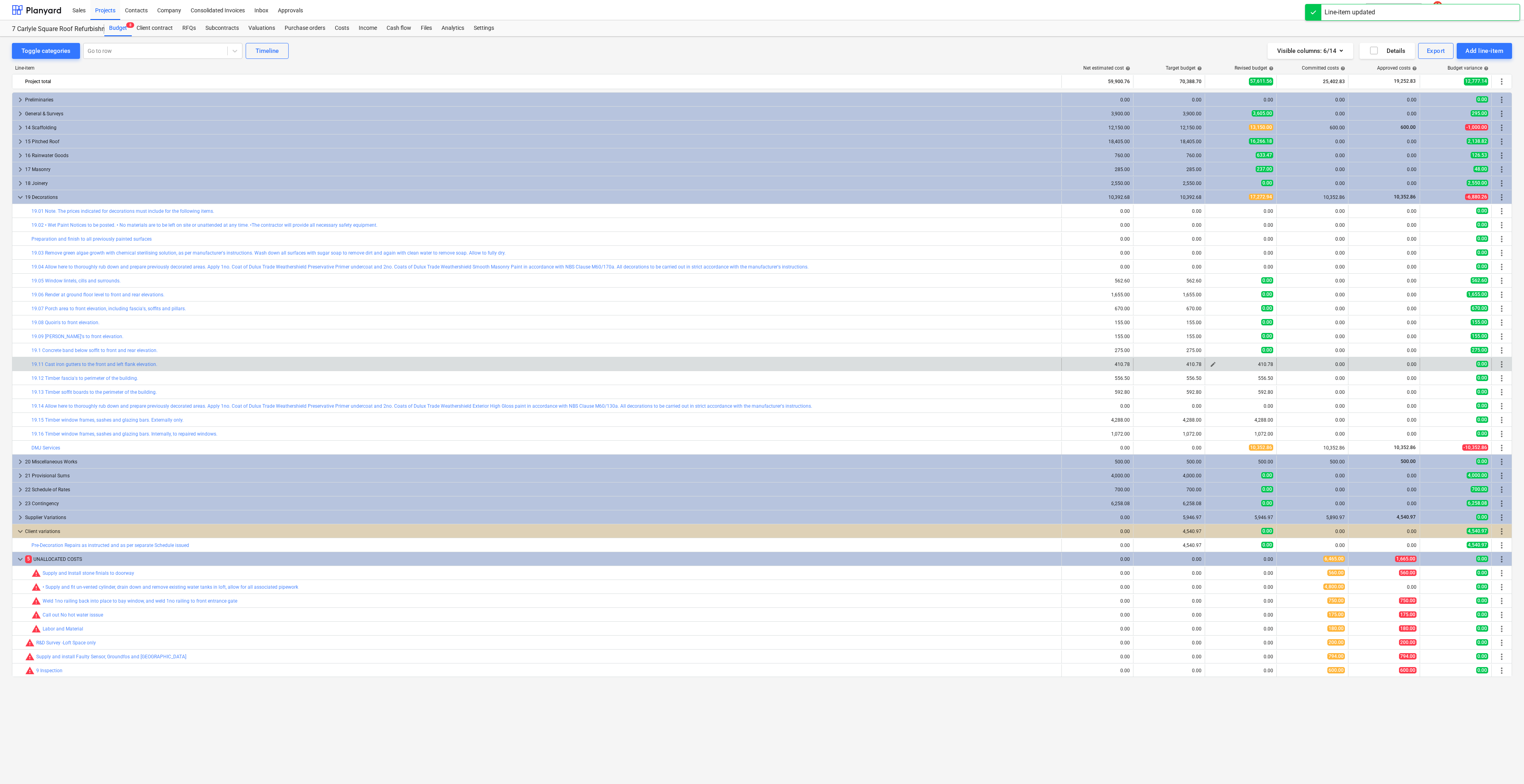
click at [1210, 365] on span "edit" at bounding box center [1213, 364] width 7 height 7
type textarea "x"
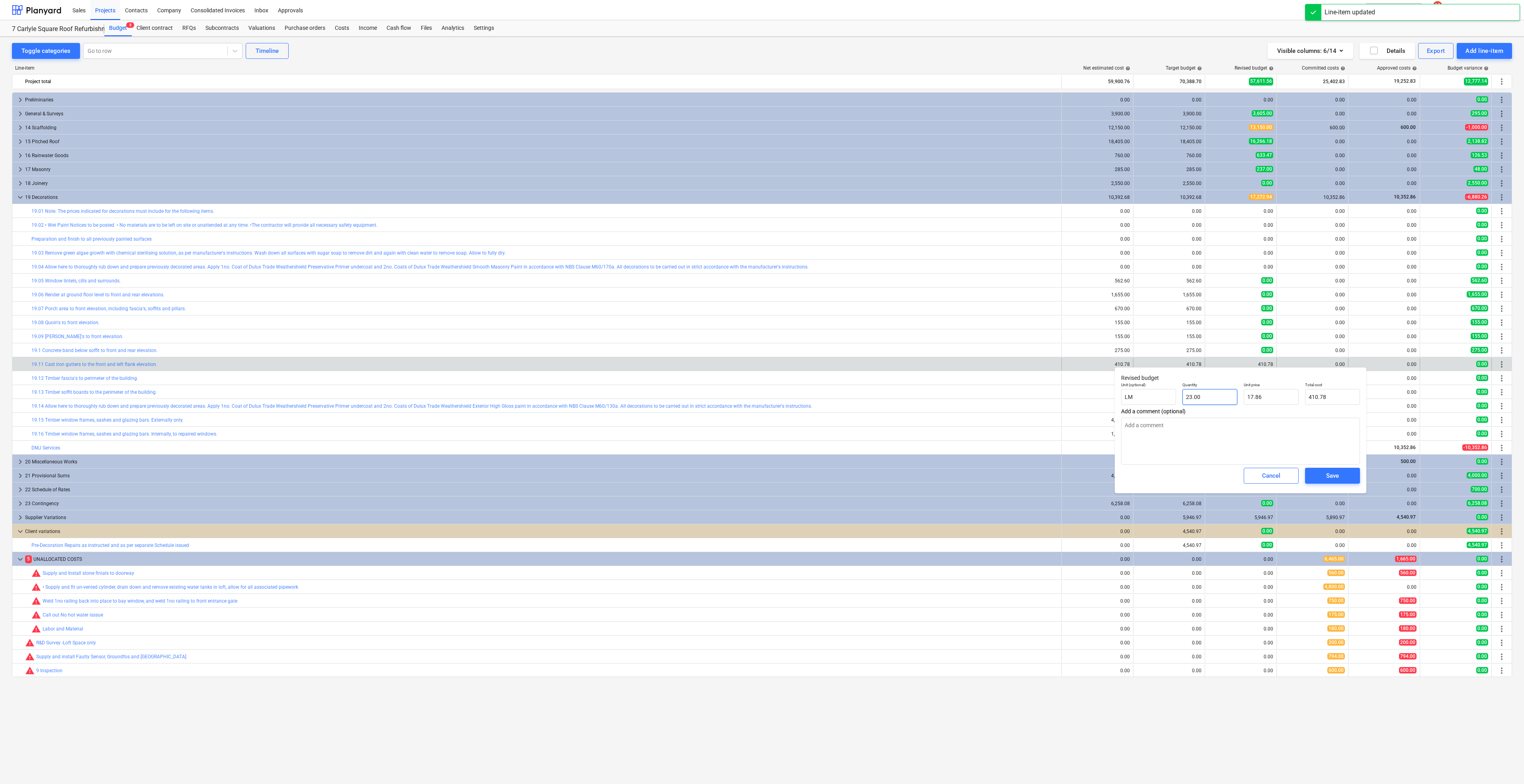
type input "23"
drag, startPoint x: 1220, startPoint y: 396, endPoint x: 1152, endPoint y: 394, distance: 68.0
click at [1152, 394] on div "Unit (optional) LM Quantity 23 Unit price 17.86 Total cost 410.78" at bounding box center [1241, 393] width 246 height 29
type textarea "x"
type input "0"
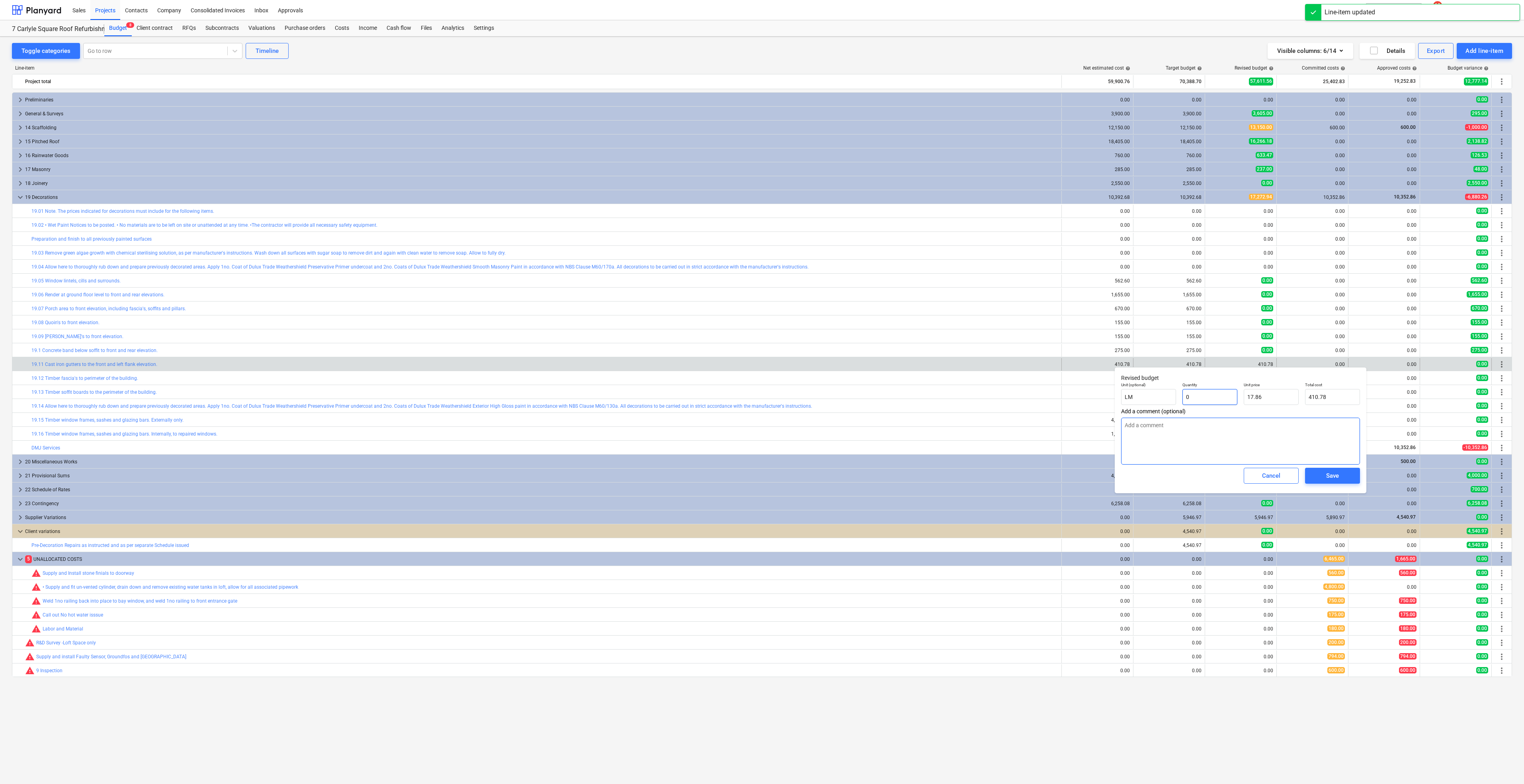
type input "0.00"
type input "0"
type textarea "x"
type input "0.00"
click at [1347, 479] on span "Save" at bounding box center [1332, 475] width 36 height 10
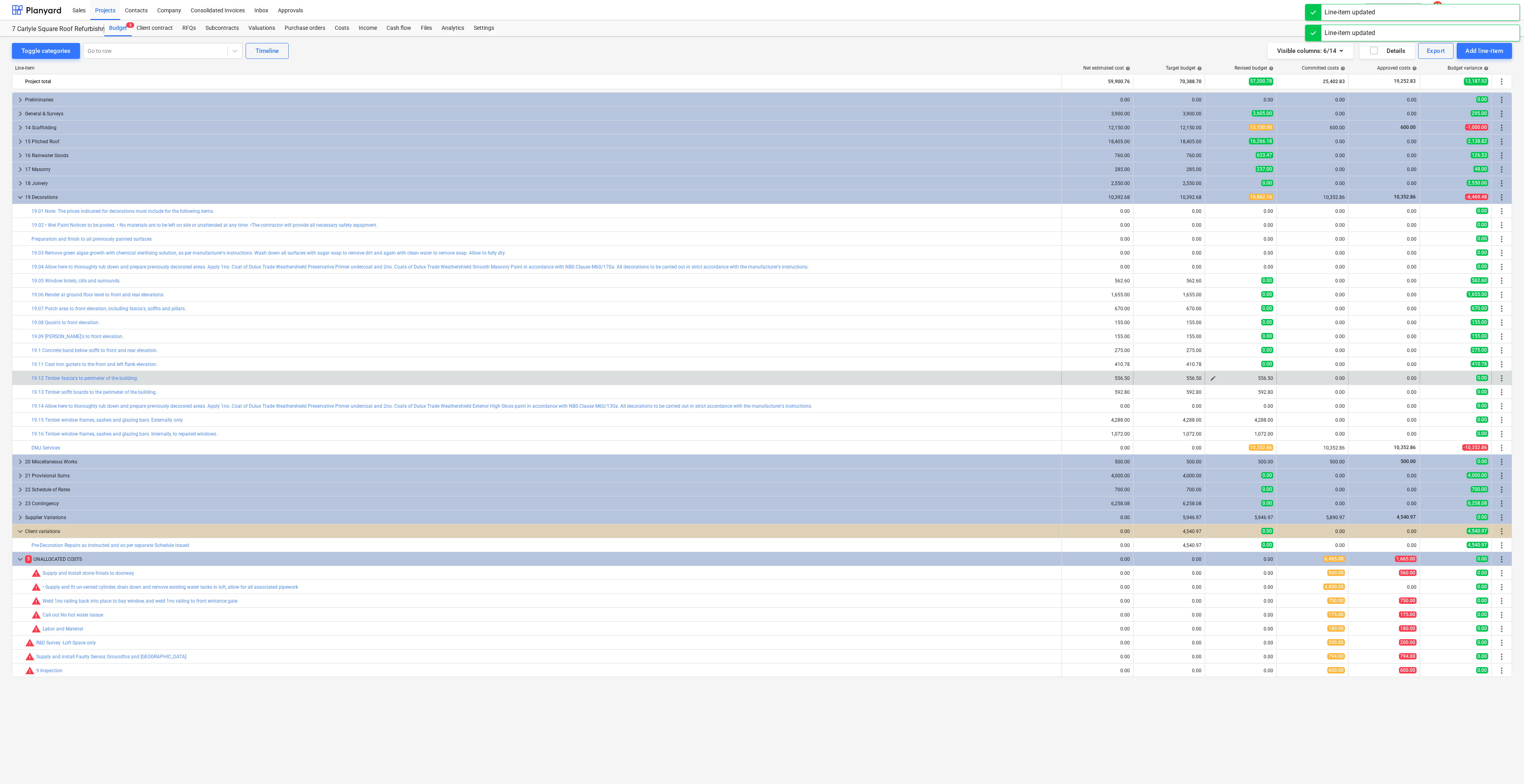
click at [1213, 377] on span "edit" at bounding box center [1213, 378] width 7 height 7
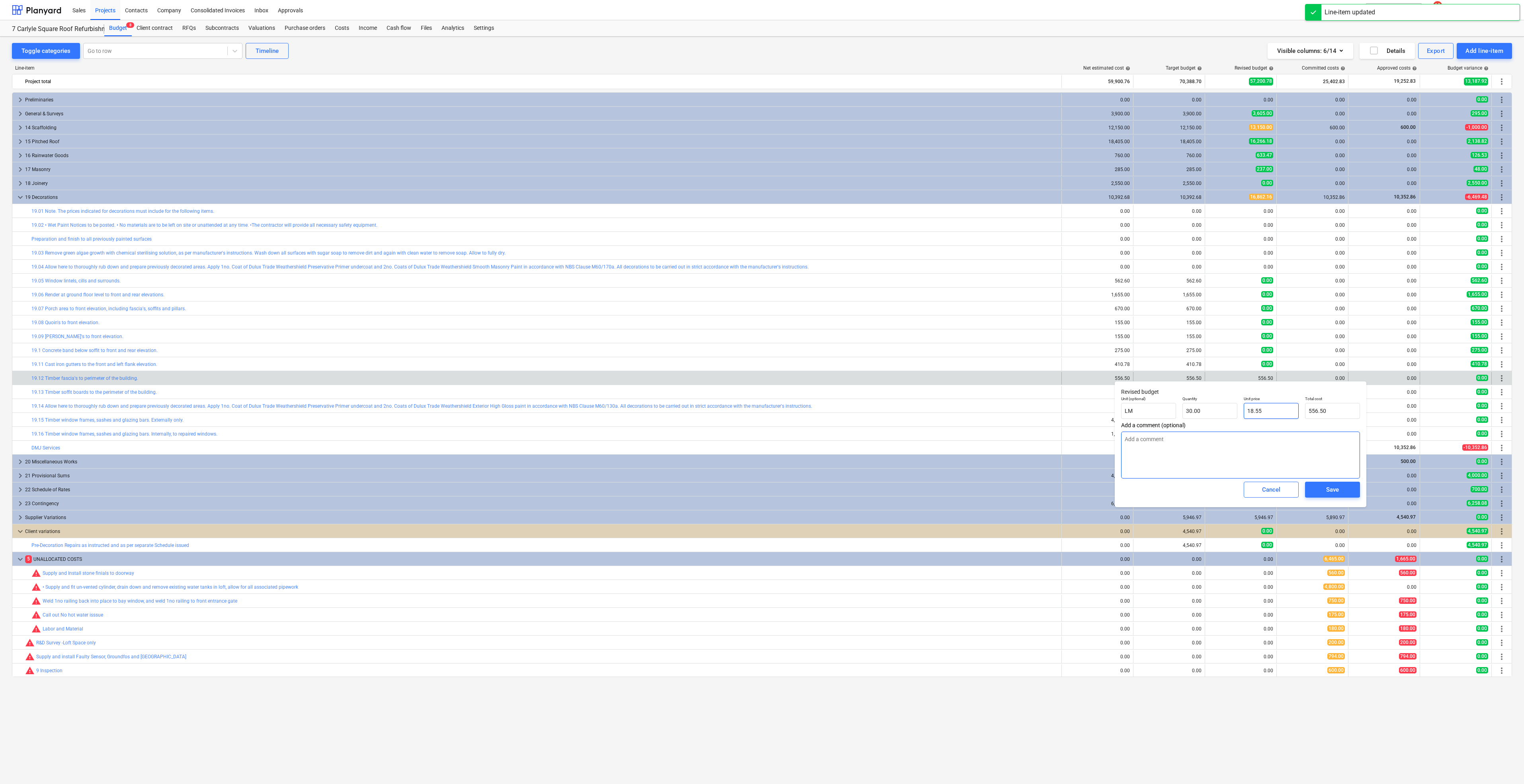
drag, startPoint x: 1261, startPoint y: 415, endPoint x: 1266, endPoint y: 449, distance: 34.4
click at [1175, 406] on div "Unit (optional) LM Quantity 30.00 Unit price 18.55 Total cost 556.50" at bounding box center [1241, 407] width 246 height 29
type textarea "x"
type input "30"
drag, startPoint x: 1164, startPoint y: 409, endPoint x: 1147, endPoint y: 405, distance: 17.5
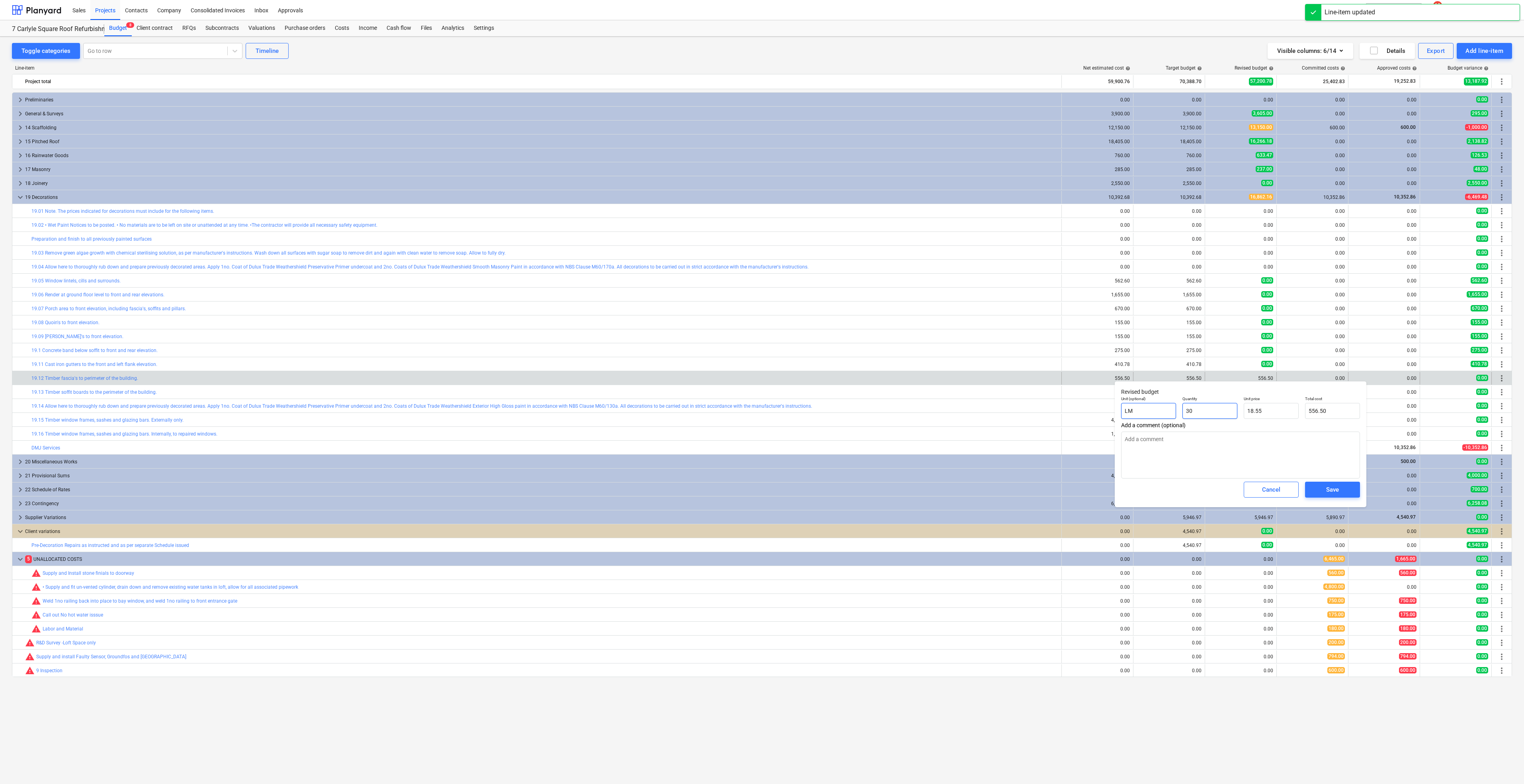
click at [1147, 405] on div "Unit (optional) LM Quantity 30 Unit price 18.55 Total cost 556.50" at bounding box center [1241, 407] width 246 height 29
type textarea "x"
type input "0"
type input "0.00"
type input "0"
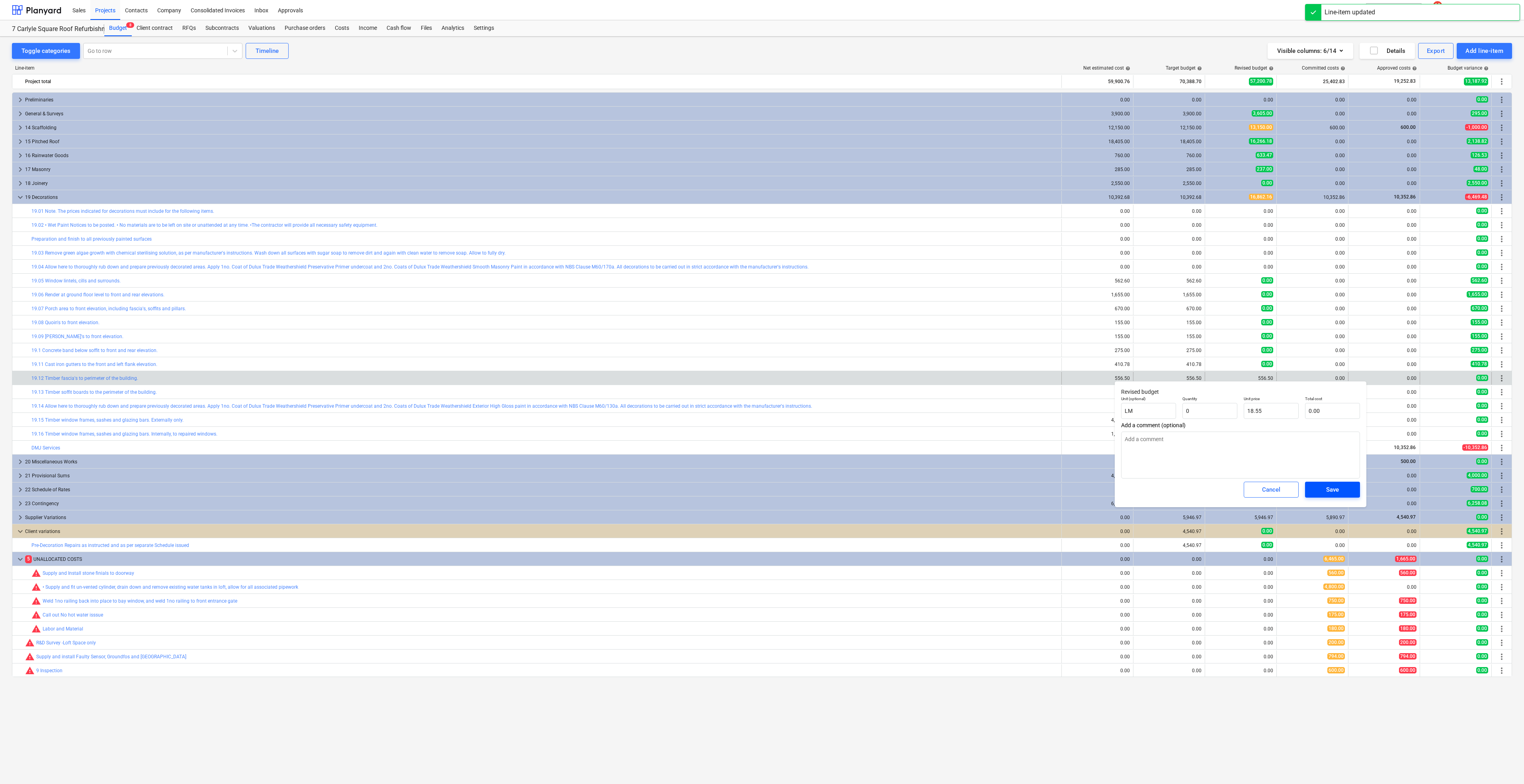
type textarea "x"
type input "0.00"
click at [1326, 489] on div "Save" at bounding box center [1333, 490] width 13 height 10
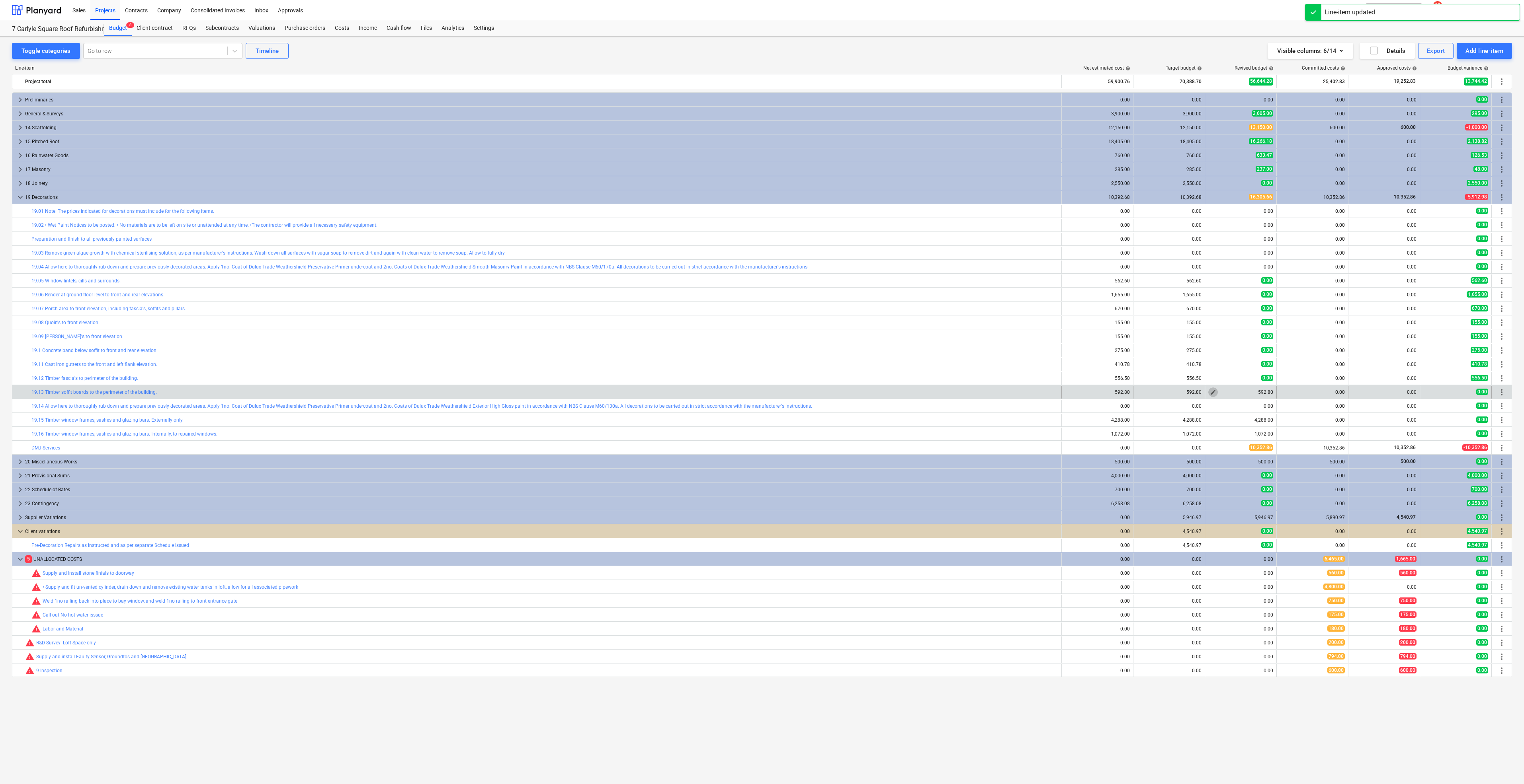
click at [1209, 391] on button "edit" at bounding box center [1213, 392] width 9 height 9
type textarea "x"
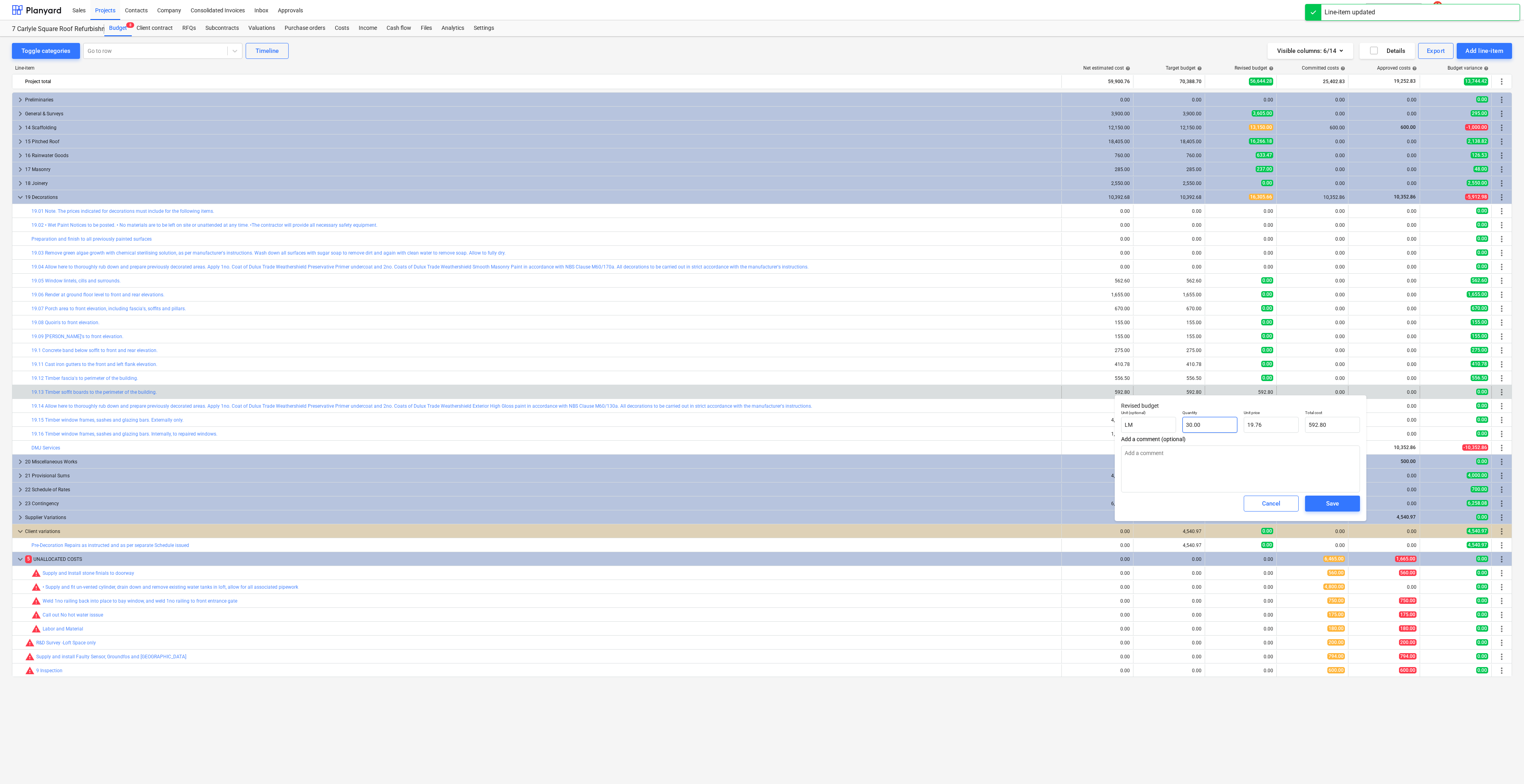
type input "30"
drag, startPoint x: 1223, startPoint y: 422, endPoint x: 1193, endPoint y: 427, distance: 30.4
click at [1167, 420] on div "Unit (optional) LM Quantity 30 Unit price 19.76 Total cost 592.80" at bounding box center [1241, 421] width 246 height 29
type textarea "x"
click at [1331, 503] on div "Save" at bounding box center [1333, 503] width 13 height 10
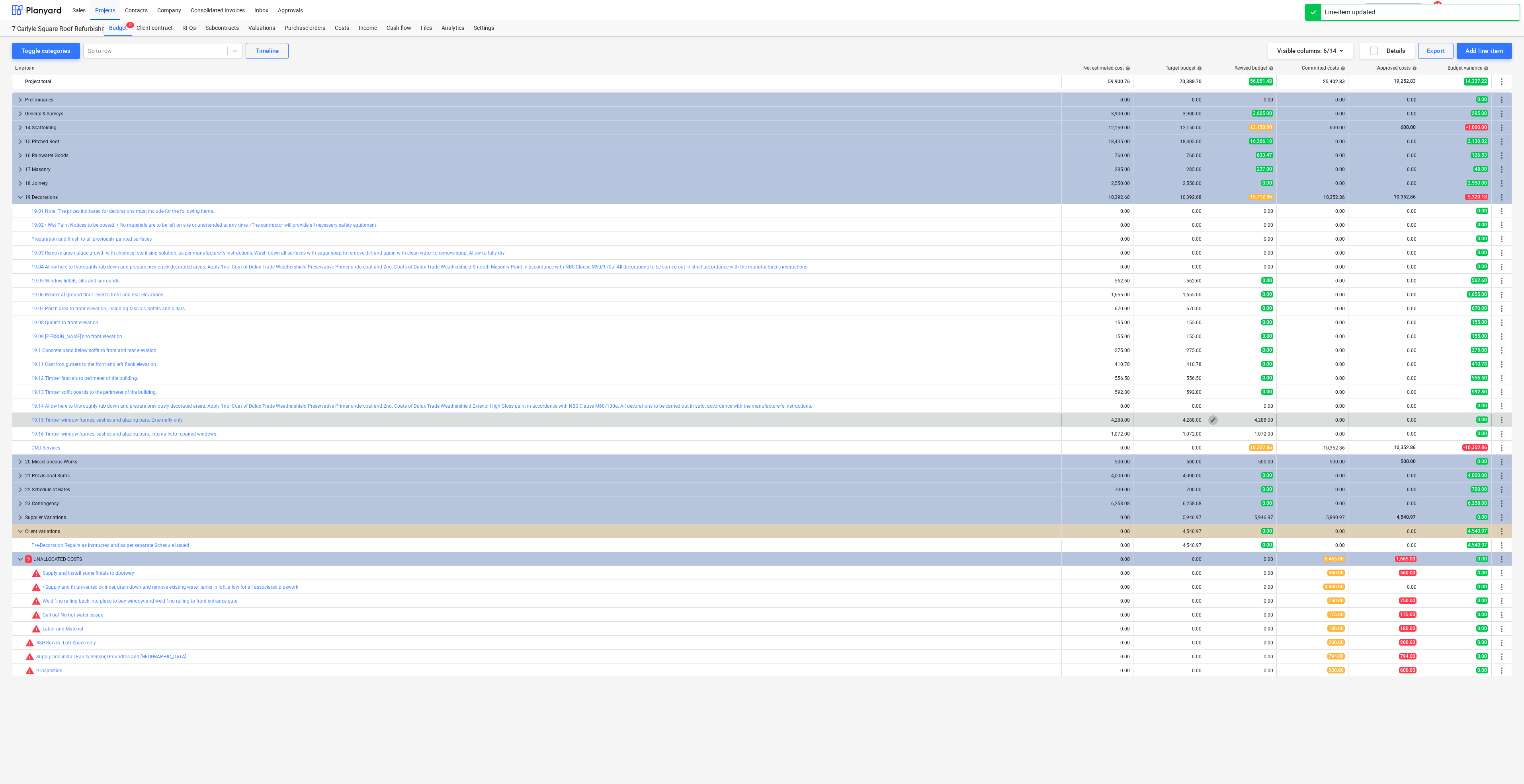
click at [1212, 418] on span "edit" at bounding box center [1213, 420] width 7 height 7
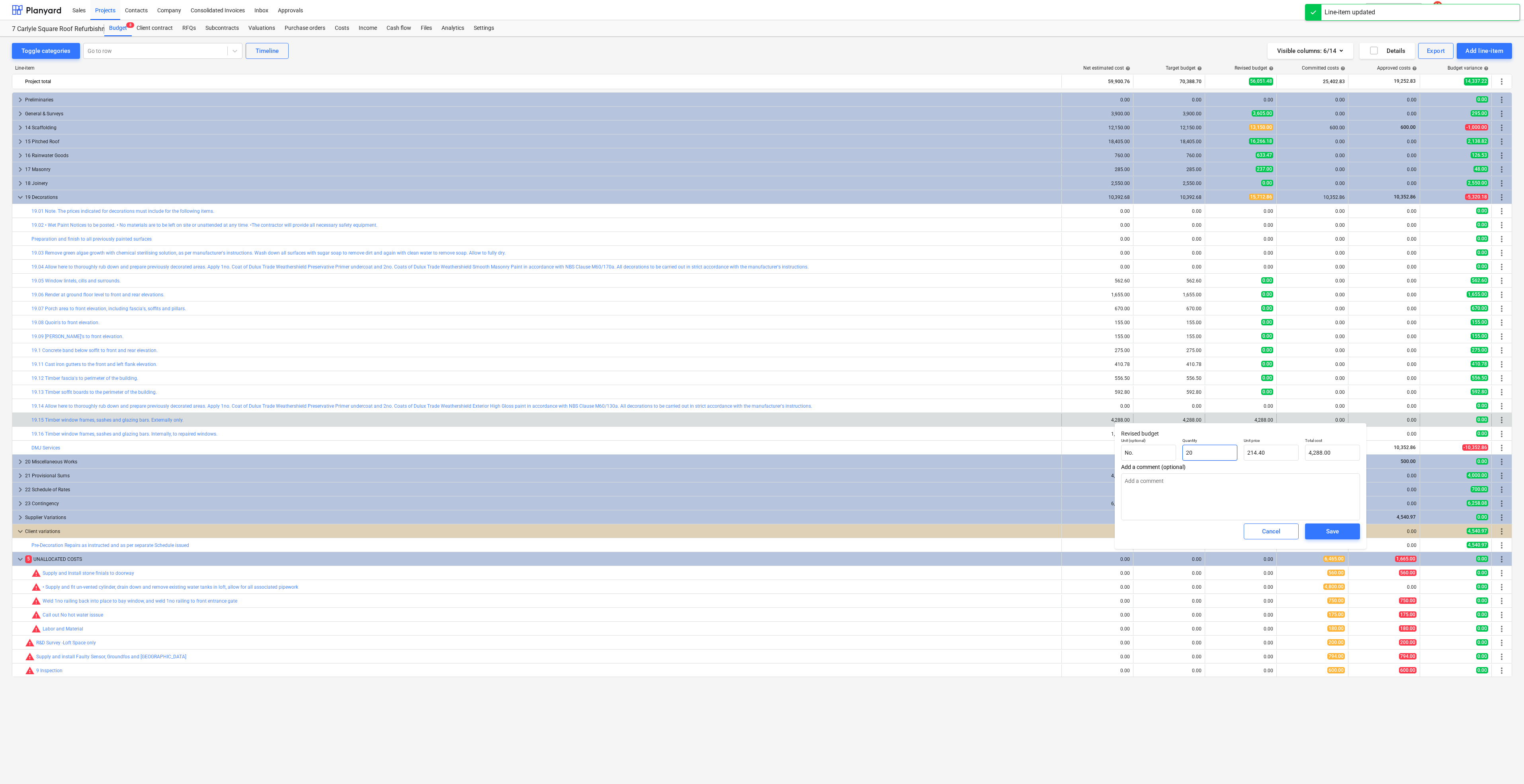
drag, startPoint x: 1219, startPoint y: 446, endPoint x: 1094, endPoint y: 426, distance: 126.6
click at [1094, 426] on body "Sales Projects Contacts Company Consolidated Invoices Inbox Approvals format_si…" at bounding box center [762, 392] width 1524 height 784
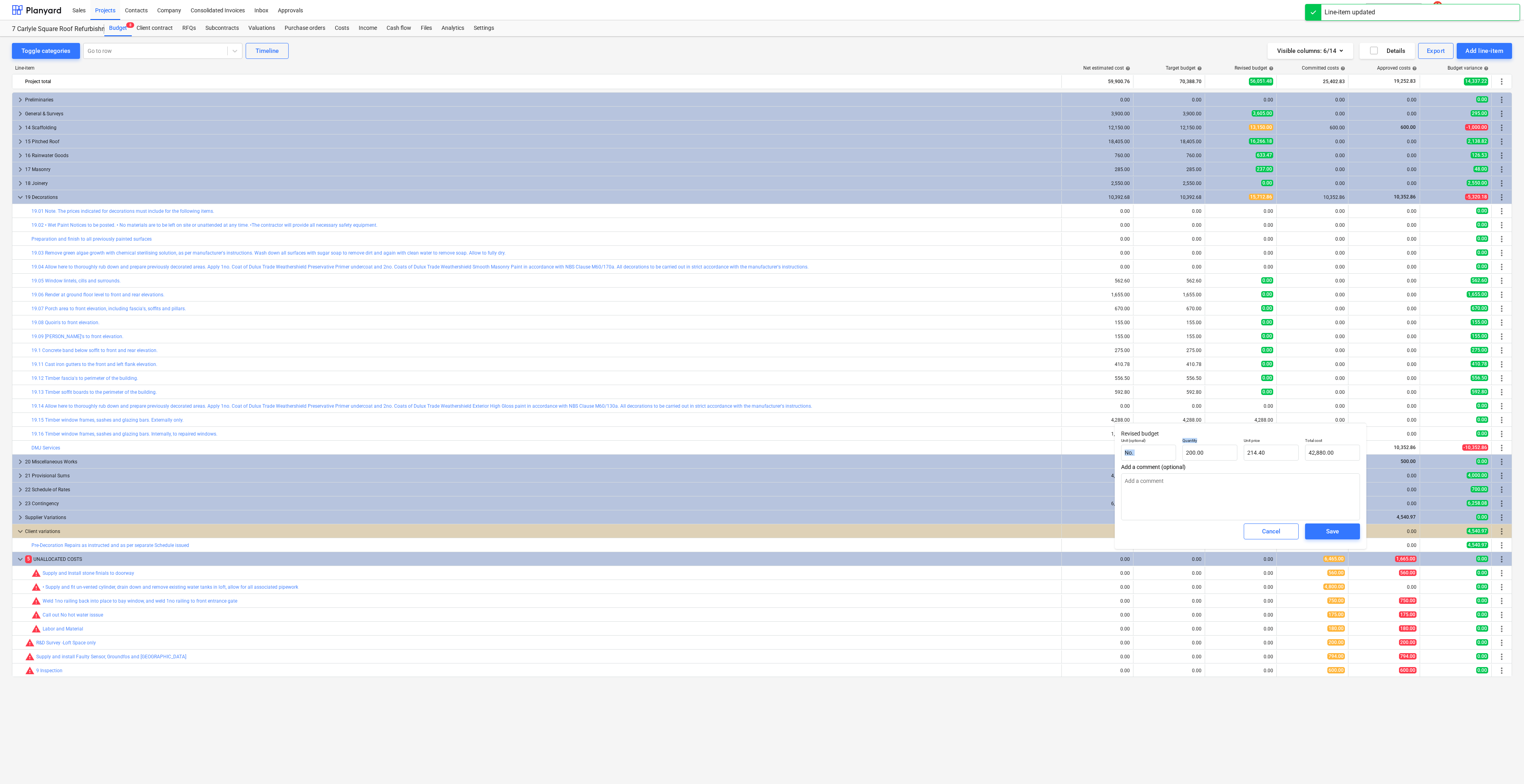
drag, startPoint x: 1202, startPoint y: 443, endPoint x: 1151, endPoint y: 443, distance: 51.0
click at [1151, 443] on div "Unit (optional) No. Quantity 200.00 Unit price 214.40 Total cost 42,880.00" at bounding box center [1241, 449] width 246 height 29
drag, startPoint x: 1151, startPoint y: 443, endPoint x: 1201, endPoint y: 452, distance: 50.8
click at [1201, 452] on input "200" at bounding box center [1210, 452] width 55 height 16
drag, startPoint x: 1211, startPoint y: 452, endPoint x: 1159, endPoint y: 448, distance: 52.2
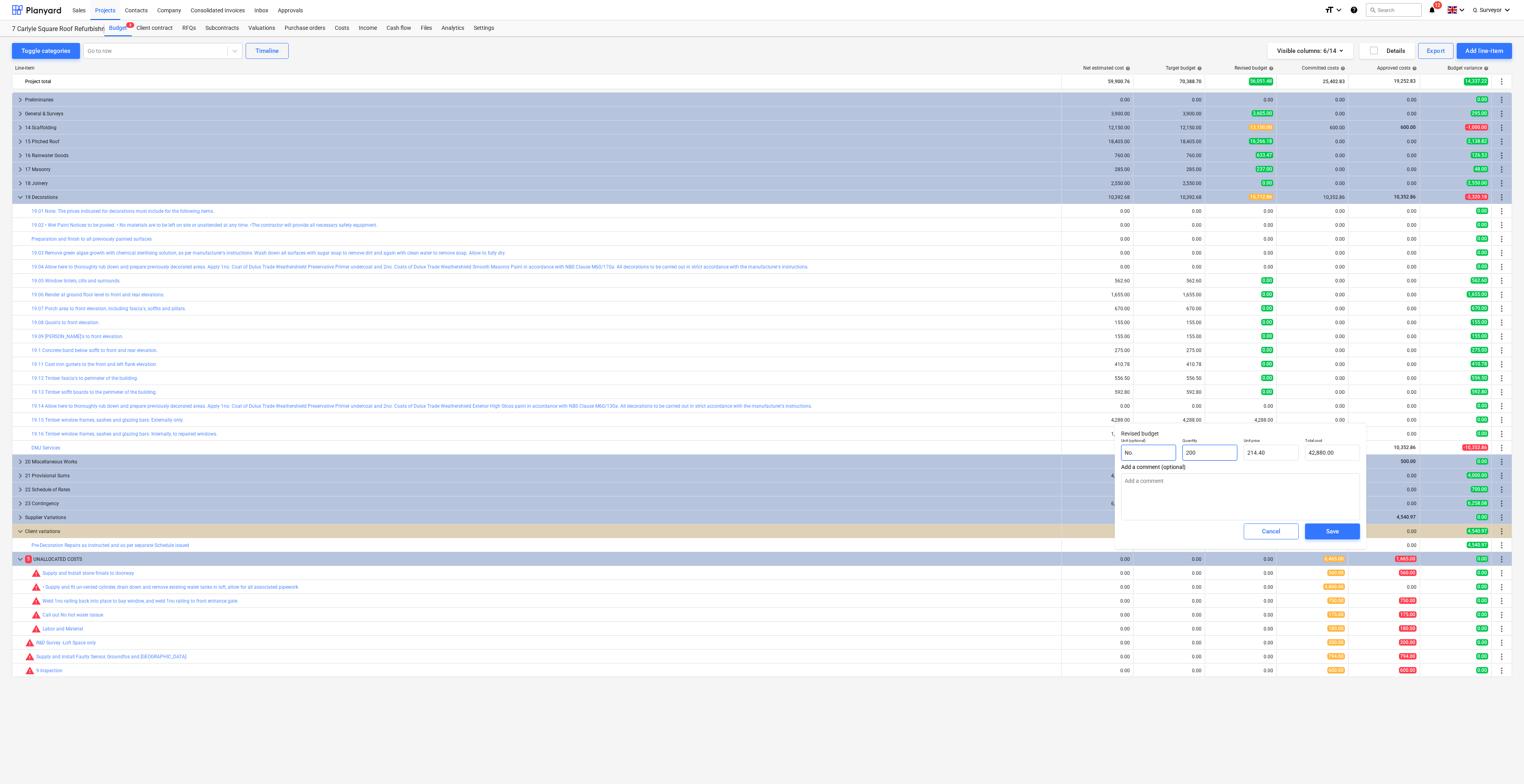
click at [1159, 448] on div "Unit (optional) No. Quantity 200 Unit price 214.40 Total cost 42,880.00" at bounding box center [1241, 449] width 246 height 29
click at [1313, 517] on textarea at bounding box center [1241, 497] width 239 height 47
click at [1328, 532] on div "Save" at bounding box center [1333, 531] width 13 height 10
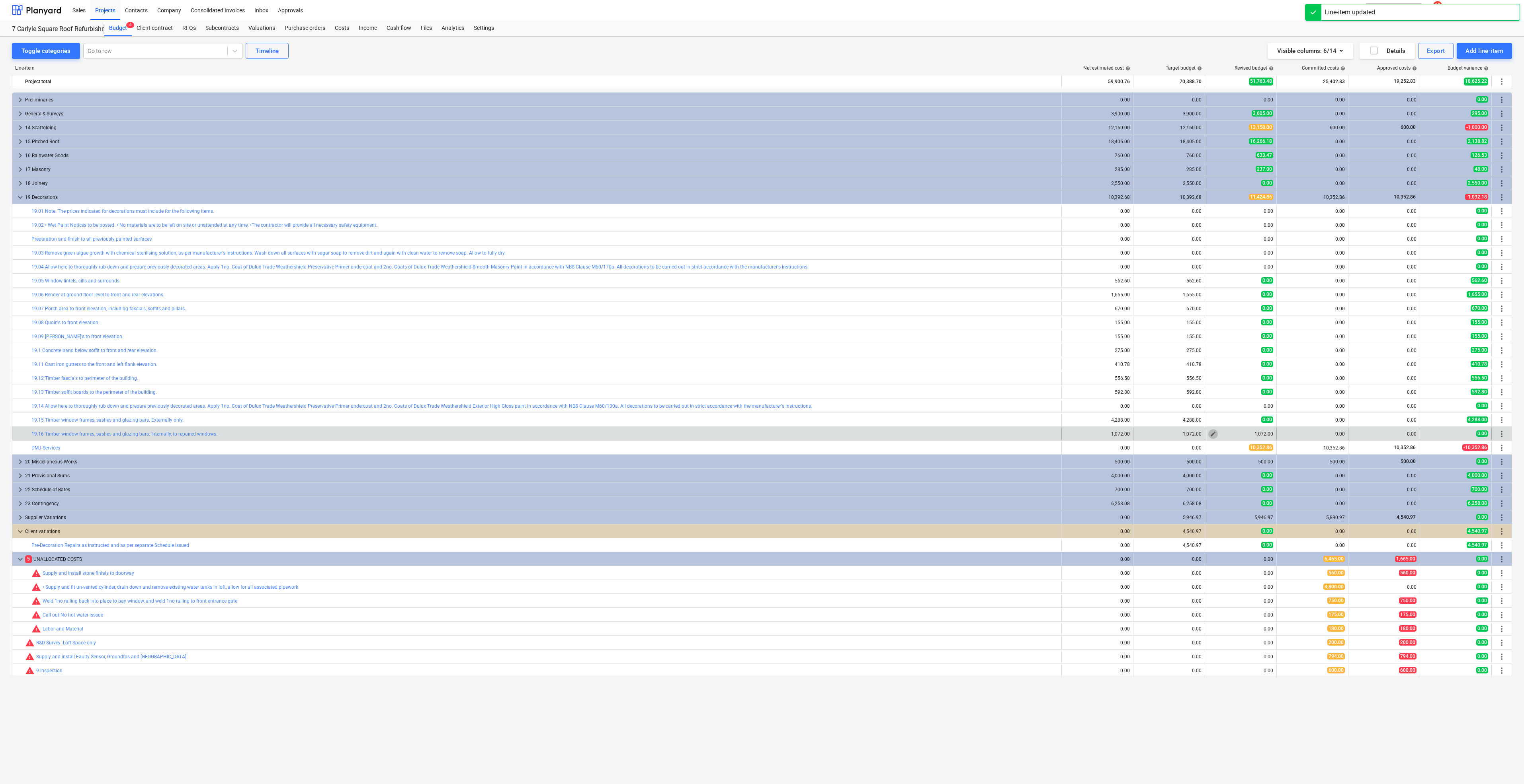
click at [1213, 435] on span "edit" at bounding box center [1213, 434] width 7 height 7
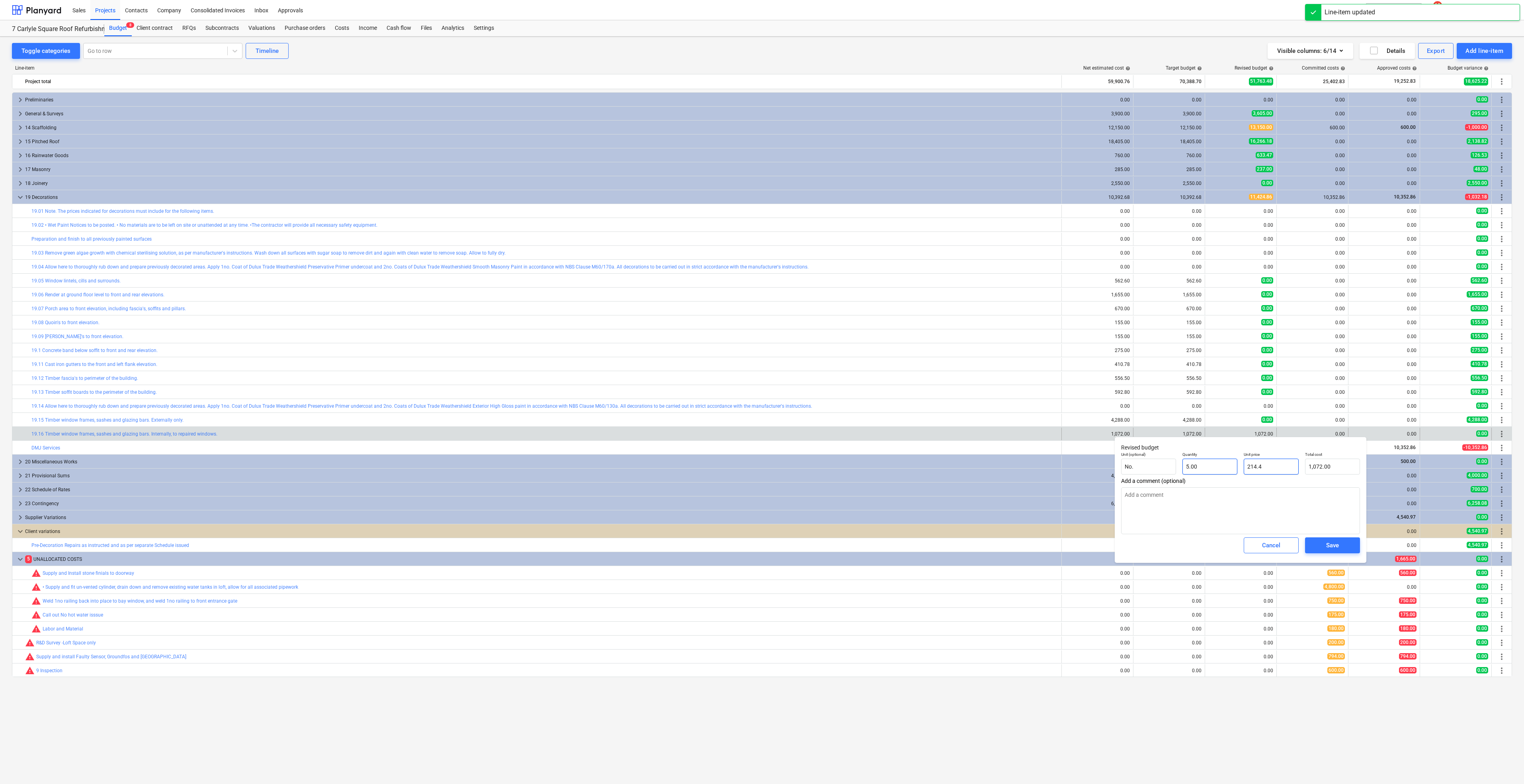
drag, startPoint x: 1258, startPoint y: 468, endPoint x: 1223, endPoint y: 466, distance: 35.1
click at [1223, 466] on div "Unit (optional) No. Quantity 5.00 Unit price 214.4 Total cost 1,072.00" at bounding box center [1241, 463] width 246 height 29
click at [1311, 543] on button "Save" at bounding box center [1332, 545] width 55 height 16
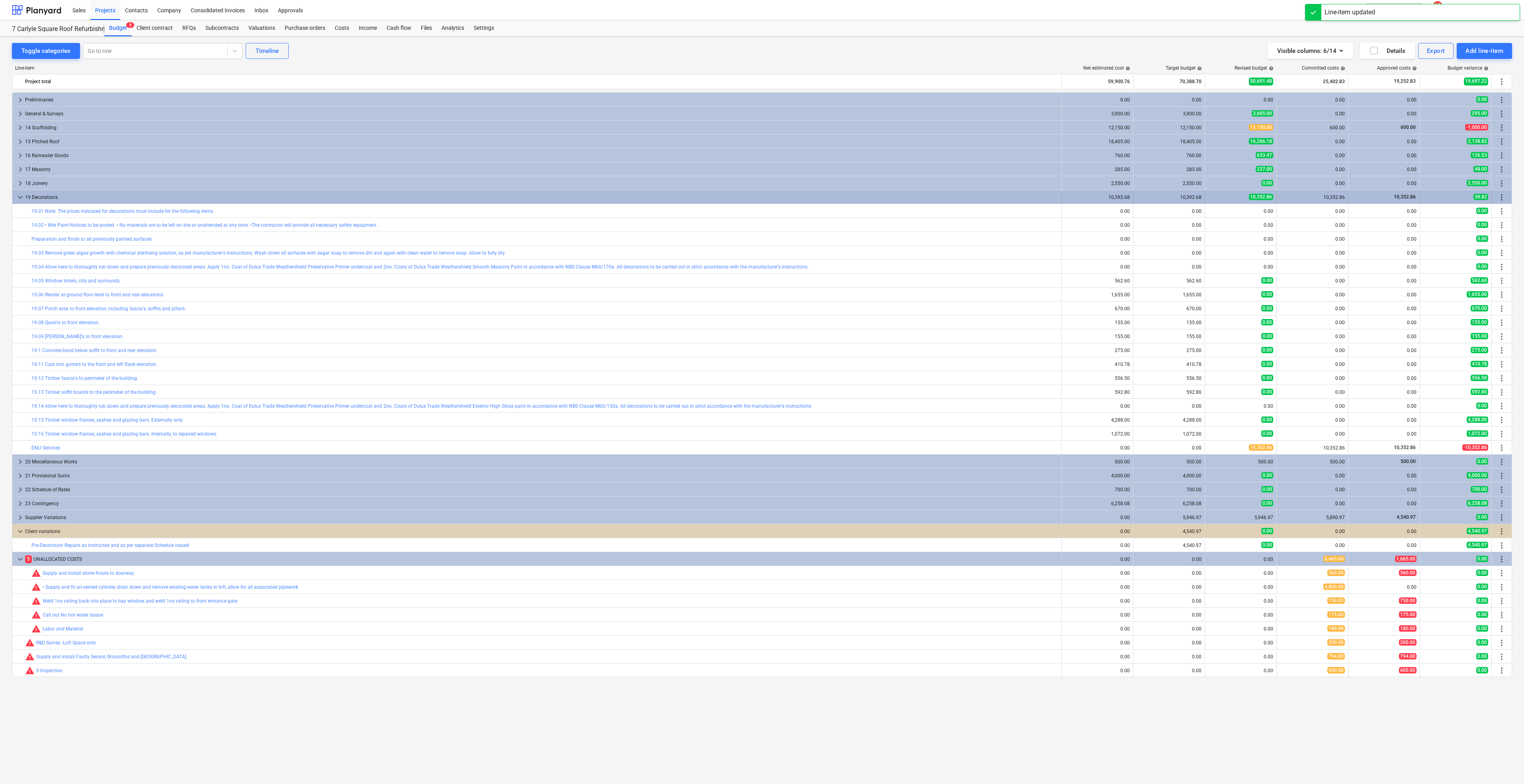
click at [24, 198] on span "keyboard_arrow_down" at bounding box center [20, 197] width 9 height 9
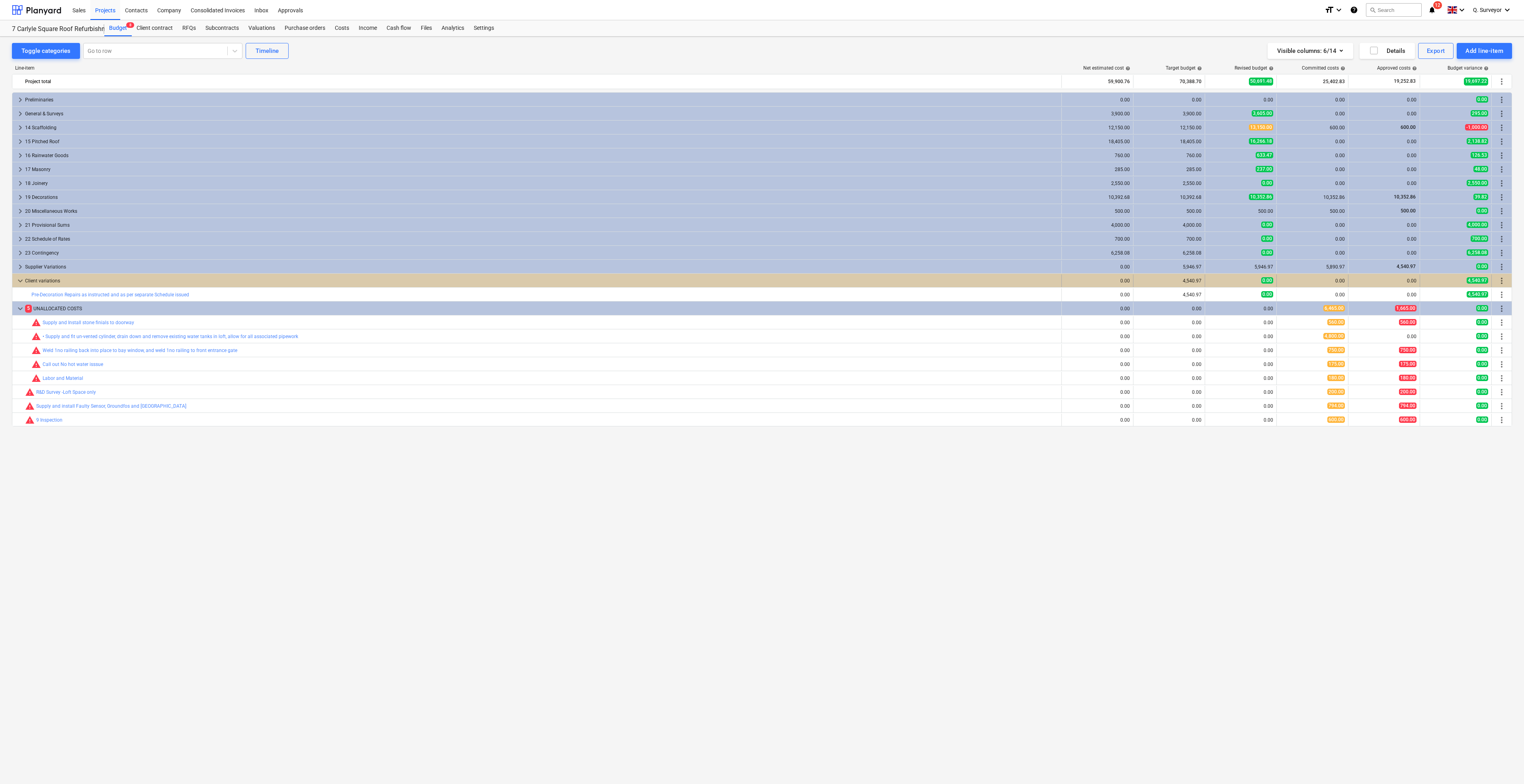
click at [18, 280] on span "keyboard_arrow_down" at bounding box center [20, 281] width 9 height 9
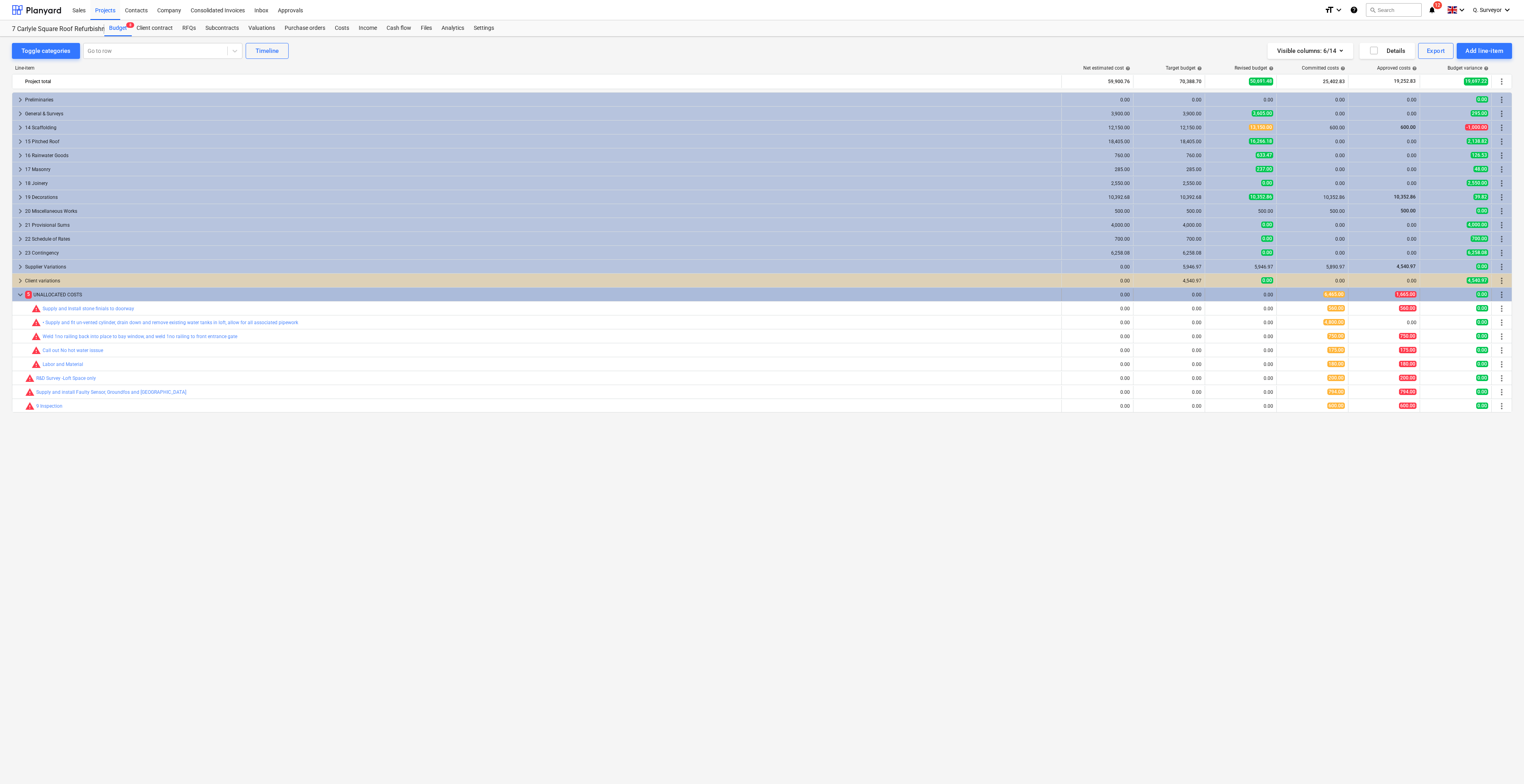
click at [21, 294] on span "keyboard_arrow_down" at bounding box center [20, 295] width 9 height 9
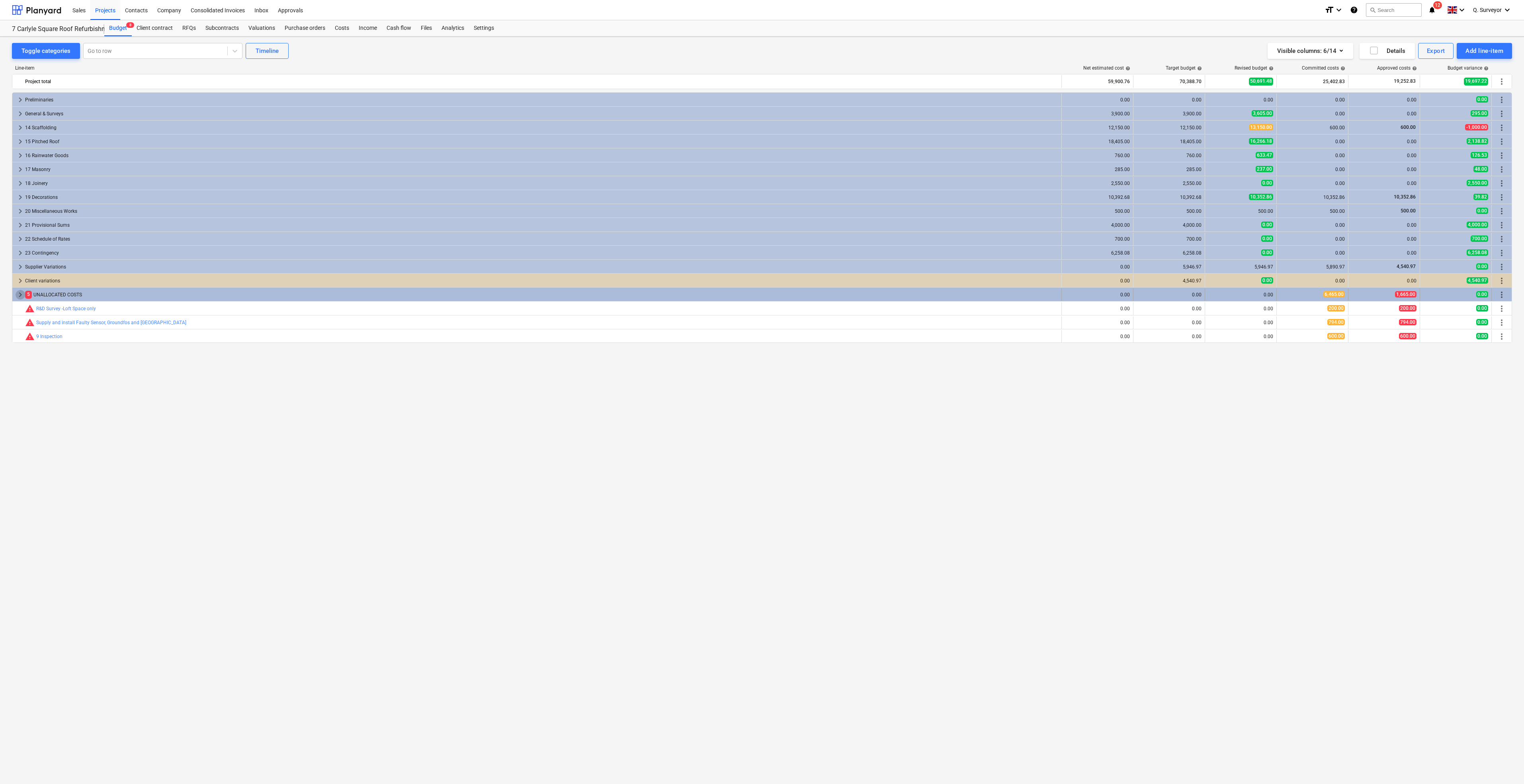
click at [17, 294] on span "keyboard_arrow_right" at bounding box center [20, 295] width 9 height 9
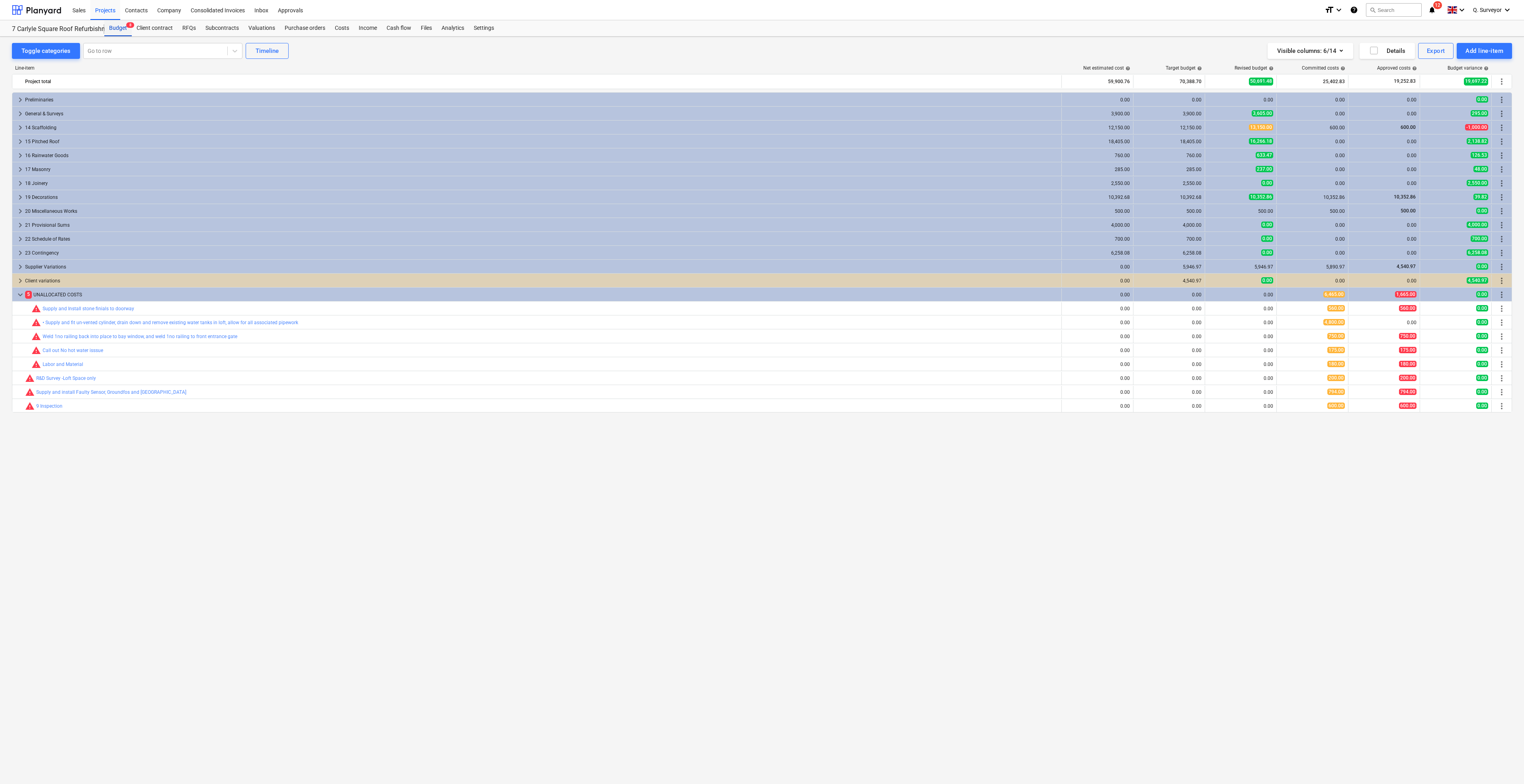
click at [117, 32] on div "Budget 8" at bounding box center [118, 28] width 27 height 16
click at [108, 18] on div "Projects" at bounding box center [105, 9] width 30 height 20
